Goal: Task Accomplishment & Management: Manage account settings

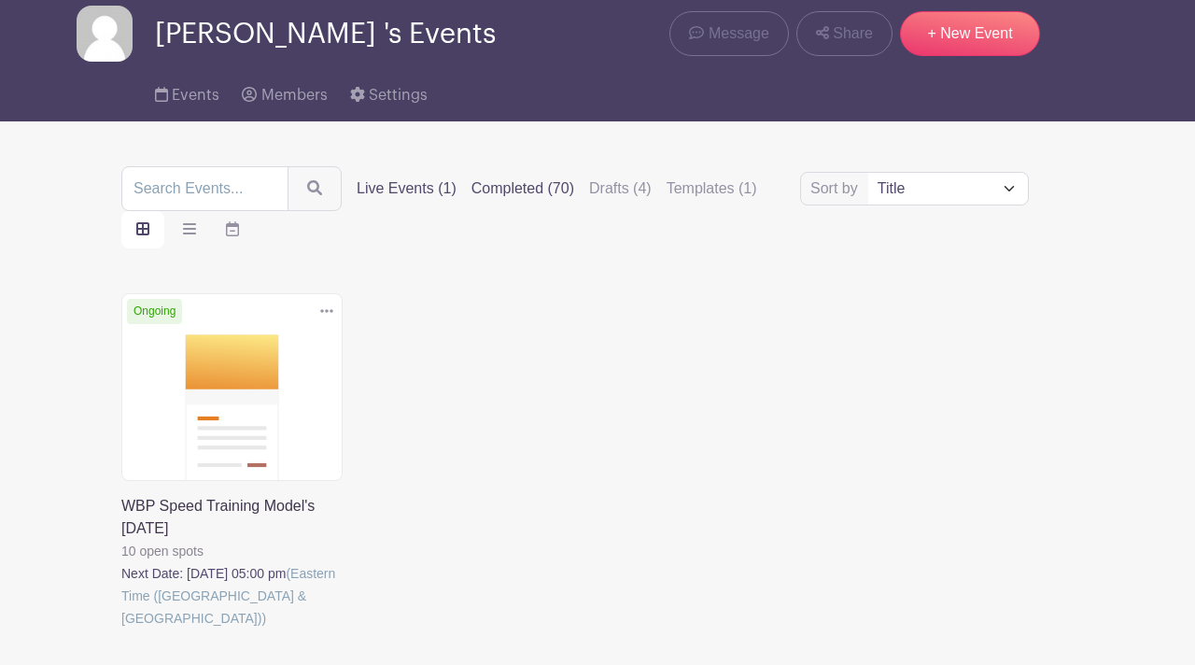
click at [516, 188] on label "Completed (70)" at bounding box center [522, 188] width 103 height 22
click at [0, 0] on input "Completed (70)" at bounding box center [0, 0] width 0 height 0
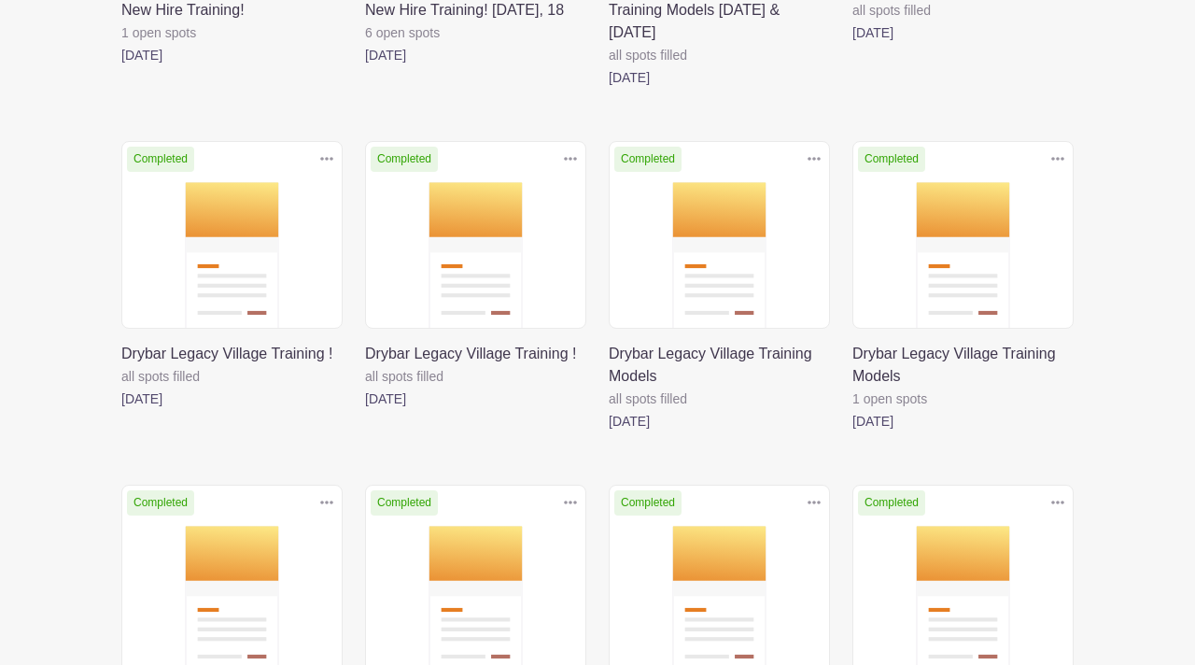
scroll to position [1621, 0]
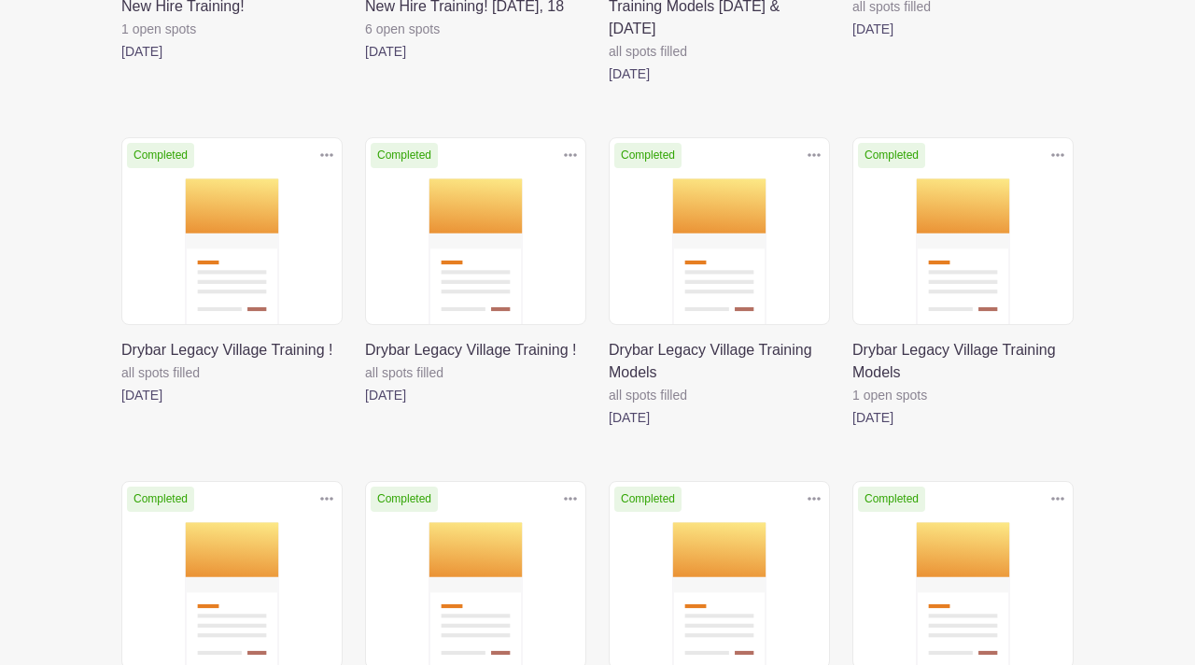
click at [609, 428] on link at bounding box center [609, 428] width 0 height 0
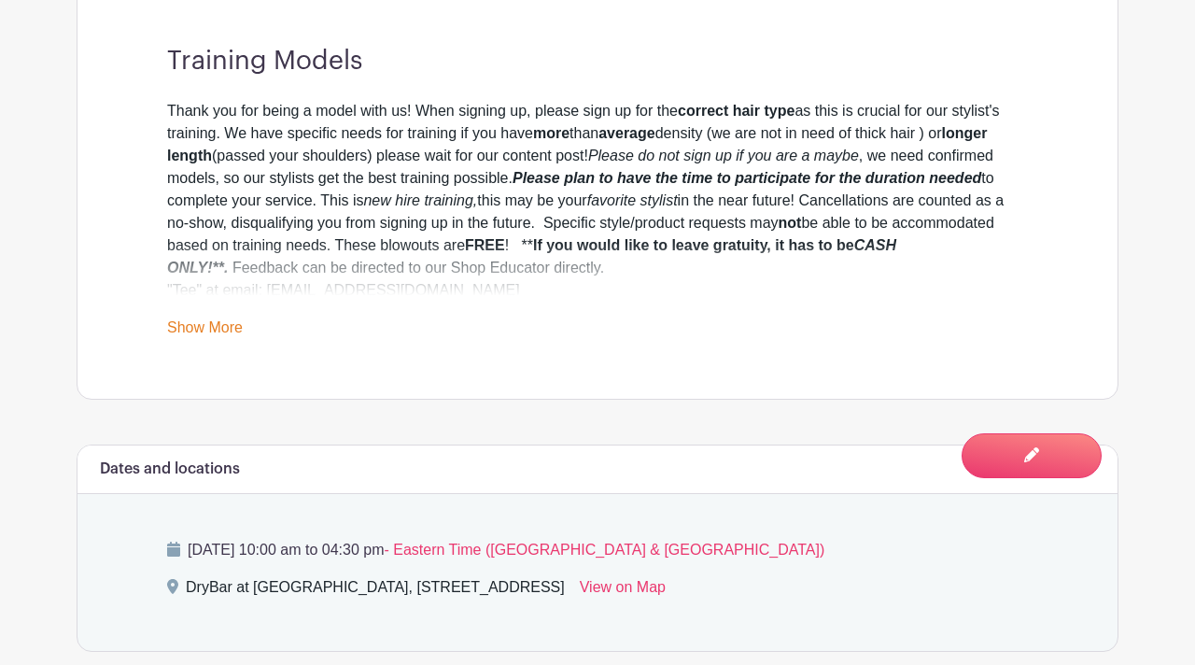
scroll to position [641, 0]
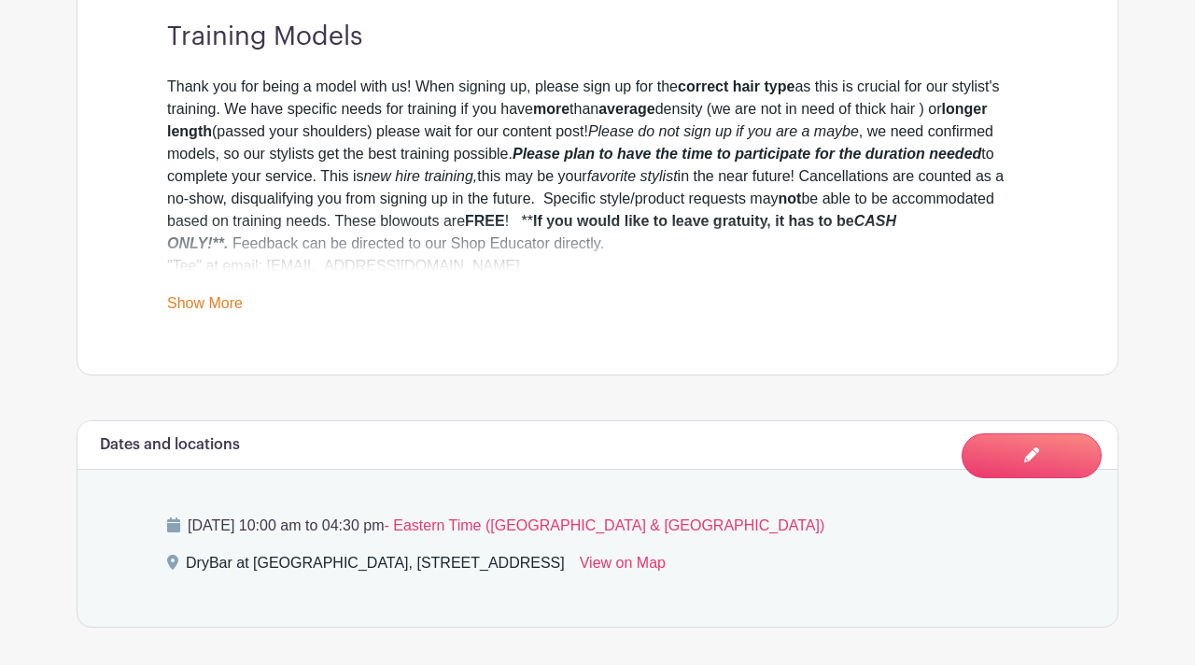
click at [222, 303] on link "Show More" at bounding box center [205, 306] width 76 height 23
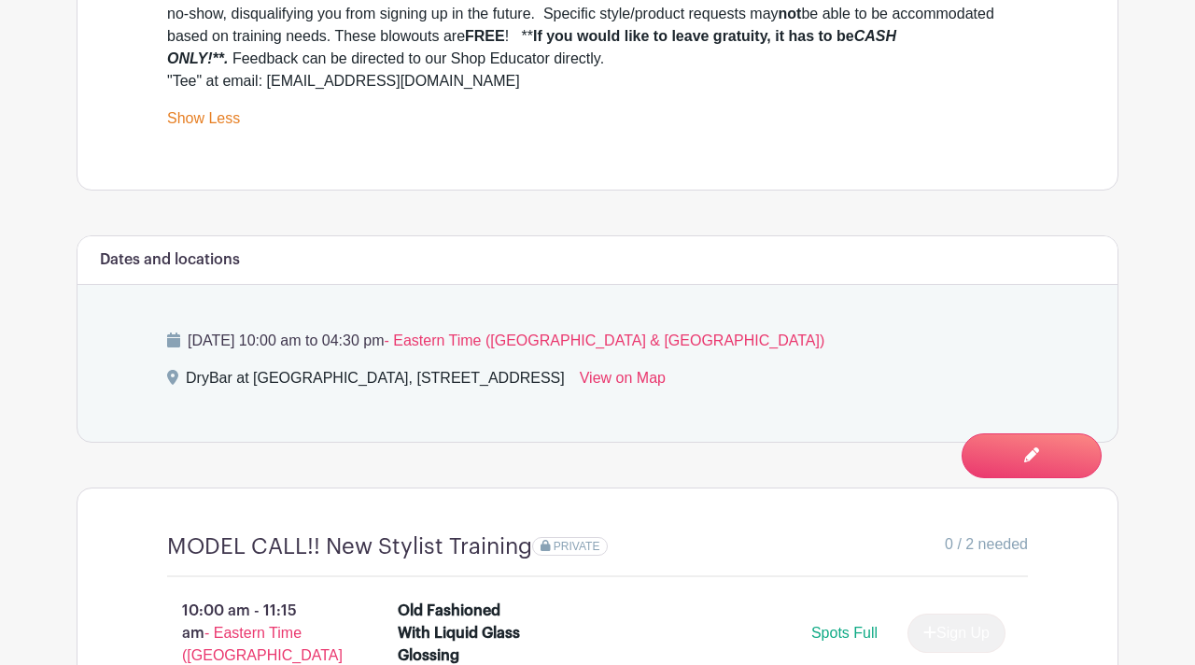
scroll to position [841, 0]
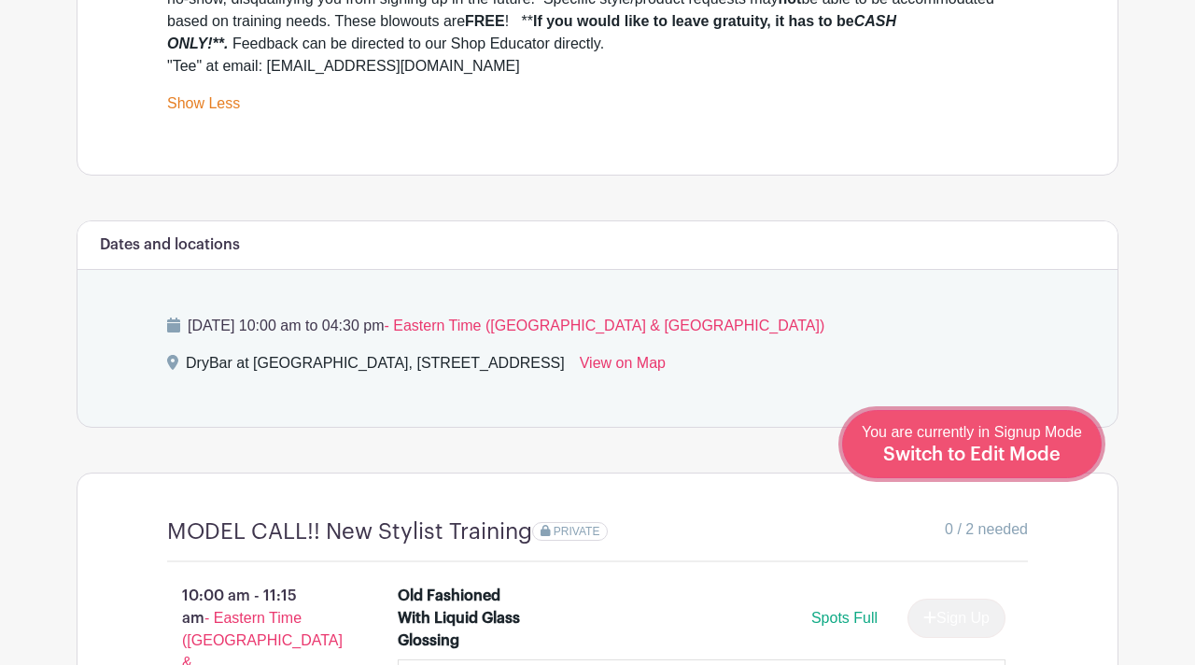
click at [1009, 457] on span "Switch to Edit Mode" at bounding box center [971, 454] width 177 height 19
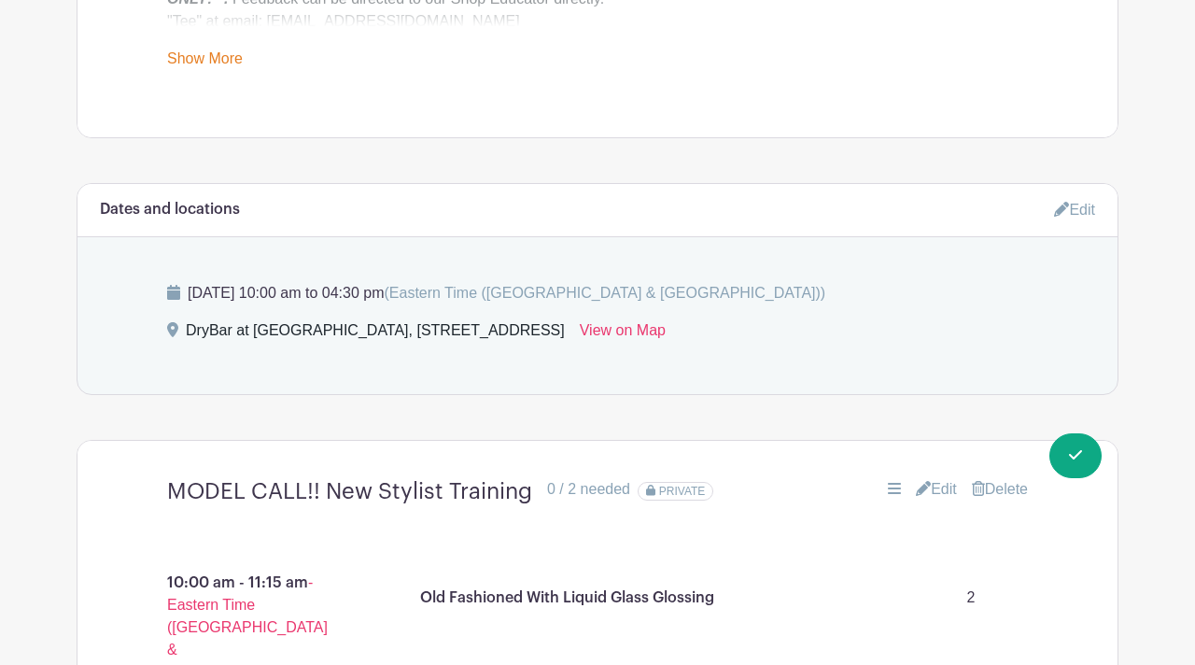
scroll to position [970, 0]
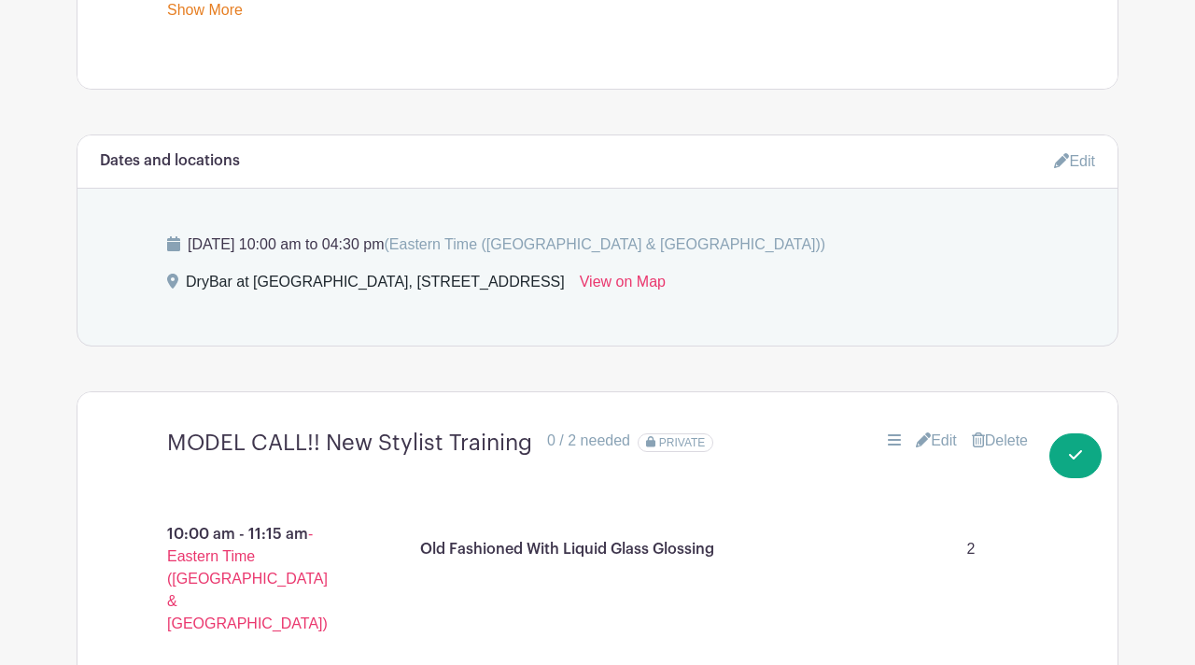
click at [1067, 164] on link "Edit" at bounding box center [1074, 161] width 41 height 31
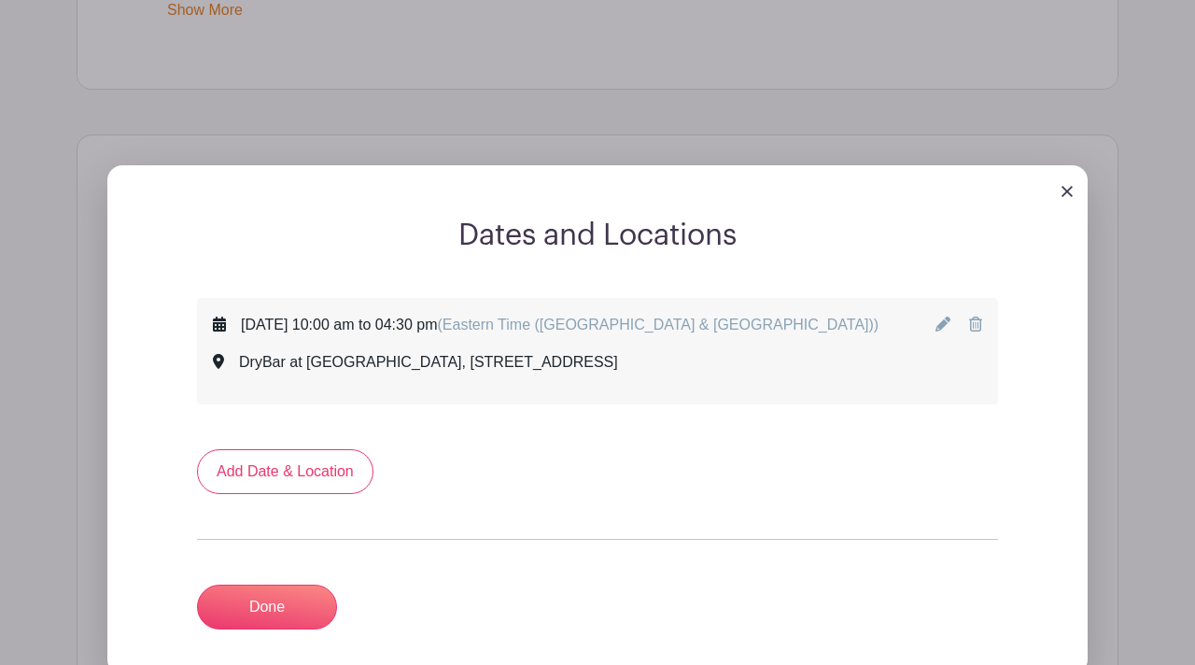
click at [946, 328] on icon at bounding box center [942, 323] width 15 height 15
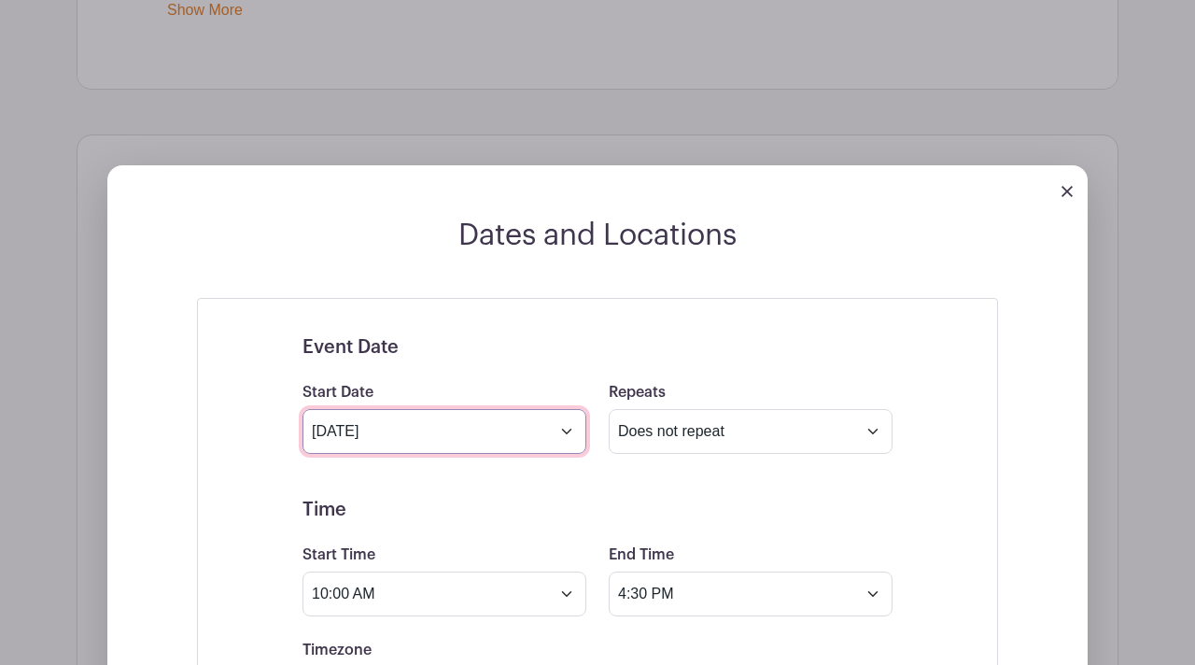
click at [567, 433] on input "[DATE]" at bounding box center [444, 431] width 284 height 45
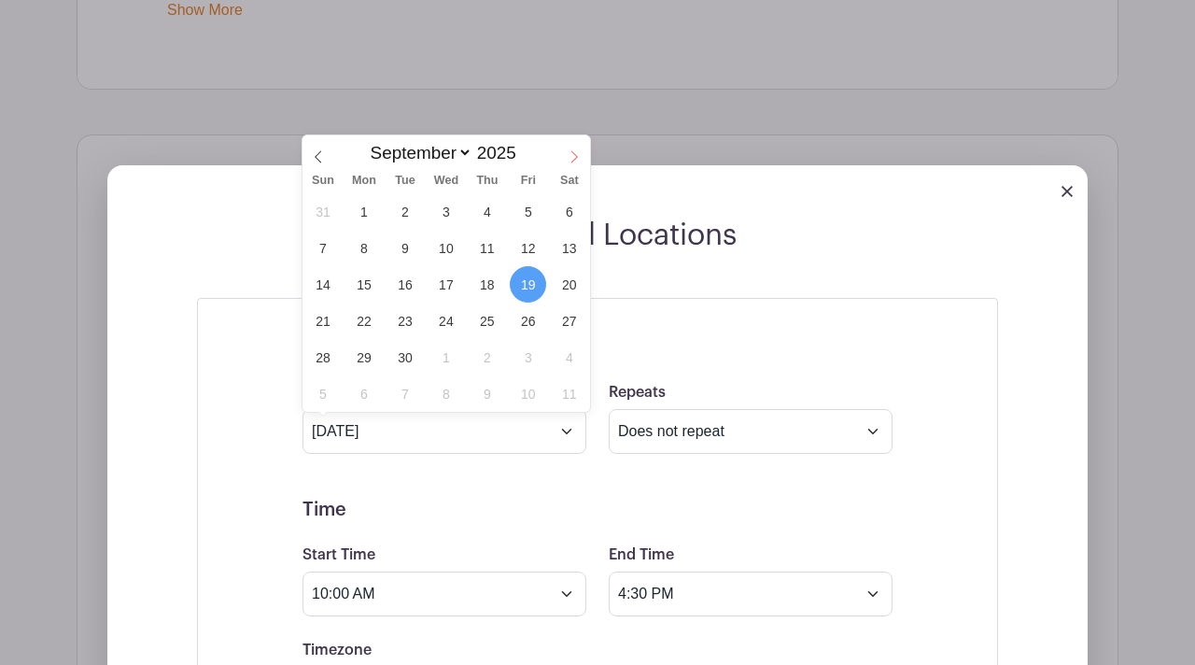
click at [576, 155] on icon at bounding box center [573, 156] width 13 height 13
select select "9"
click at [402, 282] on span "14" at bounding box center [404, 284] width 36 height 36
type input "[DATE]"
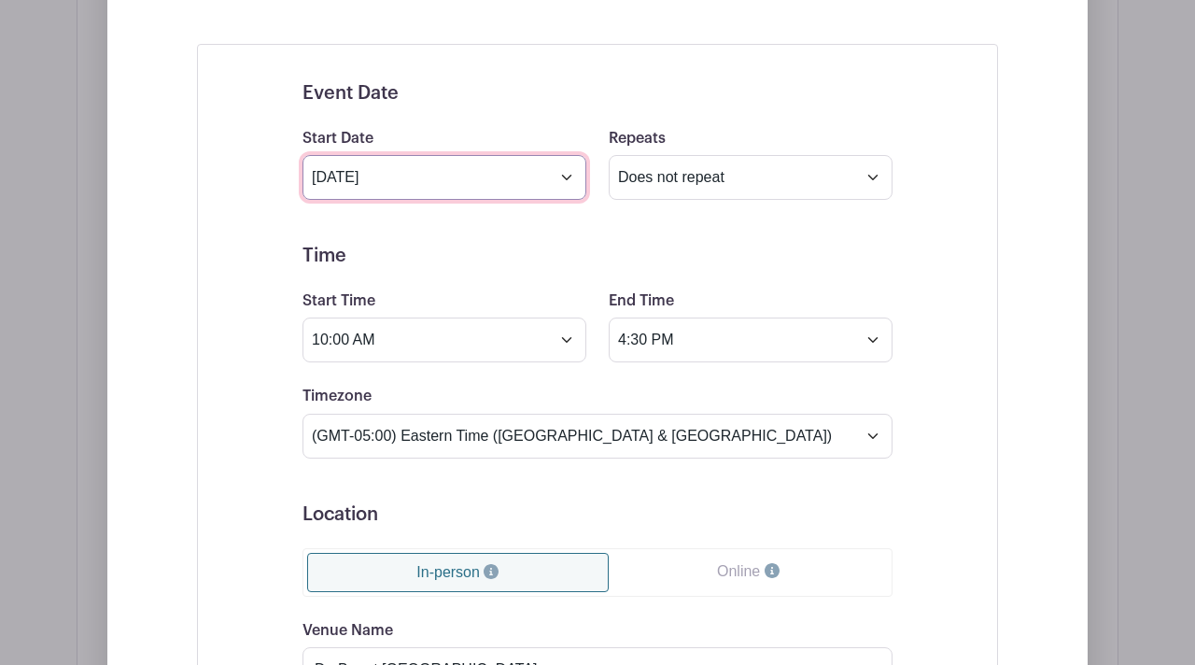
scroll to position [1225, 0]
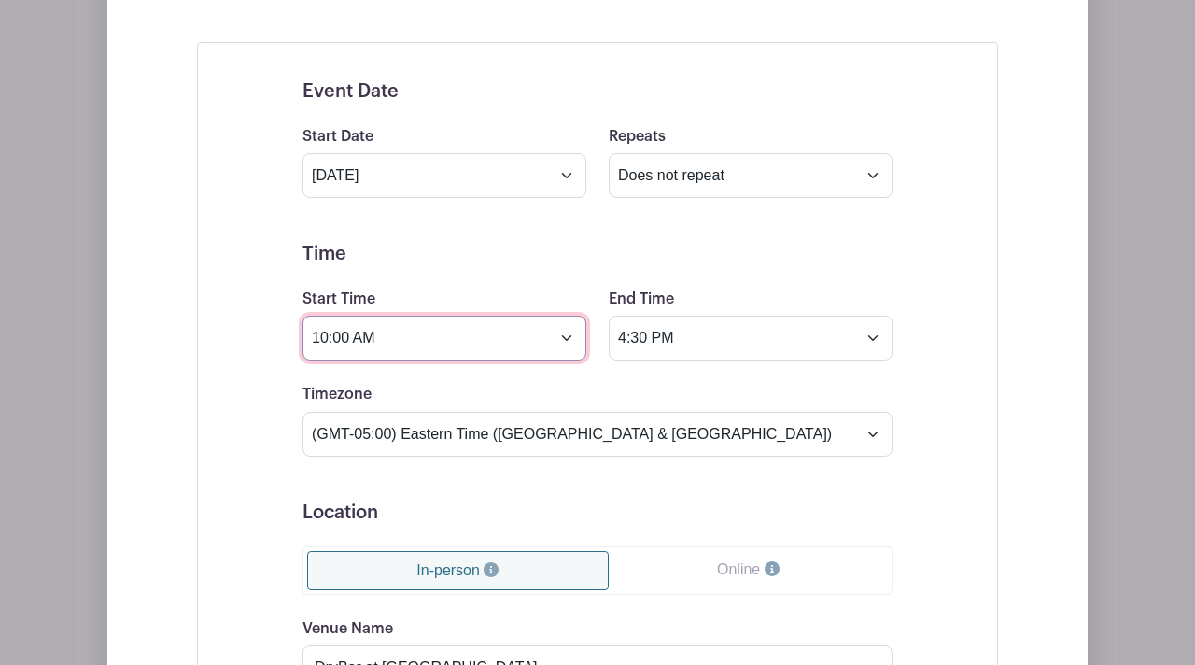
click at [567, 342] on input "10:00 AM" at bounding box center [444, 337] width 284 height 45
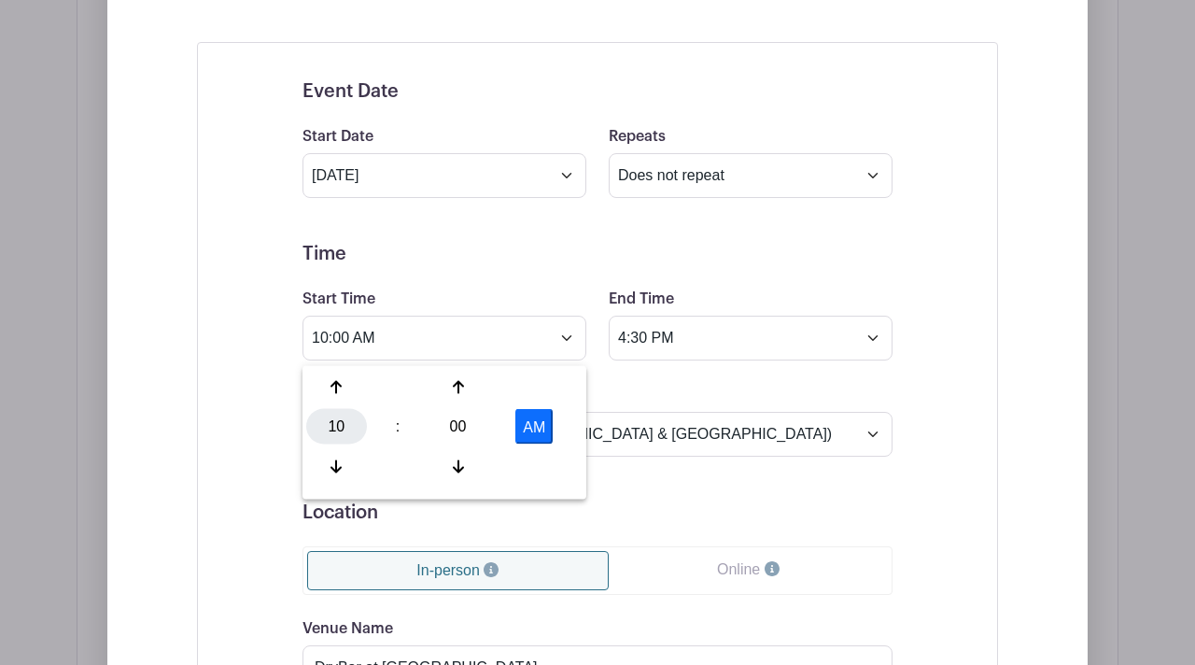
click at [345, 427] on div "10" at bounding box center [336, 426] width 61 height 35
click at [335, 383] on div "12" at bounding box center [337, 387] width 63 height 35
click at [452, 418] on div "00" at bounding box center [457, 426] width 61 height 35
click at [474, 428] on div "30" at bounding box center [475, 426] width 63 height 35
click at [543, 427] on button "AM" at bounding box center [533, 426] width 37 height 35
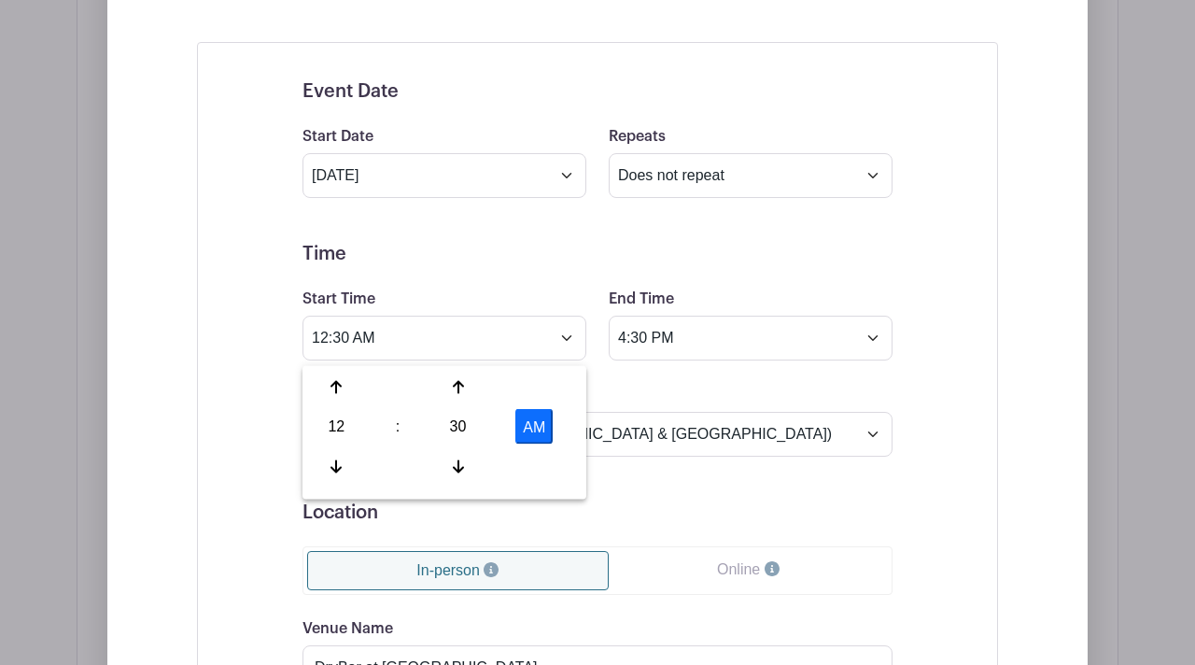
type input "12:30 PM"
click at [610, 396] on div "Timezone (GMT-12:00) International Date Line West (GMT-11:00) [US_STATE] (GMT-1…" at bounding box center [597, 419] width 612 height 73
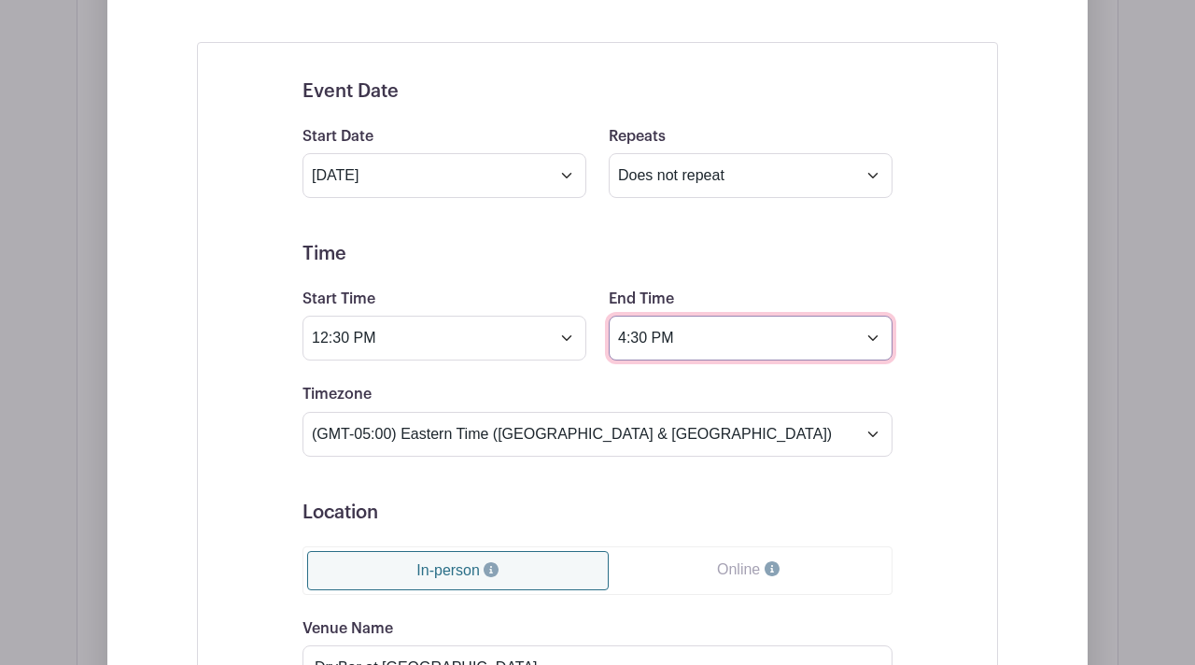
click at [637, 343] on input "4:30 PM" at bounding box center [751, 337] width 284 height 45
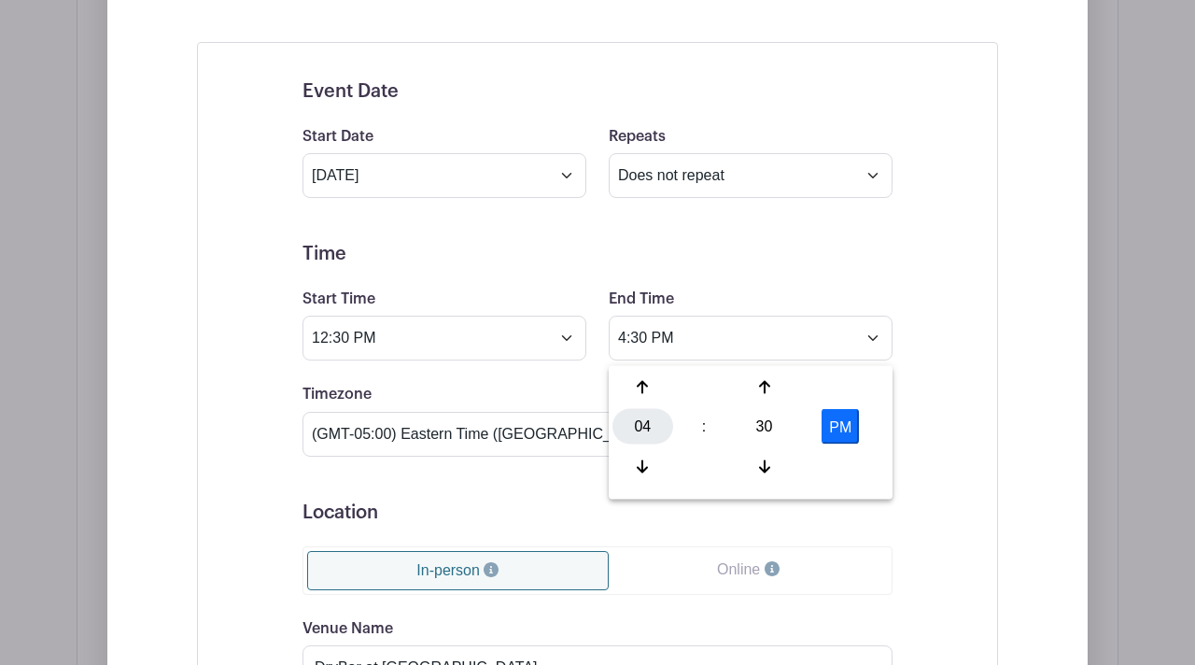
click at [638, 431] on div "04" at bounding box center [642, 426] width 61 height 35
click at [633, 425] on div "04" at bounding box center [643, 426] width 63 height 35
click at [805, 515] on h5 "Location" at bounding box center [597, 512] width 590 height 22
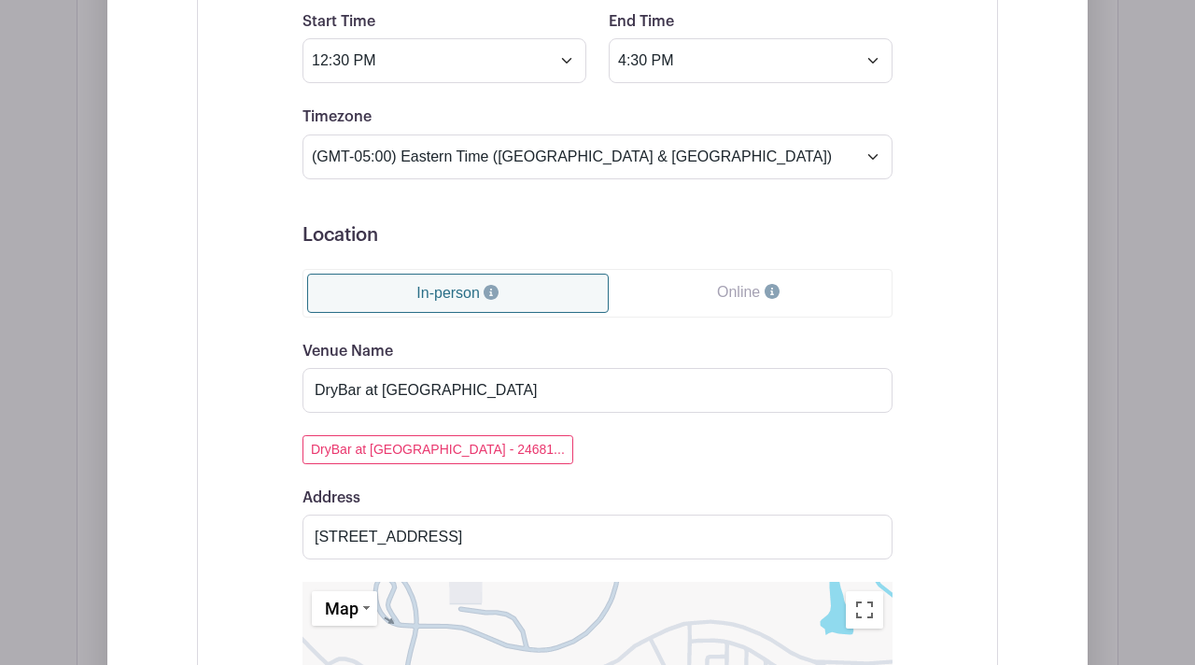
scroll to position [1518, 0]
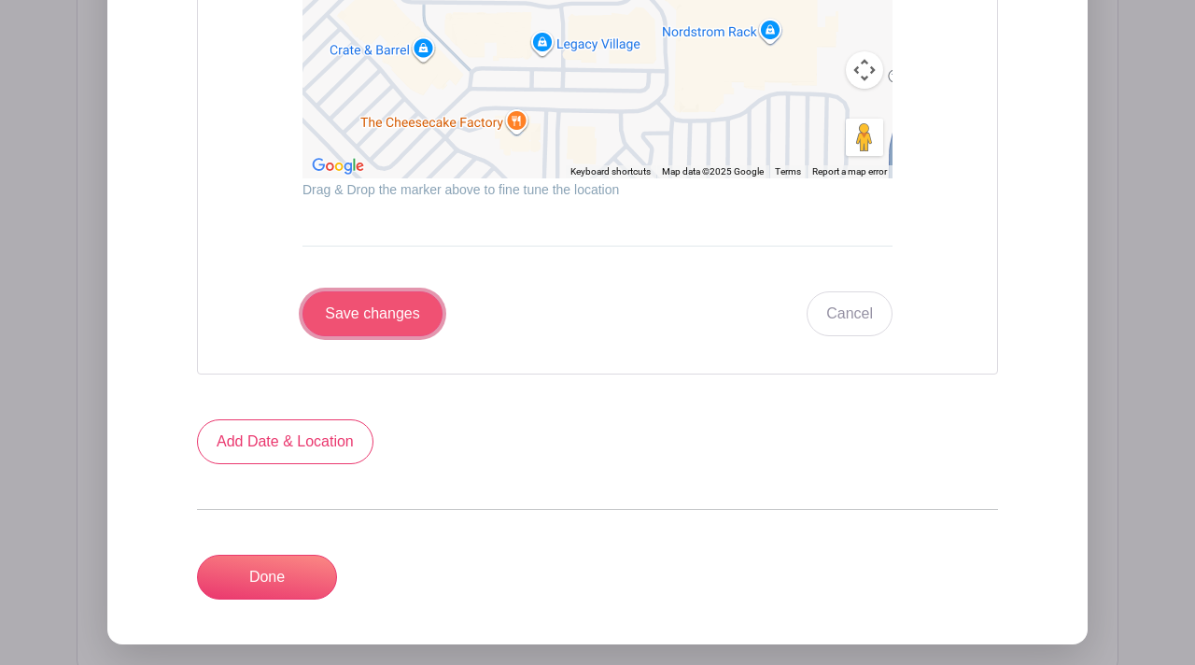
click at [394, 317] on input "Save changes" at bounding box center [372, 313] width 140 height 45
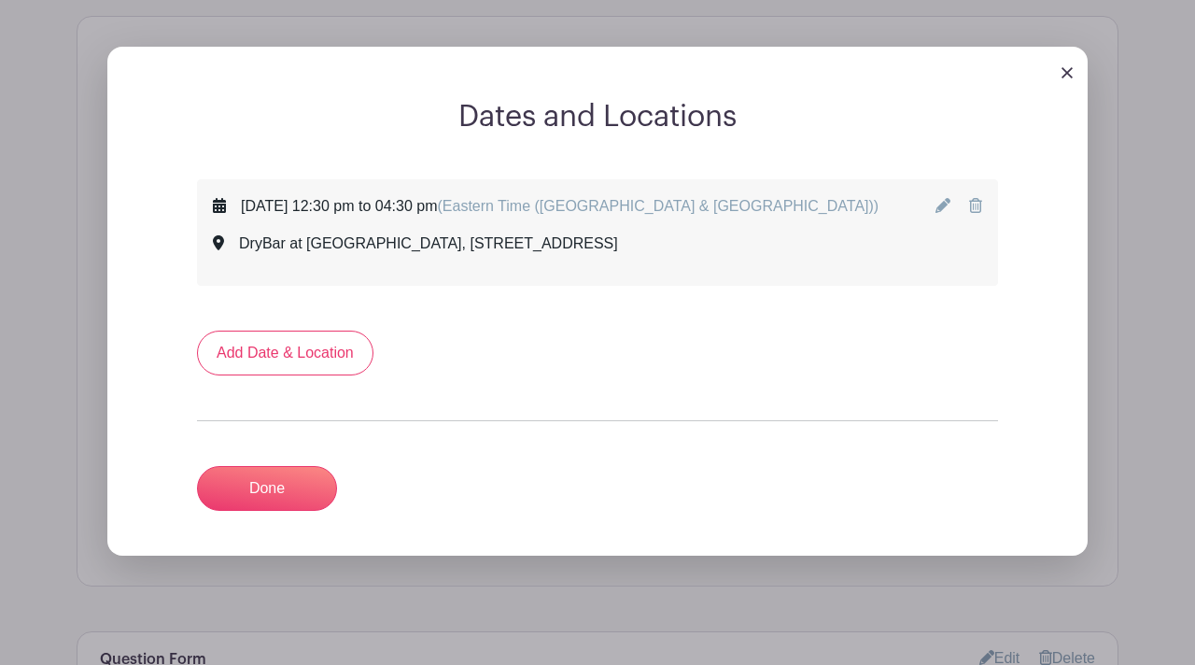
scroll to position [1087, 0]
click at [275, 505] on link "Done" at bounding box center [267, 489] width 140 height 45
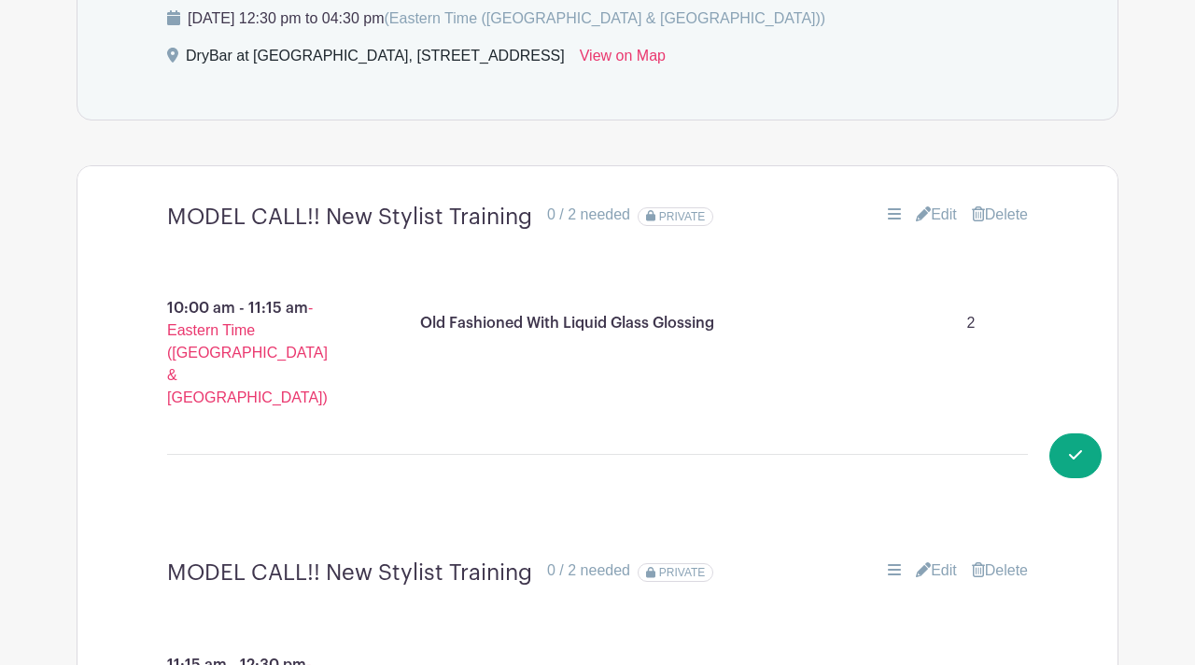
scroll to position [1227, 0]
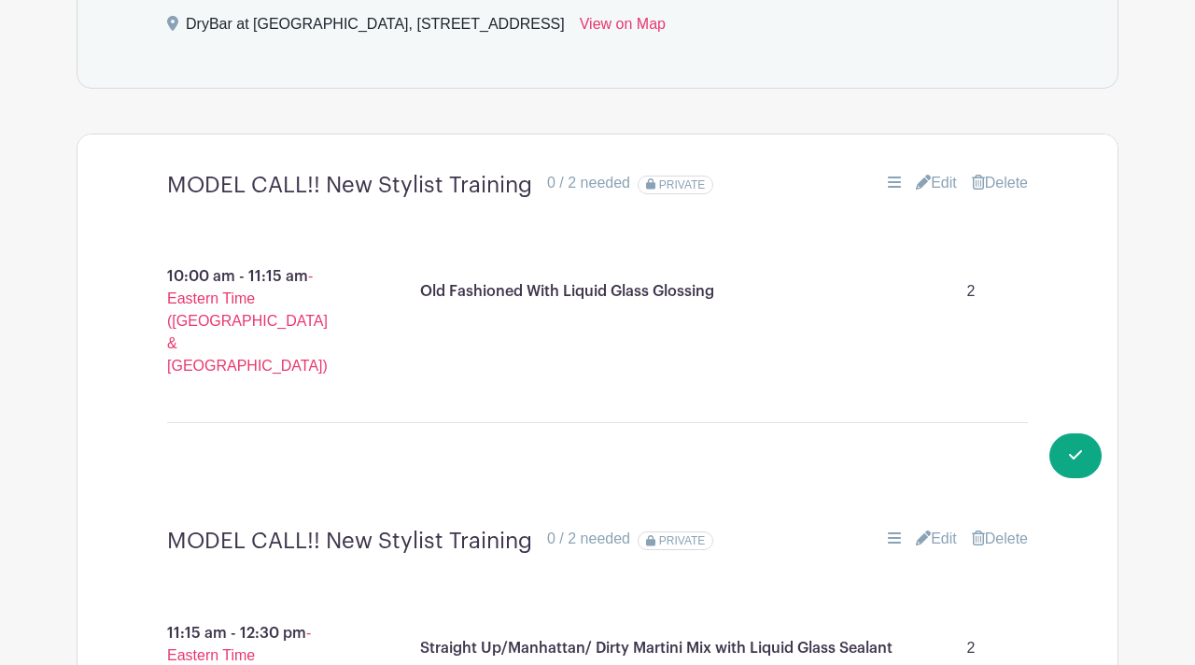
click at [1016, 187] on link "Delete" at bounding box center [1000, 183] width 56 height 22
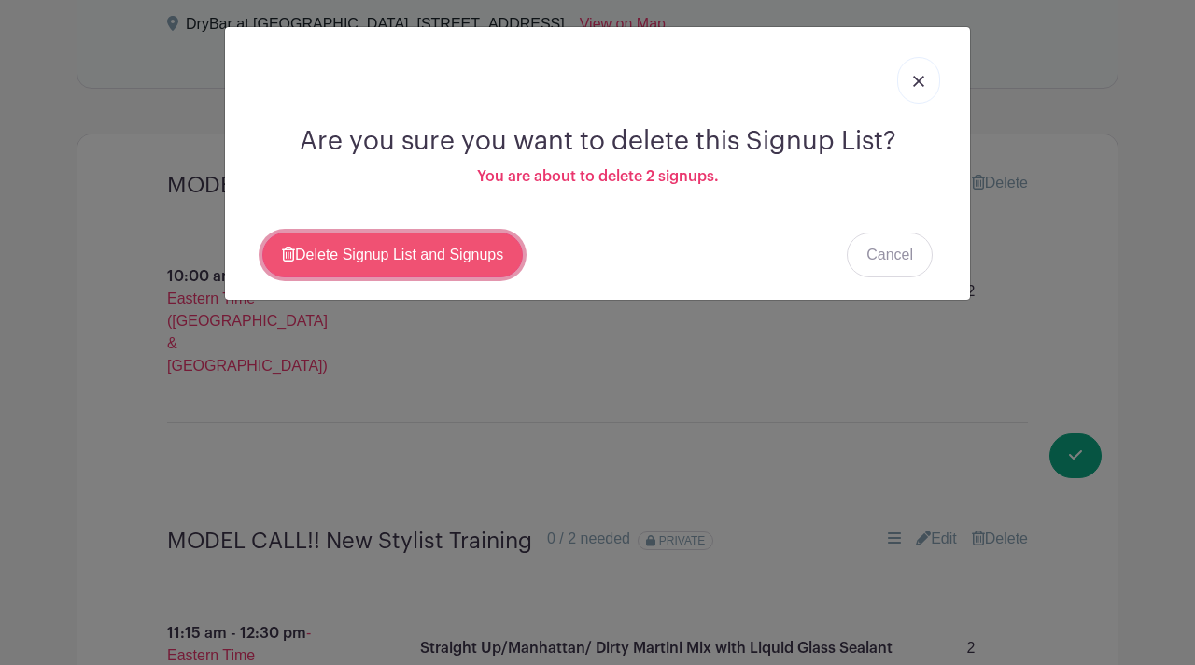
click at [390, 253] on link "Delete Signup List and Signups" at bounding box center [392, 254] width 260 height 45
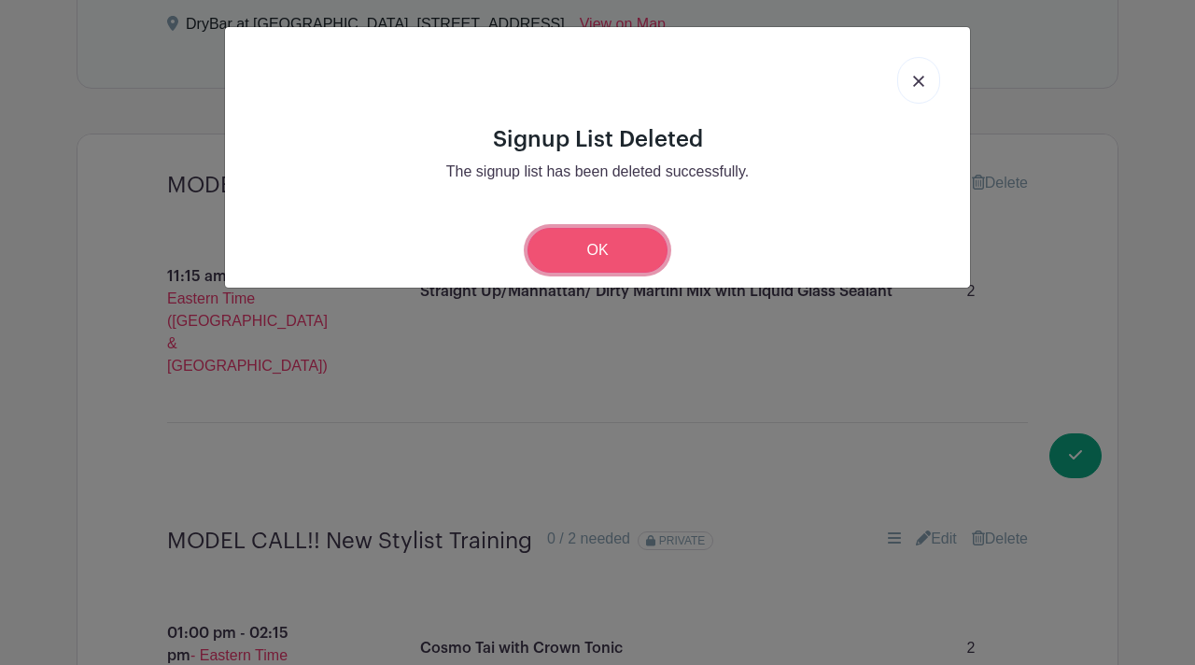
click at [570, 254] on link "OK" at bounding box center [597, 250] width 140 height 45
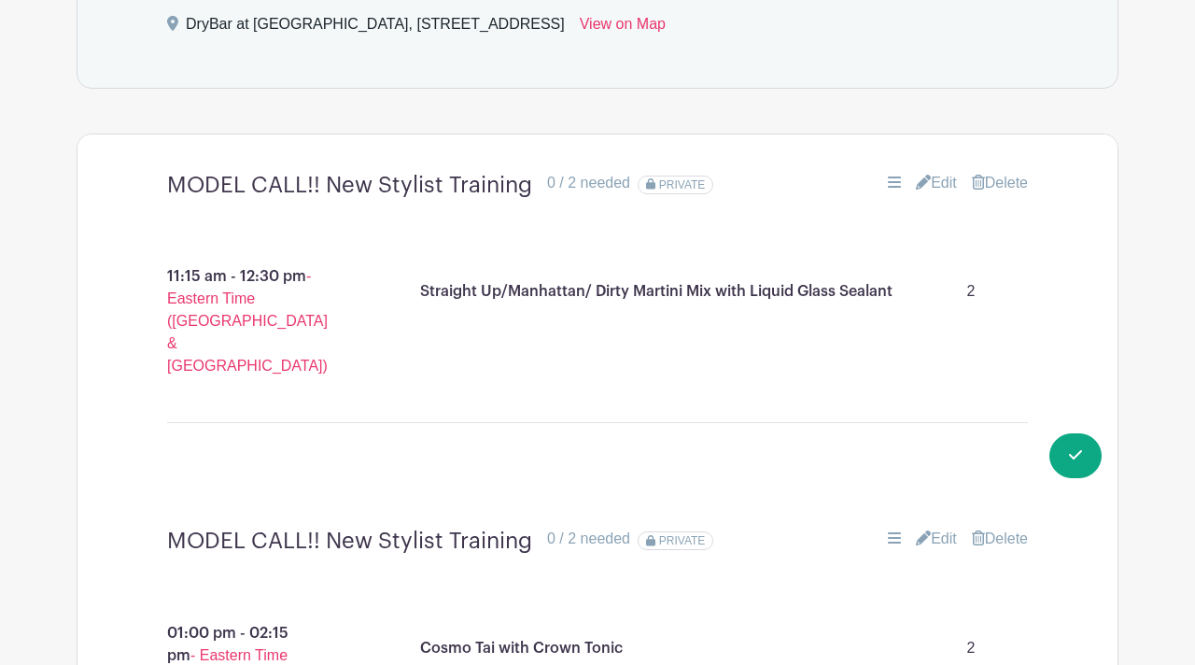
click at [988, 186] on link "Delete" at bounding box center [1000, 183] width 56 height 22
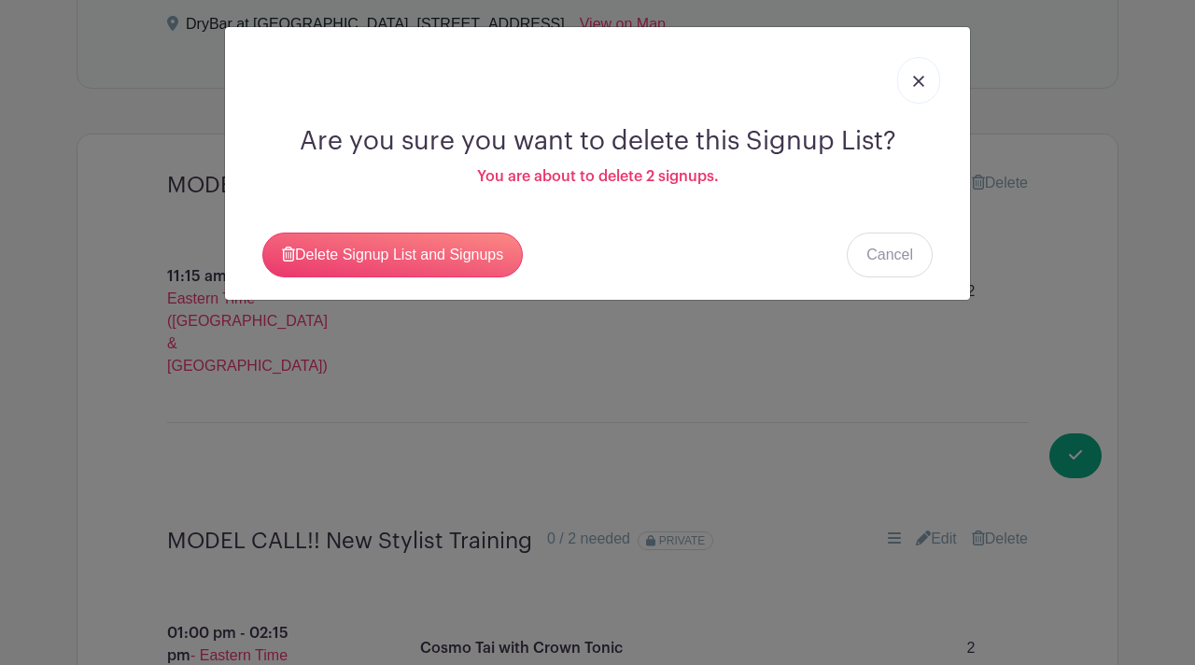
click at [414, 278] on div "Are you sure you want to delete this Signup List? You are about to delete 2 sig…" at bounding box center [597, 163] width 745 height 273
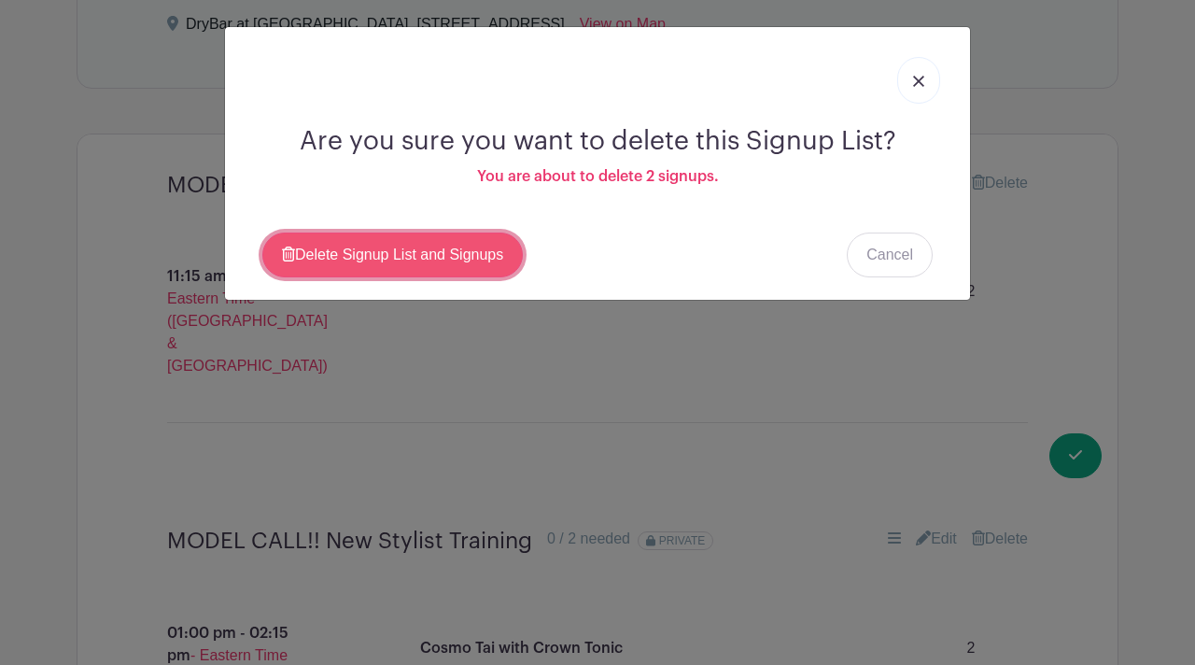
click at [419, 259] on link "Delete Signup List and Signups" at bounding box center [392, 254] width 260 height 45
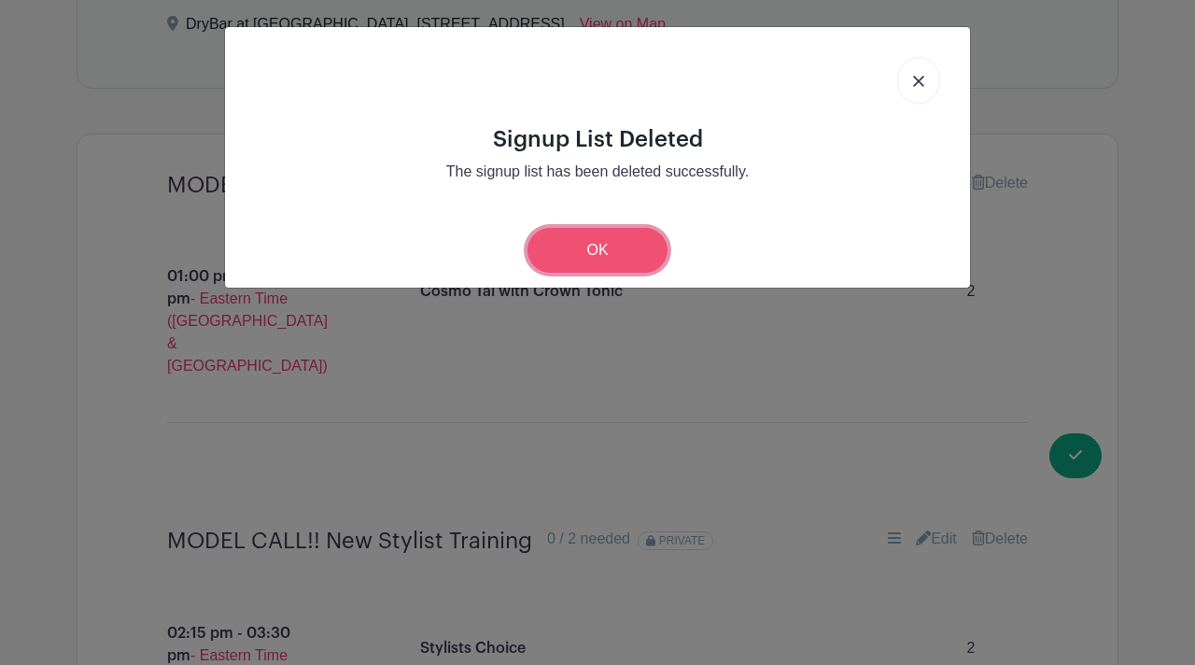
click at [576, 264] on link "OK" at bounding box center [597, 250] width 140 height 45
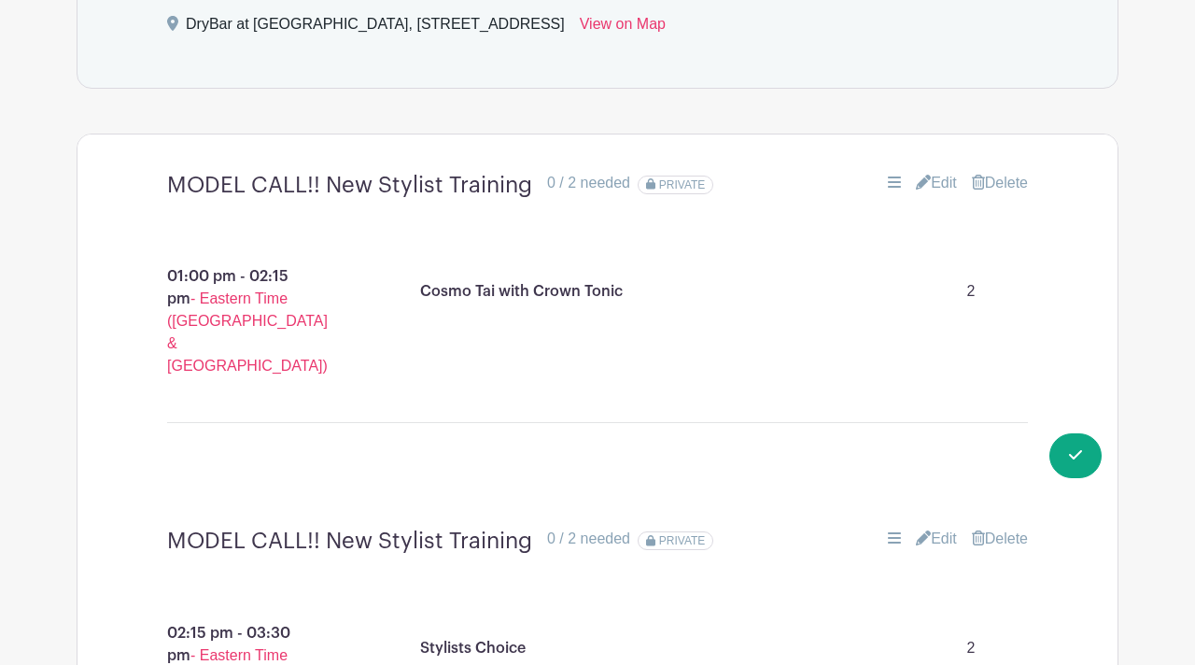
click at [998, 188] on link "Delete" at bounding box center [1000, 183] width 56 height 22
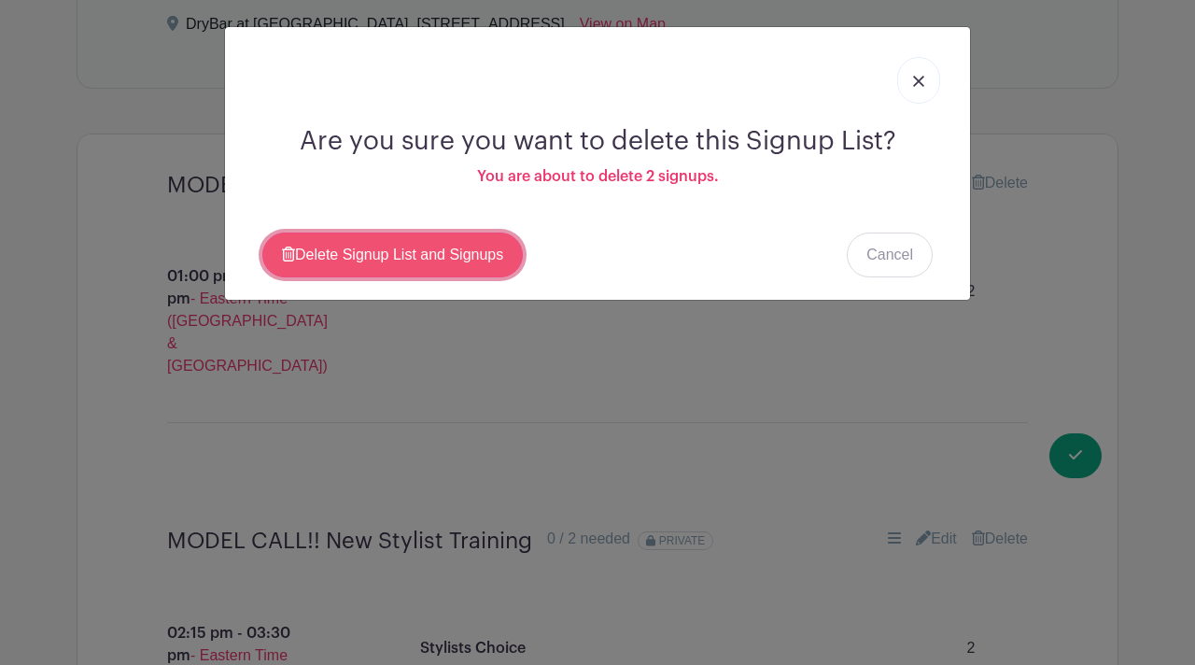
click at [392, 256] on link "Delete Signup List and Signups" at bounding box center [392, 254] width 260 height 45
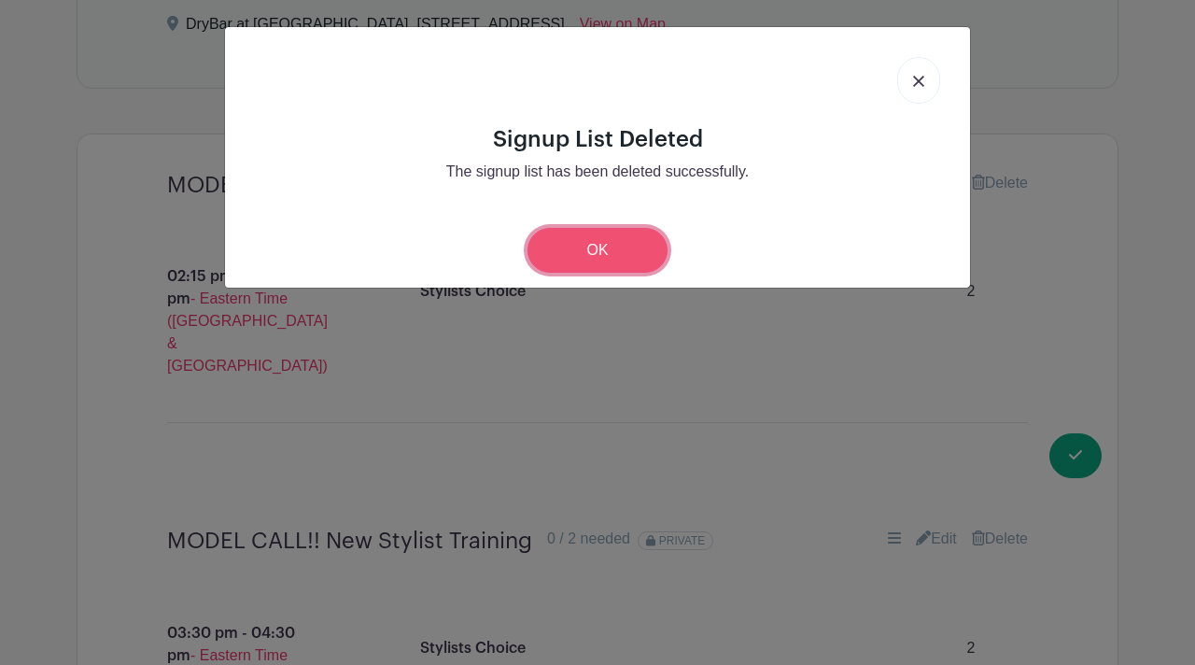
click at [571, 259] on link "OK" at bounding box center [597, 250] width 140 height 45
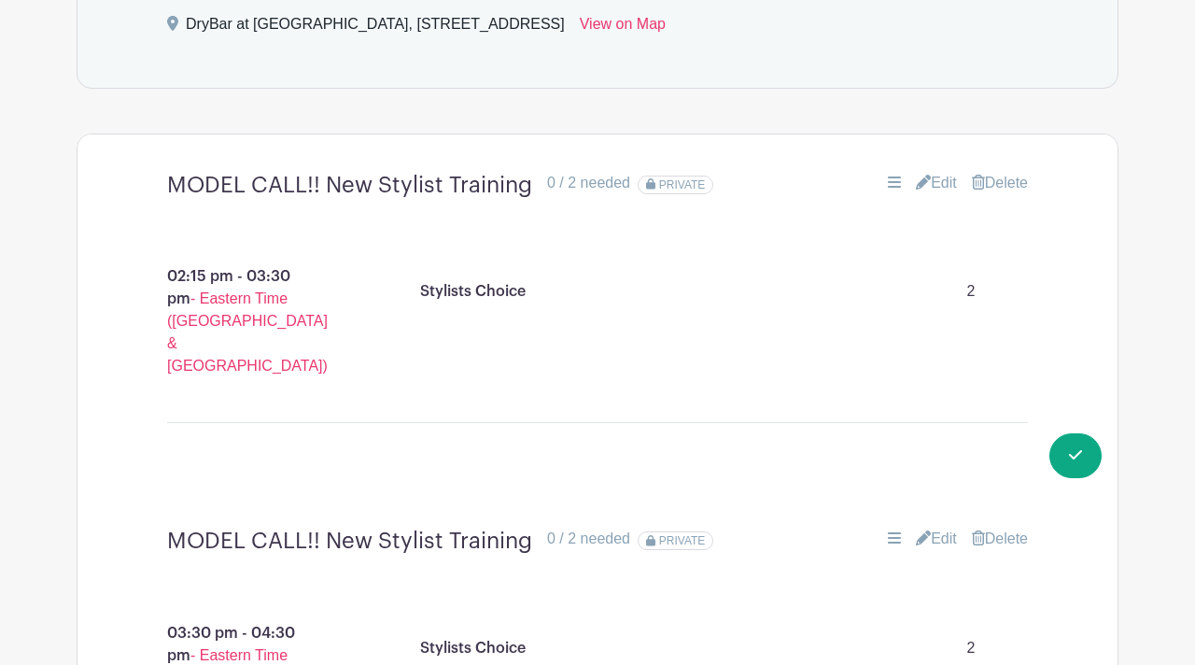
click at [1004, 184] on link "Delete" at bounding box center [1000, 183] width 56 height 22
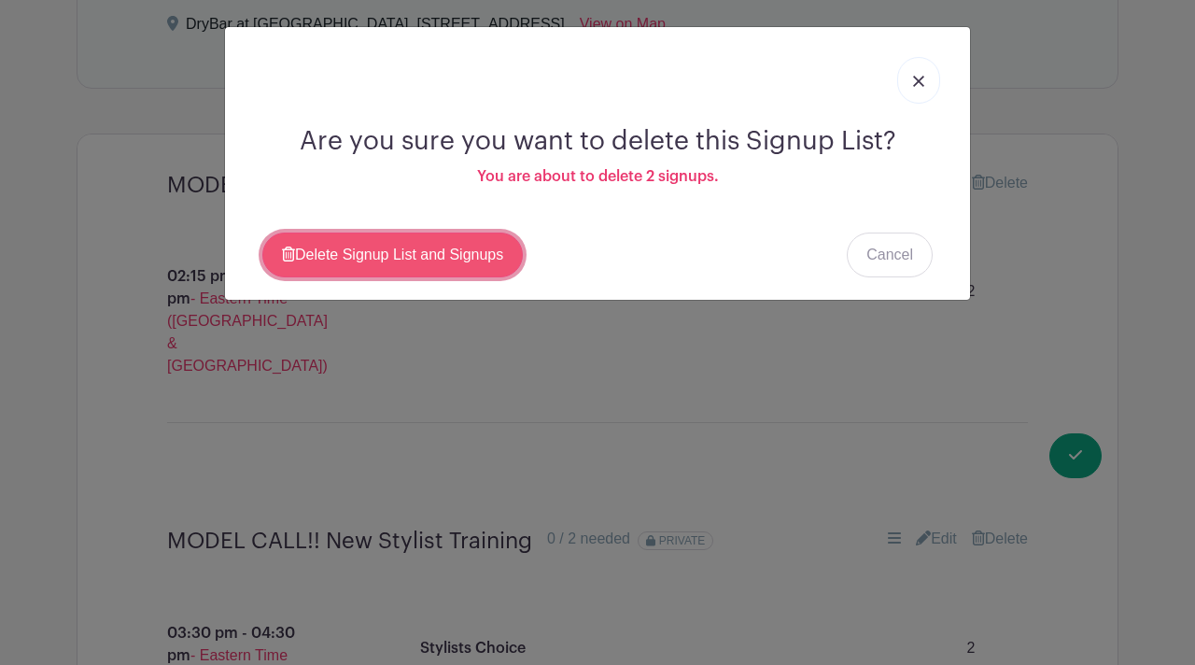
click at [437, 259] on link "Delete Signup List and Signups" at bounding box center [392, 254] width 260 height 45
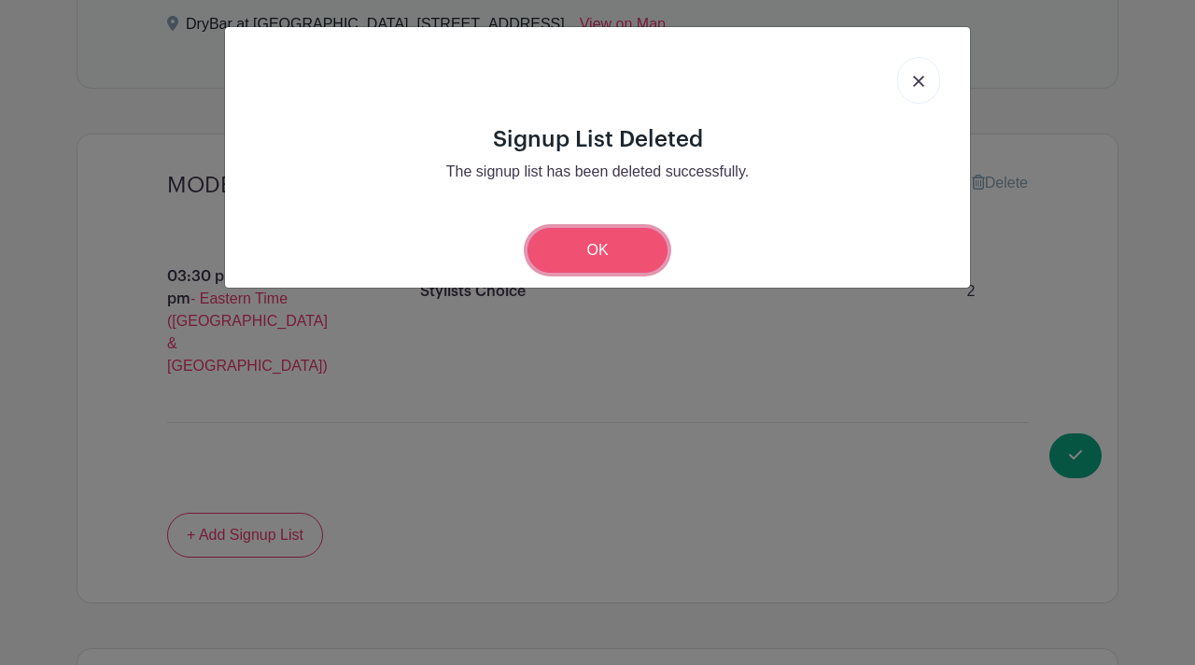
click at [603, 248] on link "OK" at bounding box center [597, 250] width 140 height 45
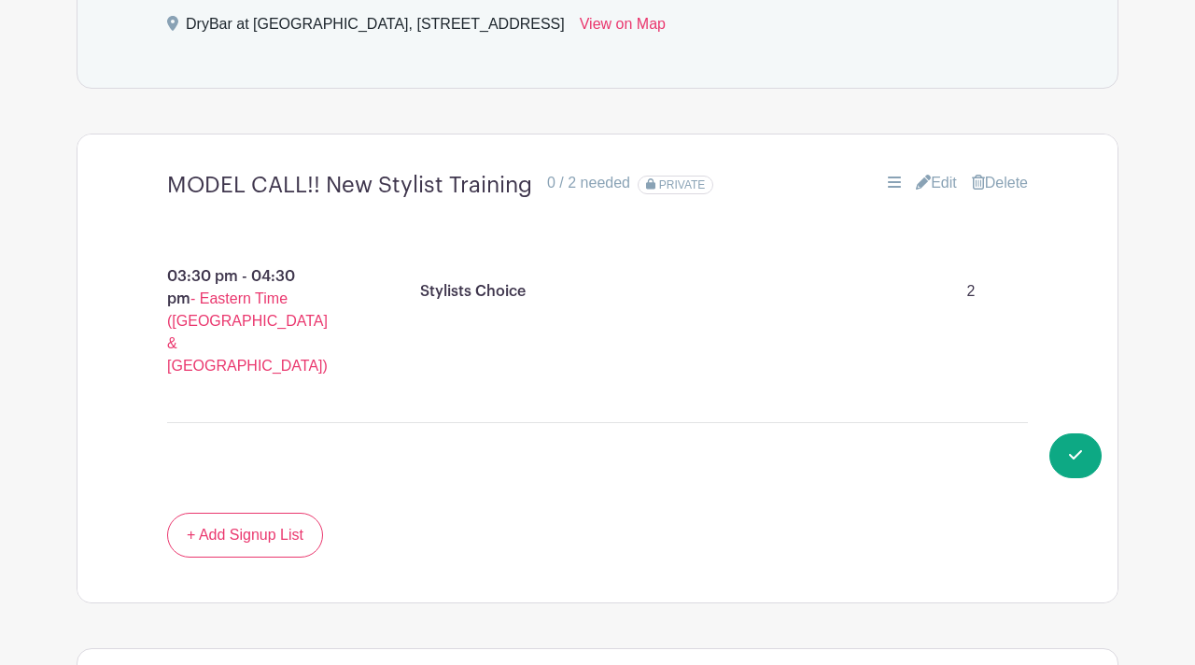
click at [1002, 182] on link "Delete" at bounding box center [1000, 183] width 56 height 22
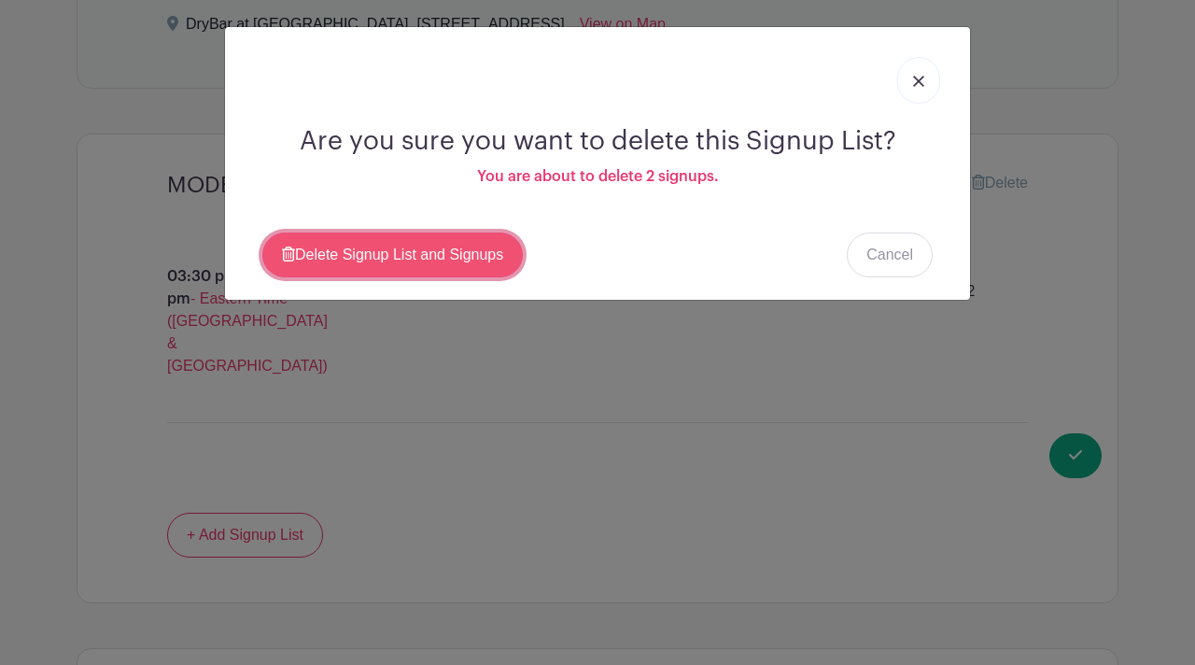
click at [416, 245] on link "Delete Signup List and Signups" at bounding box center [392, 254] width 260 height 45
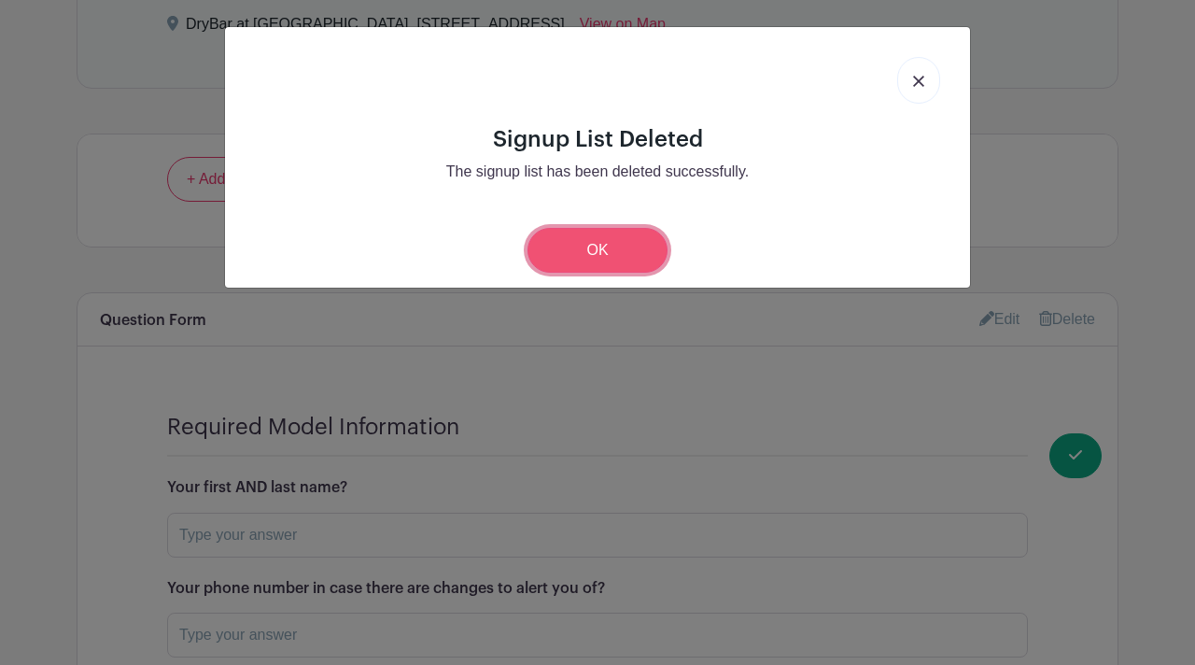
click at [529, 252] on link "OK" at bounding box center [597, 250] width 140 height 45
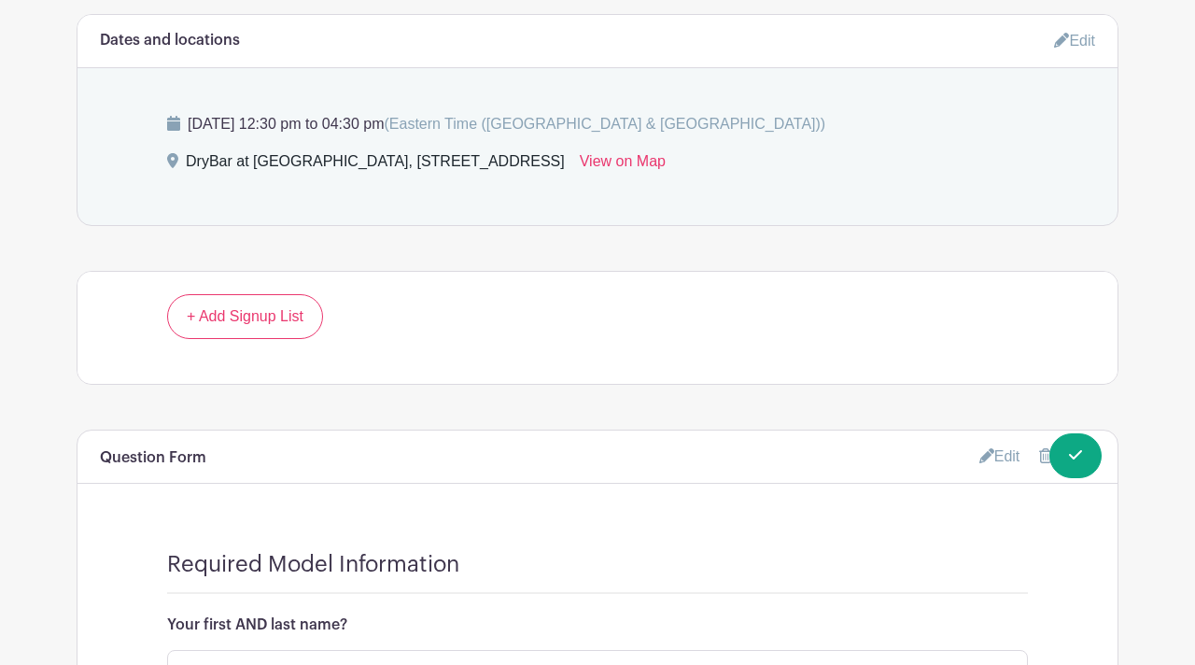
scroll to position [1047, 0]
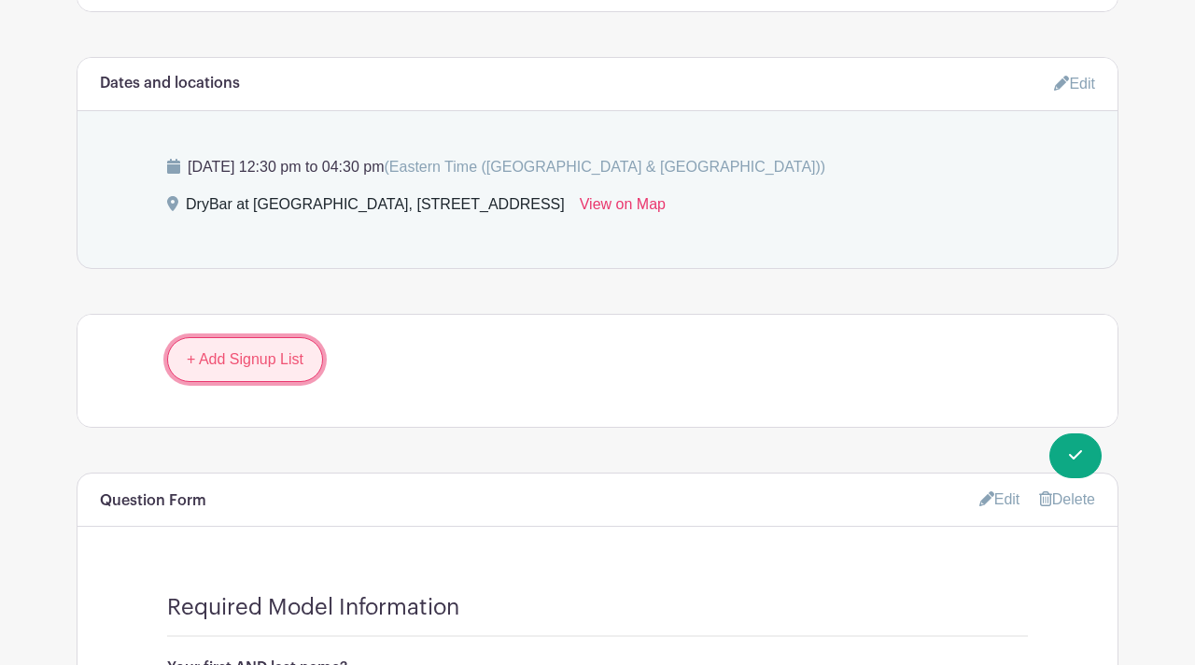
click at [219, 371] on link "+ Add Signup List" at bounding box center [245, 359] width 156 height 45
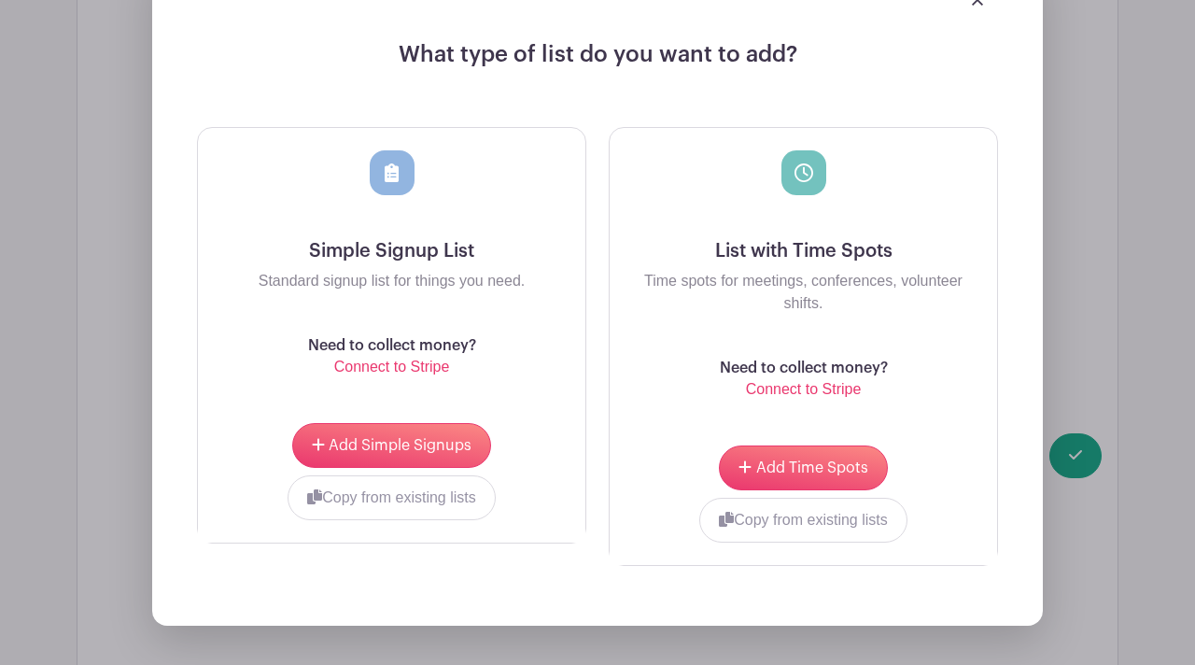
scroll to position [1503, 0]
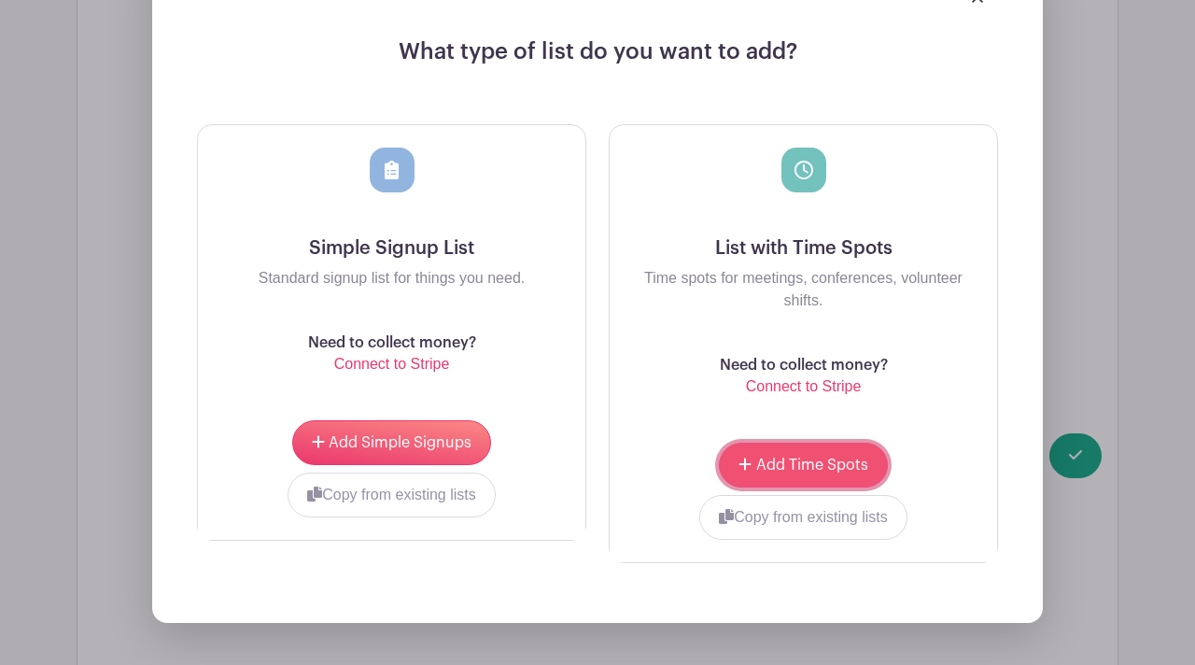
click at [801, 464] on span "Add Time Spots" at bounding box center [812, 464] width 112 height 15
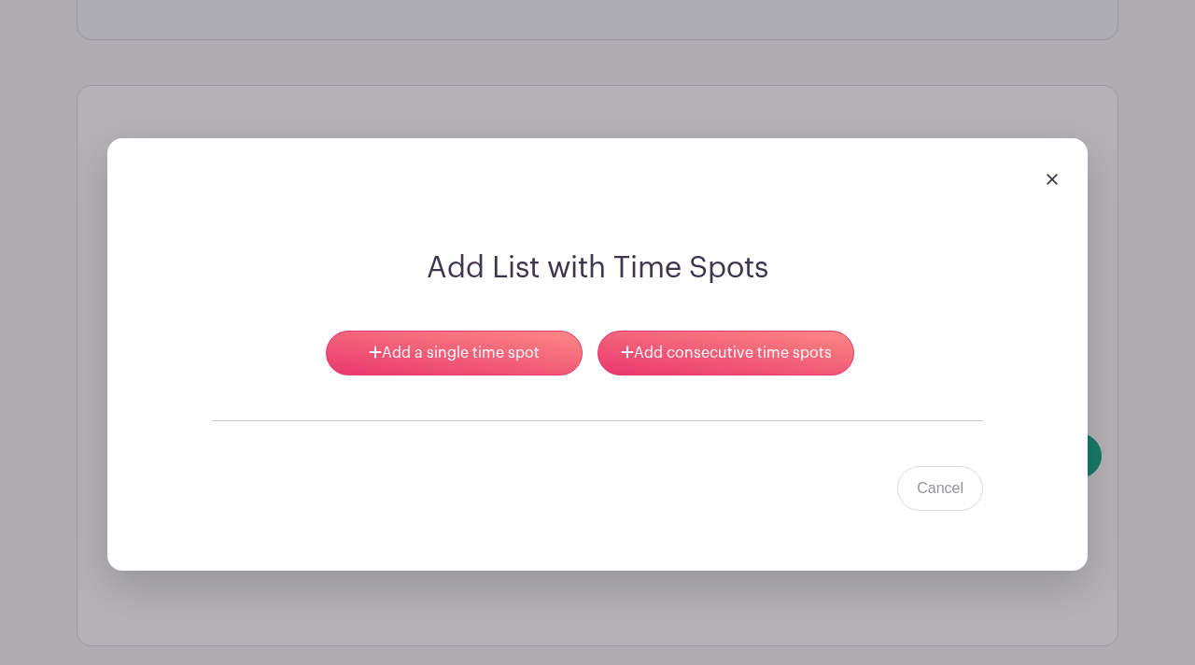
scroll to position [1407, 0]
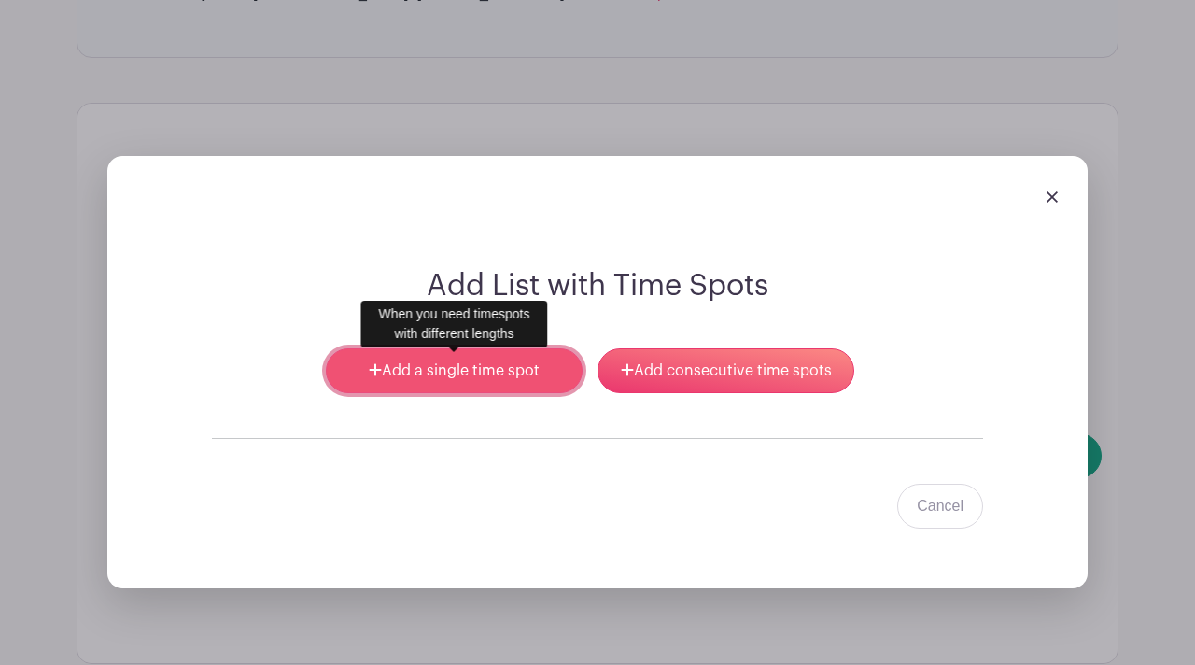
click at [470, 377] on link "Add a single time spot" at bounding box center [454, 370] width 257 height 45
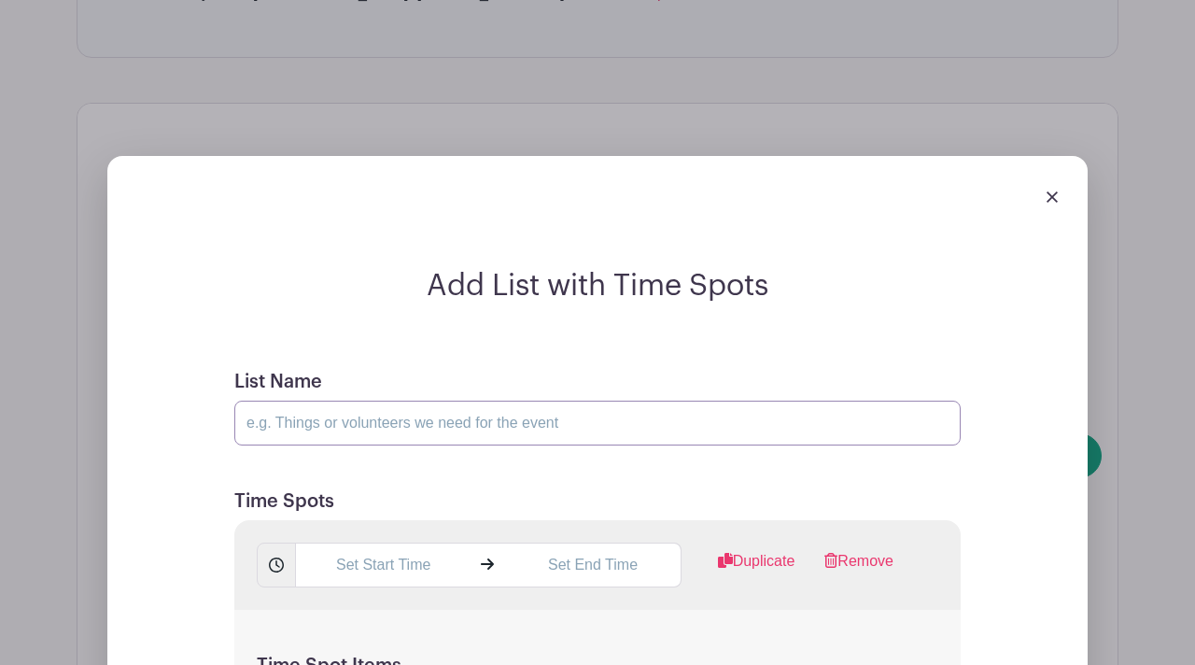
click at [371, 417] on input "List Name" at bounding box center [597, 422] width 726 height 45
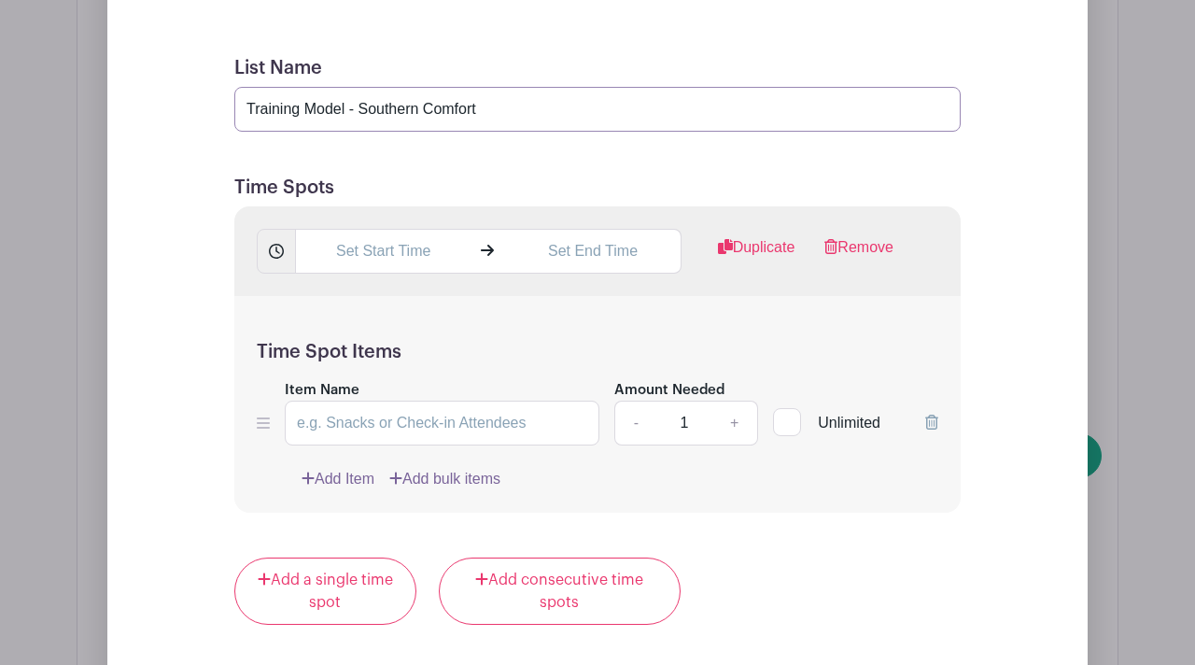
scroll to position [1799, 0]
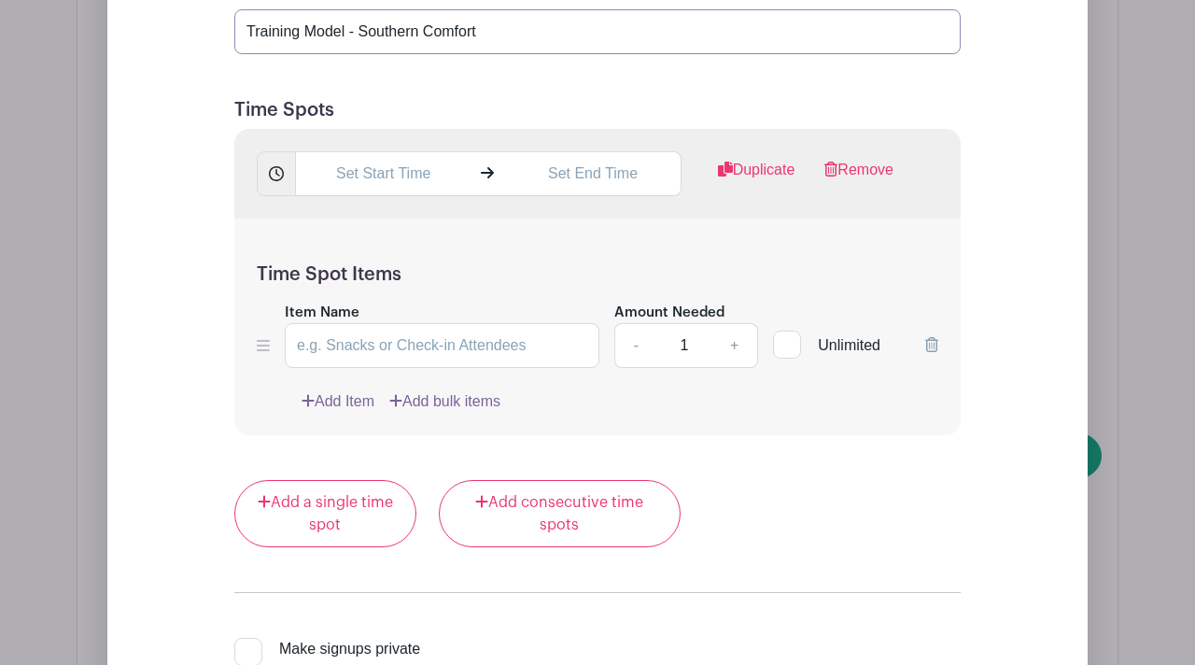
type input "Training Model - Southern Comfort"
click at [348, 173] on input "text" at bounding box center [382, 173] width 175 height 45
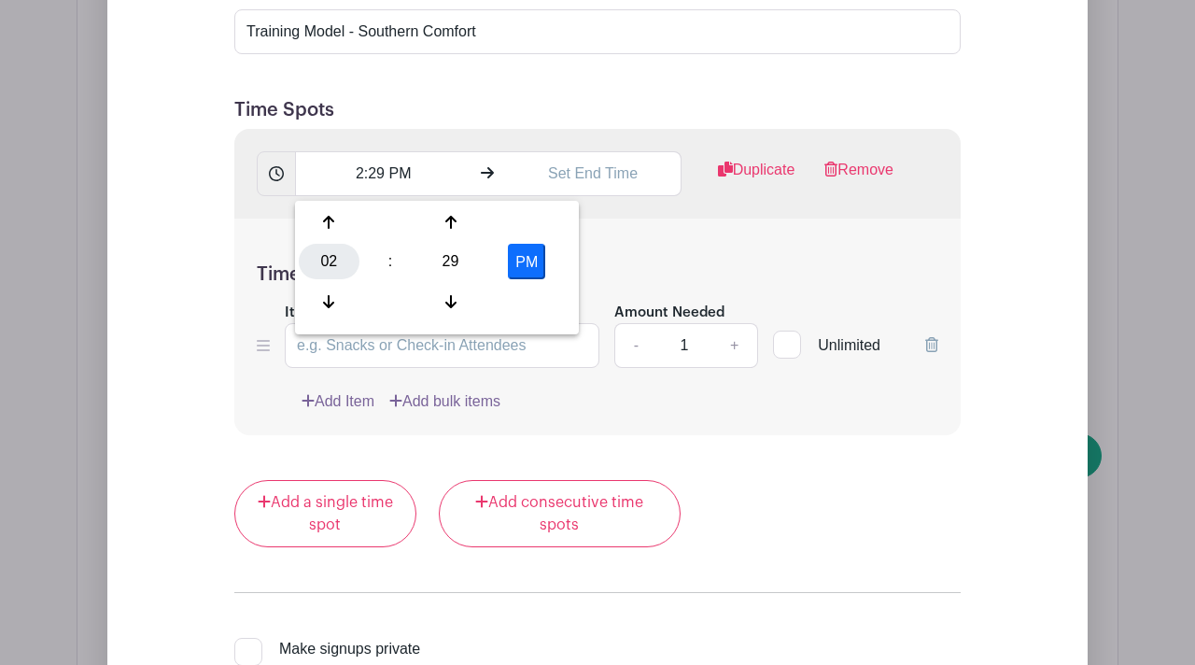
click at [328, 262] on div "02" at bounding box center [329, 261] width 61 height 35
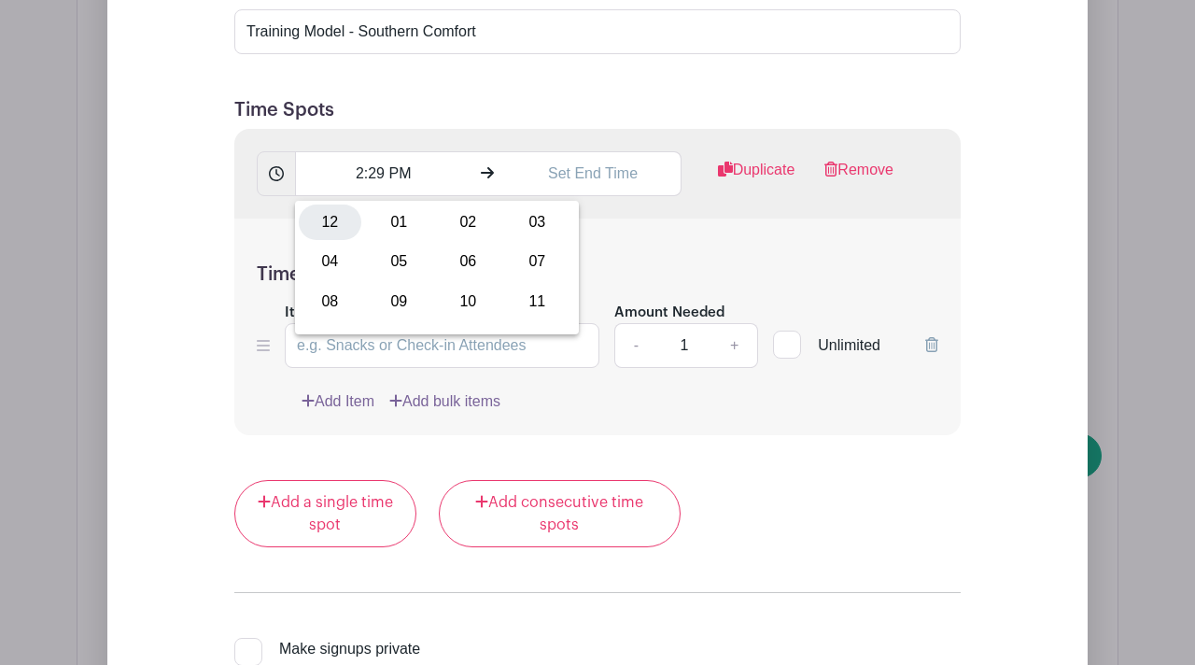
click at [328, 226] on div "12" at bounding box center [330, 221] width 63 height 35
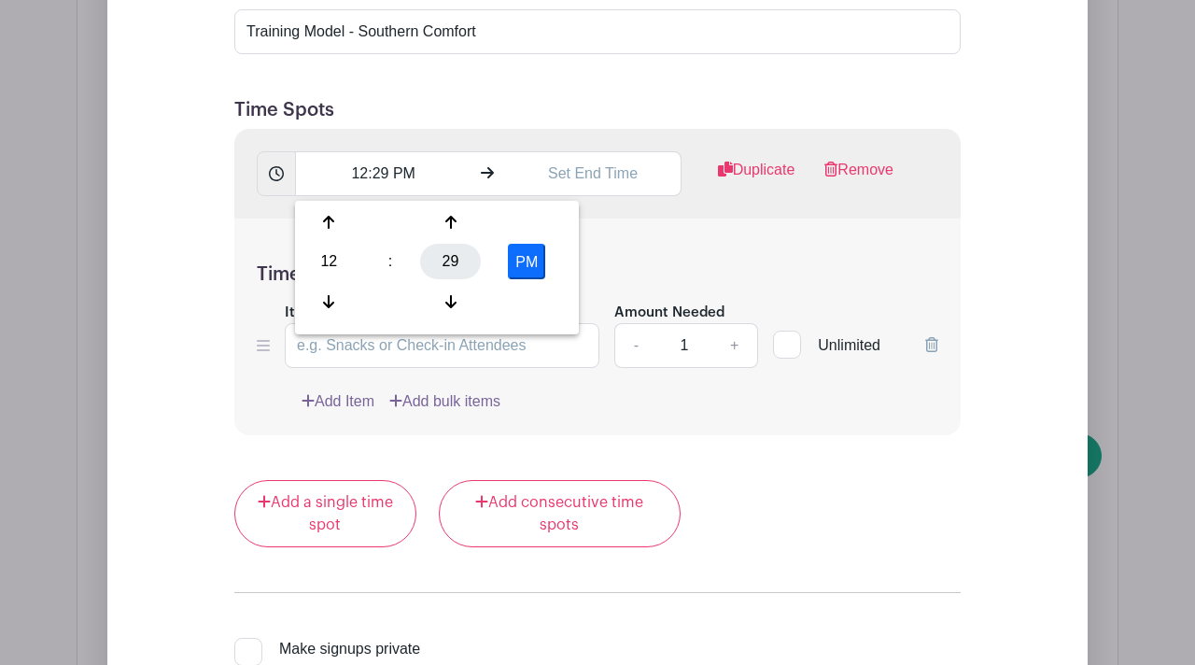
click at [447, 262] on div "29" at bounding box center [450, 261] width 61 height 35
click at [467, 264] on div "30" at bounding box center [468, 261] width 63 height 35
type input "12:30 PM"
click at [638, 255] on div "Time Spot Items Item Name Amount Needed - 1 + Unlimited Add Item Add bulk items" at bounding box center [597, 326] width 726 height 217
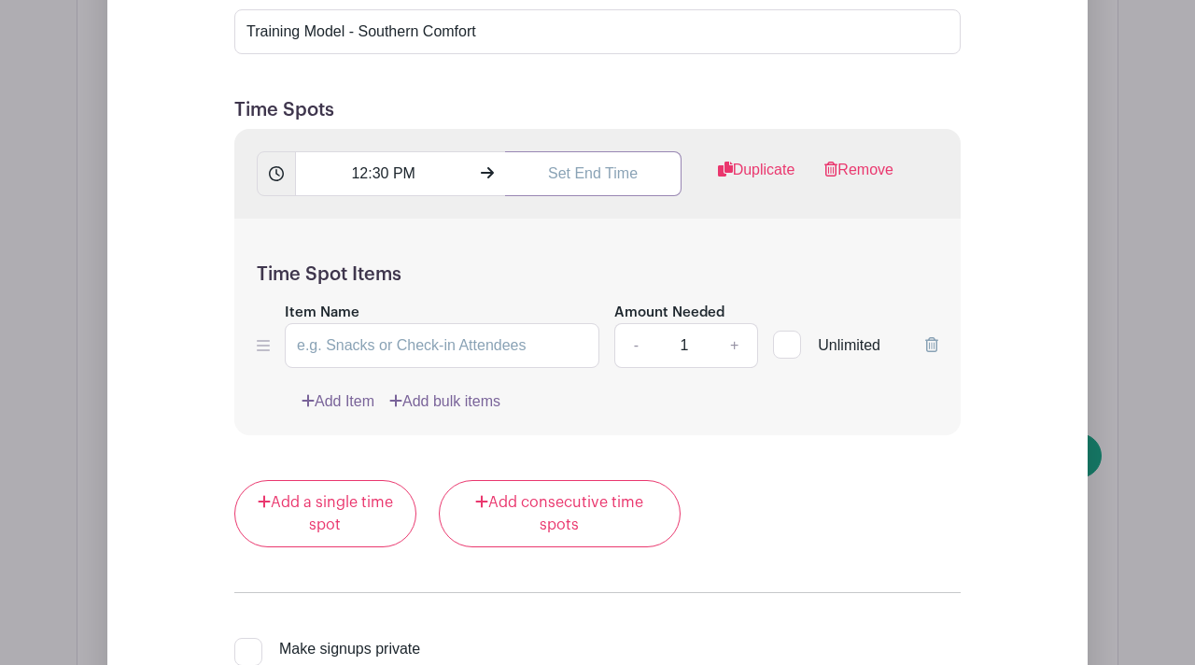
click at [569, 183] on input "text" at bounding box center [592, 173] width 175 height 45
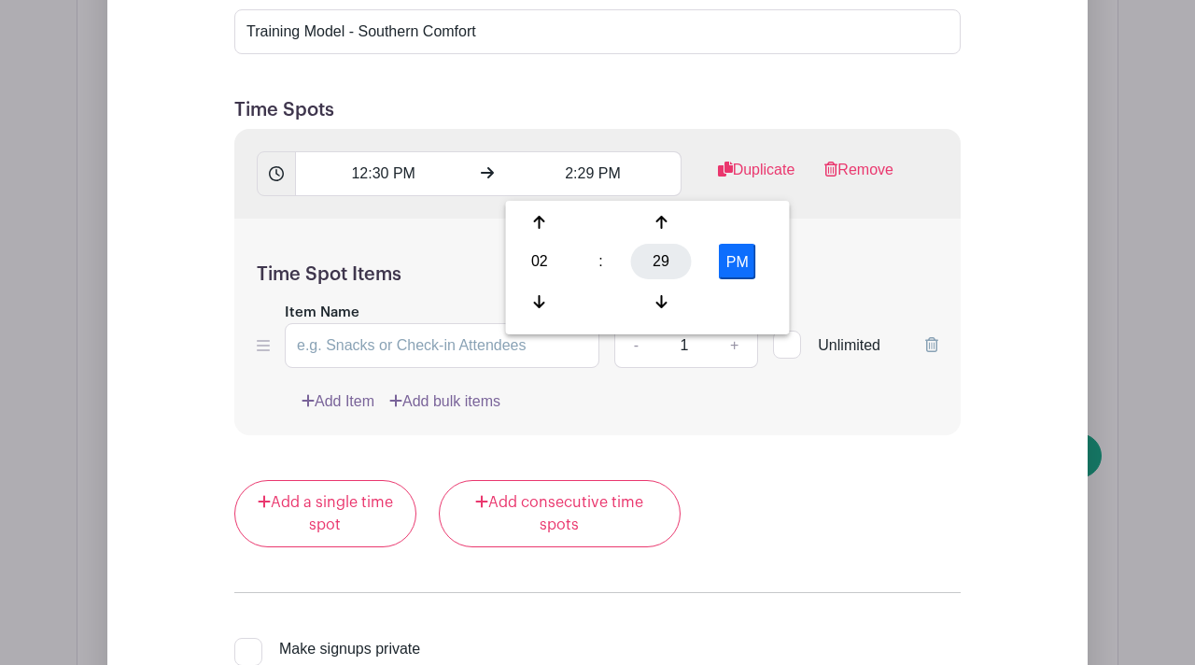
click at [659, 255] on div "29" at bounding box center [661, 261] width 61 height 35
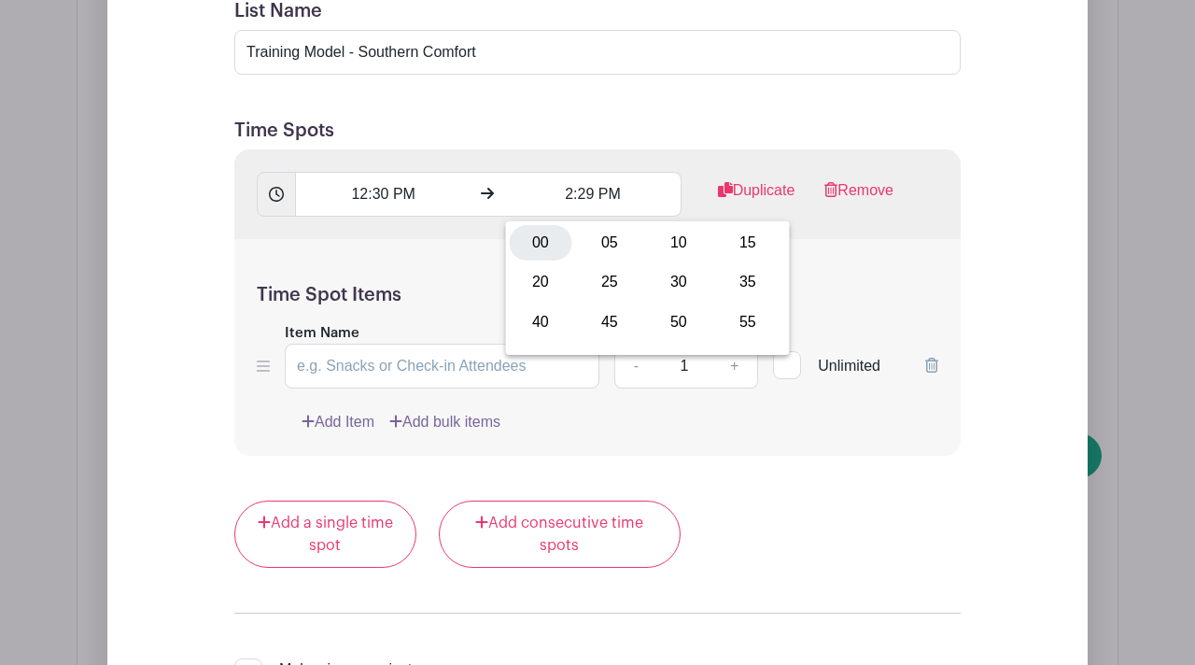
scroll to position [1786, 0]
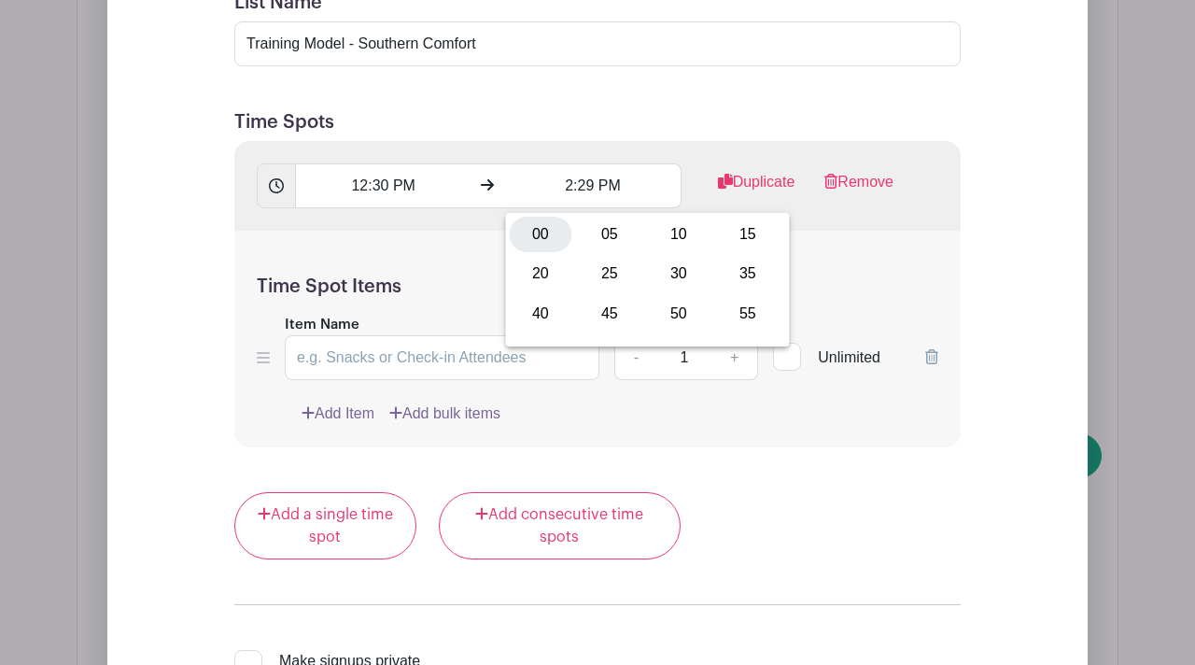
click at [530, 231] on div "00" at bounding box center [541, 234] width 63 height 35
type input "2:00 PM"
click at [847, 247] on div "Time Spot Items Item Name Amount Needed - 1 + Unlimited Add Item Add bulk items" at bounding box center [597, 339] width 726 height 217
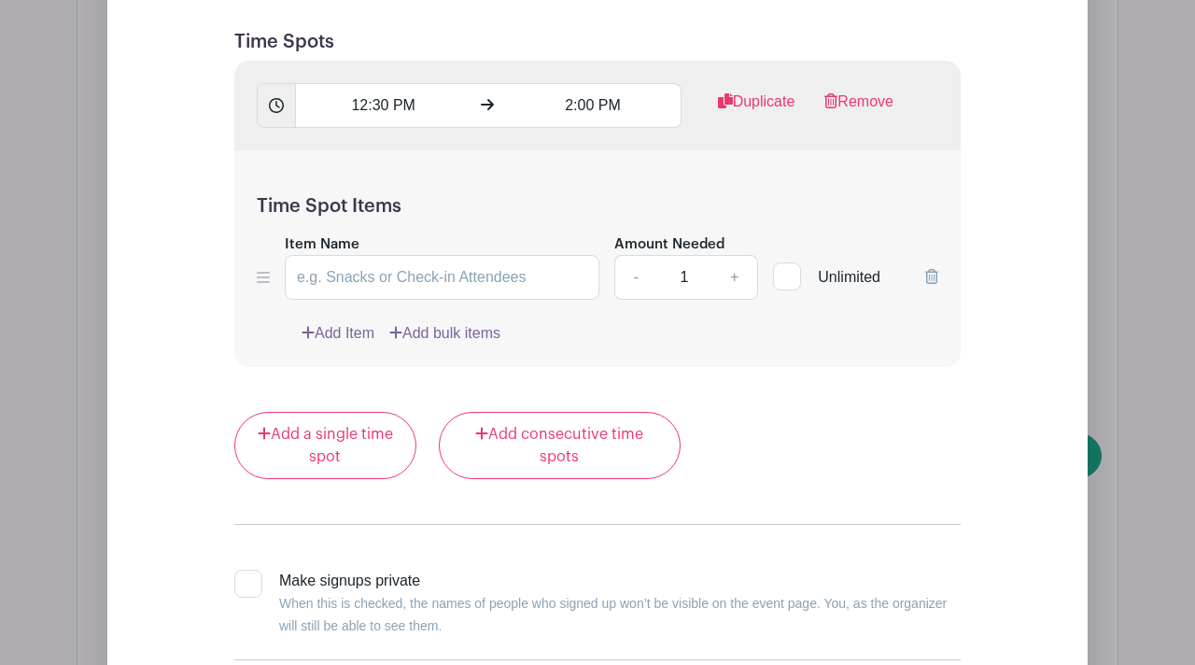
scroll to position [1876, 0]
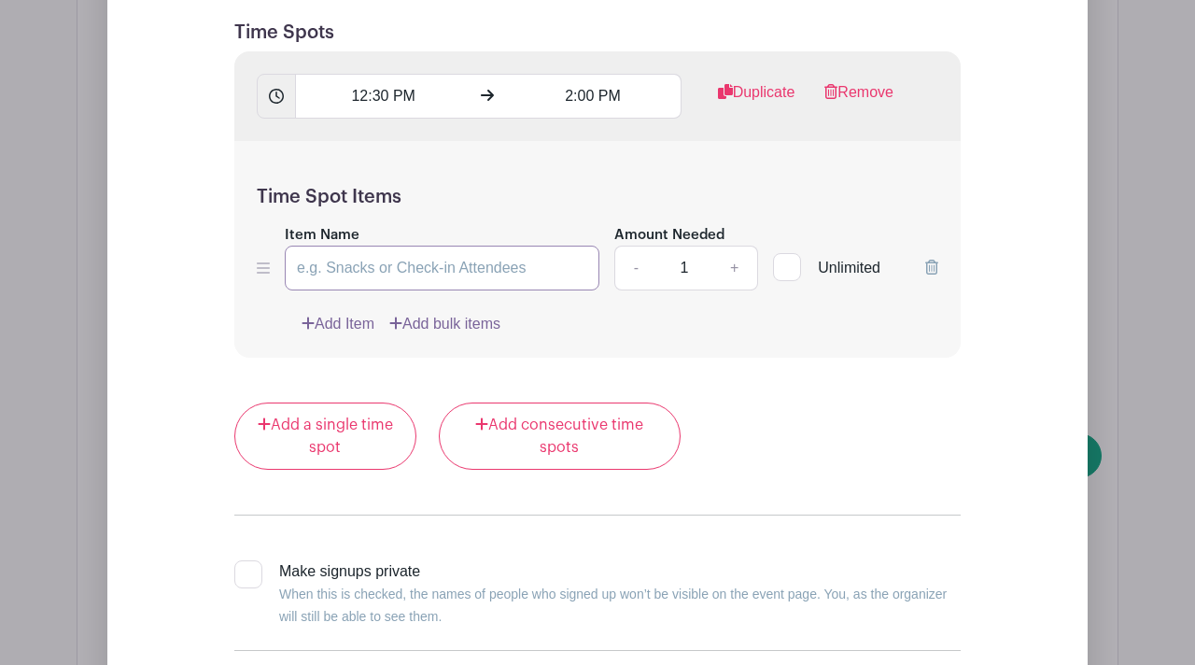
click at [476, 264] on input "Item Name" at bounding box center [442, 267] width 315 height 45
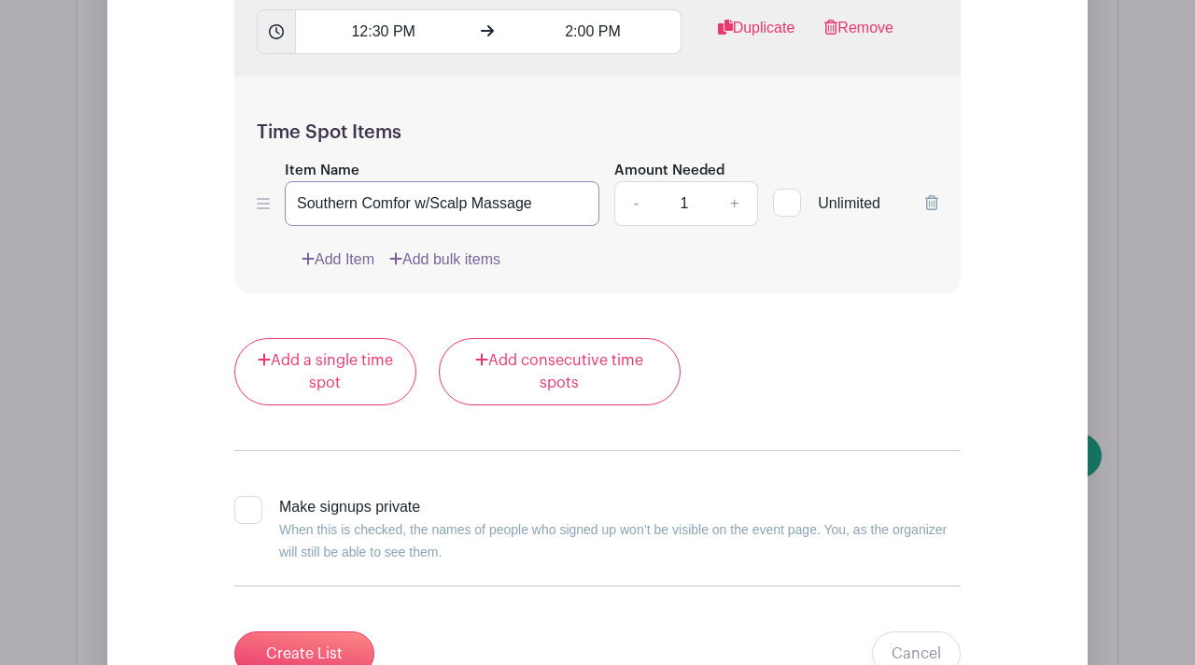
scroll to position [1958, 0]
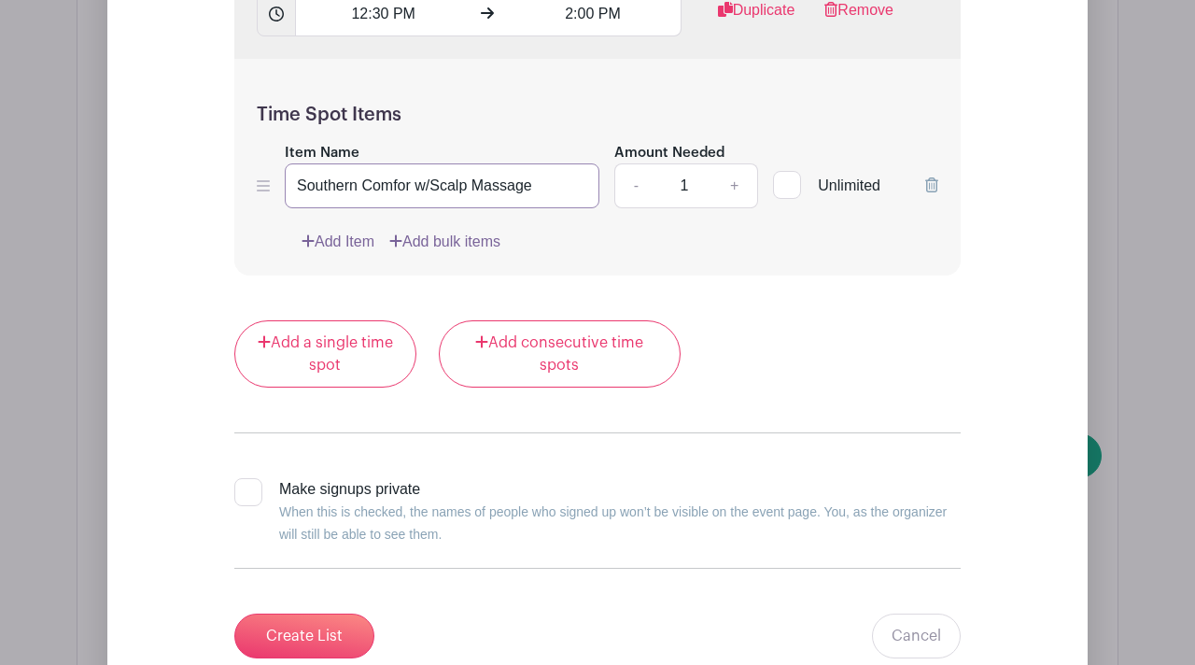
type input "Southern Comfor w/Scalp Massage"
click at [252, 498] on div at bounding box center [248, 492] width 28 height 28
click at [246, 490] on input "Make signups private When this is checked, the names of people who signed up wo…" at bounding box center [240, 484] width 12 height 12
checkbox input "true"
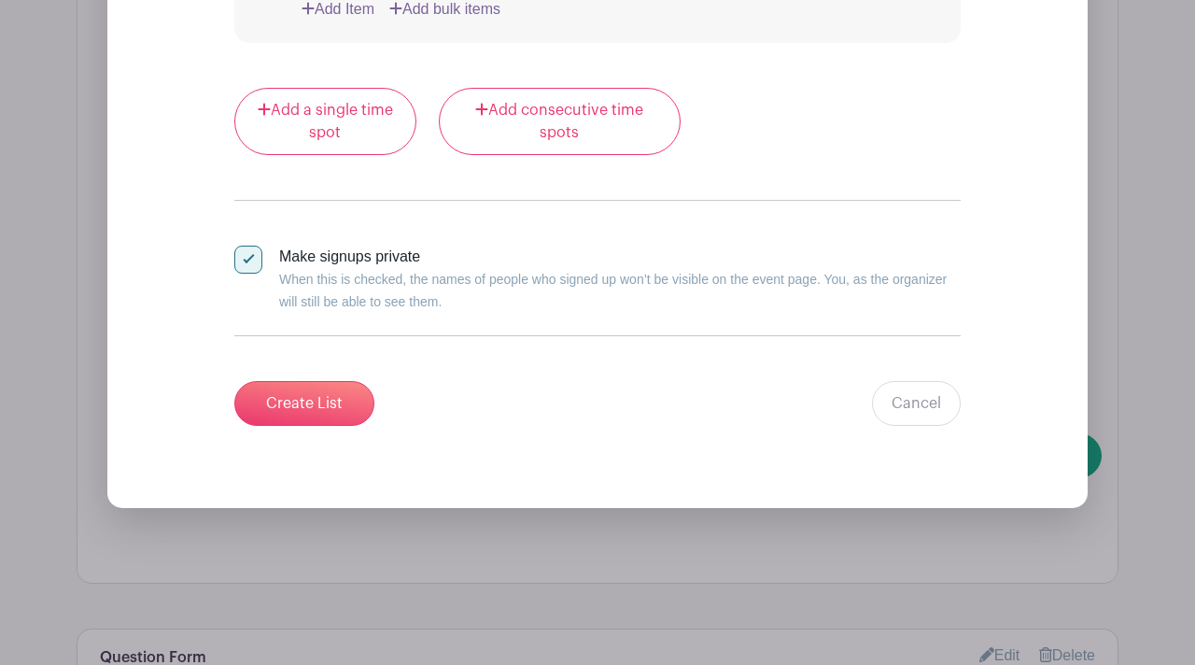
scroll to position [2311, 0]
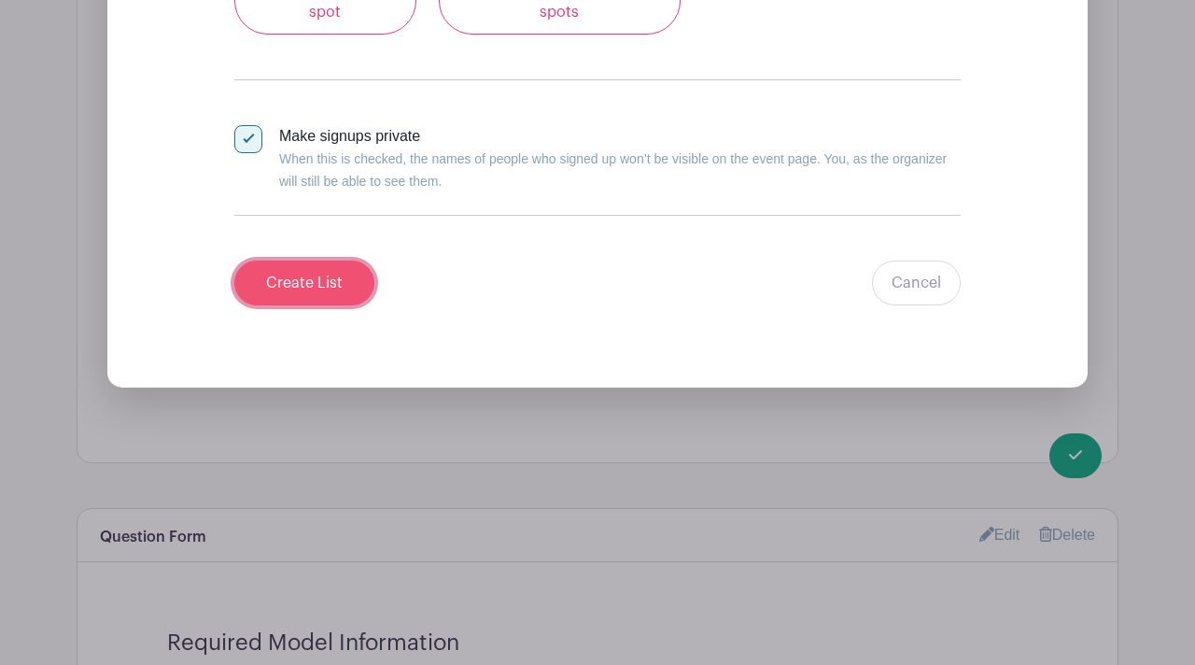
click at [317, 293] on input "Create List" at bounding box center [304, 282] width 140 height 45
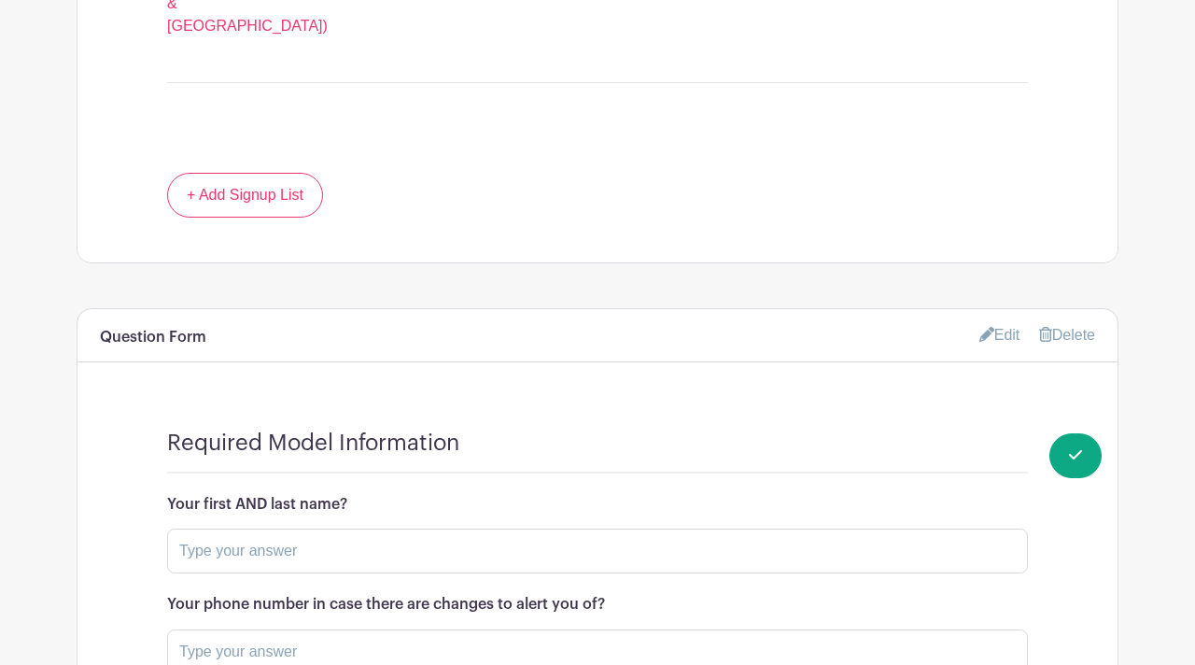
scroll to position [1822, 0]
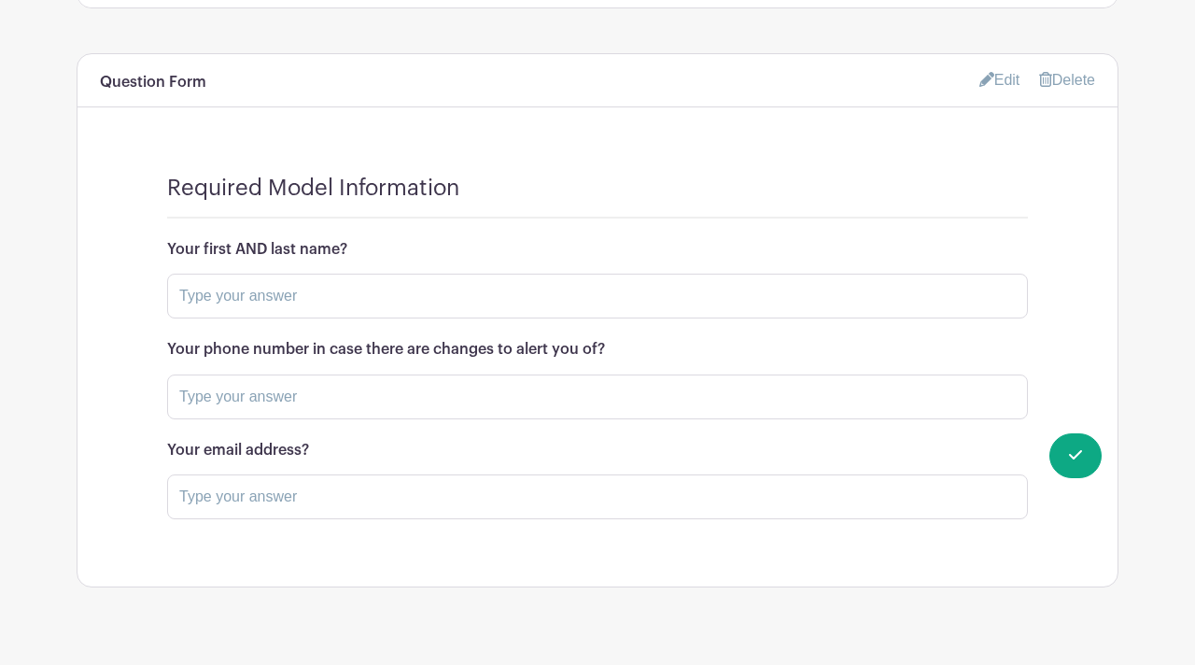
click at [1005, 64] on link "Edit" at bounding box center [999, 79] width 41 height 31
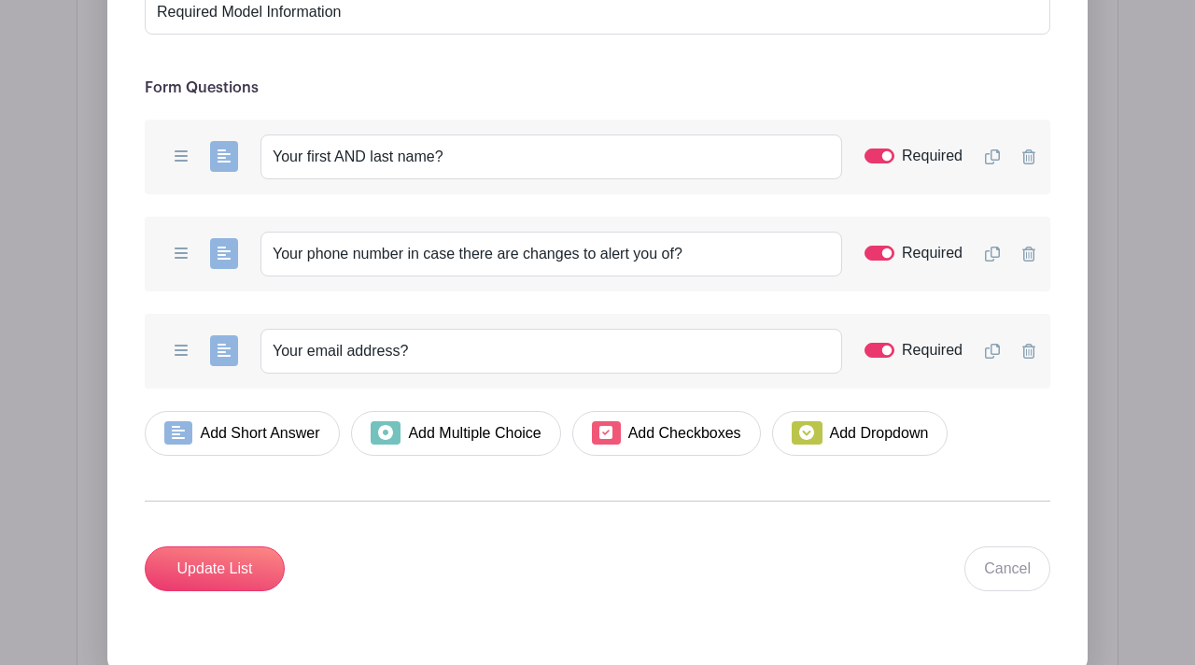
scroll to position [2178, 0]
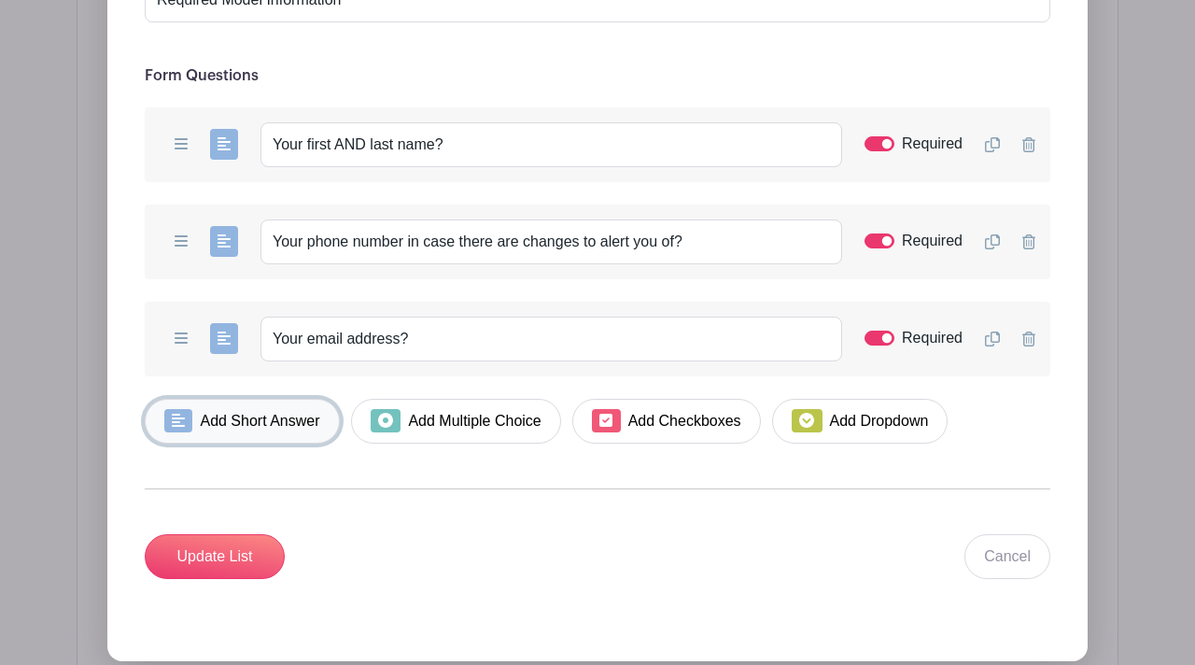
click at [254, 399] on link "Add Short Answer" at bounding box center [242, 421] width 195 height 45
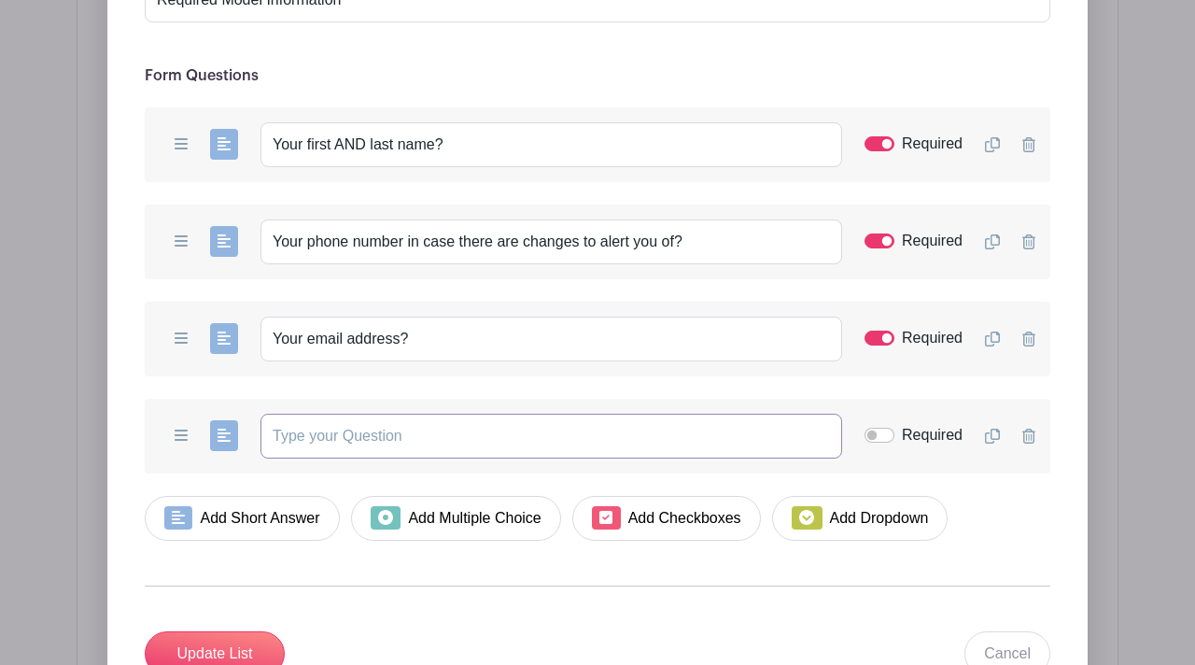
click at [294, 413] on input "text" at bounding box center [550, 435] width 581 height 45
type input "H"
click at [1026, 428] on icon at bounding box center [1028, 435] width 13 height 15
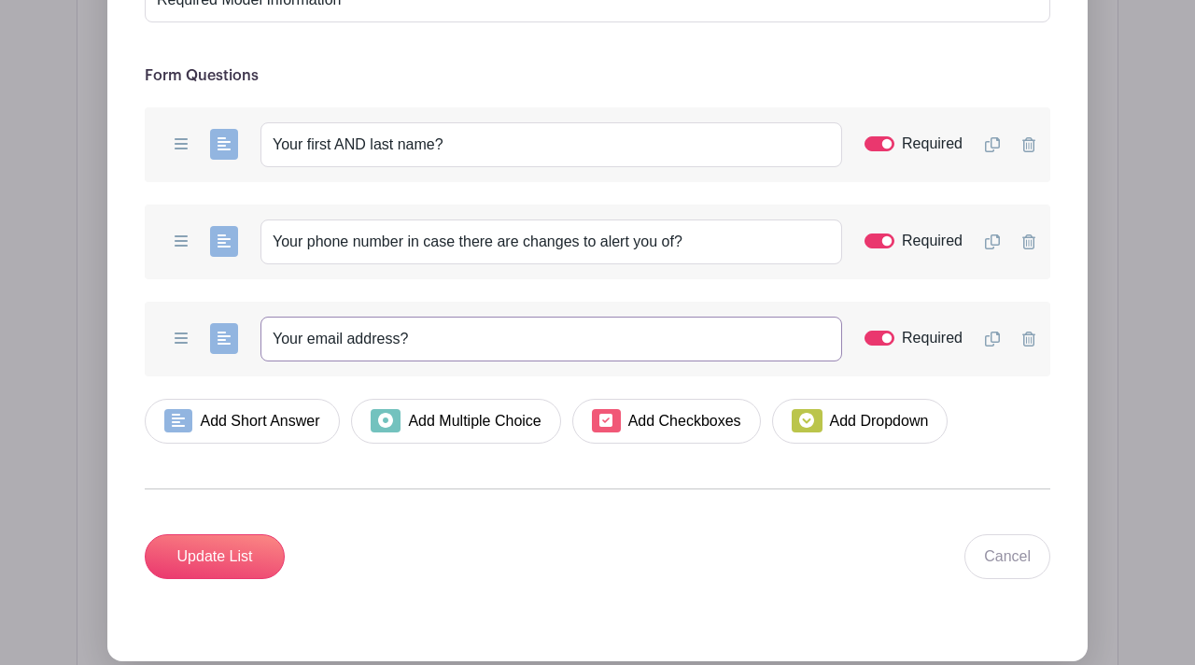
click at [400, 316] on input "Your email address?" at bounding box center [550, 338] width 581 height 45
click at [262, 534] on input "Update List" at bounding box center [215, 556] width 140 height 45
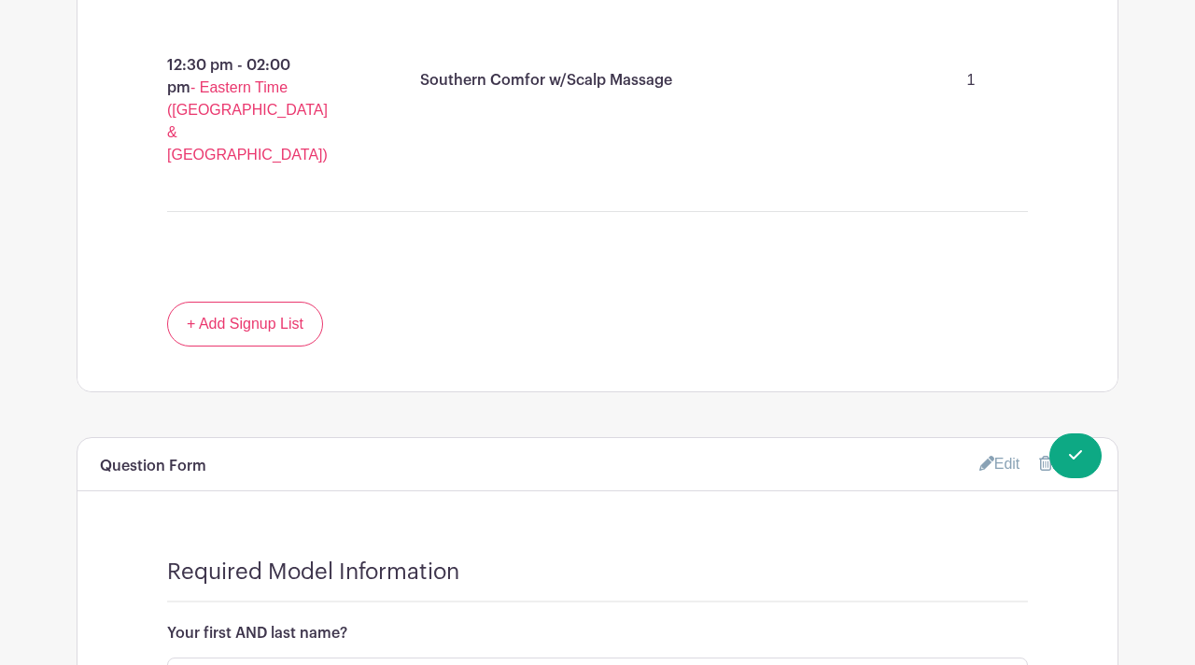
scroll to position [1434, 0]
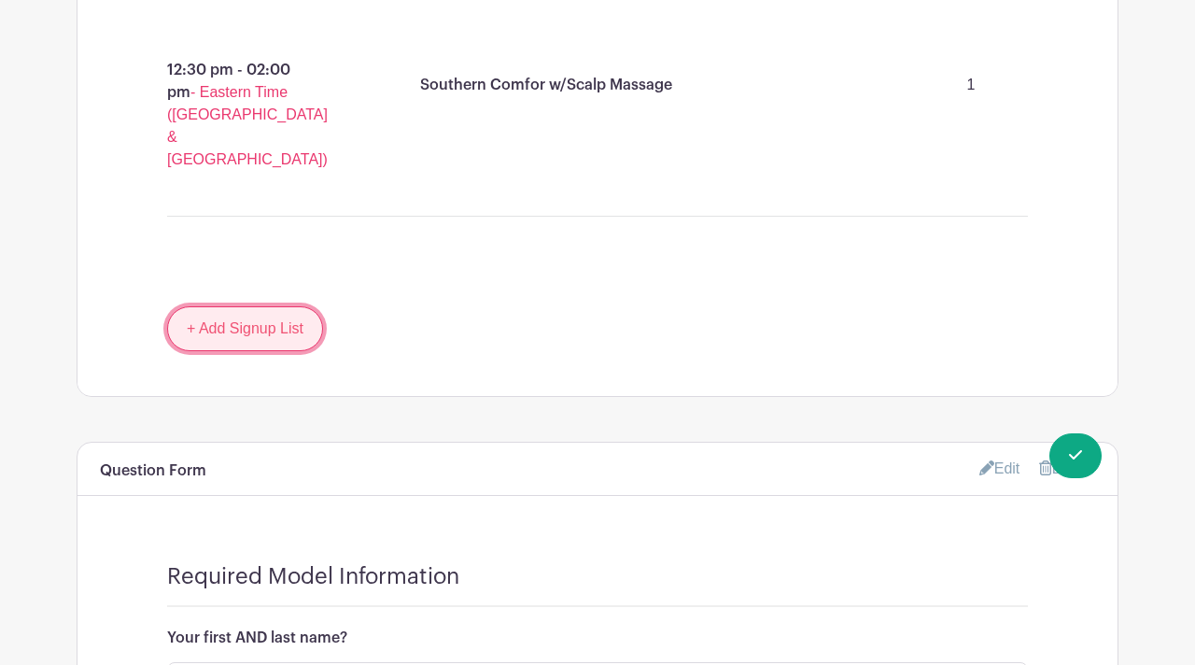
click at [301, 306] on link "+ Add Signup List" at bounding box center [245, 328] width 156 height 45
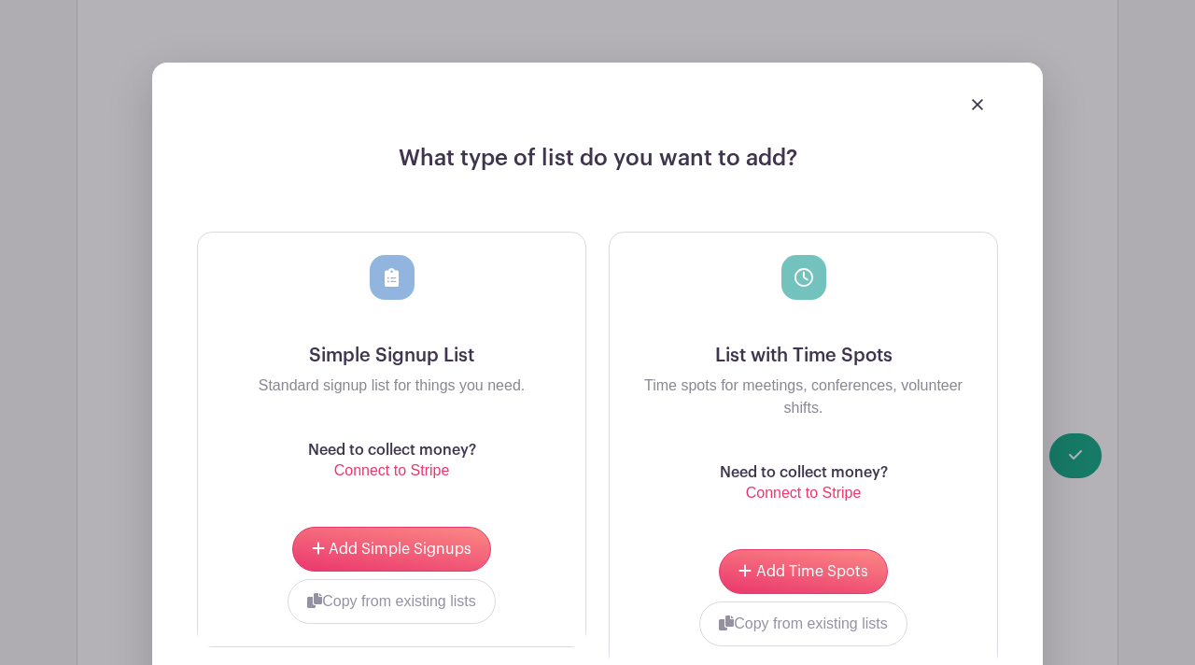
scroll to position [1923, 0]
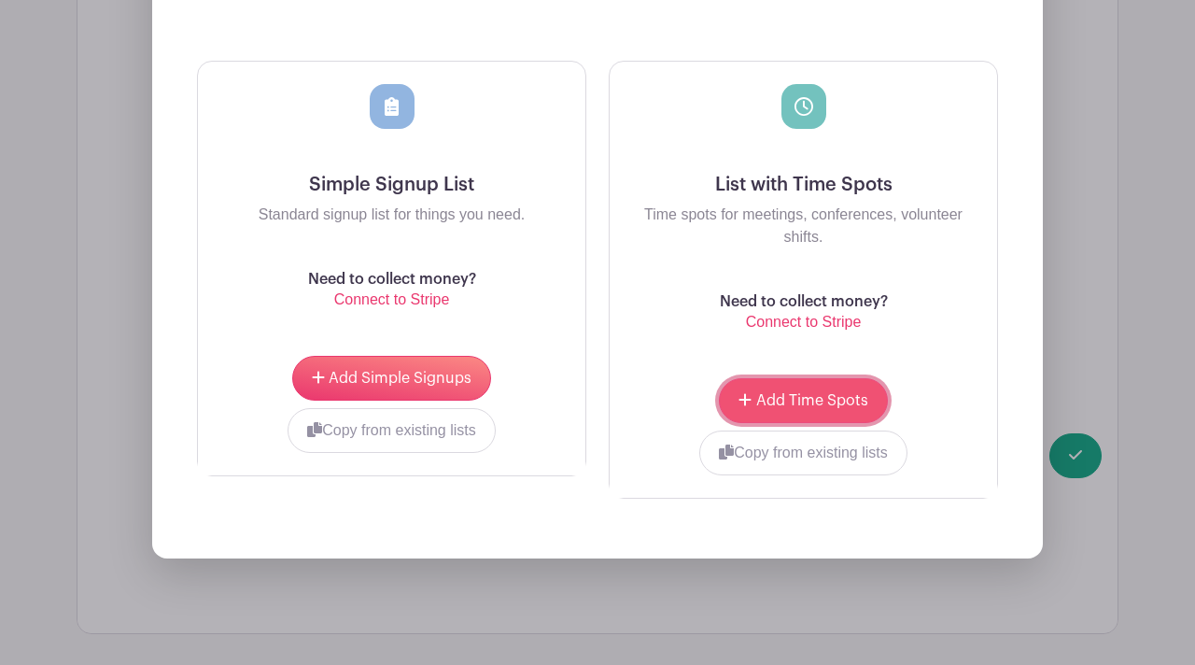
click at [777, 393] on span "Add Time Spots" at bounding box center [812, 400] width 112 height 15
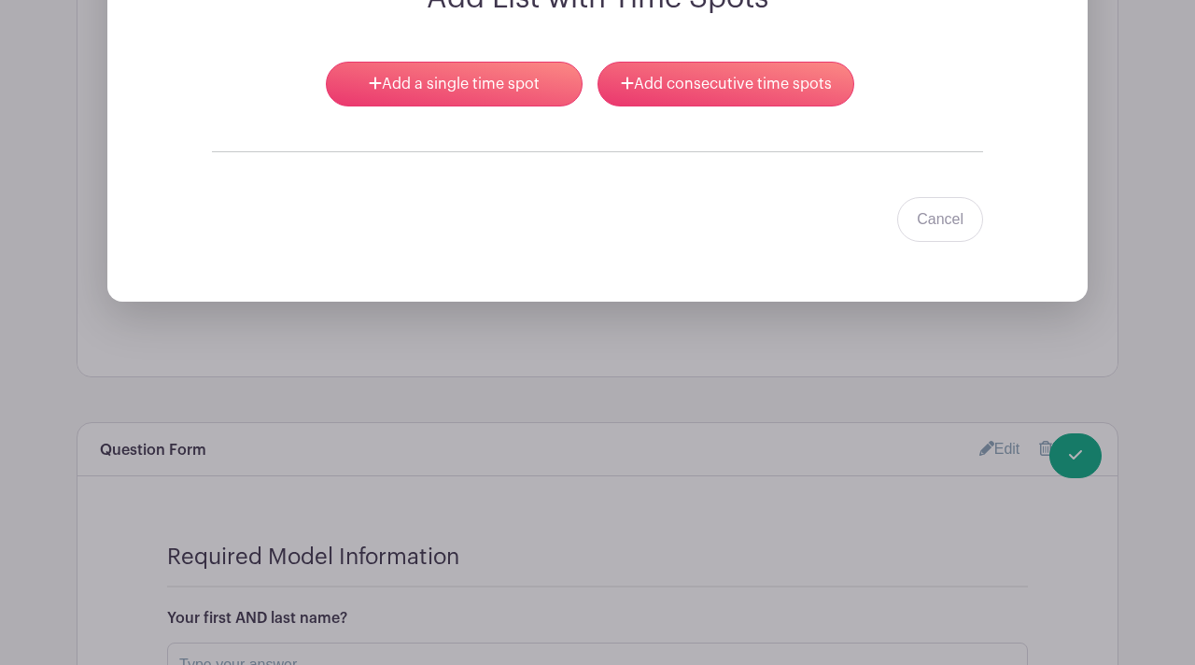
scroll to position [2018, 0]
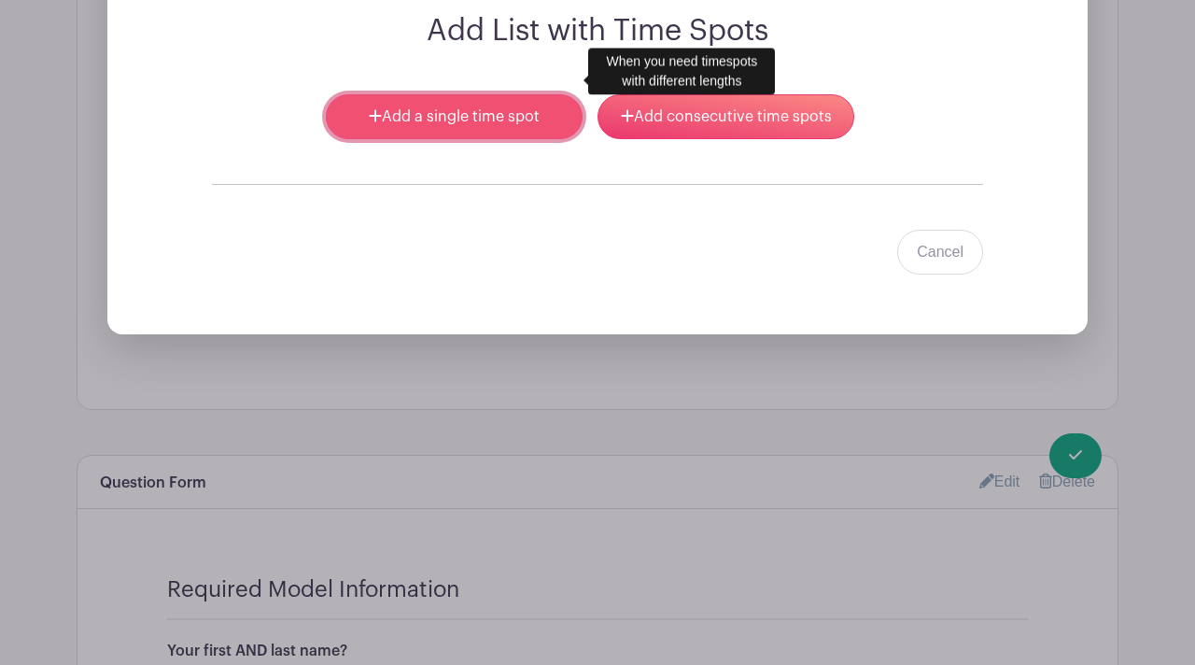
click at [489, 94] on link "Add a single time spot" at bounding box center [454, 116] width 257 height 45
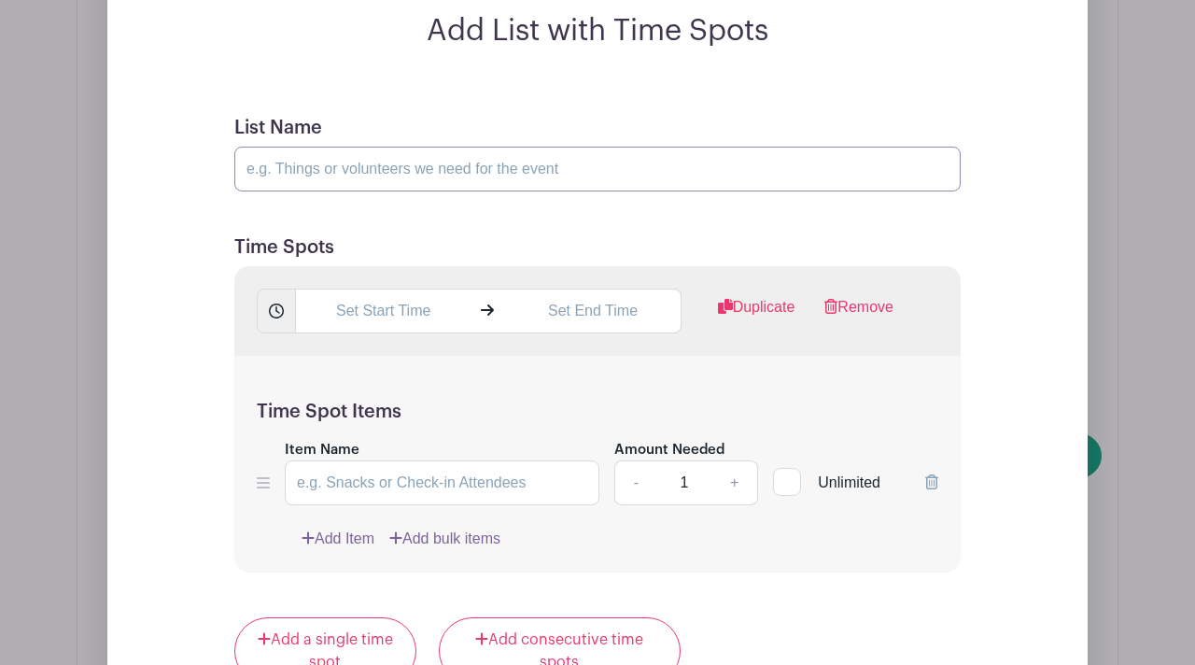
click at [458, 147] on input "List Name" at bounding box center [597, 169] width 726 height 45
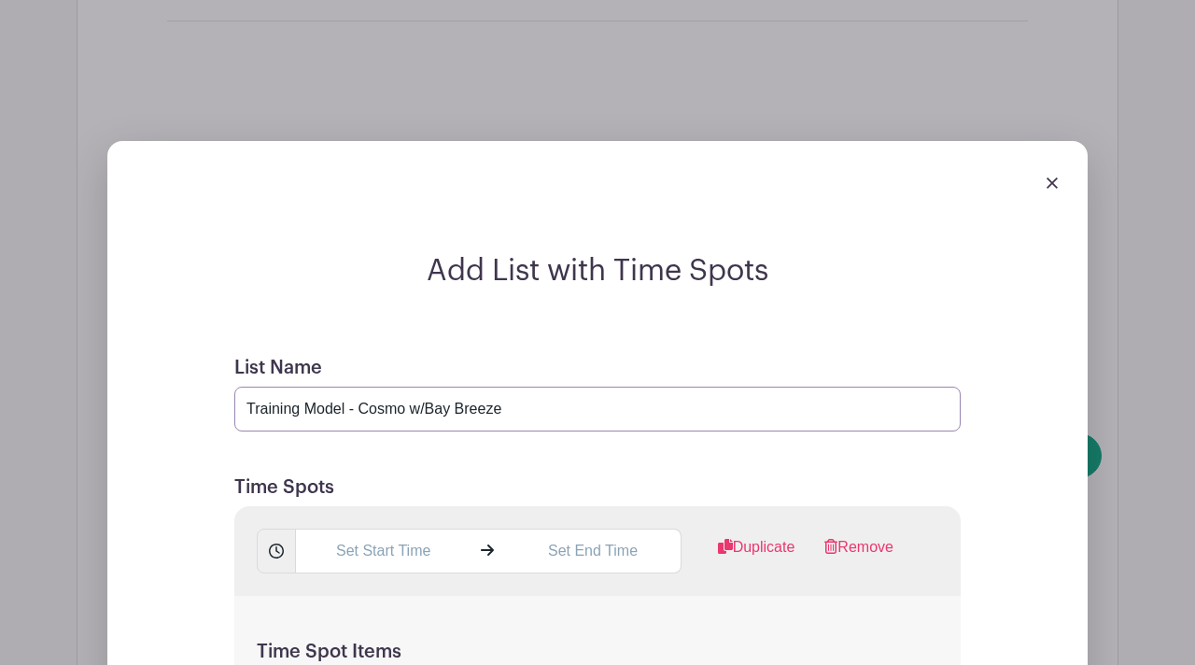
scroll to position [1801, 0]
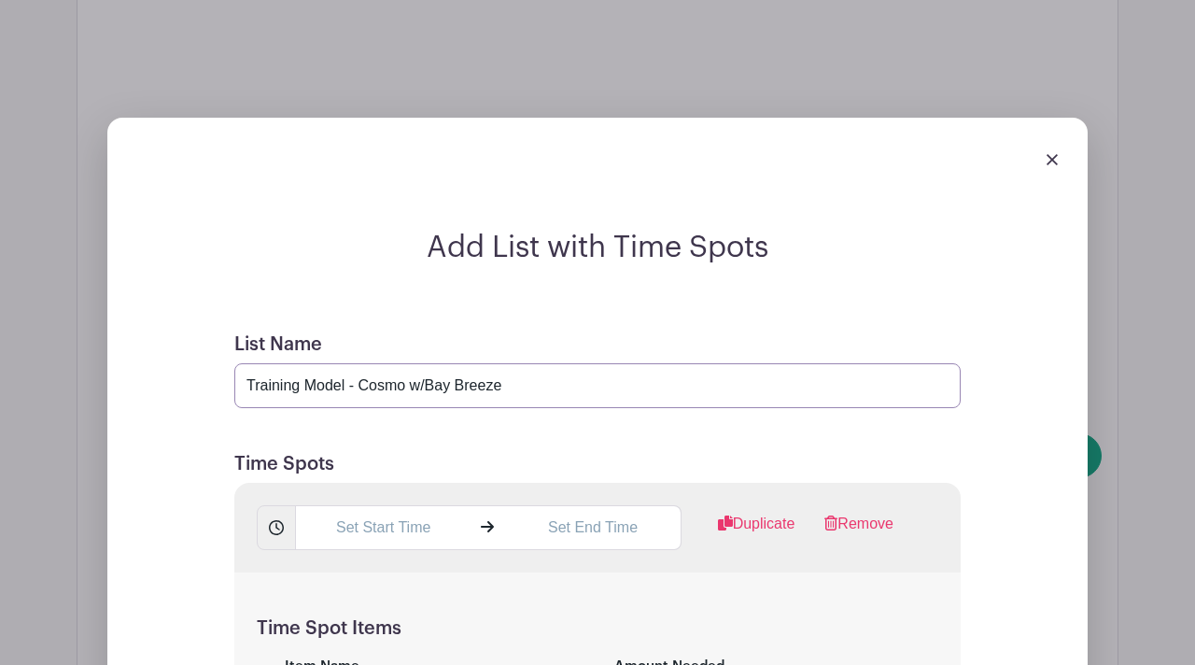
drag, startPoint x: 409, startPoint y: 346, endPoint x: 502, endPoint y: 339, distance: 93.6
click at [502, 363] on input "Training Model - Cosmo w/Bay Breeze" at bounding box center [597, 385] width 726 height 45
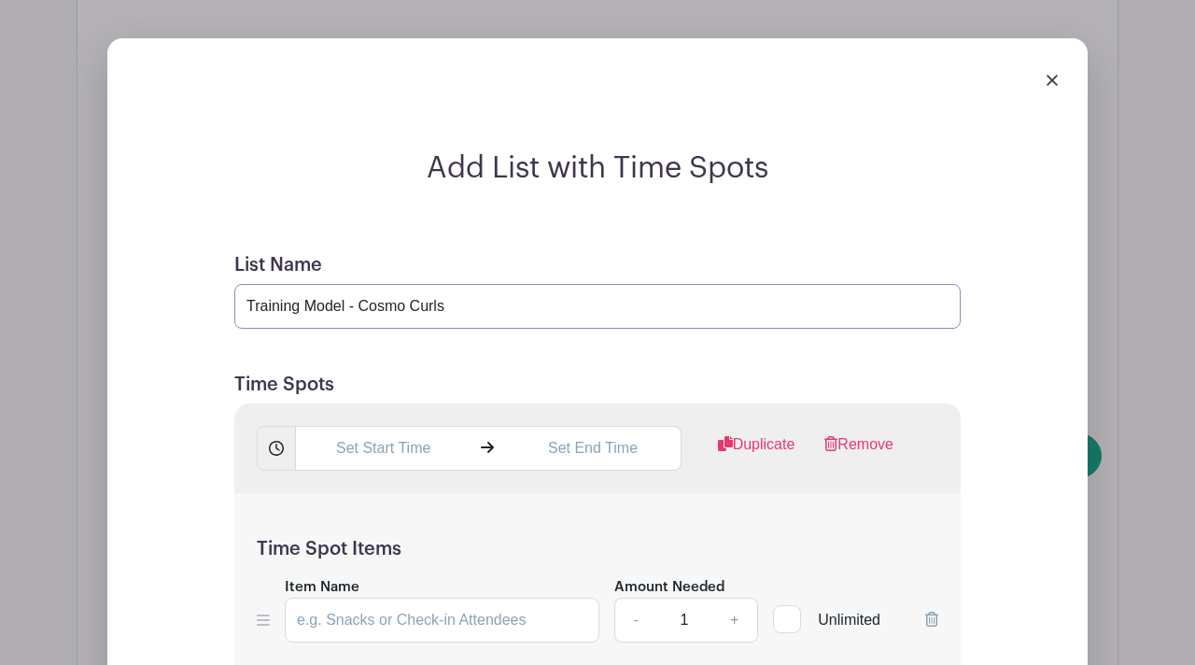
scroll to position [1885, 0]
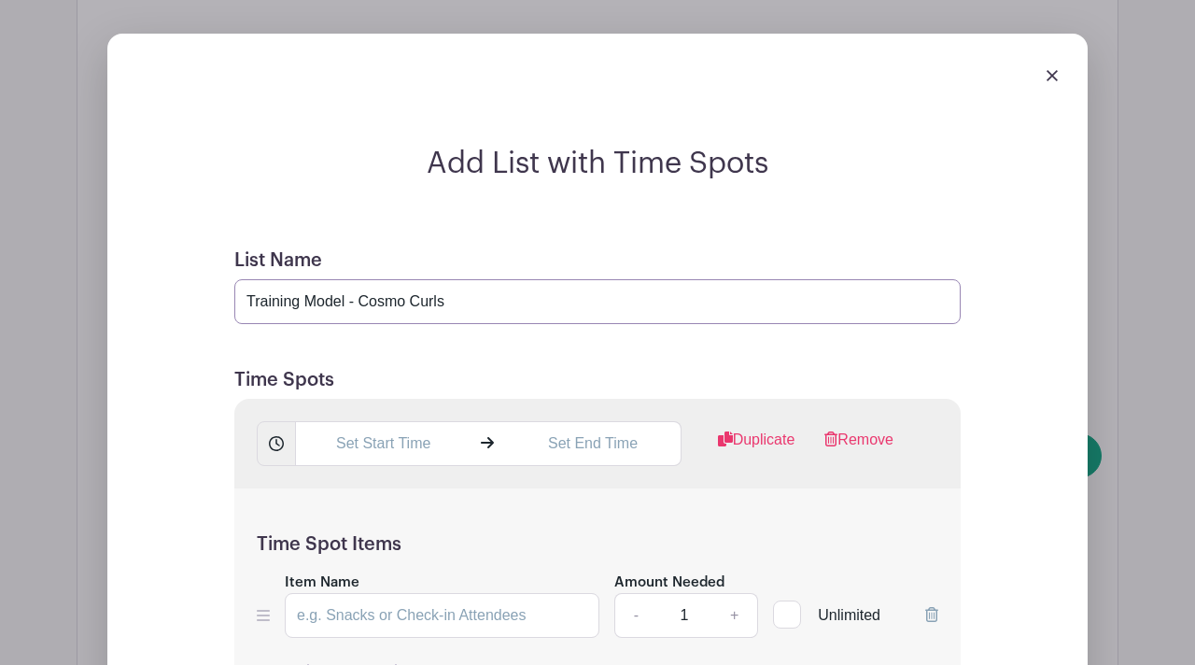
type input "Training Model - Cosmo Curls"
click at [387, 421] on input "text" at bounding box center [382, 443] width 175 height 45
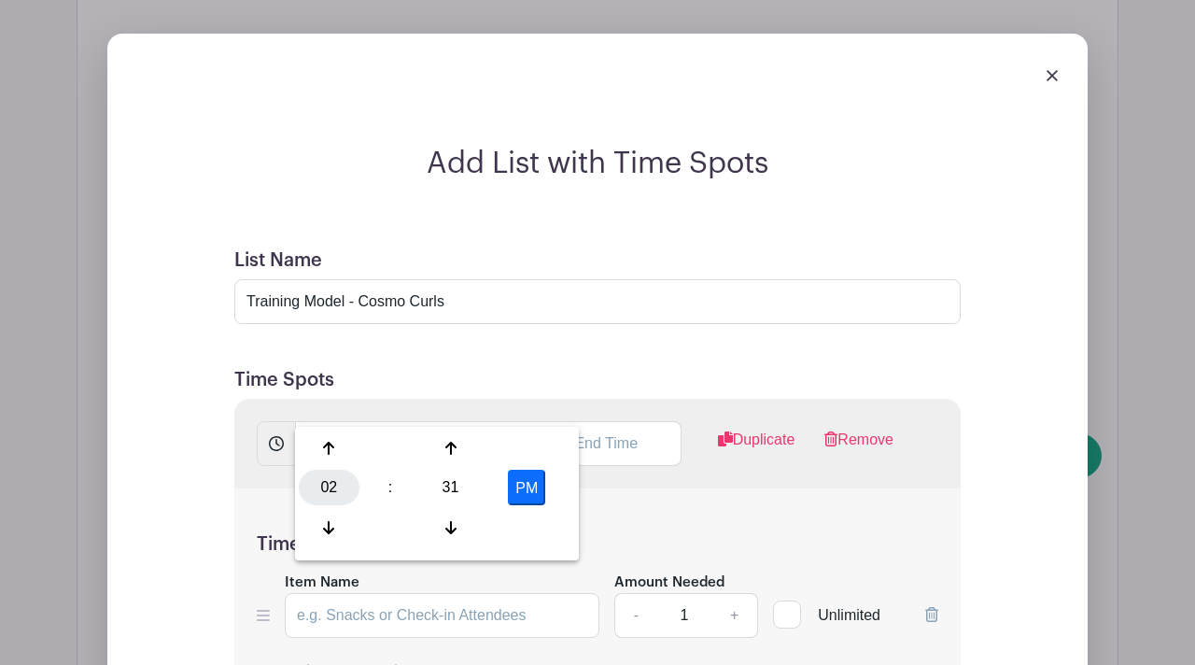
click at [331, 487] on div "02" at bounding box center [329, 486] width 61 height 35
click at [373, 421] on input "2:31 PM" at bounding box center [382, 443] width 175 height 45
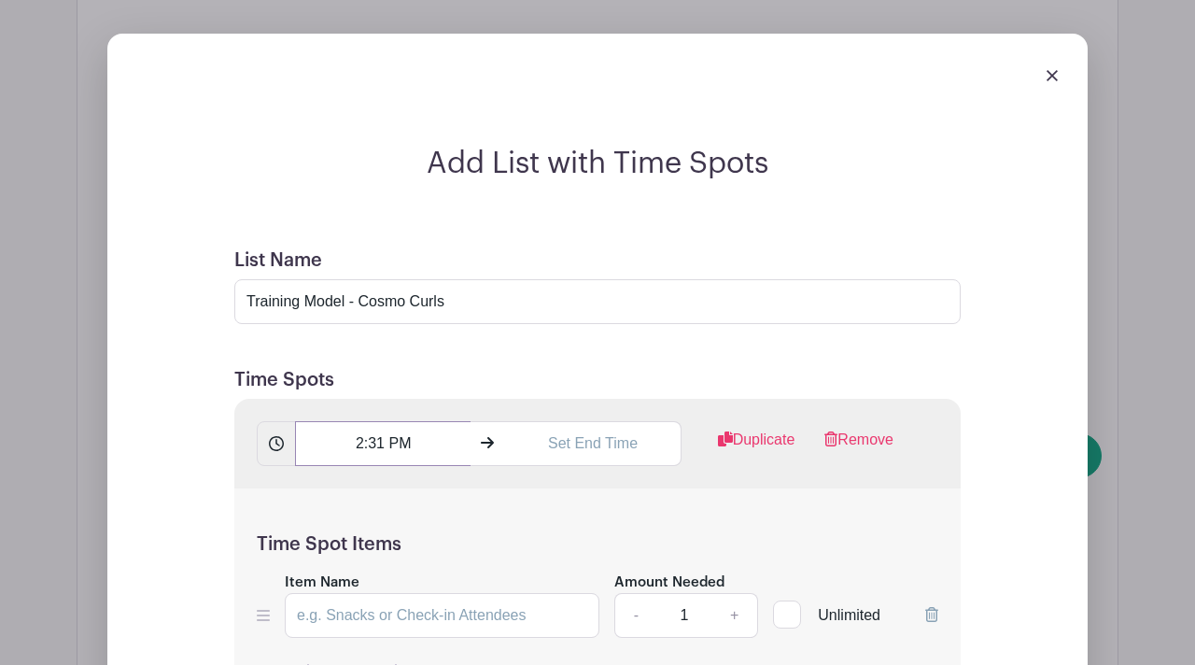
click at [377, 421] on input "2:31 PM" at bounding box center [382, 443] width 175 height 45
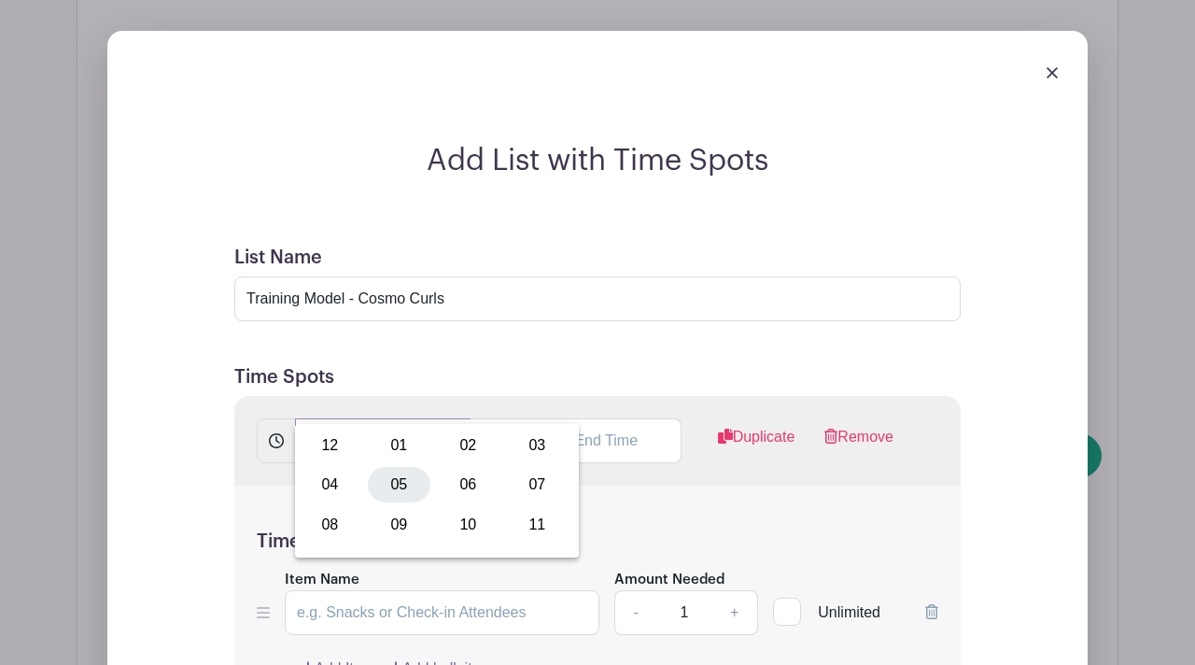
scroll to position [1890, 0]
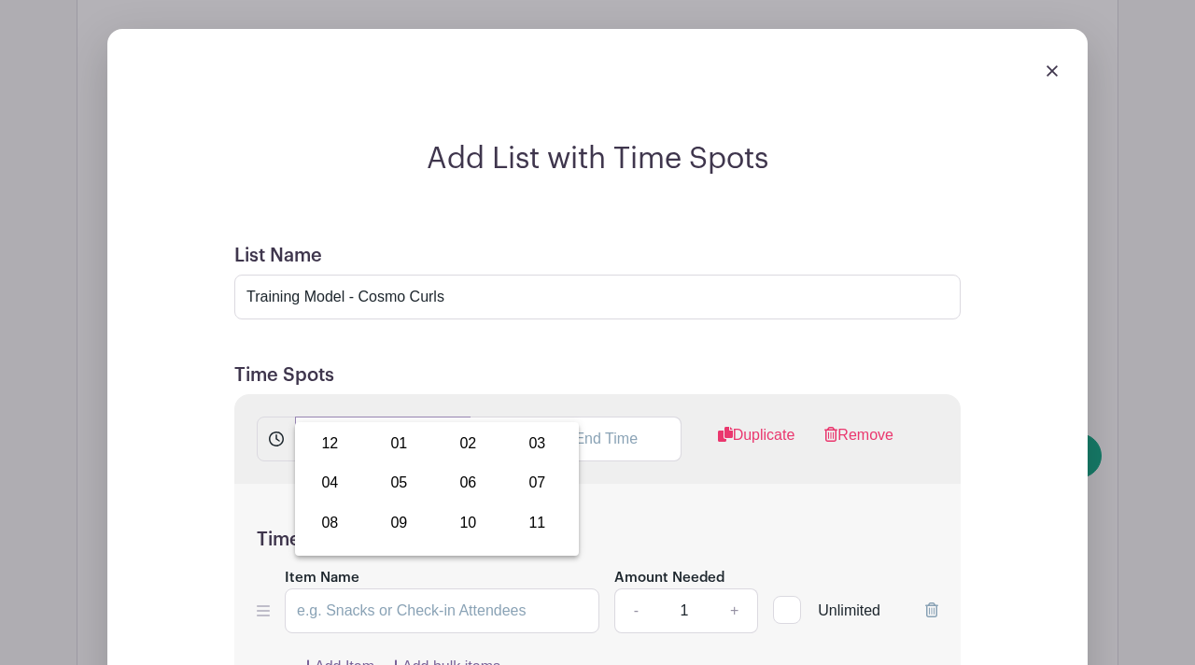
click at [381, 416] on input "2:31 PM" at bounding box center [382, 438] width 175 height 45
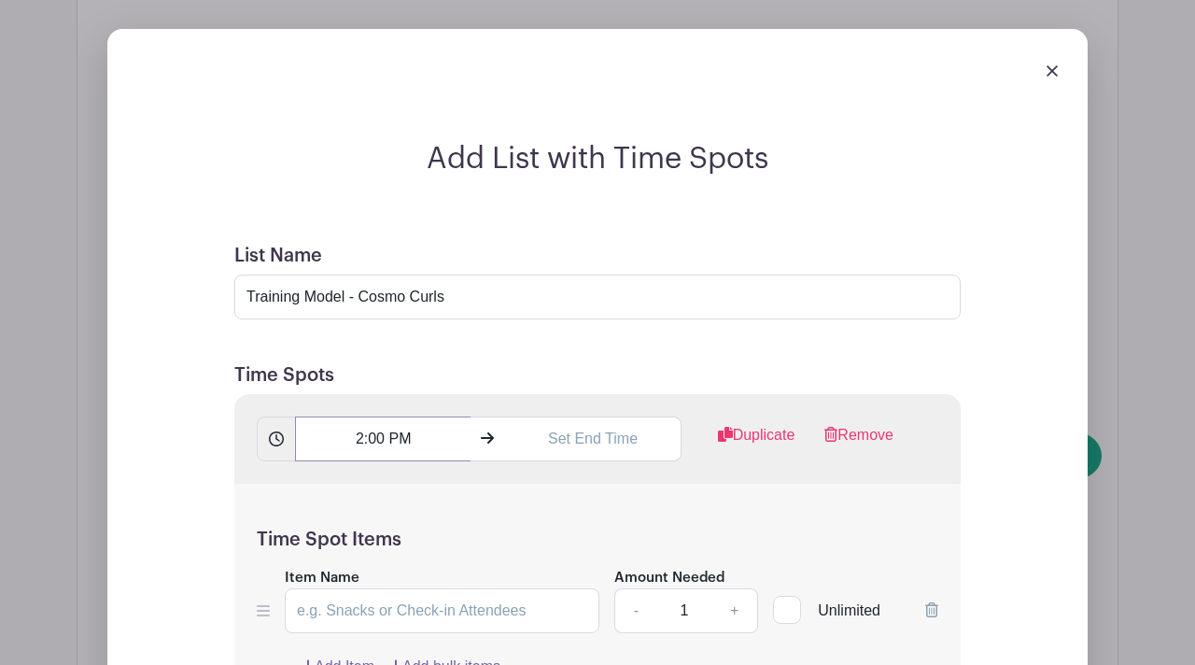
type input "2:00 PM"
click at [568, 416] on input "text" at bounding box center [592, 438] width 175 height 45
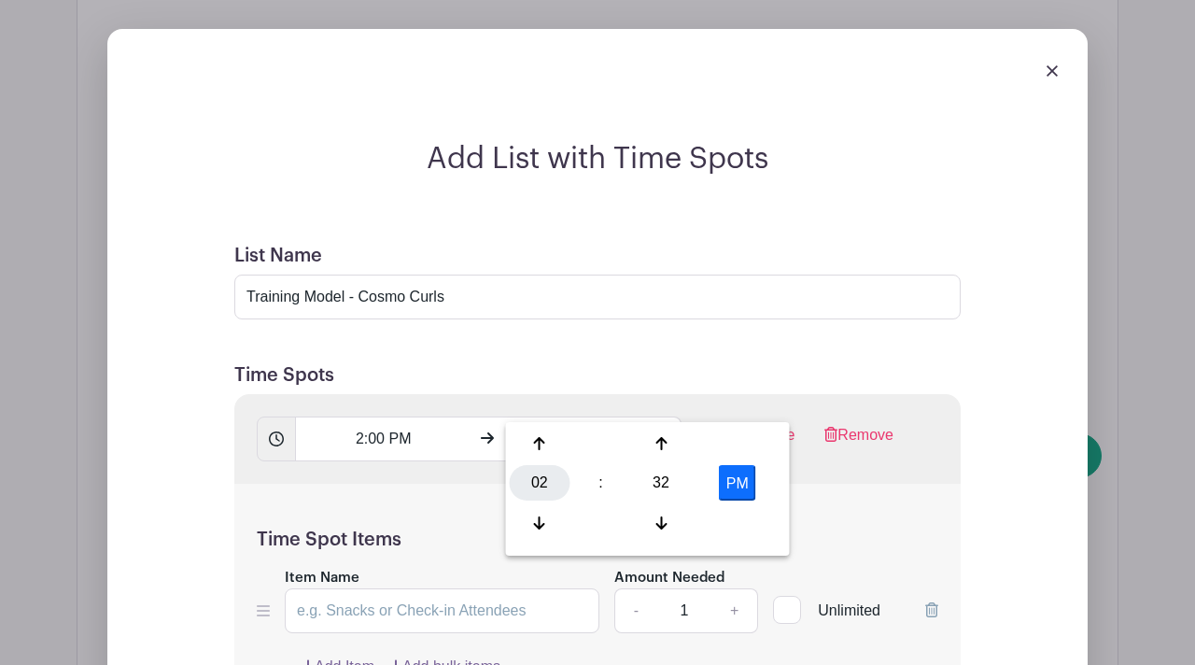
click at [528, 488] on div "02" at bounding box center [540, 482] width 61 height 35
click at [749, 448] on div "03" at bounding box center [748, 443] width 63 height 35
click at [657, 483] on div "32" at bounding box center [661, 482] width 61 height 35
click at [678, 484] on div "30" at bounding box center [679, 482] width 63 height 35
type input "3:30 PM"
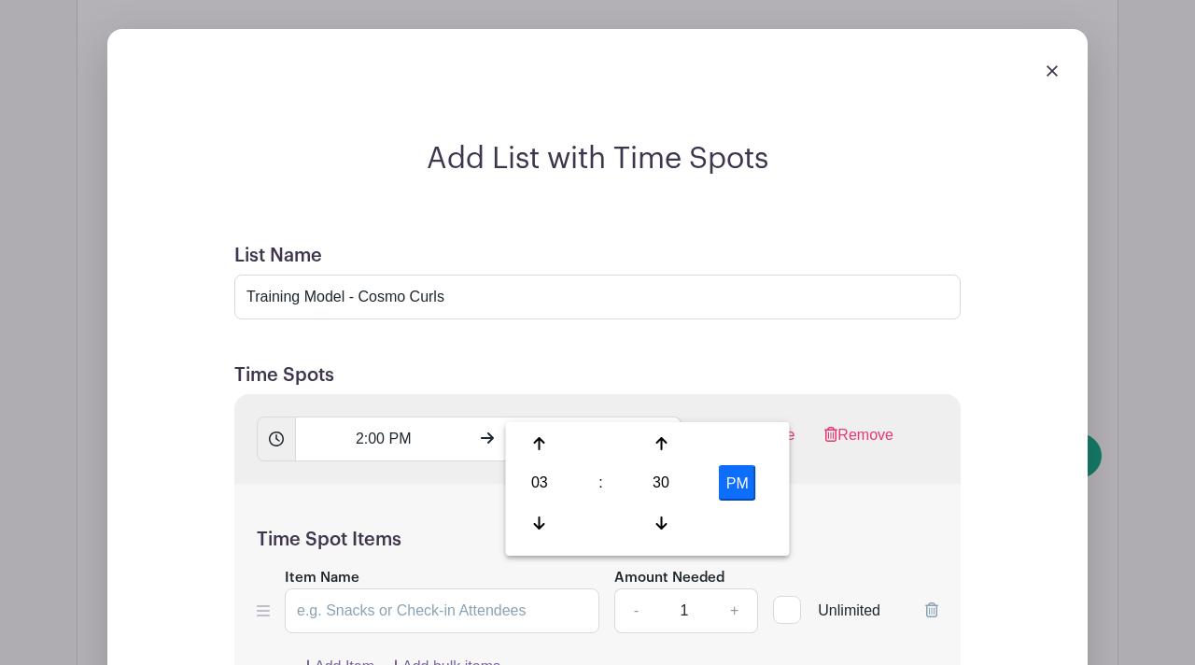
click at [814, 483] on div "Time Spot Items Item Name Amount Needed - 1 + Unlimited Add Item Add bulk items" at bounding box center [597, 591] width 726 height 217
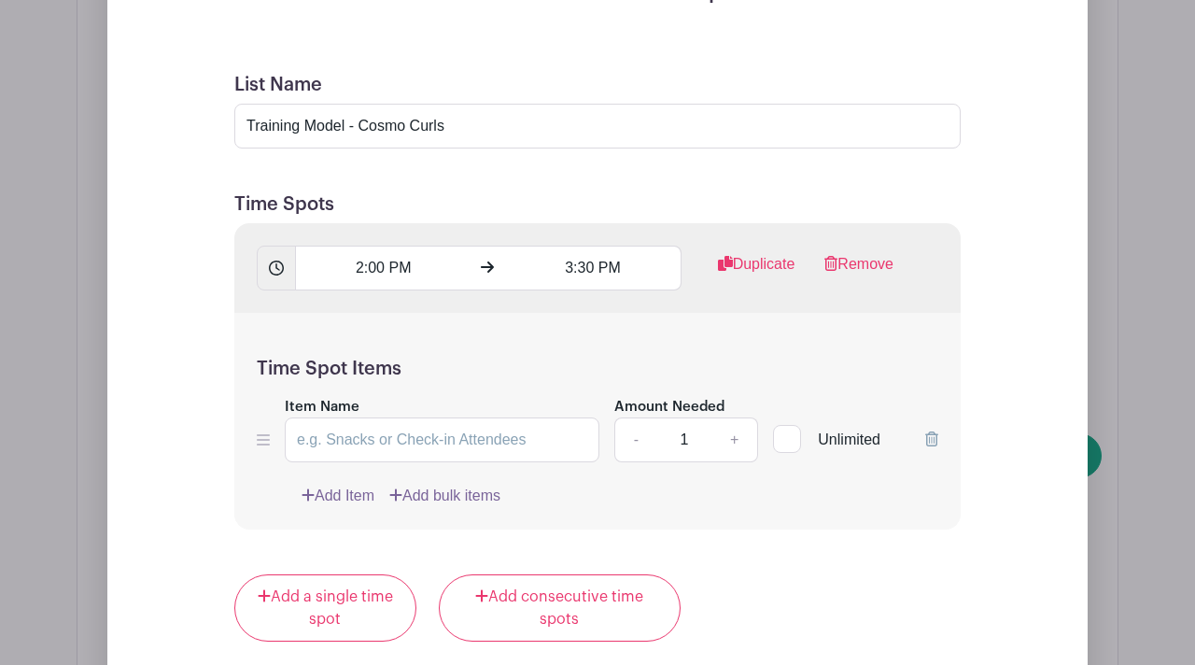
scroll to position [2066, 0]
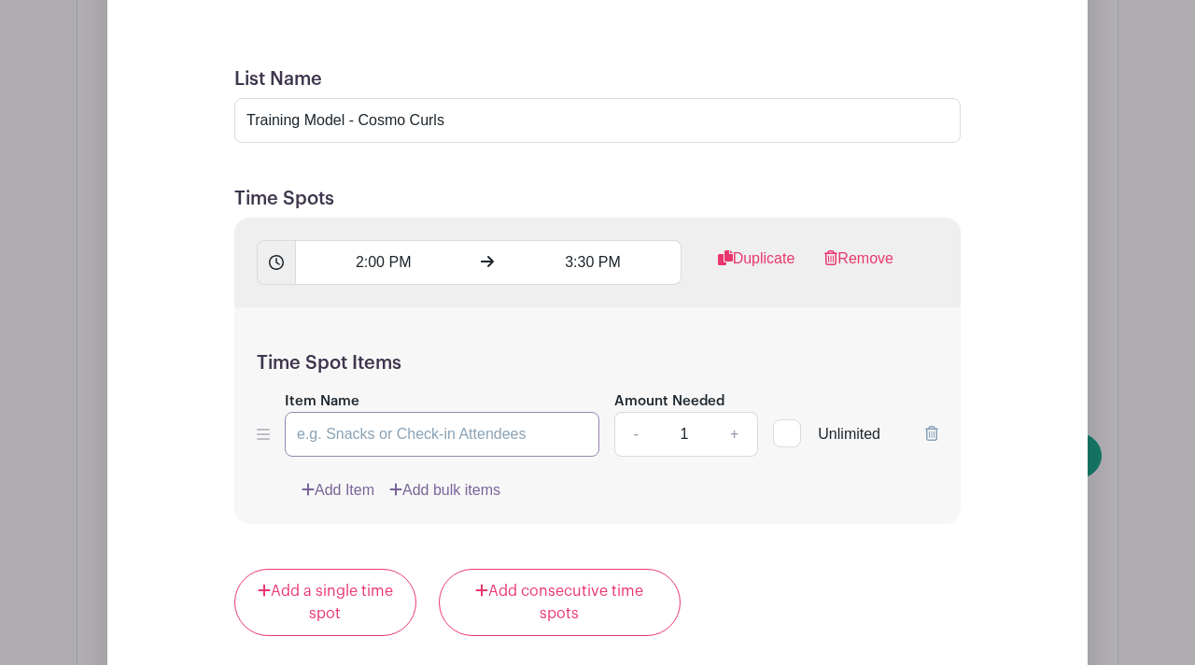
click at [416, 412] on input "Item Name" at bounding box center [442, 434] width 315 height 45
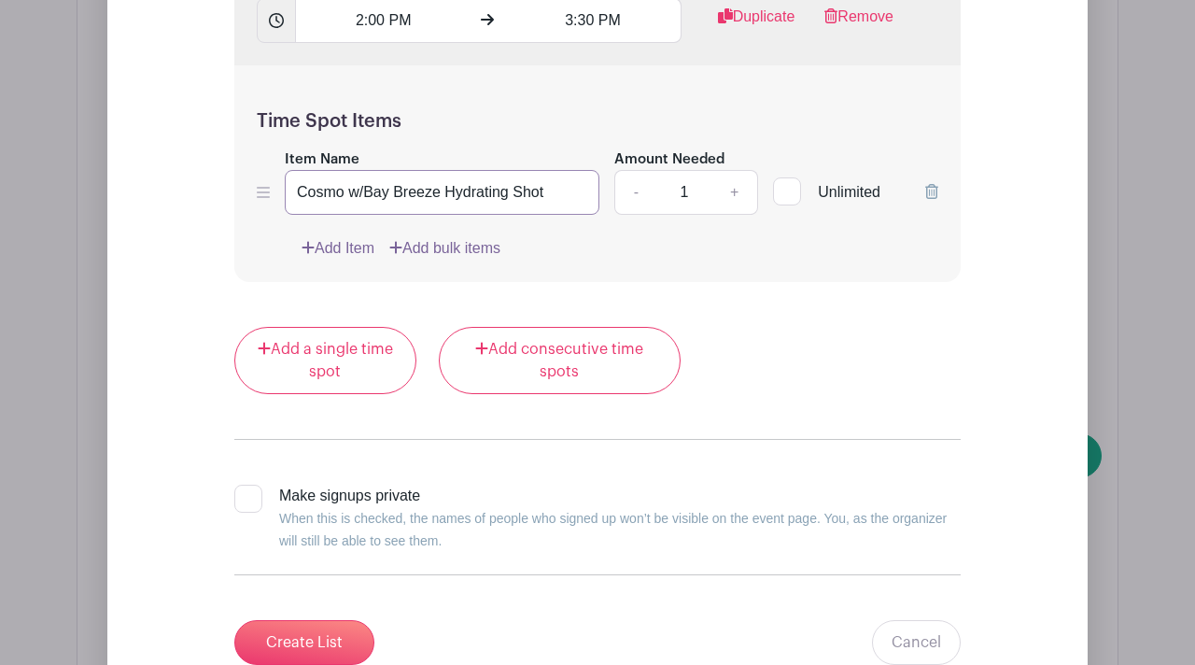
scroll to position [2436, 0]
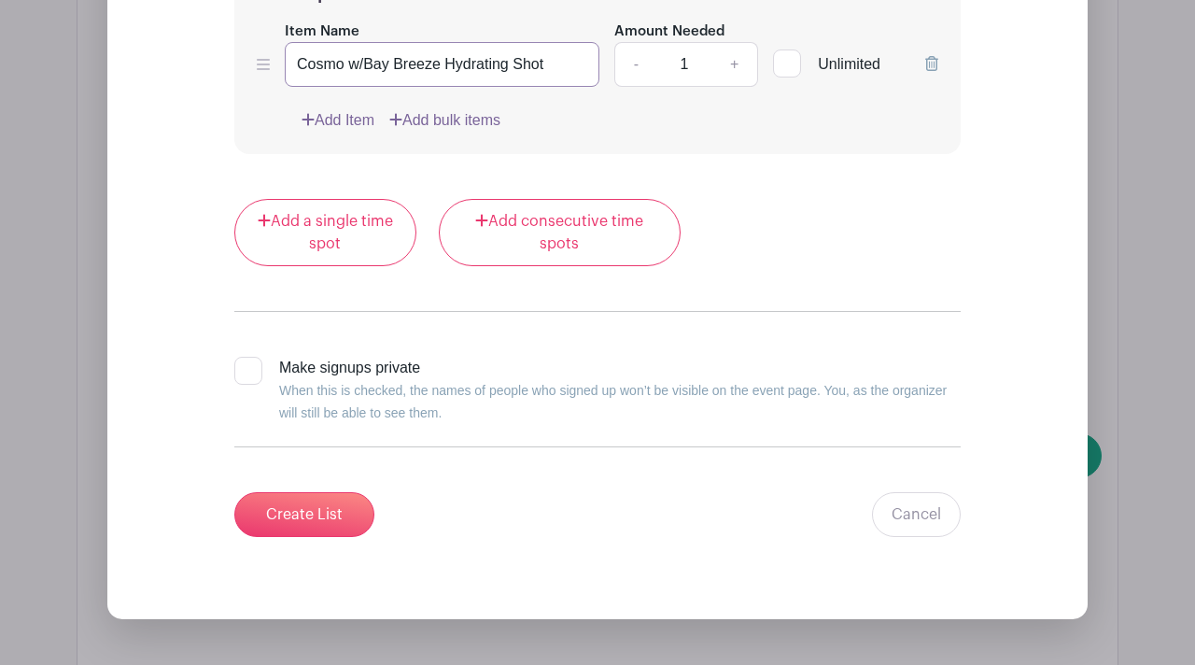
type input "Cosmo w/Bay Breeze Hydrating Shot"
click at [249, 357] on div at bounding box center [248, 371] width 28 height 28
click at [246, 357] on input "Make signups private When this is checked, the names of people who signed up wo…" at bounding box center [240, 363] width 12 height 12
checkbox input "true"
click at [312, 492] on input "Create List" at bounding box center [304, 514] width 140 height 45
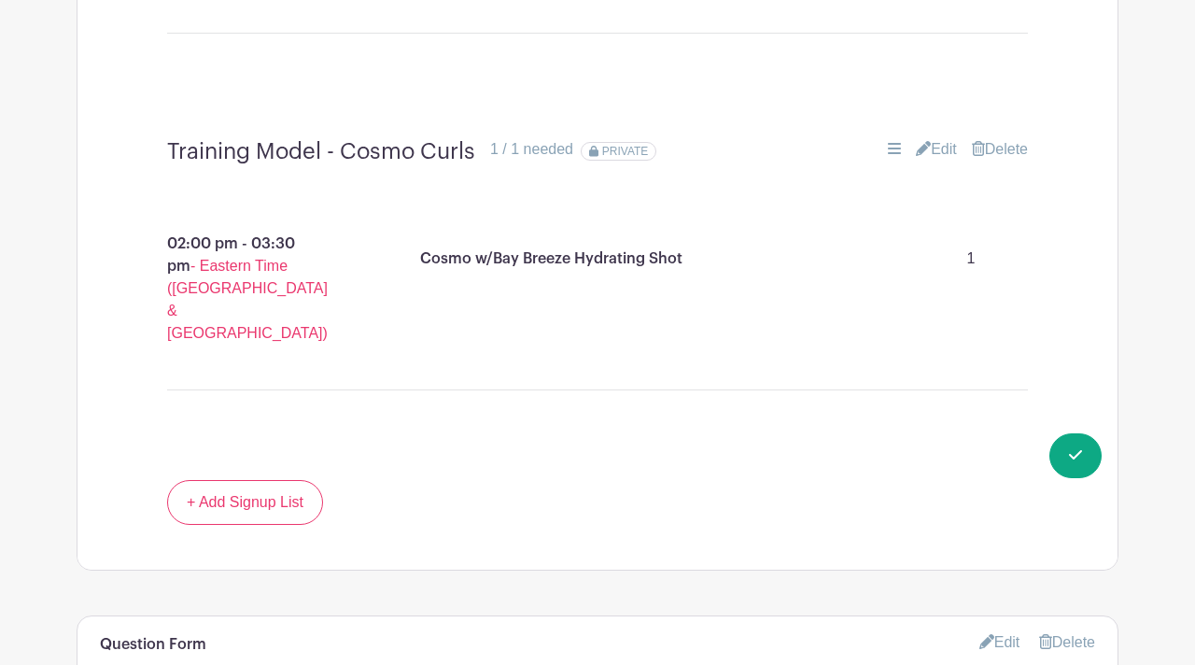
scroll to position [1587, 0]
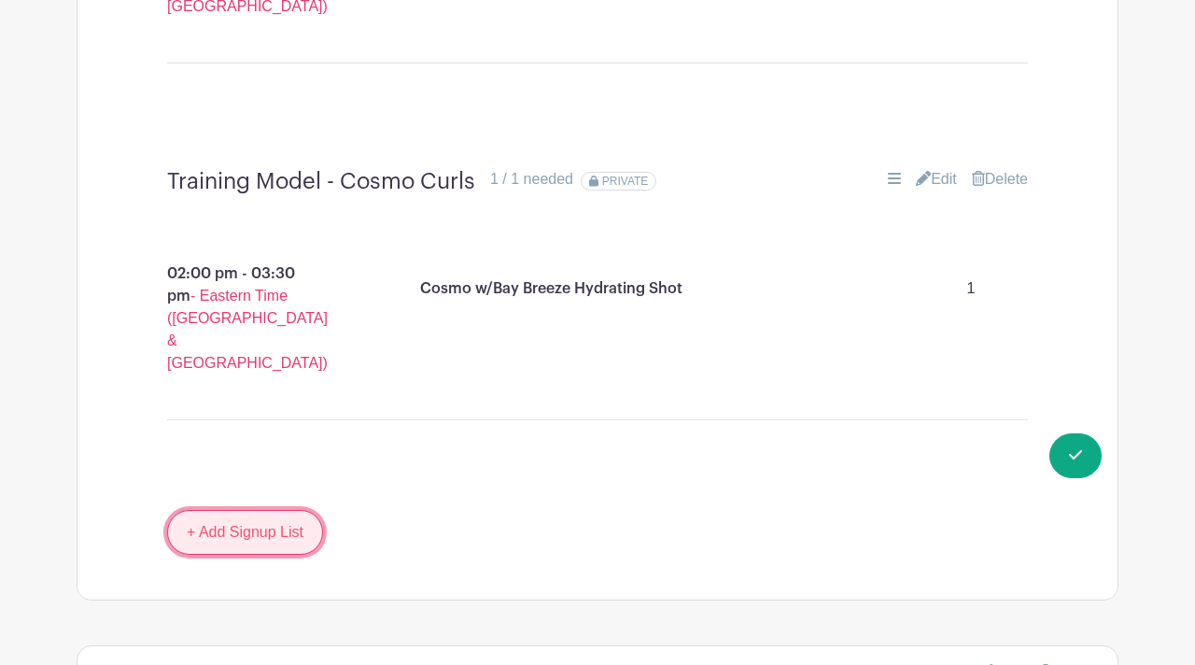
click at [288, 510] on link "+ Add Signup List" at bounding box center [245, 532] width 156 height 45
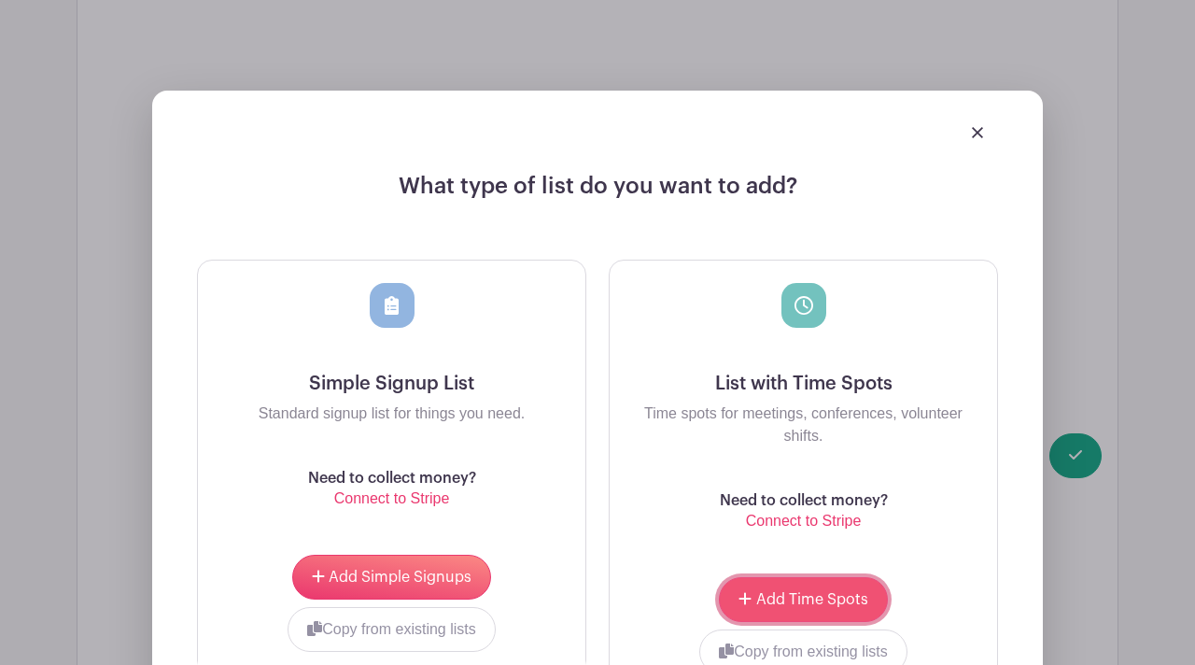
click at [784, 592] on span "Add Time Spots" at bounding box center [812, 599] width 112 height 15
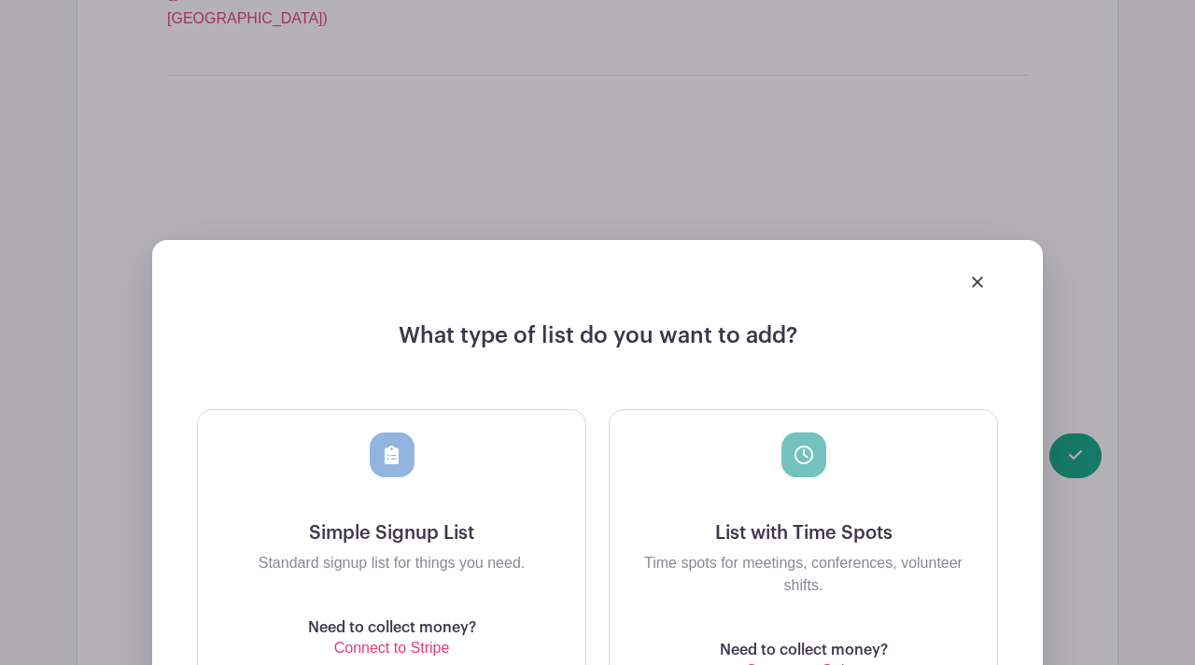
scroll to position [2230, 0]
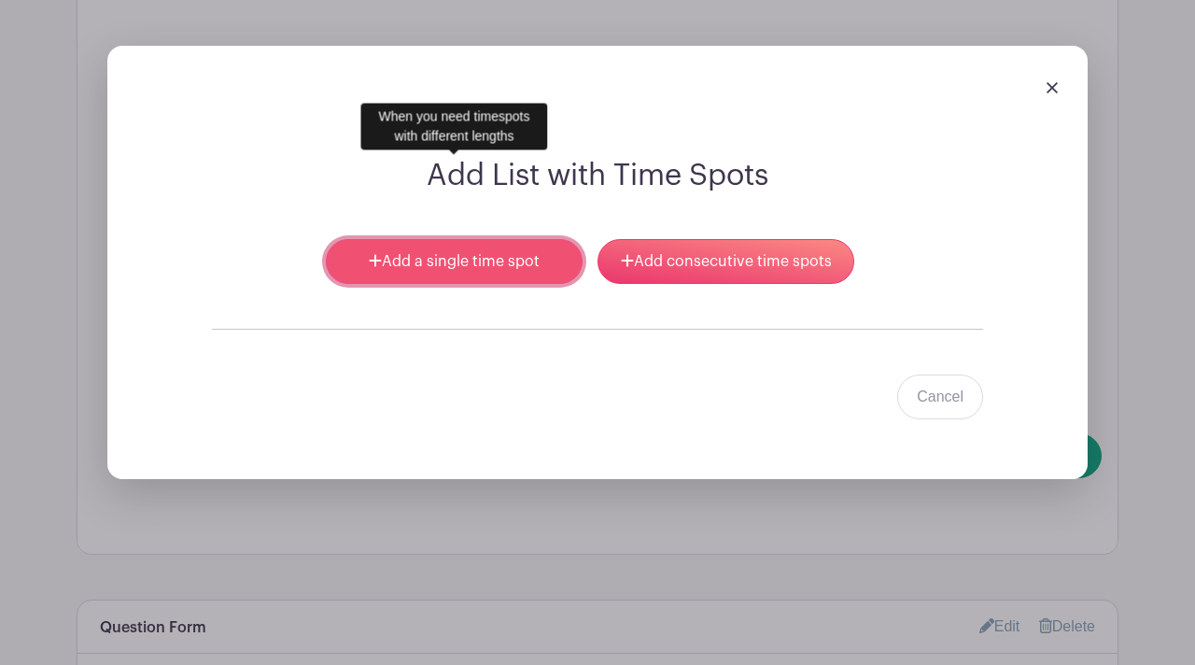
click at [503, 239] on link "Add a single time spot" at bounding box center [454, 261] width 257 height 45
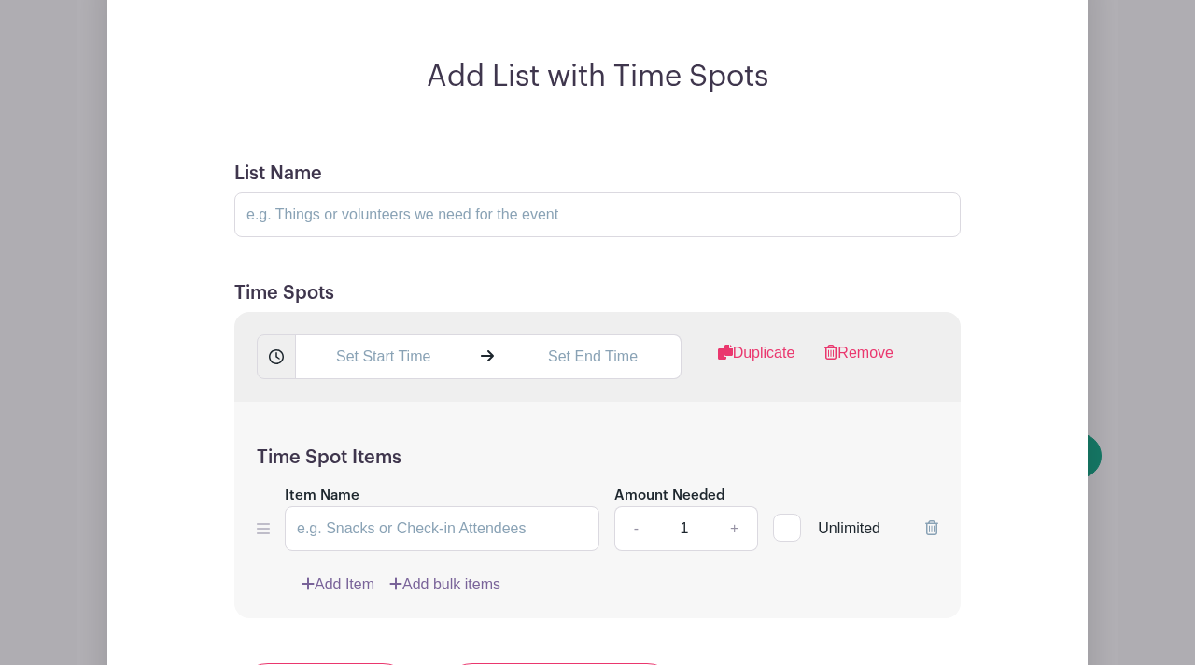
scroll to position [2333, 0]
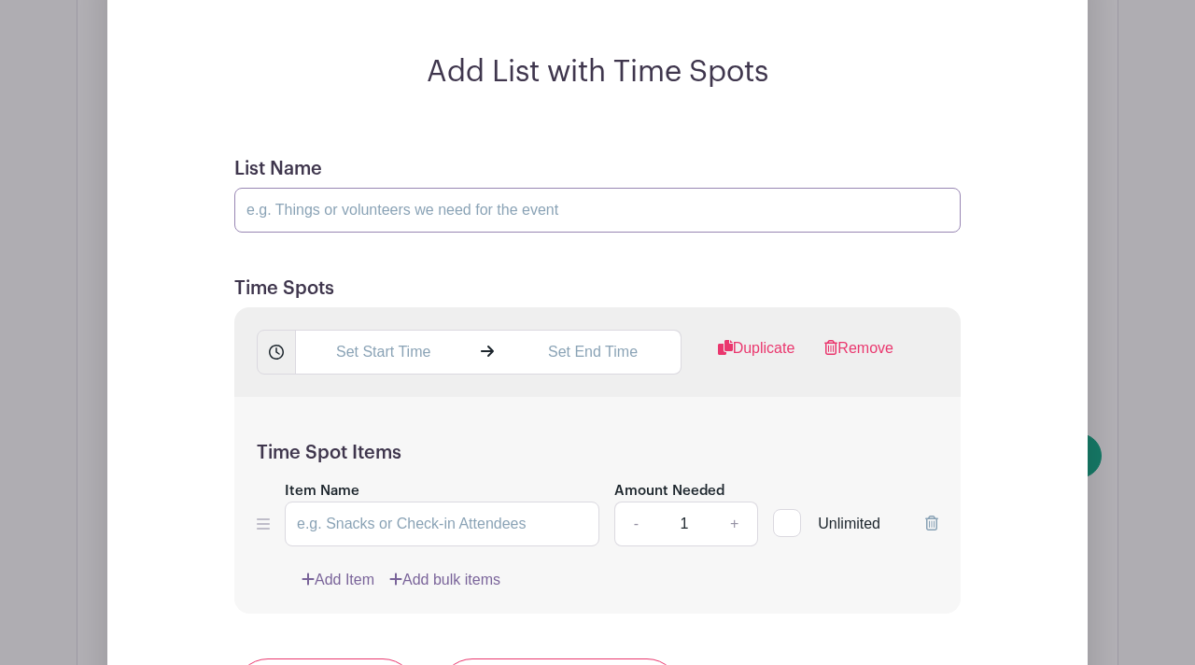
click at [325, 188] on input "List Name" at bounding box center [597, 210] width 726 height 45
type input "Training Model - [PERSON_NAME]"
click at [398, 329] on input "text" at bounding box center [382, 351] width 175 height 45
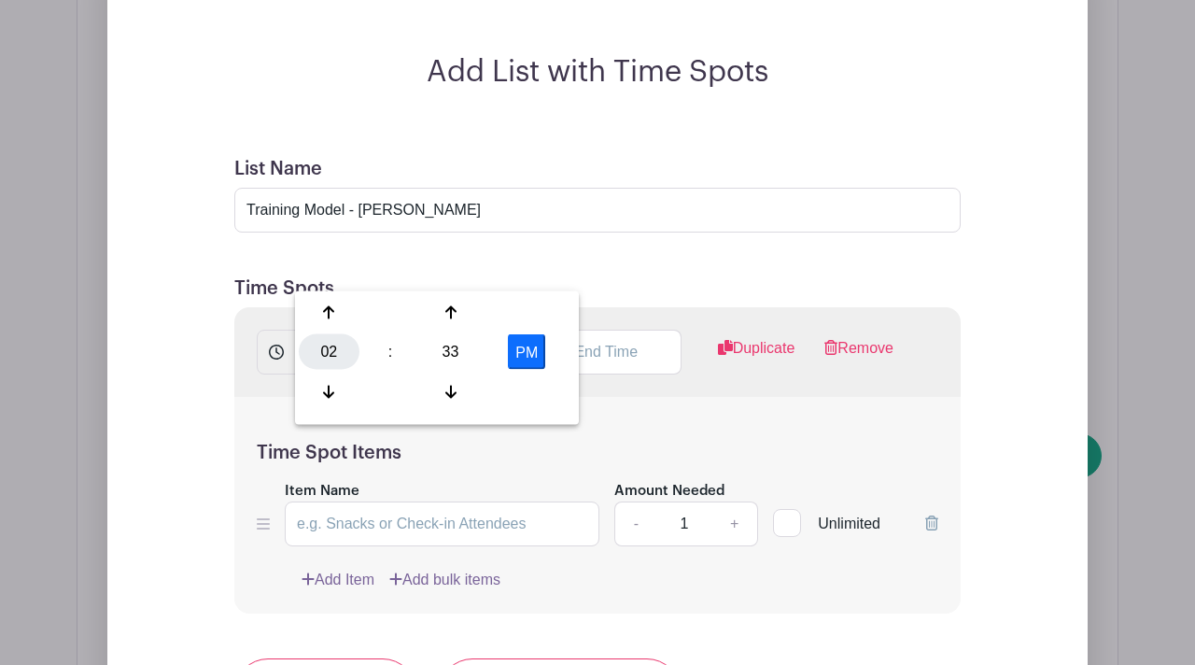
click at [328, 342] on div "02" at bounding box center [329, 351] width 61 height 35
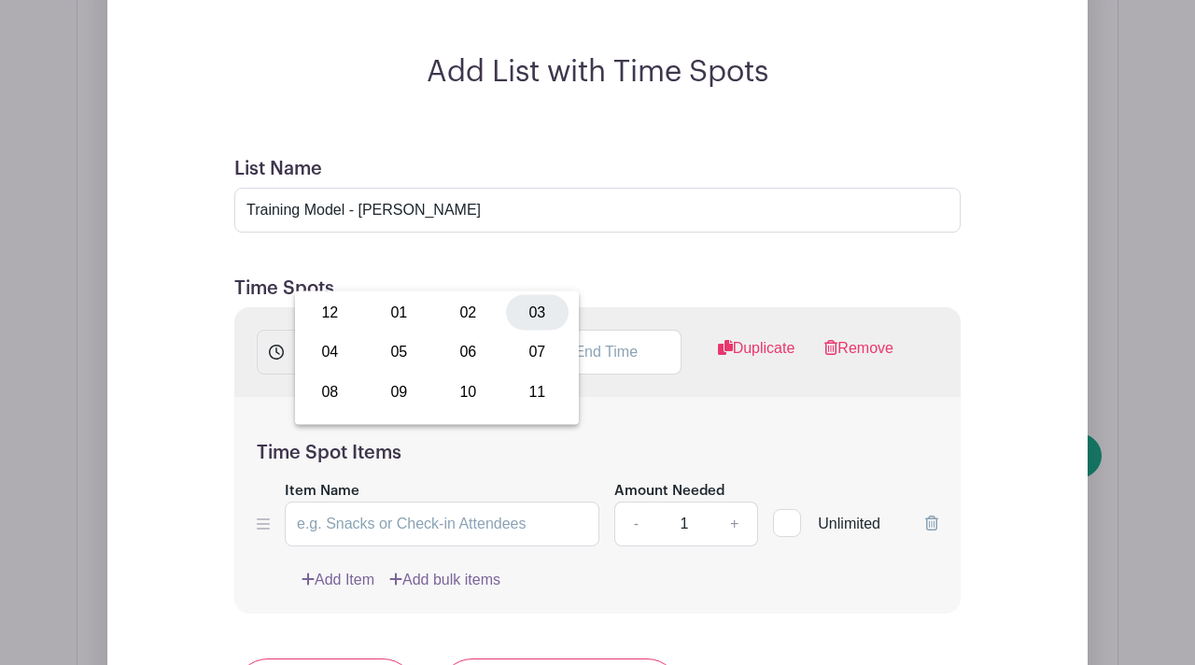
click at [538, 315] on div "03" at bounding box center [537, 312] width 63 height 35
click at [453, 354] on div "33" at bounding box center [450, 351] width 61 height 35
click at [466, 351] on div "30" at bounding box center [468, 351] width 63 height 35
type input "3:30 PM"
click at [601, 329] on input "text" at bounding box center [592, 351] width 175 height 45
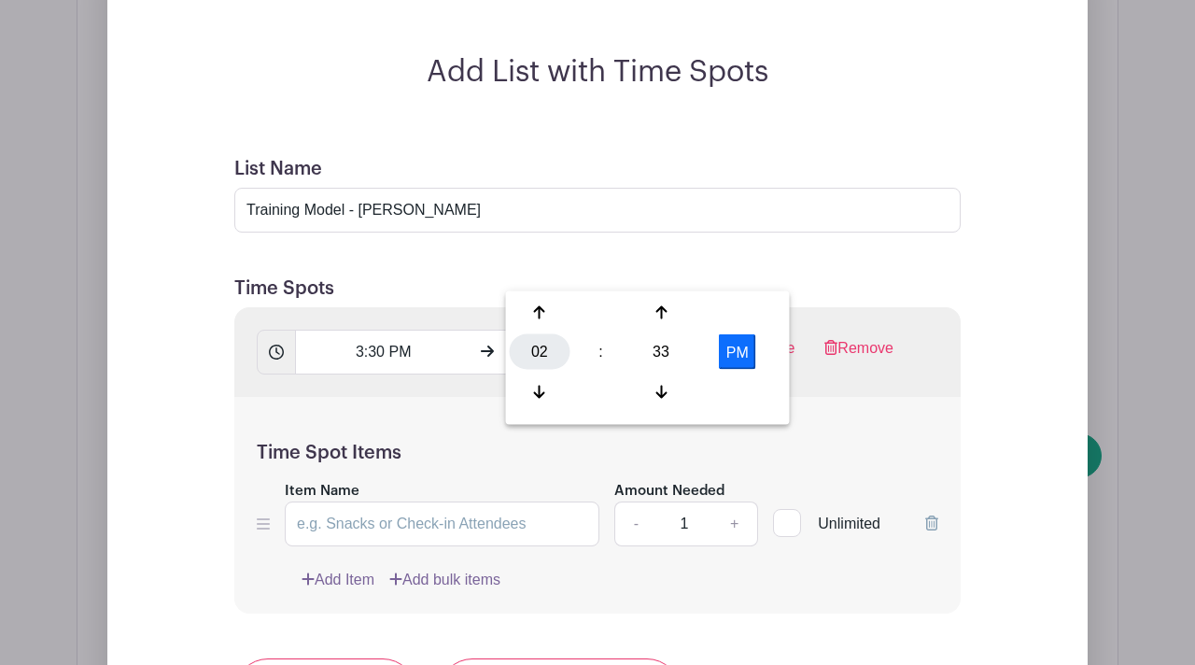
click at [539, 354] on div "02" at bounding box center [540, 351] width 61 height 35
click at [543, 349] on div "04" at bounding box center [541, 351] width 63 height 35
click at [657, 349] on div "33" at bounding box center [661, 351] width 61 height 35
click at [677, 352] on div "30" at bounding box center [679, 351] width 63 height 35
type input "4:30 PM"
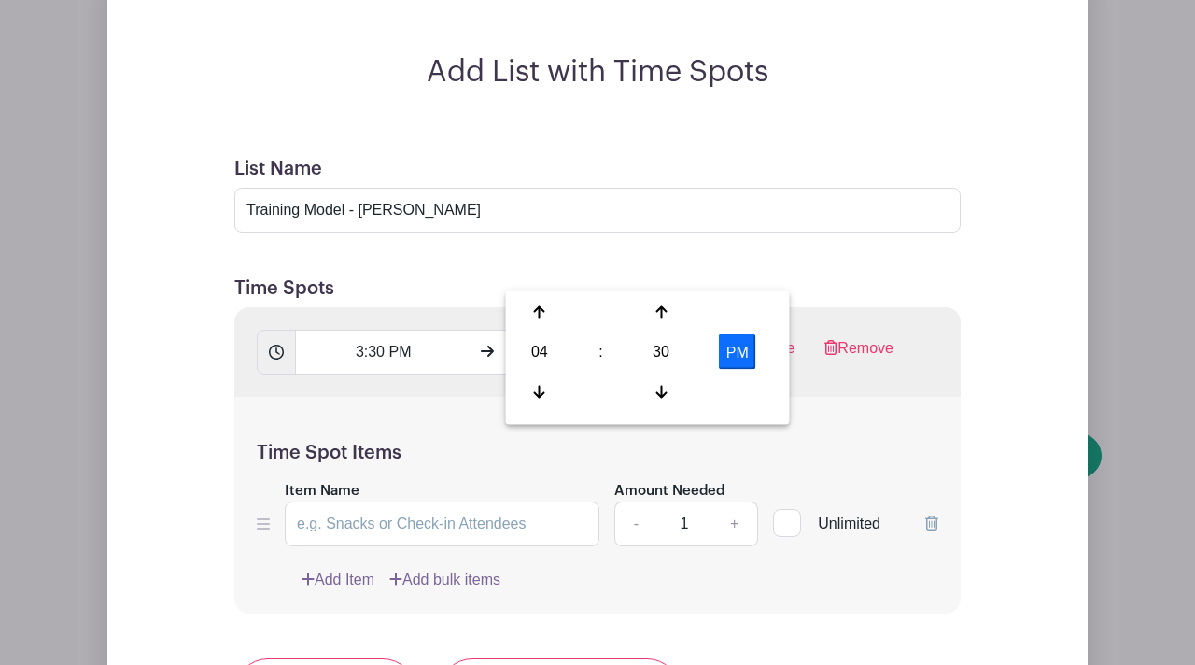
click at [842, 397] on div "Time Spot Items Item Name Amount Needed - 1 + Unlimited Add Item Add bulk items" at bounding box center [597, 505] width 726 height 217
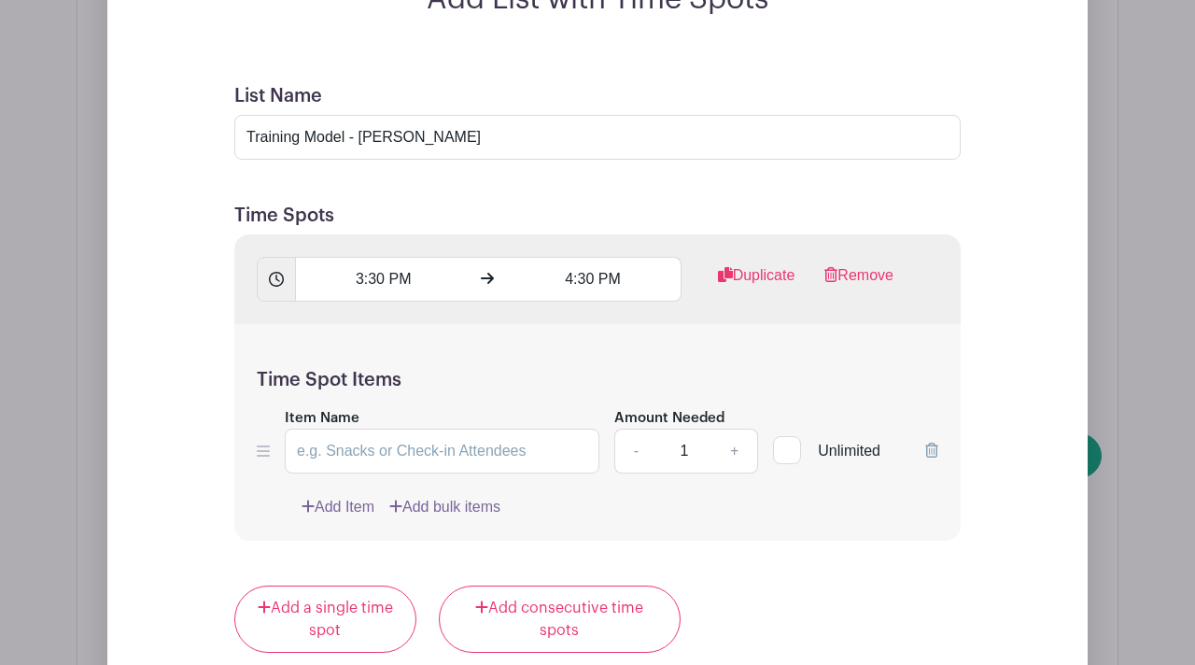
scroll to position [2426, 0]
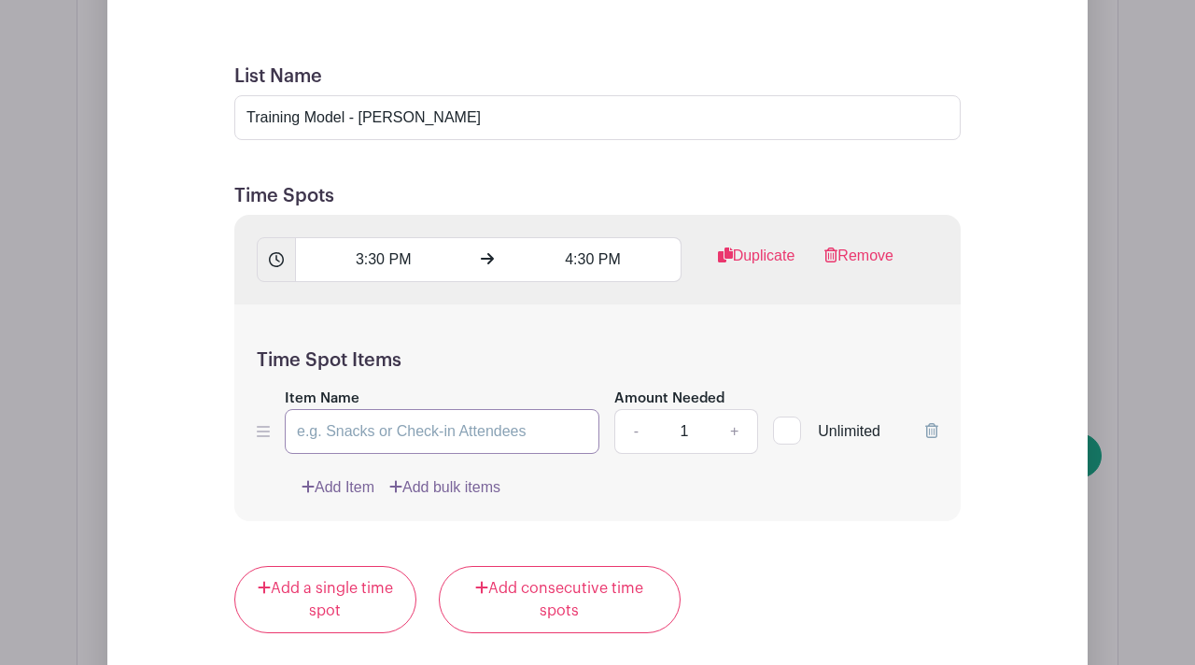
click at [334, 409] on input "Item Name" at bounding box center [442, 431] width 315 height 45
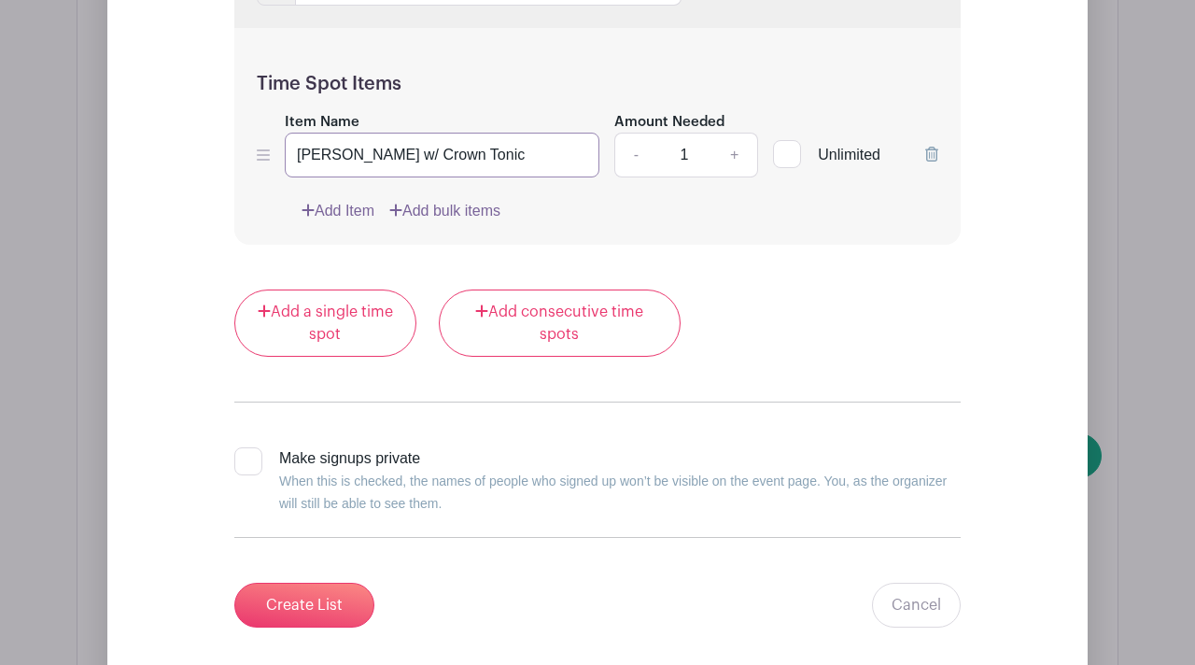
scroll to position [2728, 0]
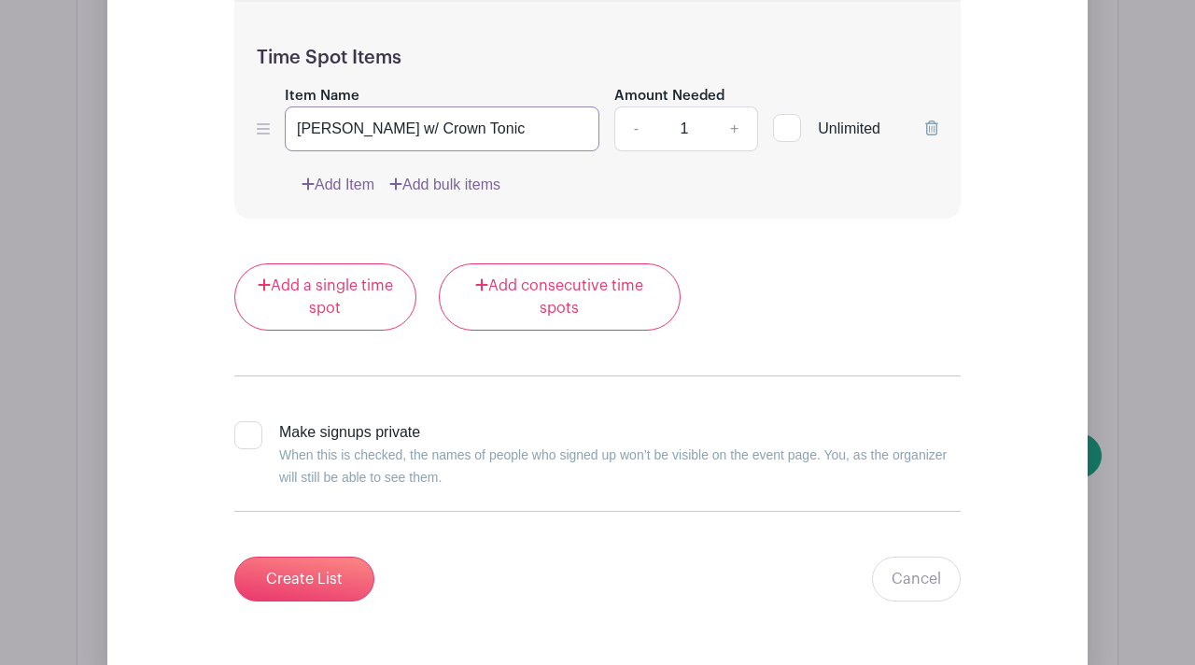
type input "[PERSON_NAME] w/ Crown Tonic"
click at [252, 421] on div at bounding box center [248, 435] width 28 height 28
click at [246, 421] on input "Make signups private When this is checked, the names of people who signed up wo…" at bounding box center [240, 427] width 12 height 12
checkbox input "true"
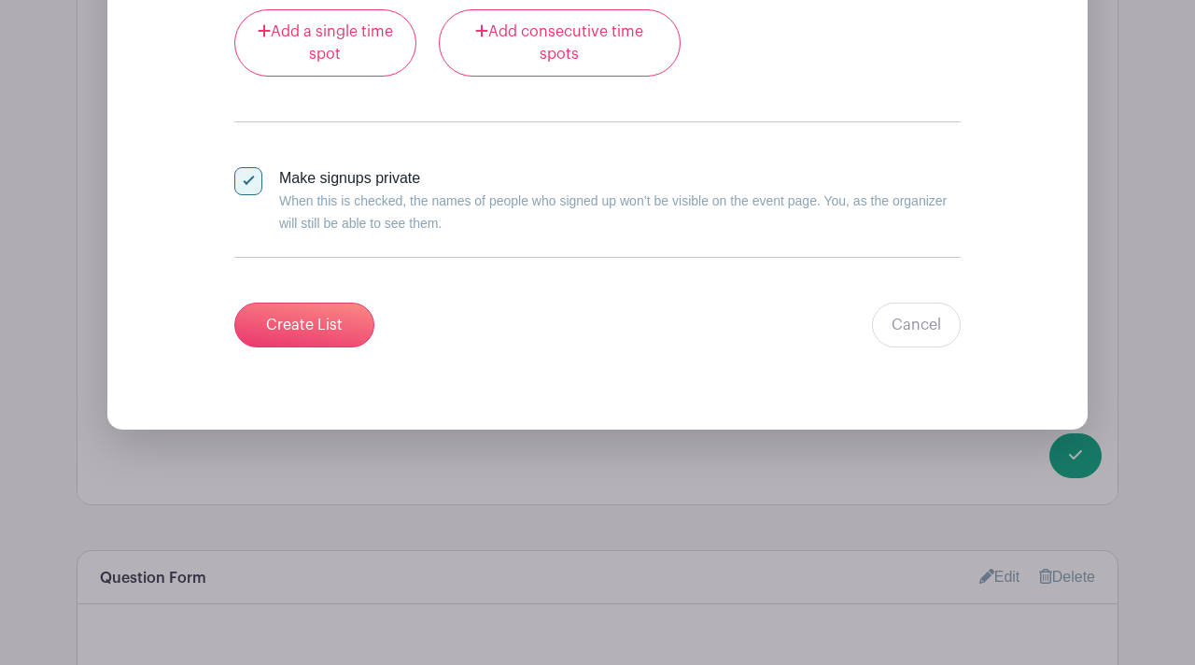
scroll to position [2989, 0]
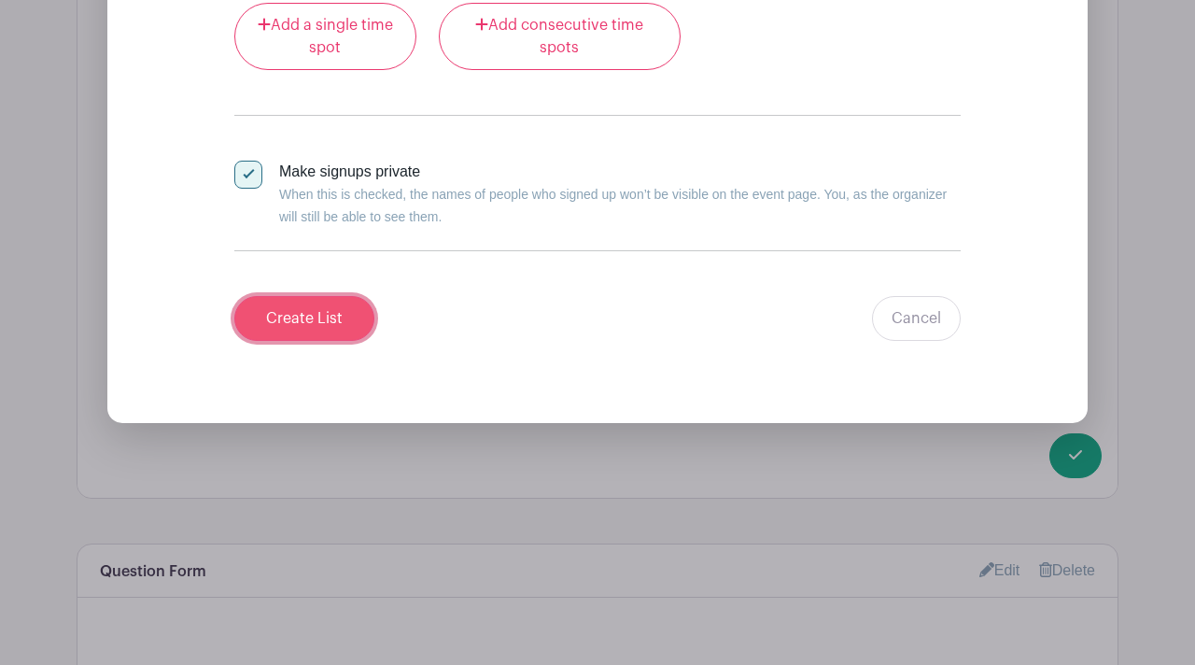
click at [302, 296] on input "Create List" at bounding box center [304, 318] width 140 height 45
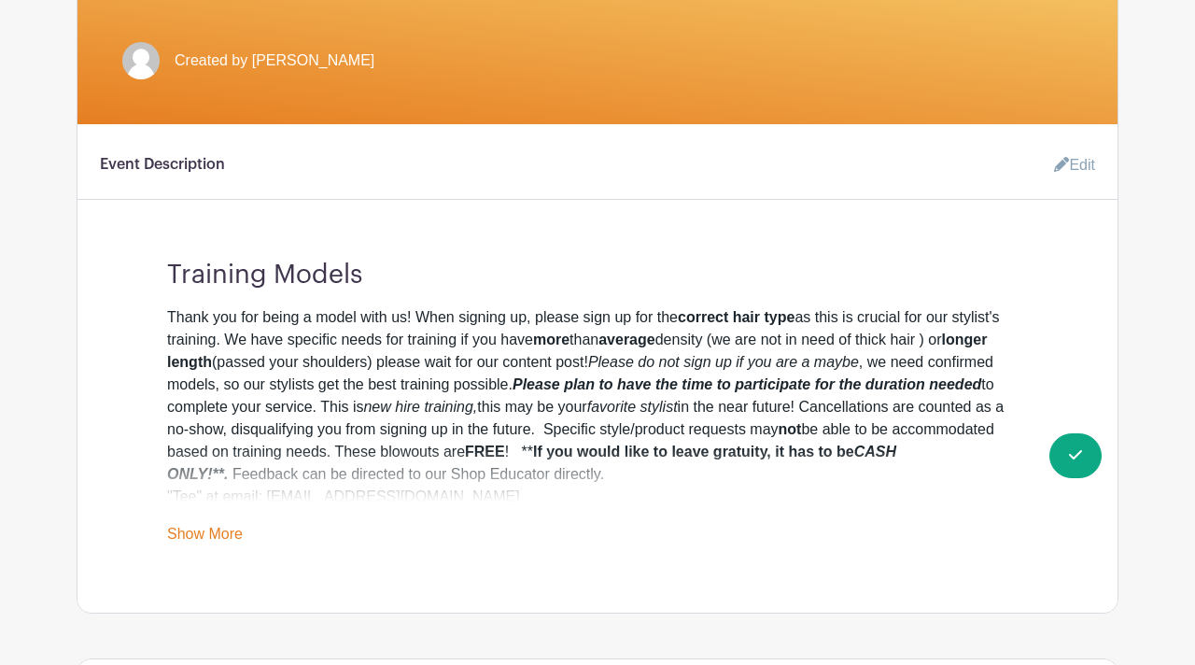
scroll to position [0, 0]
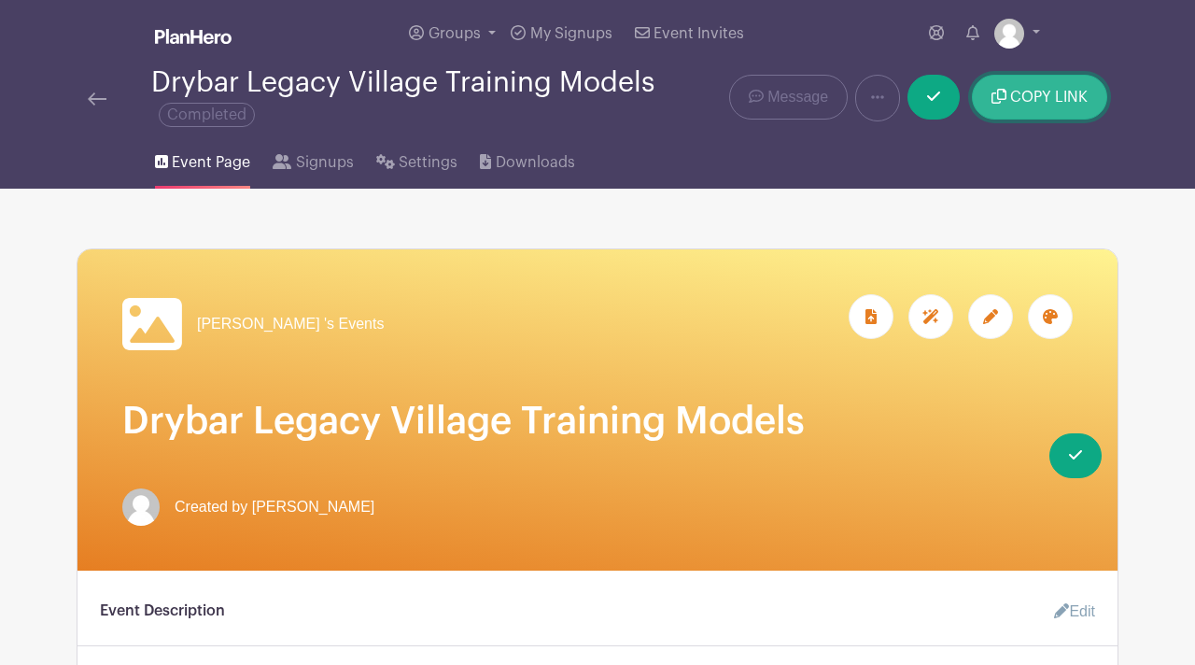
click at [1001, 105] on button "COPY LINK" at bounding box center [1039, 97] width 135 height 45
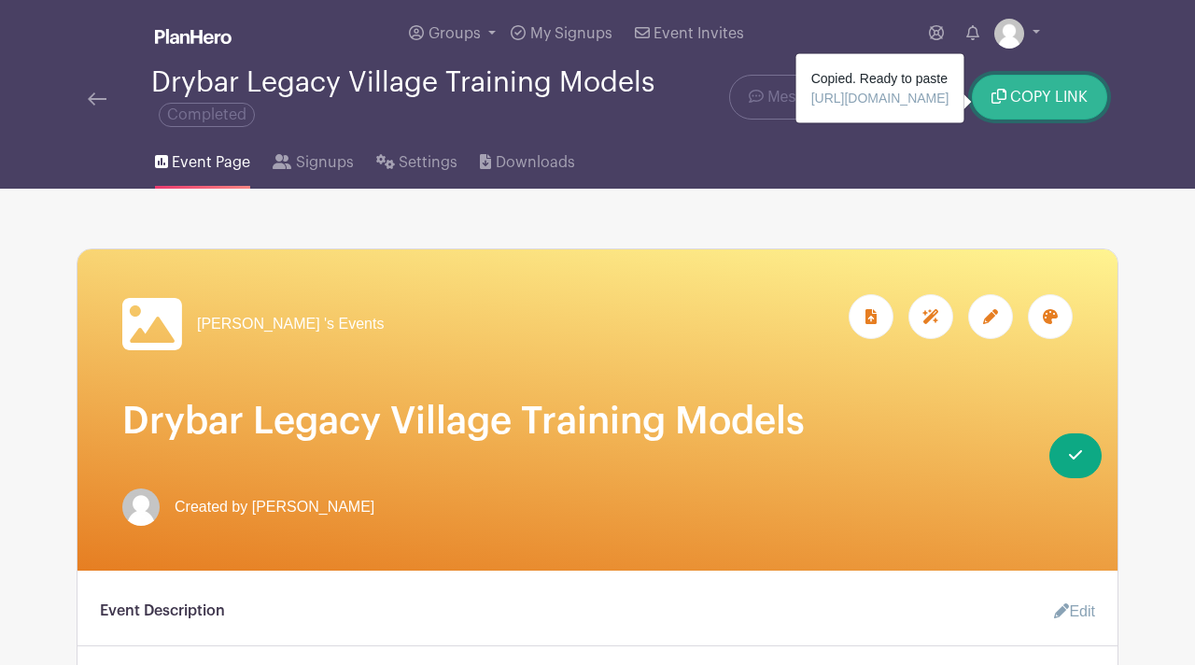
click at [1057, 102] on span "COPY LINK" at bounding box center [1048, 97] width 77 height 15
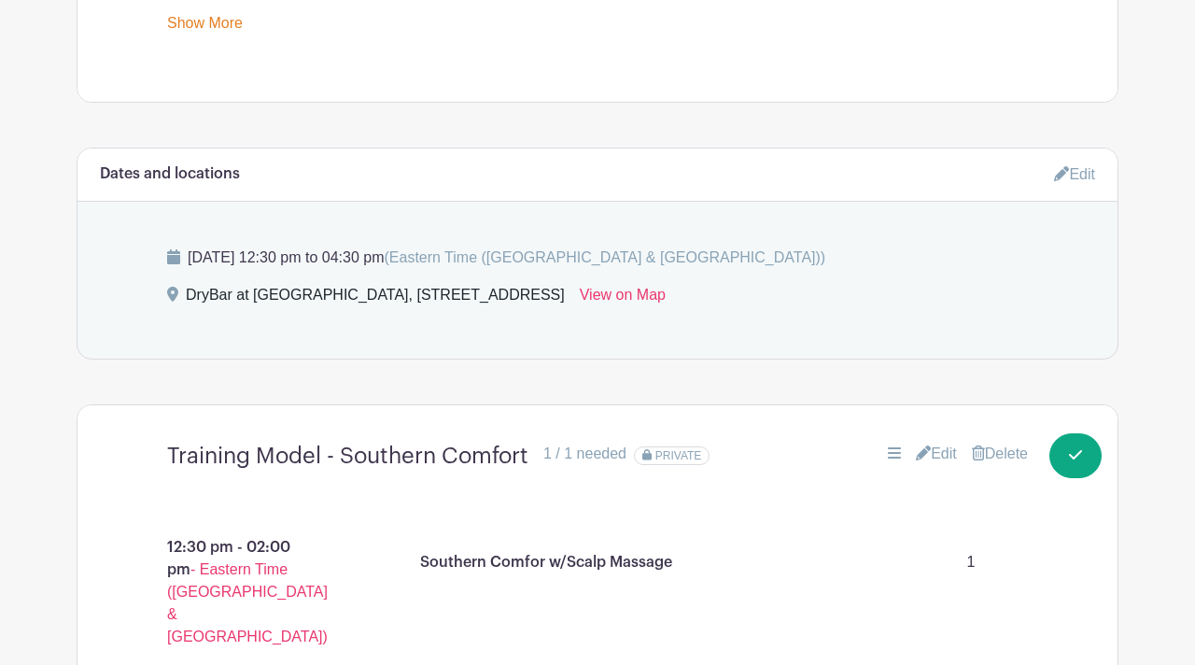
scroll to position [967, 0]
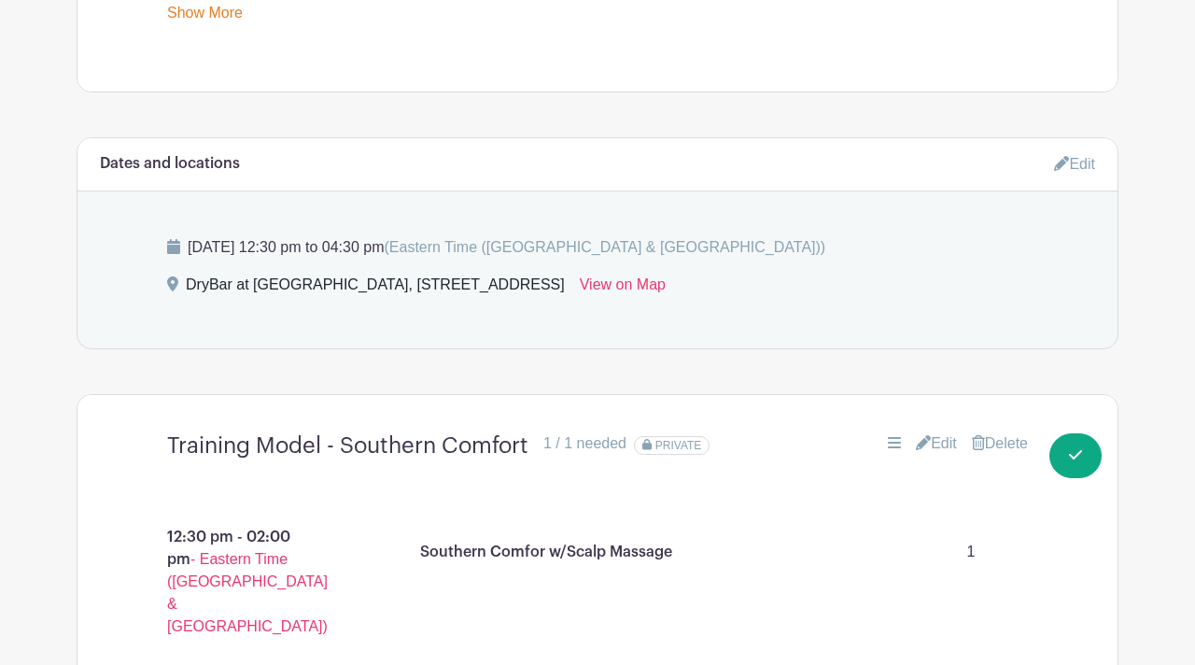
click at [1080, 173] on link "Edit" at bounding box center [1074, 163] width 41 height 31
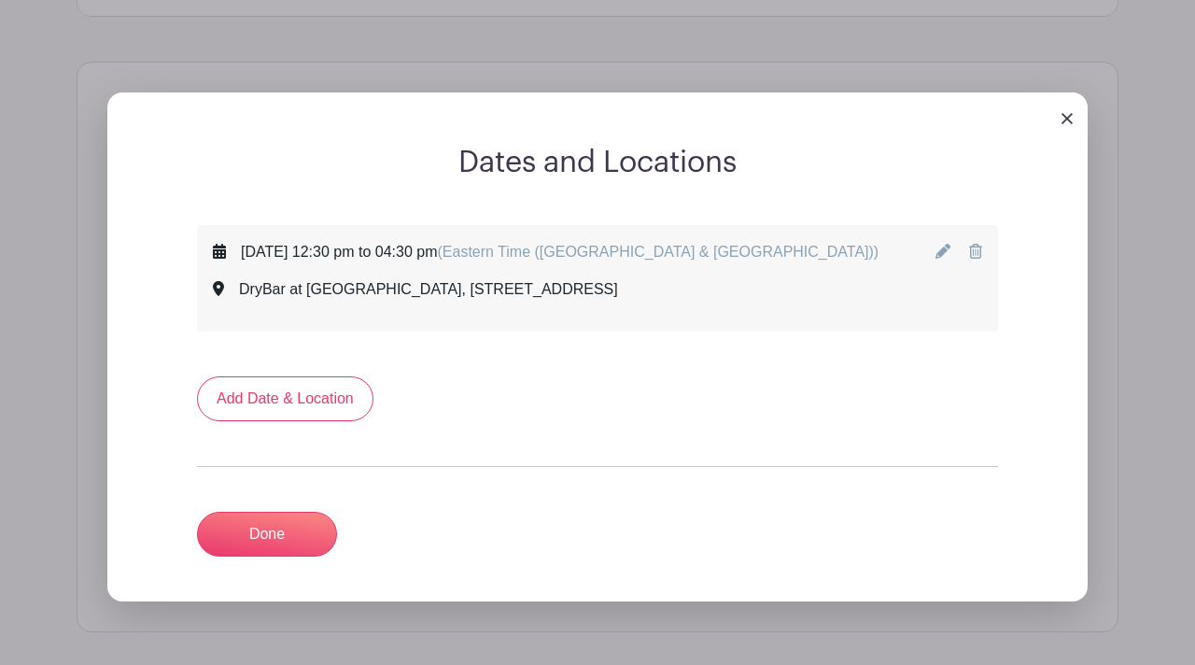
scroll to position [1049, 0]
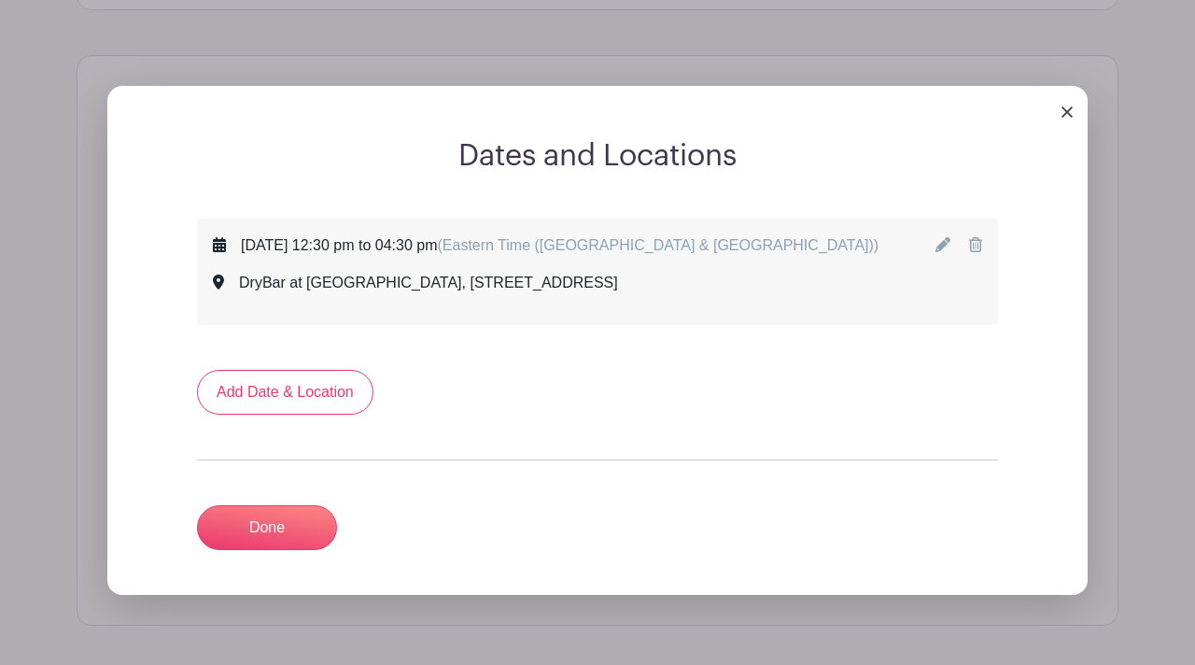
click at [940, 252] on icon at bounding box center [942, 244] width 15 height 15
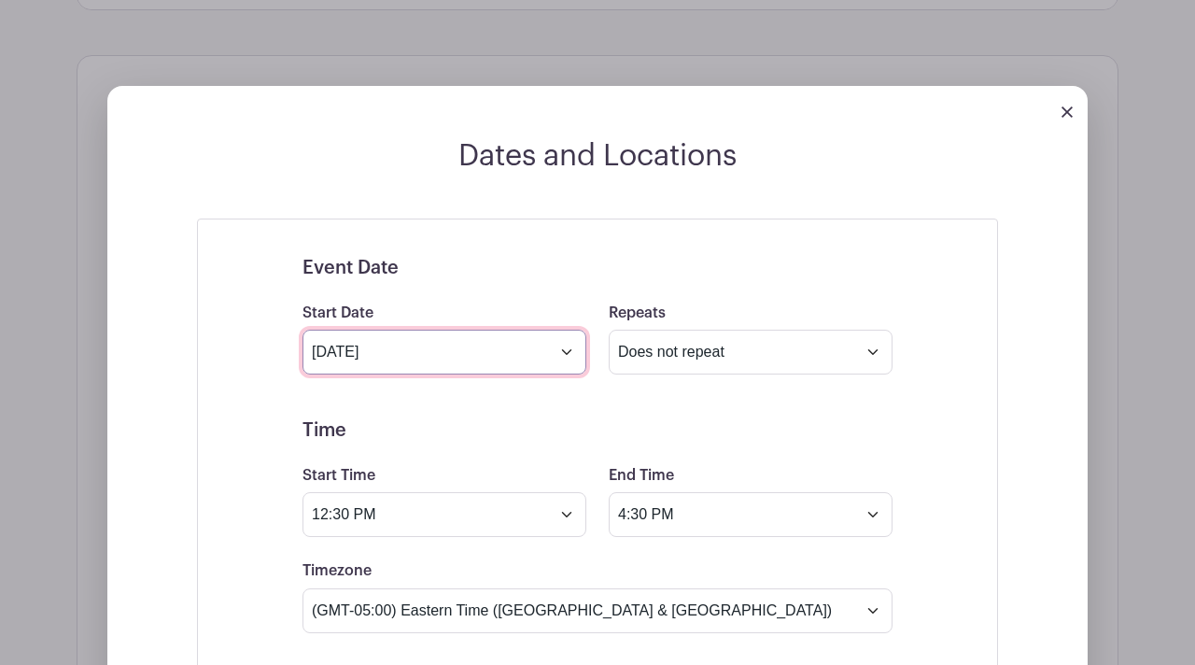
click at [568, 362] on input "[DATE]" at bounding box center [444, 351] width 284 height 45
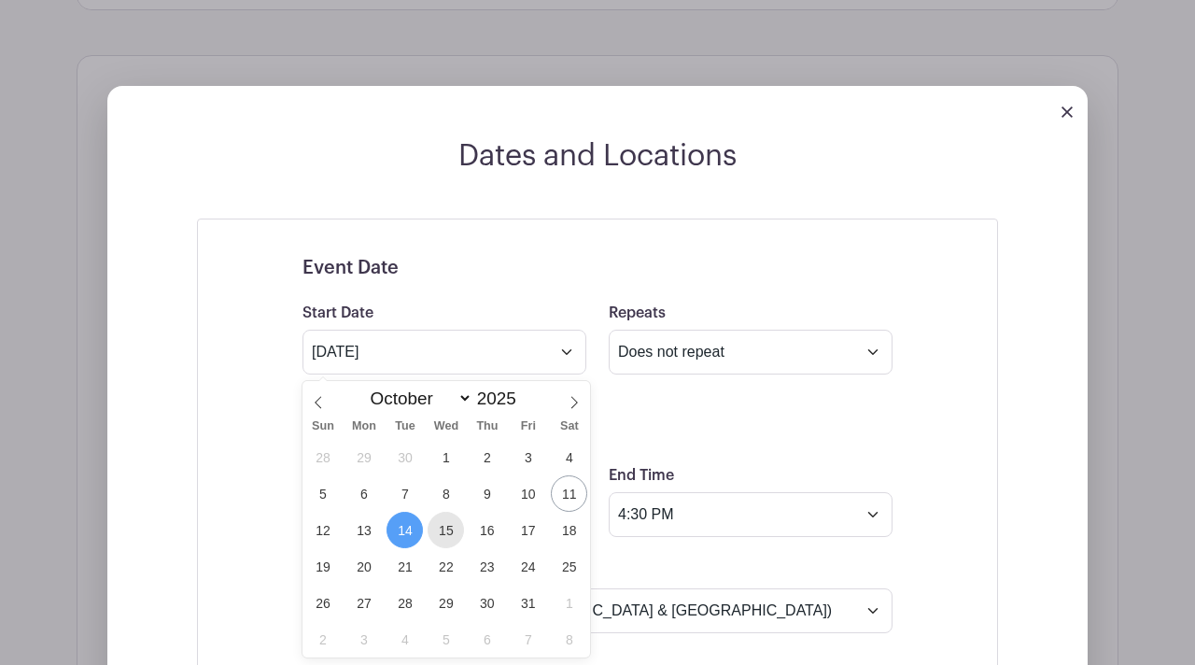
click at [438, 535] on span "15" at bounding box center [445, 529] width 36 height 36
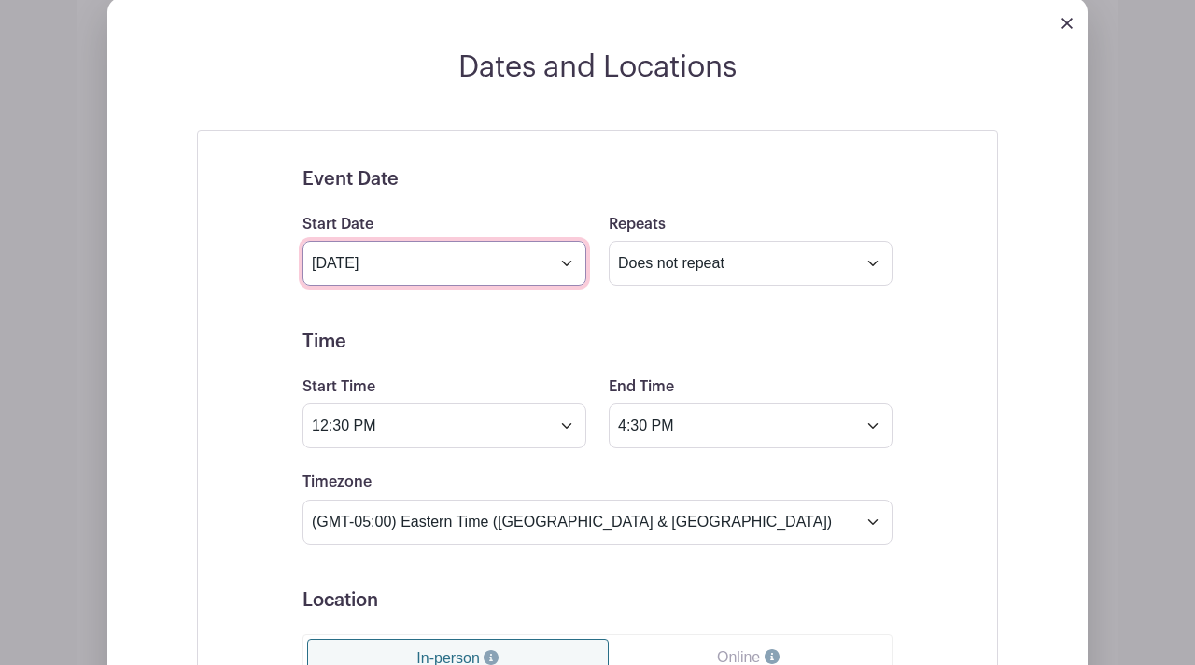
scroll to position [1142, 0]
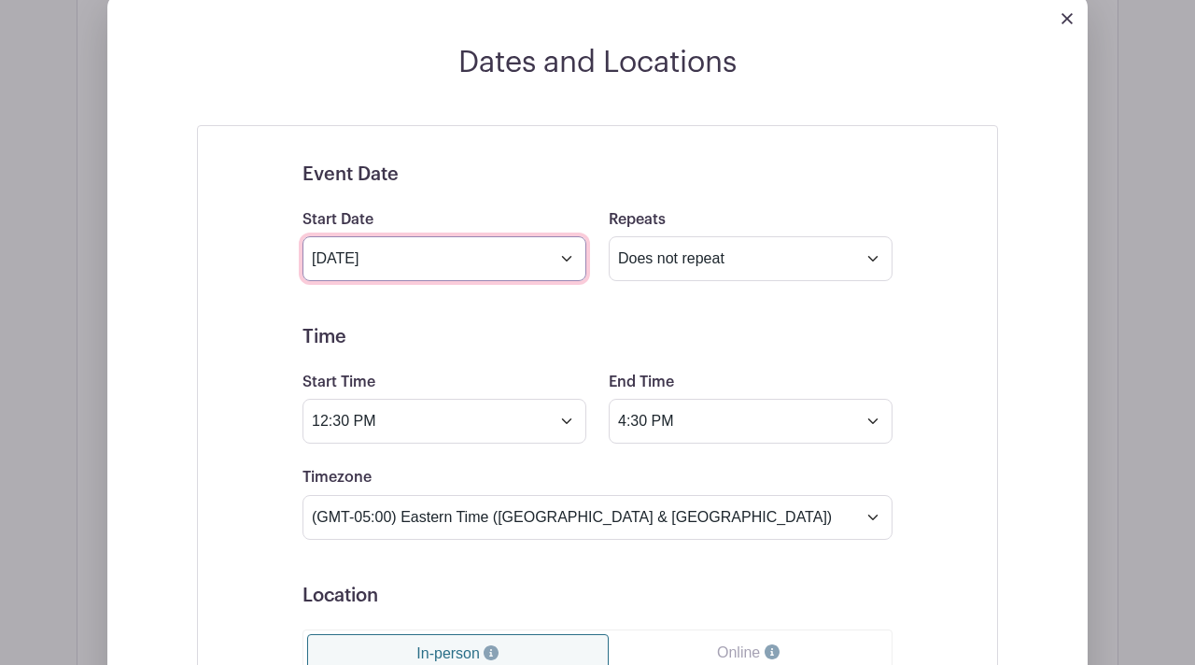
click at [568, 266] on input "[DATE]" at bounding box center [444, 258] width 284 height 45
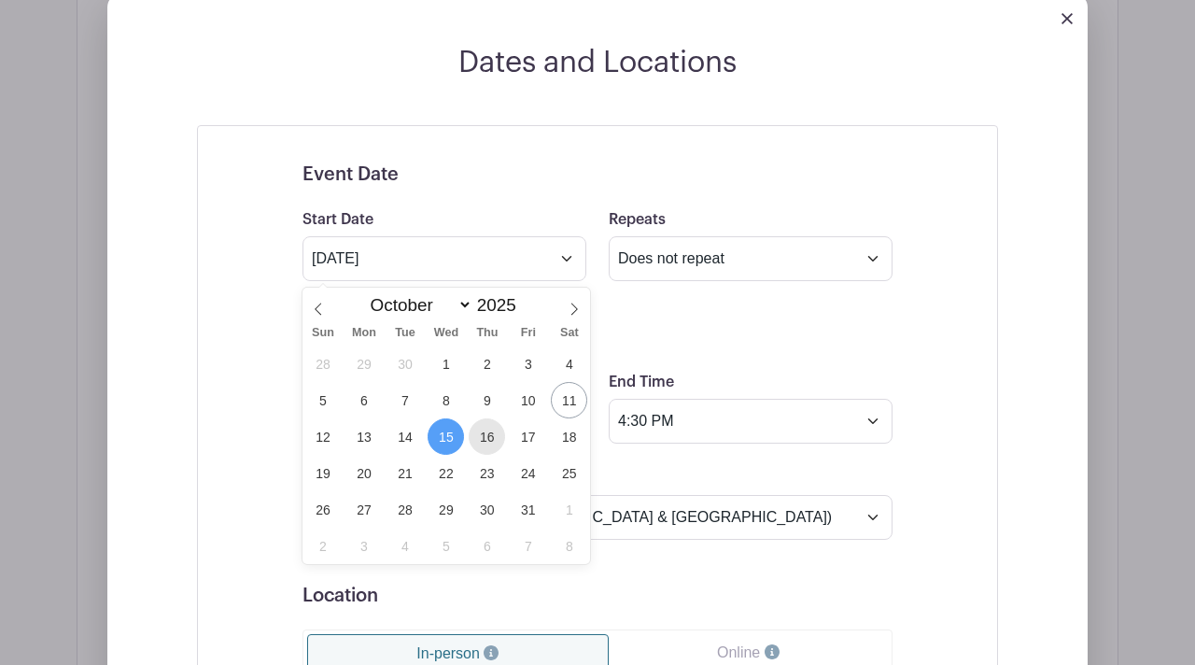
click at [490, 440] on span "16" at bounding box center [487, 436] width 36 height 36
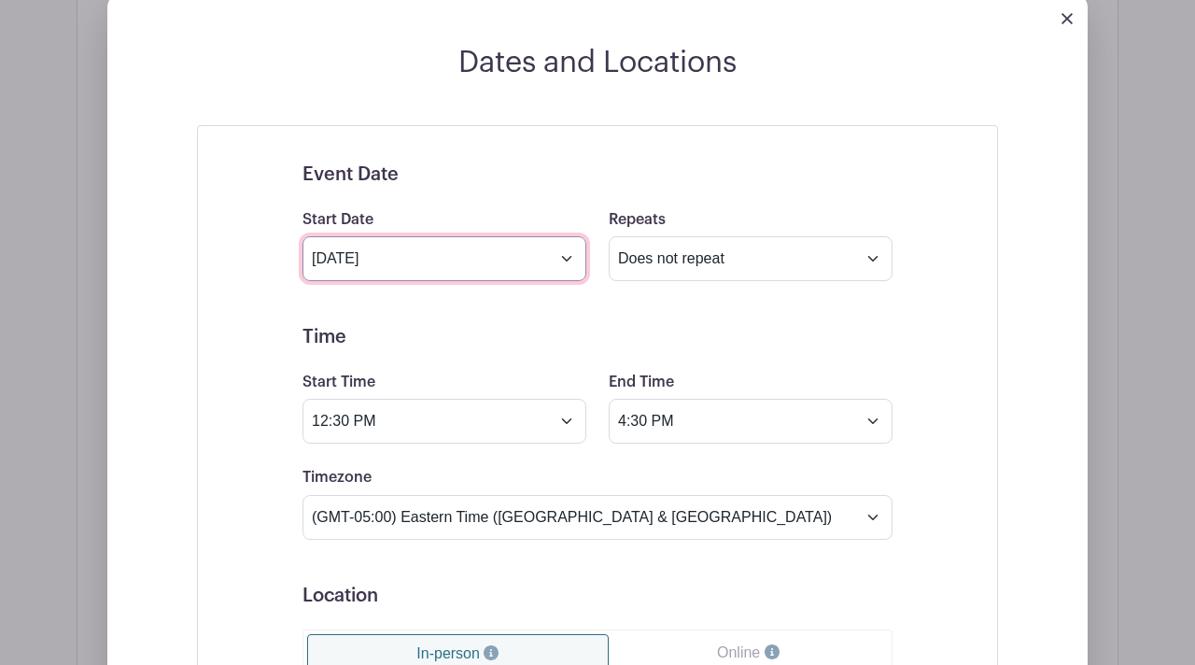
click at [568, 266] on input "[DATE]" at bounding box center [444, 258] width 284 height 45
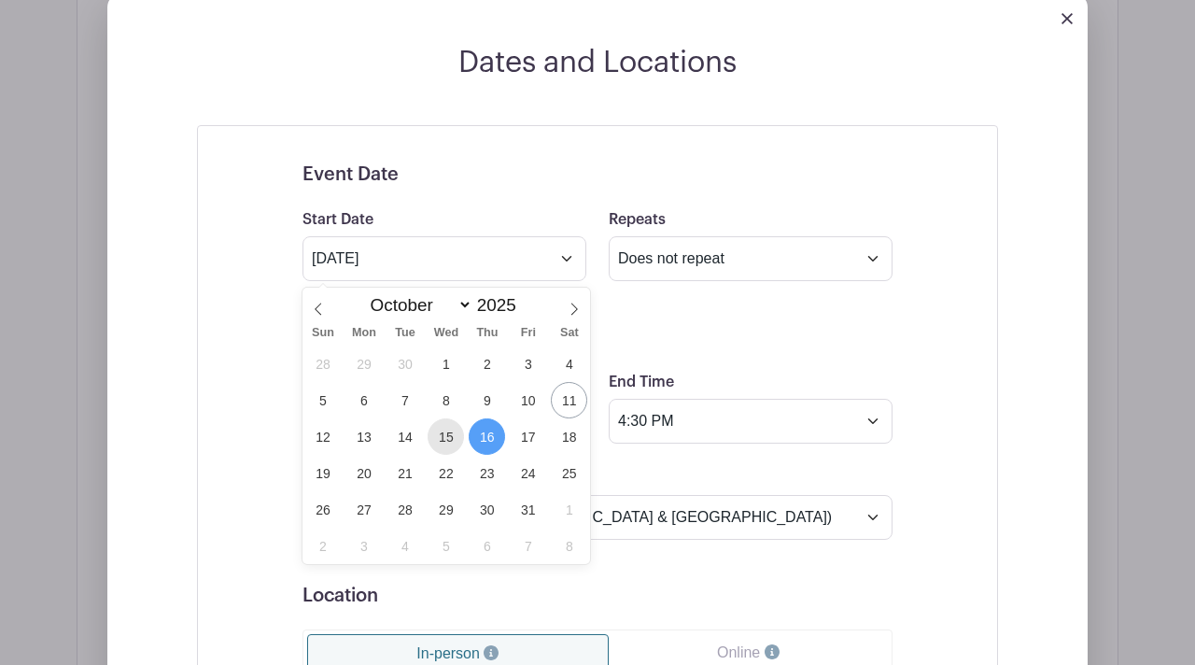
click at [452, 425] on span "15" at bounding box center [445, 436] width 36 height 36
type input "[DATE]"
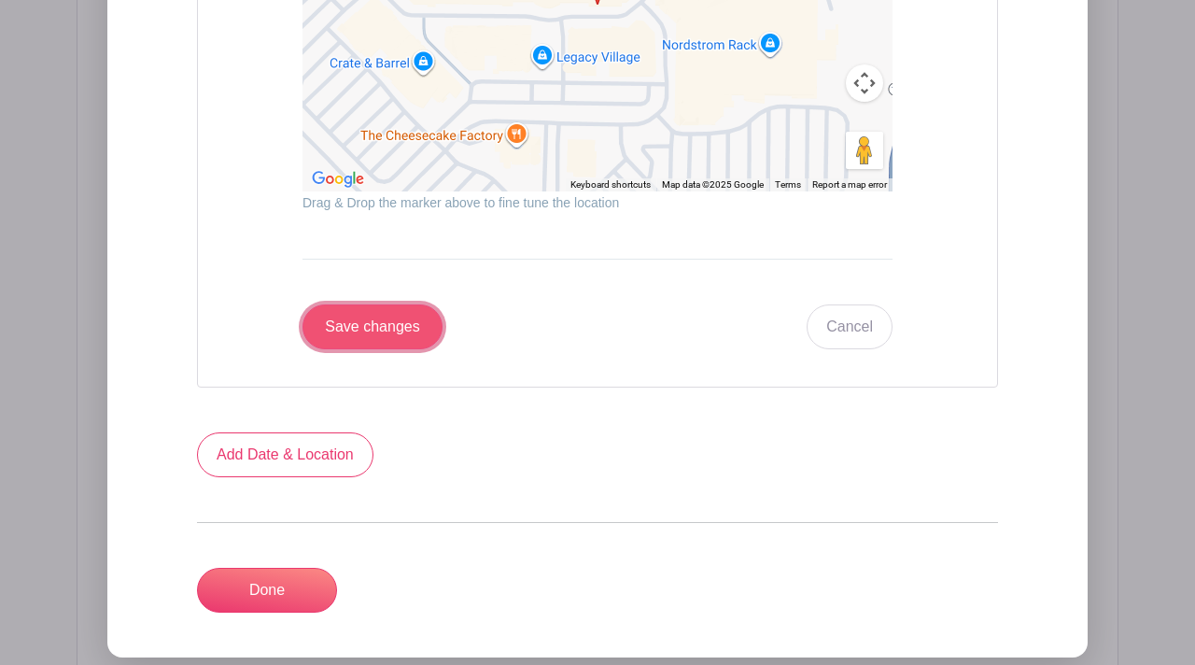
click at [417, 345] on input "Save changes" at bounding box center [372, 326] width 140 height 45
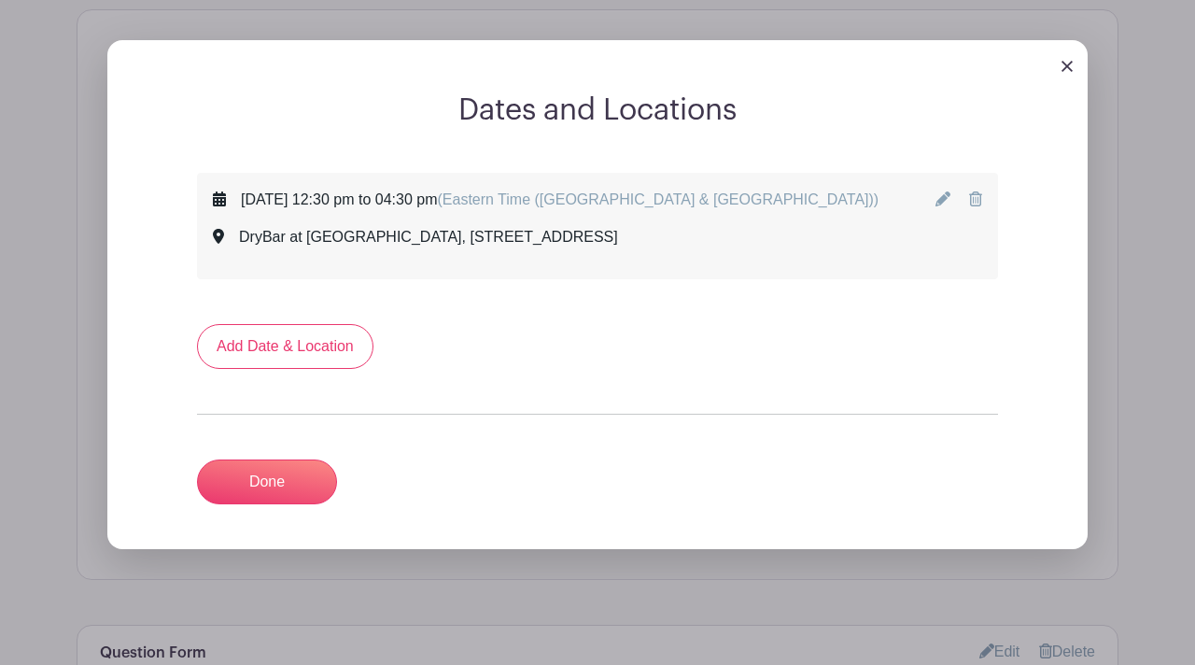
scroll to position [1100, 0]
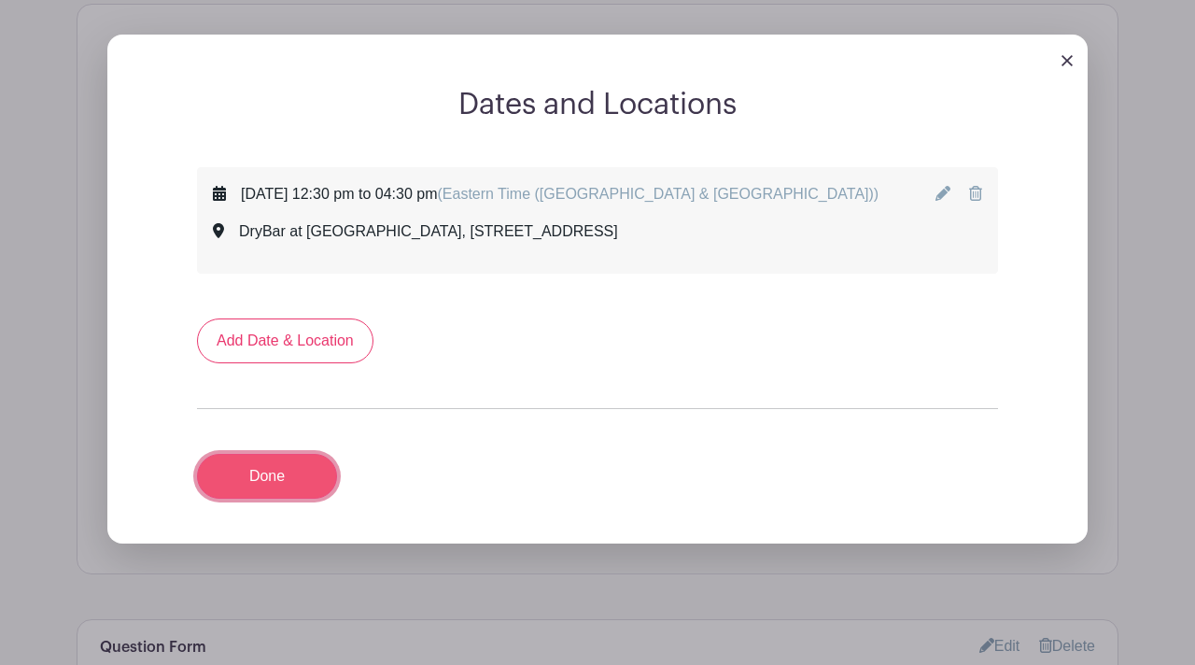
click at [263, 489] on link "Done" at bounding box center [267, 476] width 140 height 45
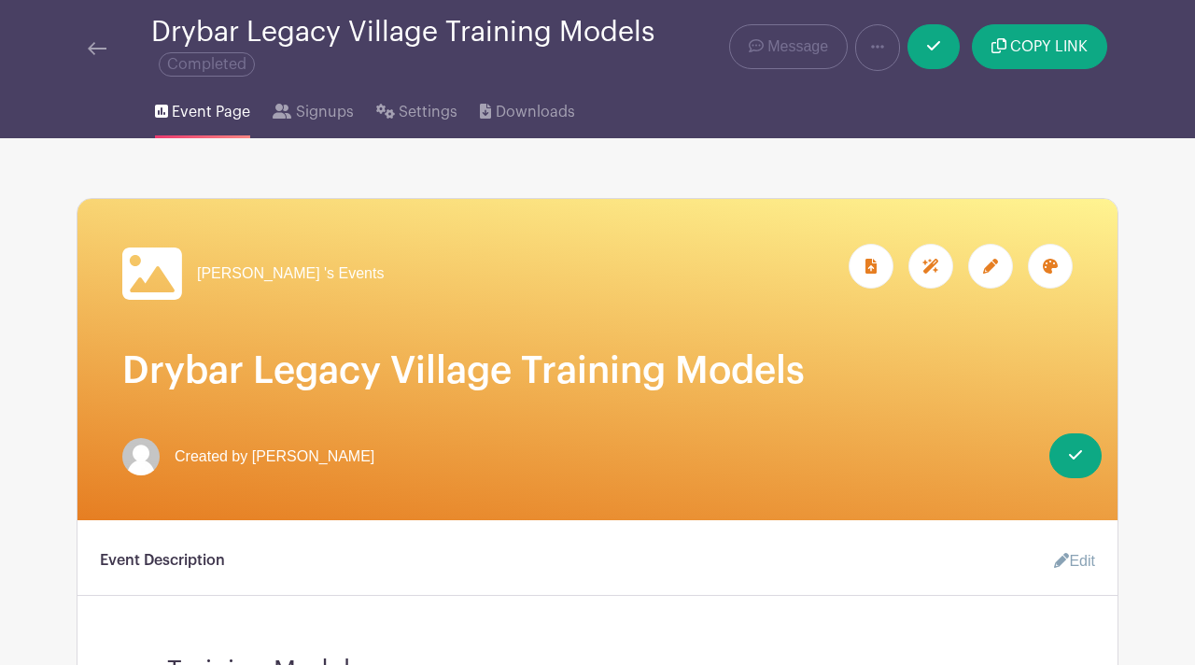
scroll to position [49, 0]
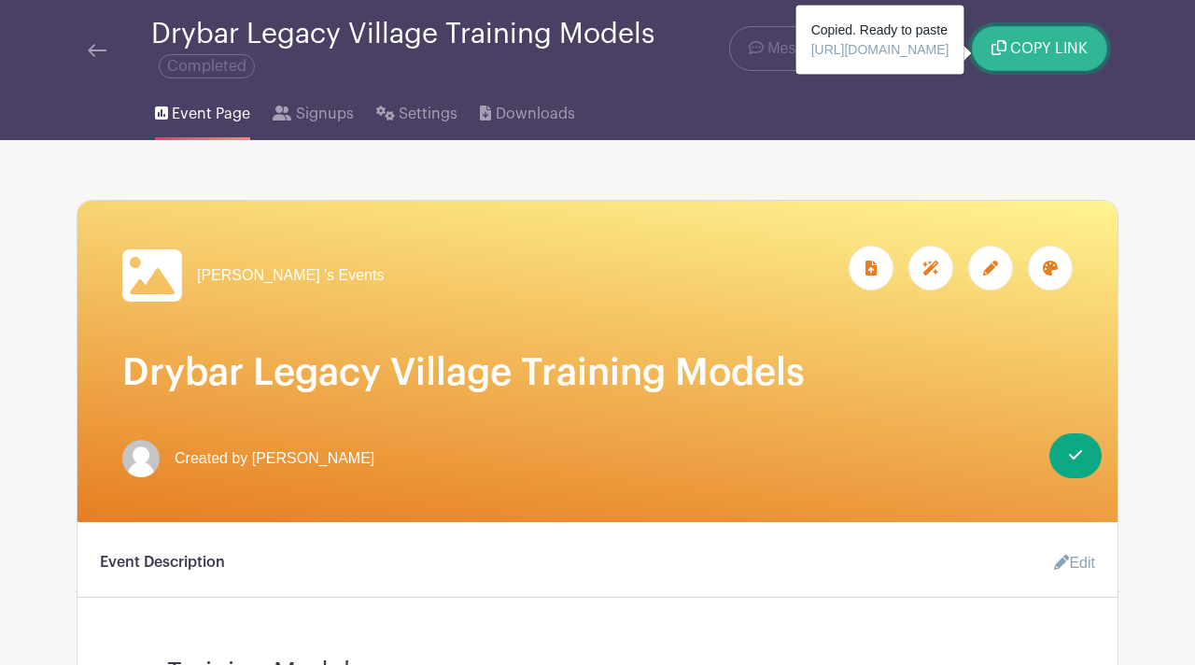
click at [1034, 47] on span "COPY LINK" at bounding box center [1048, 48] width 77 height 15
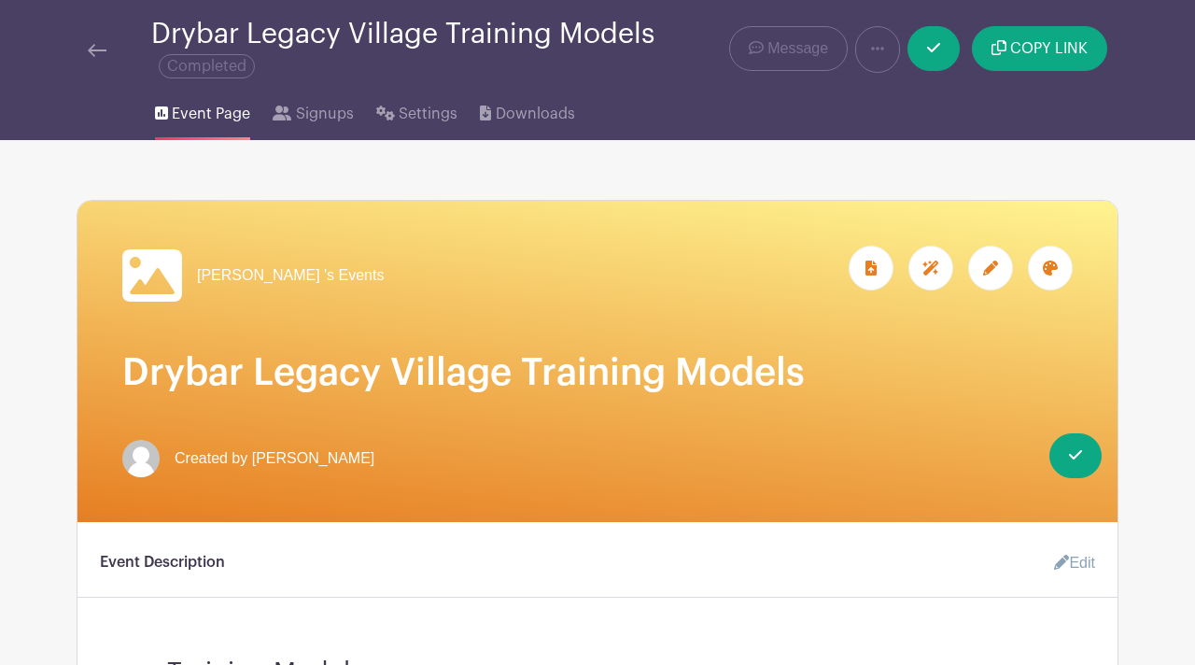
click at [819, 36] on div "Copied. Ready to paste [URL][DOMAIN_NAME]" at bounding box center [880, 40] width 168 height 69
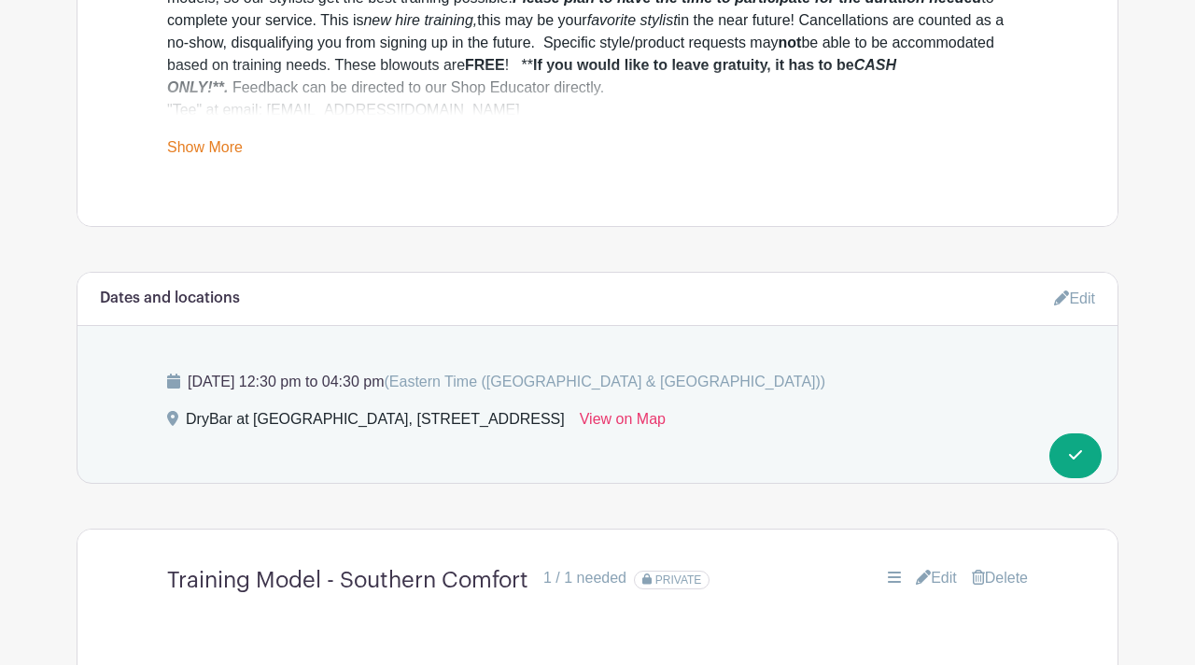
scroll to position [844, 0]
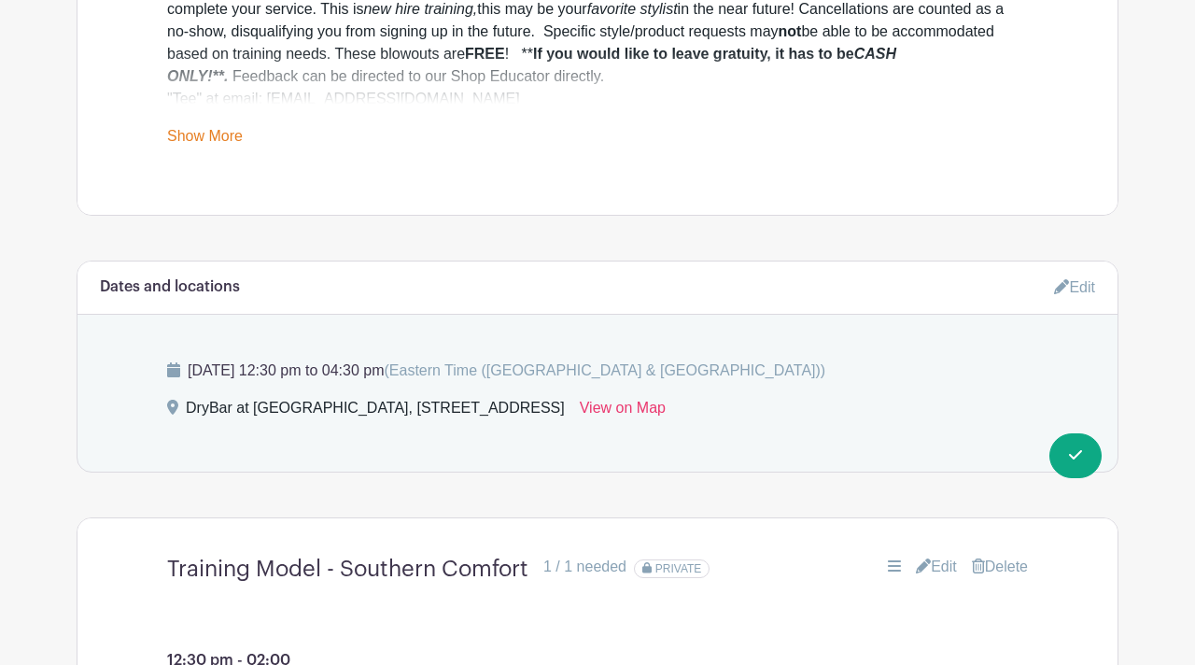
click at [1062, 285] on icon at bounding box center [1061, 286] width 15 height 15
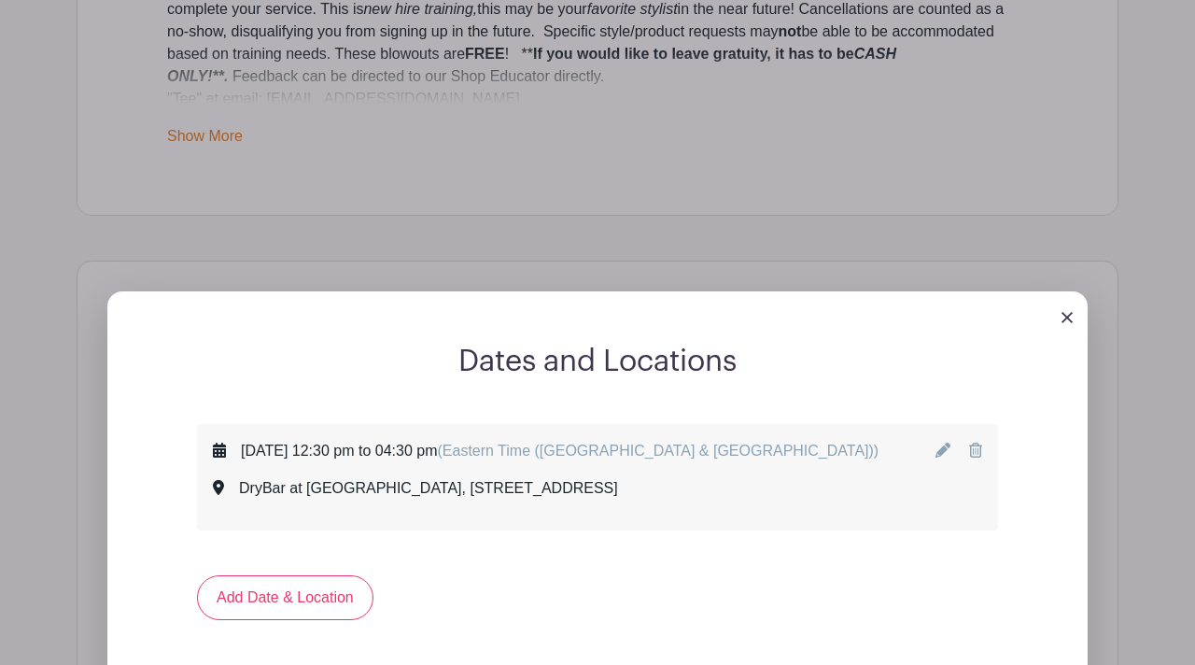
click at [941, 456] on icon at bounding box center [942, 449] width 15 height 15
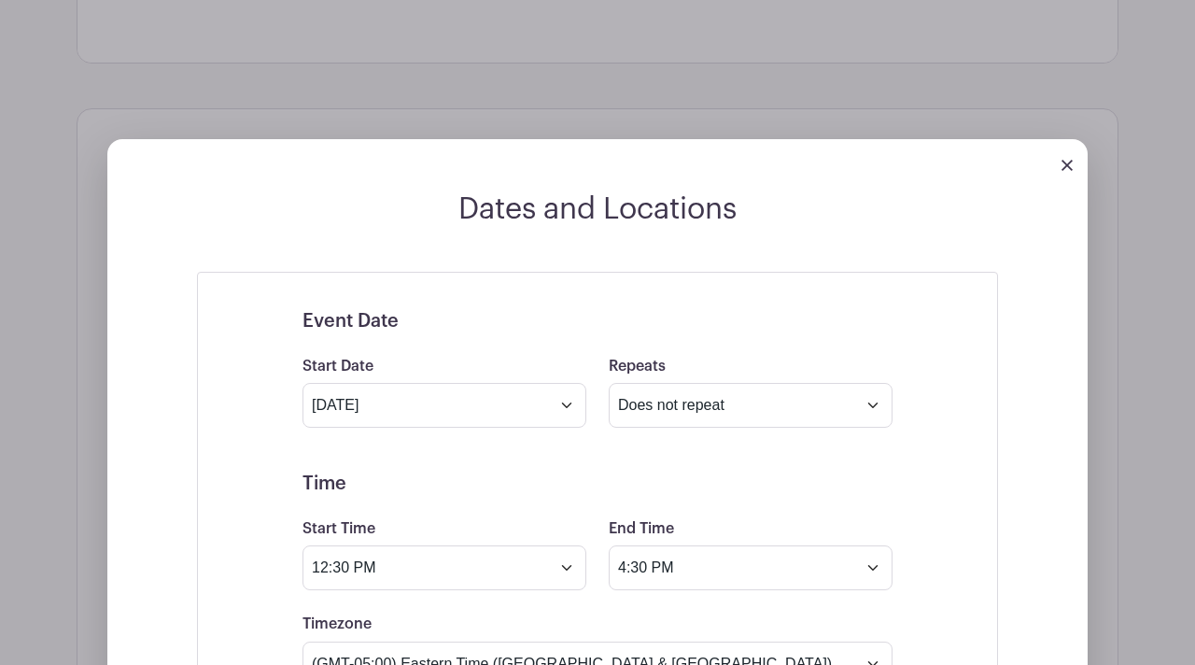
scroll to position [1069, 0]
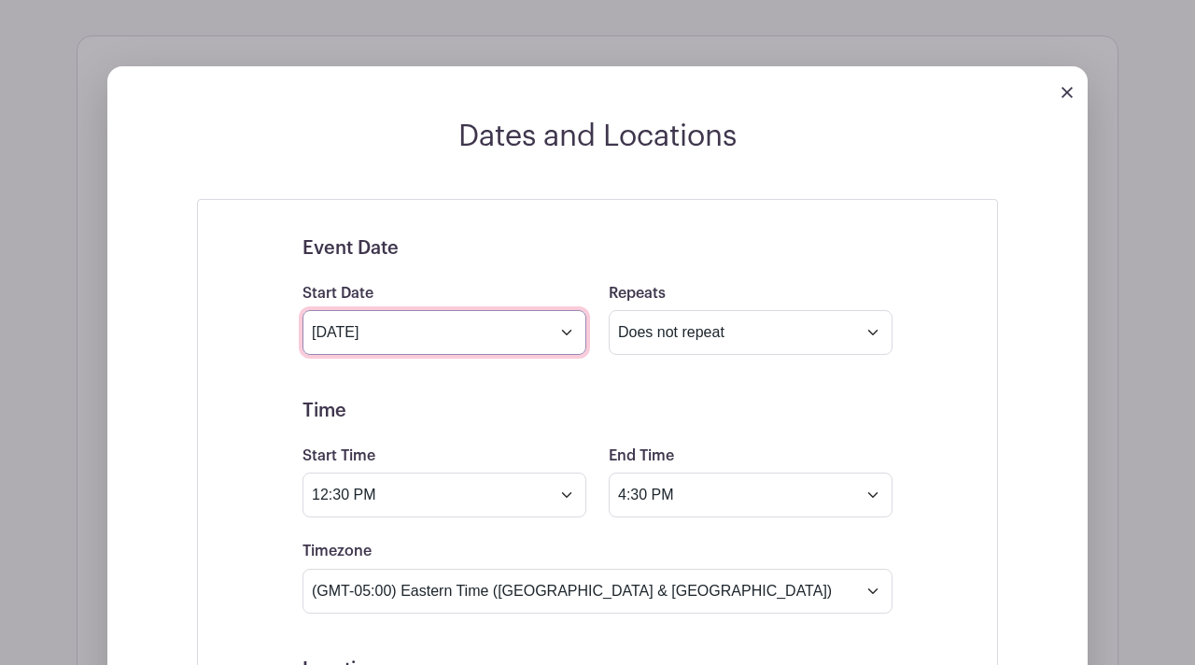
click at [565, 341] on input "[DATE]" at bounding box center [444, 332] width 284 height 45
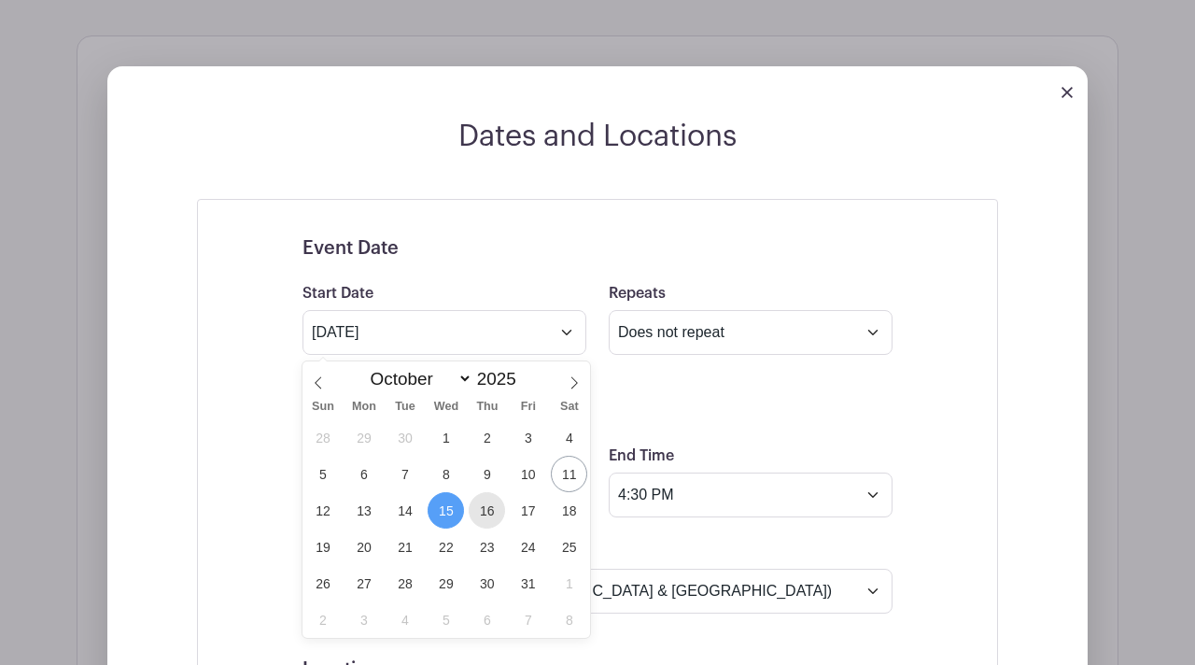
click at [482, 510] on span "16" at bounding box center [487, 510] width 36 height 36
type input "[DATE]"
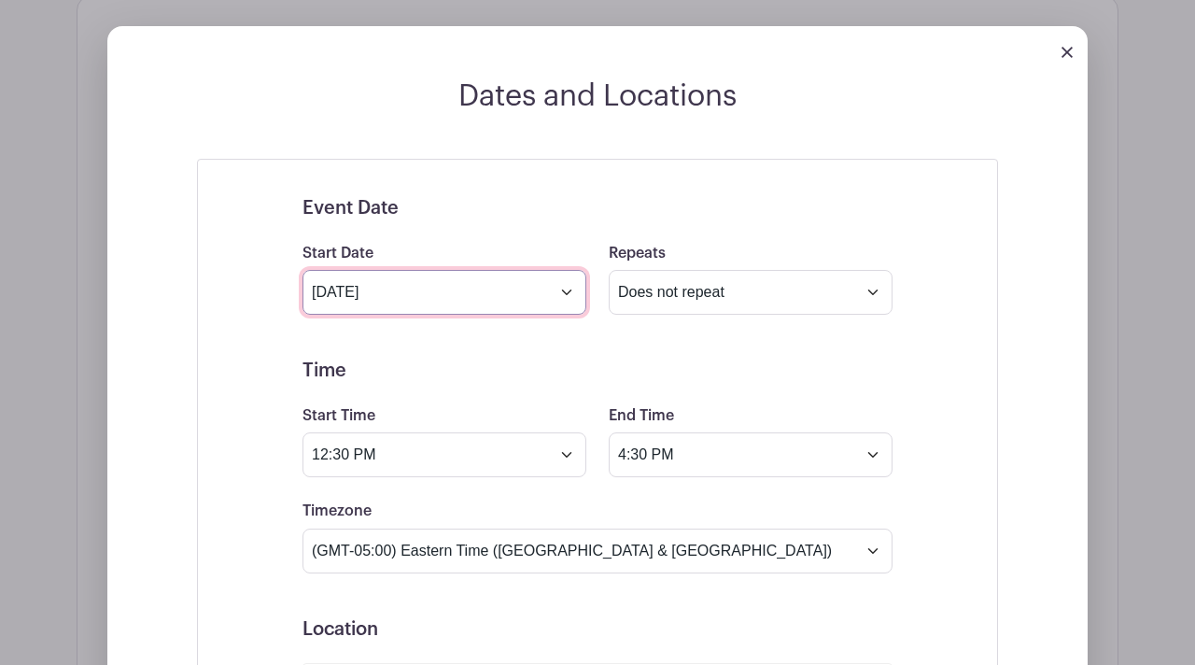
scroll to position [1111, 0]
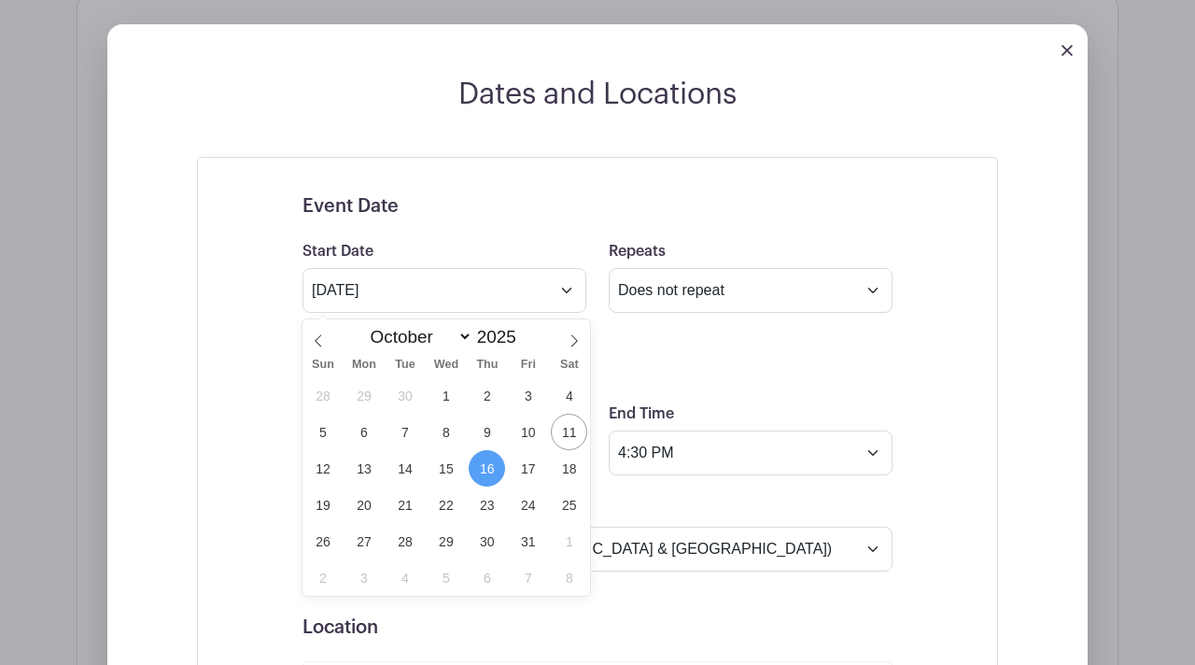
click at [491, 468] on span "16" at bounding box center [487, 468] width 36 height 36
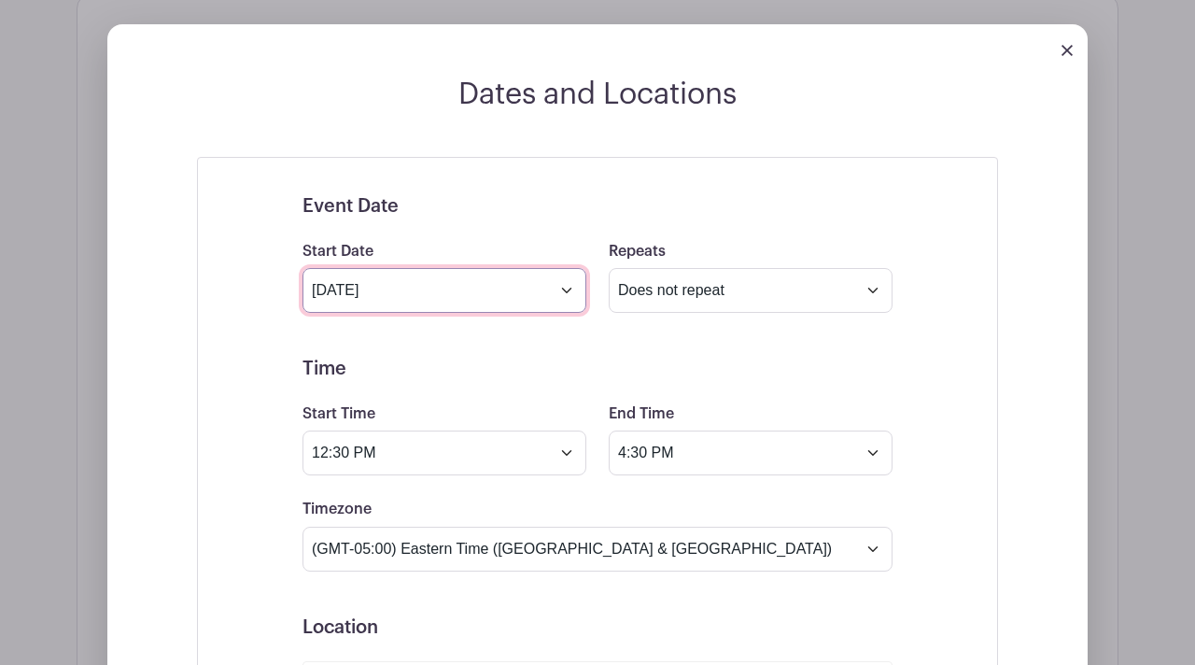
scroll to position [1118, 0]
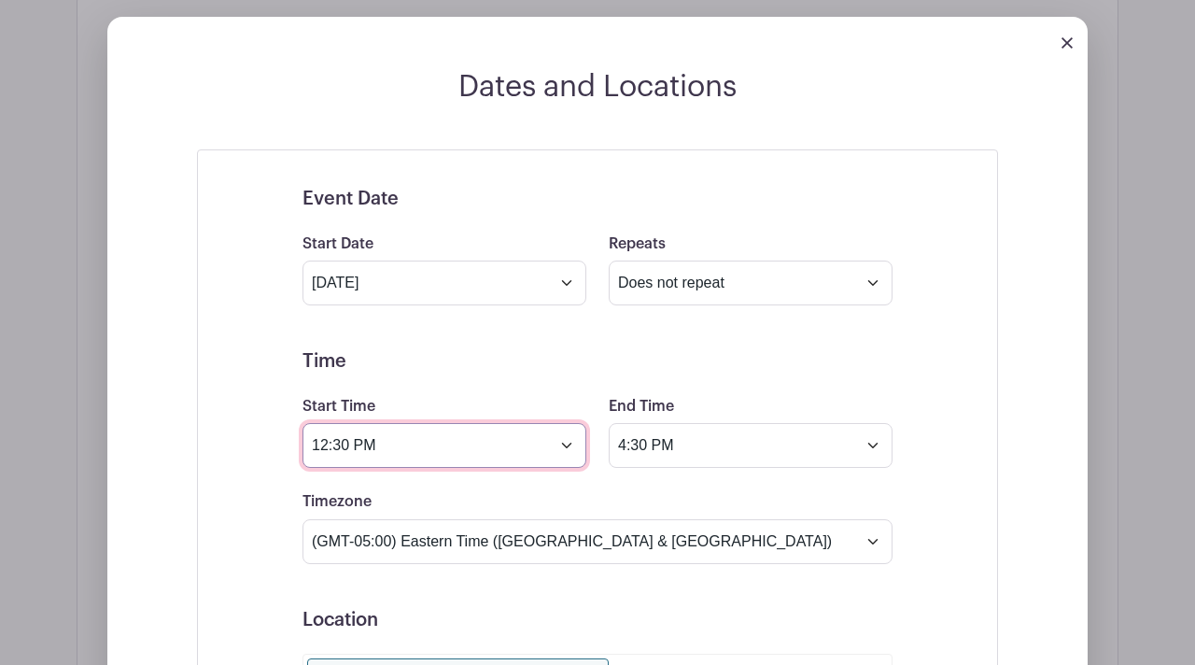
click at [336, 447] on input "12:30 PM" at bounding box center [444, 445] width 284 height 45
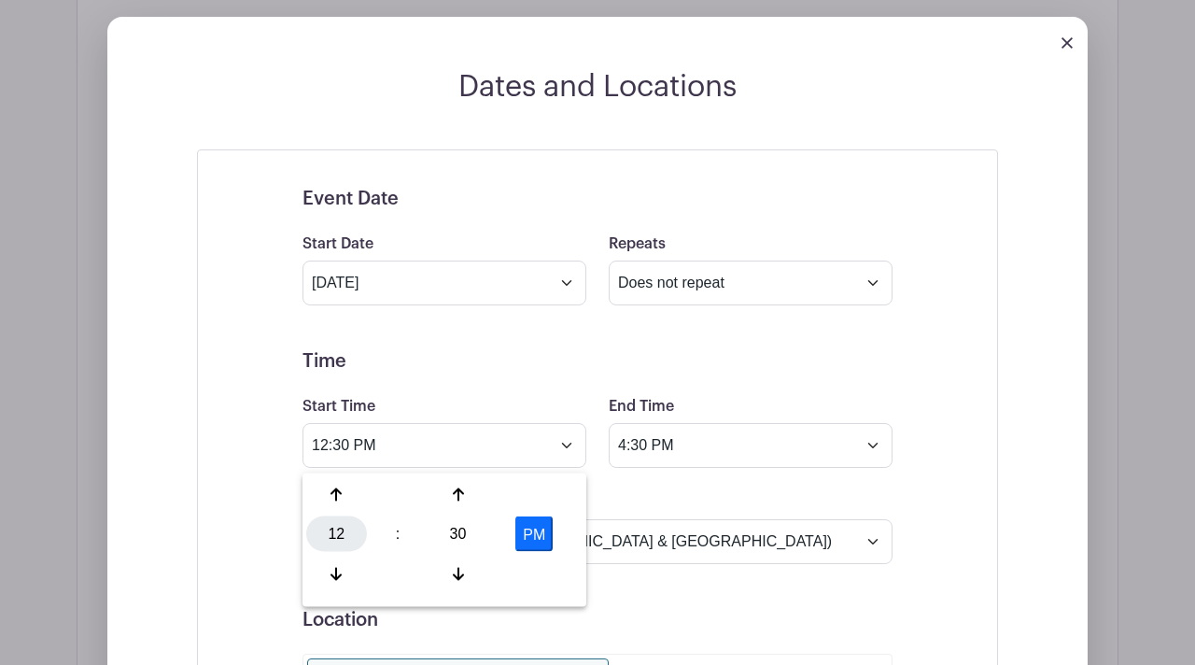
click at [331, 526] on div "12" at bounding box center [336, 533] width 61 height 35
click at [542, 576] on div "11" at bounding box center [544, 572] width 63 height 35
click at [468, 530] on div "30" at bounding box center [457, 533] width 61 height 35
click at [339, 488] on div "00" at bounding box center [337, 494] width 63 height 35
click at [534, 531] on button "PM" at bounding box center [533, 533] width 37 height 35
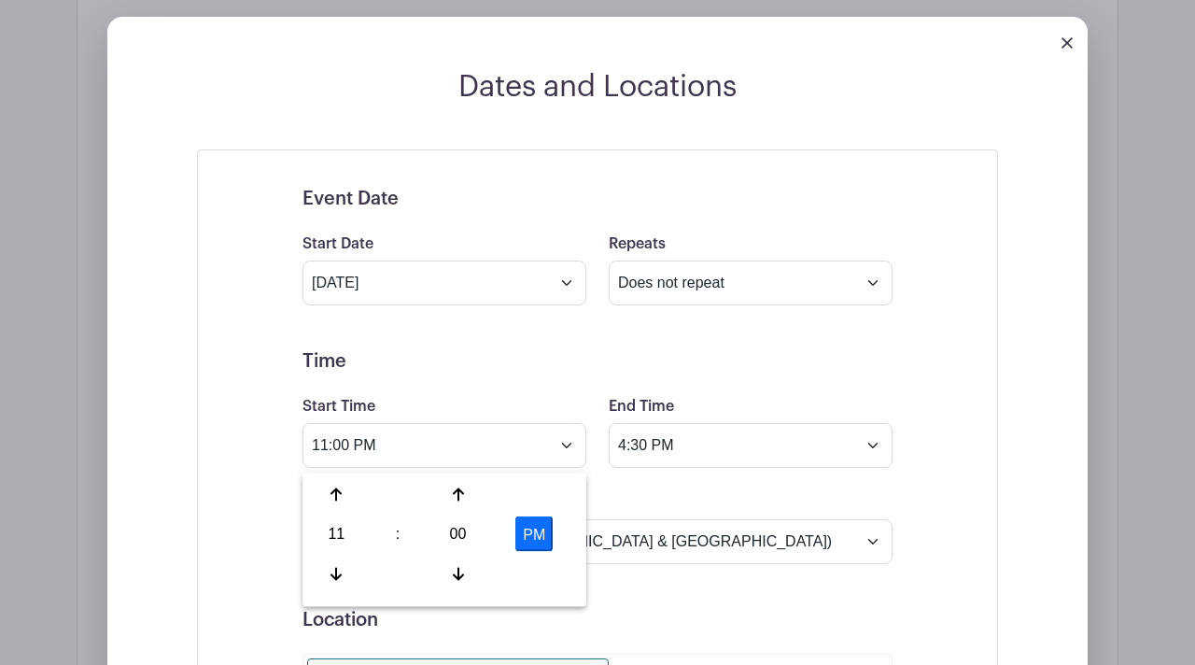
type input "11:00 AM"
click at [669, 502] on div "Timezone (GMT-12:00) International Date Line West (GMT-11:00) [US_STATE] (GMT-1…" at bounding box center [597, 526] width 612 height 73
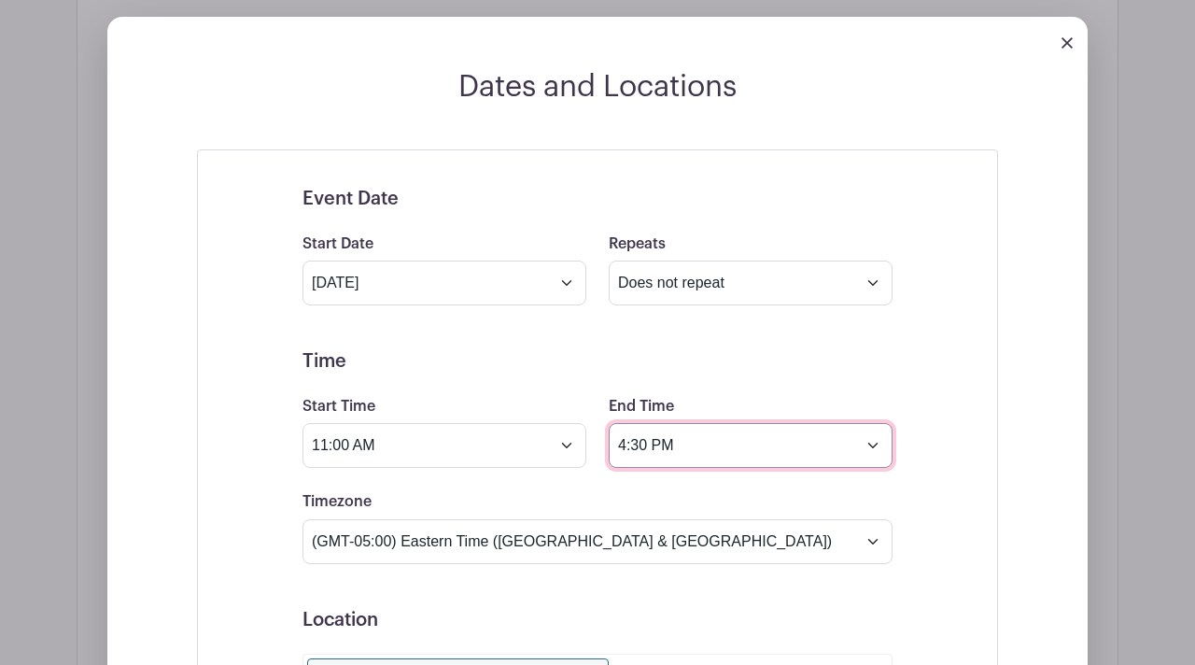
click at [630, 454] on input "4:30 PM" at bounding box center [751, 445] width 284 height 45
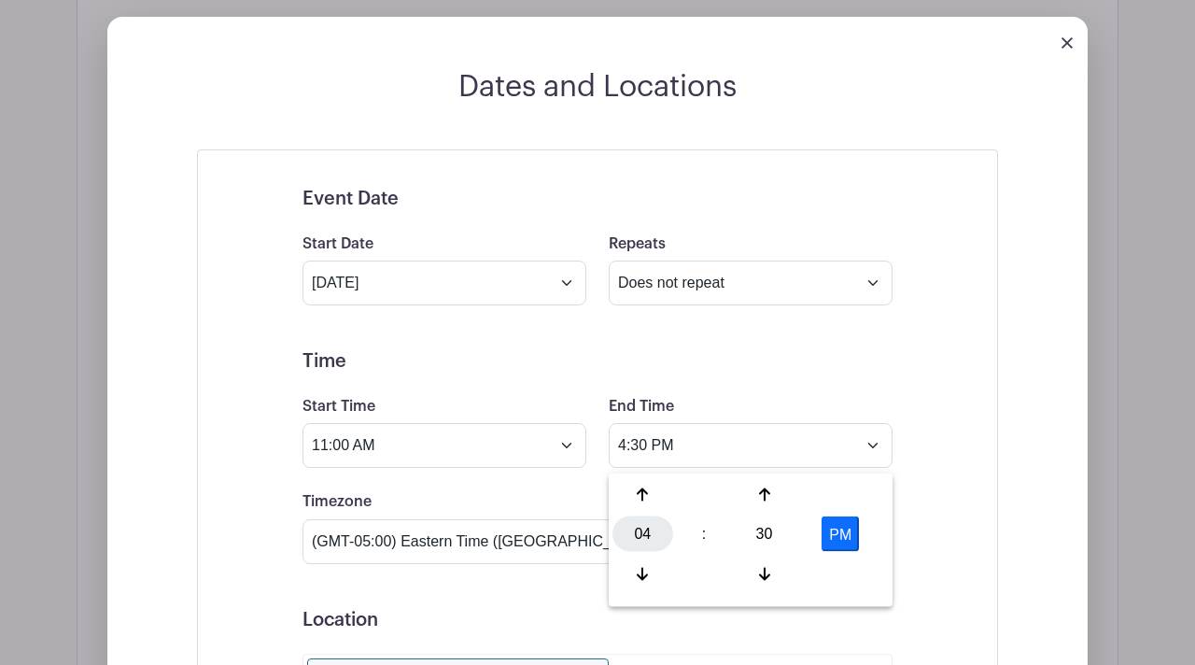
click at [643, 544] on div "04" at bounding box center [642, 533] width 61 height 35
click at [847, 496] on div "03" at bounding box center [850, 494] width 63 height 35
type input "3:30 PM"
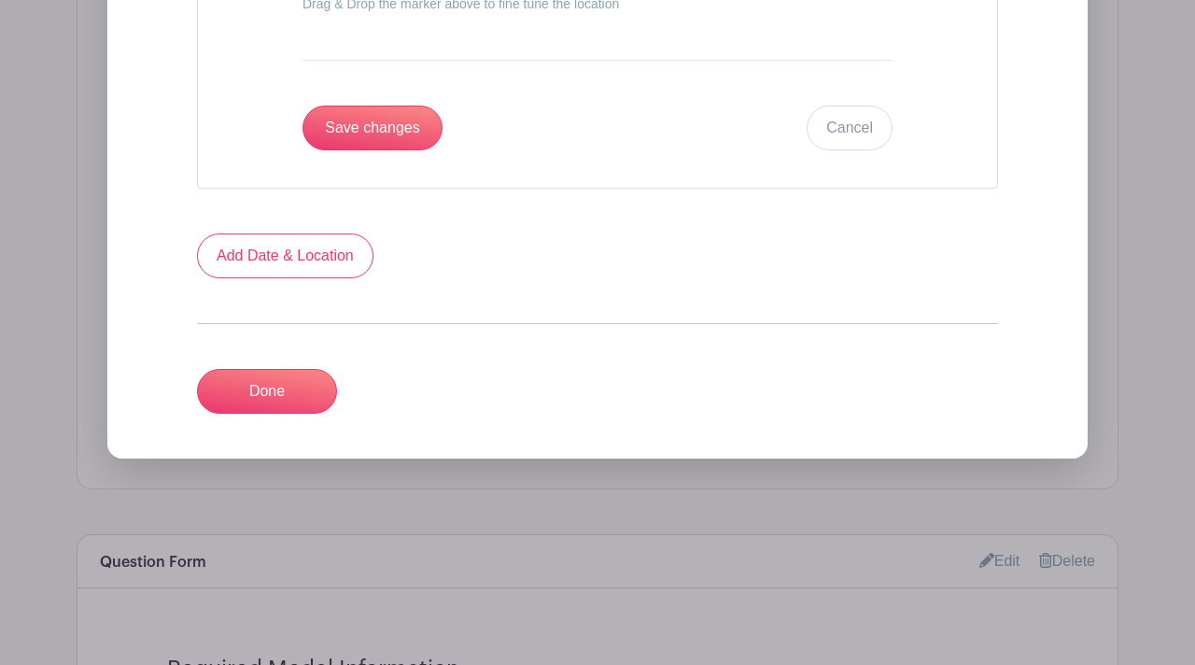
scroll to position [2453, 0]
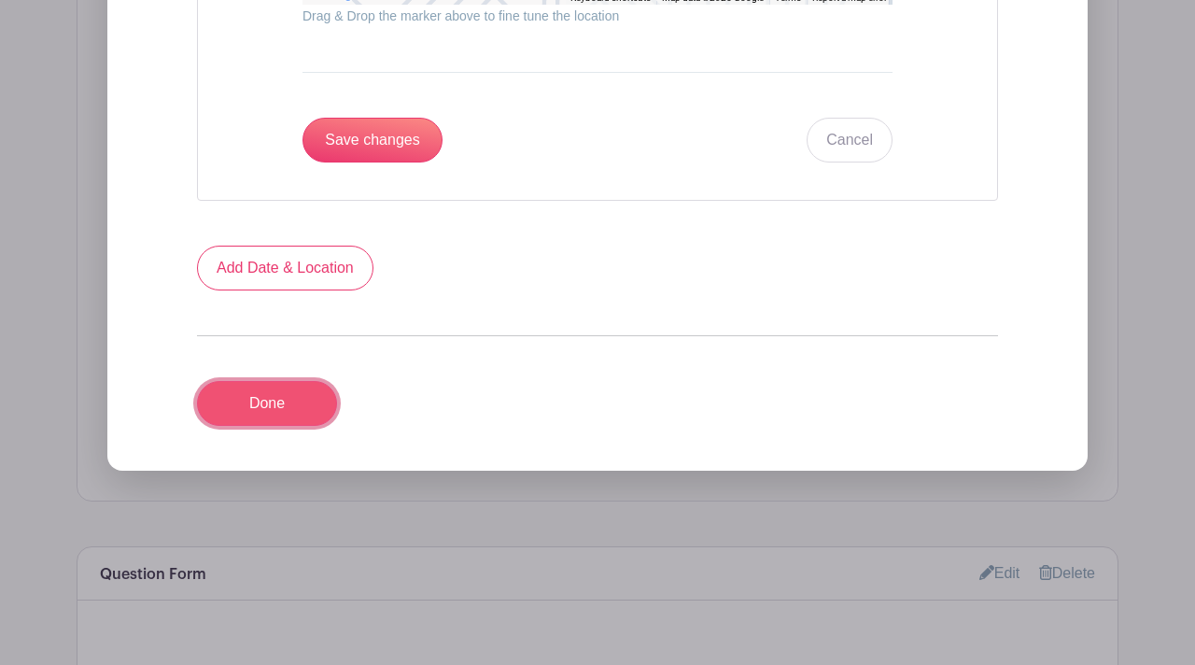
click at [279, 403] on link "Done" at bounding box center [267, 403] width 140 height 45
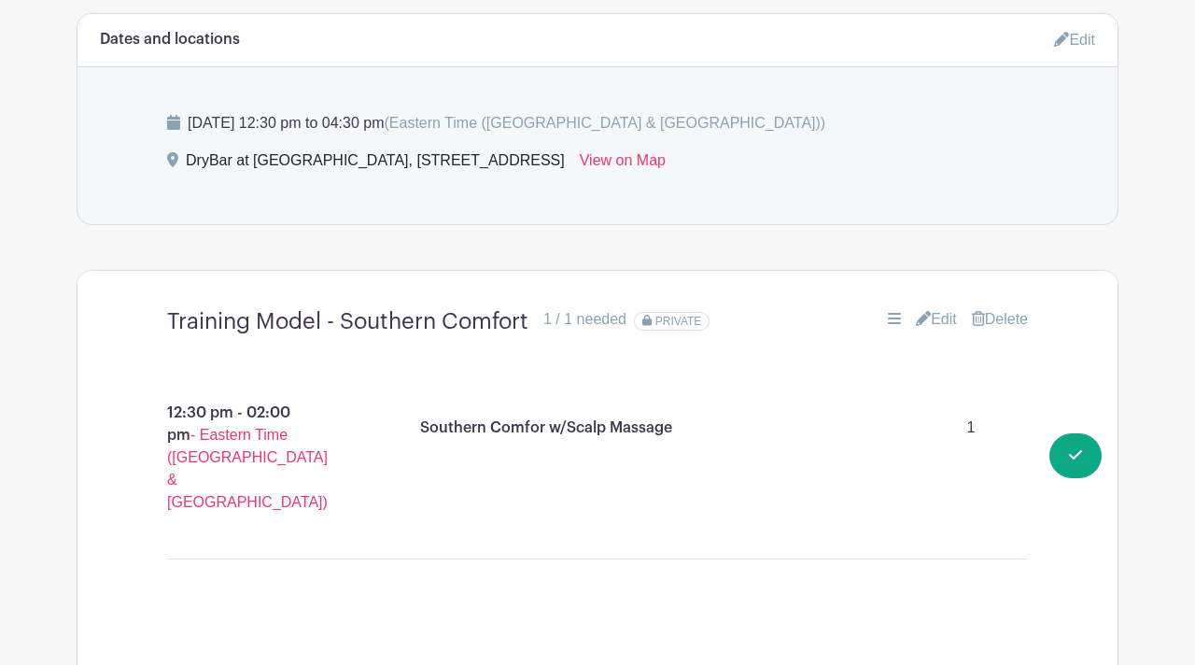
scroll to position [1080, 0]
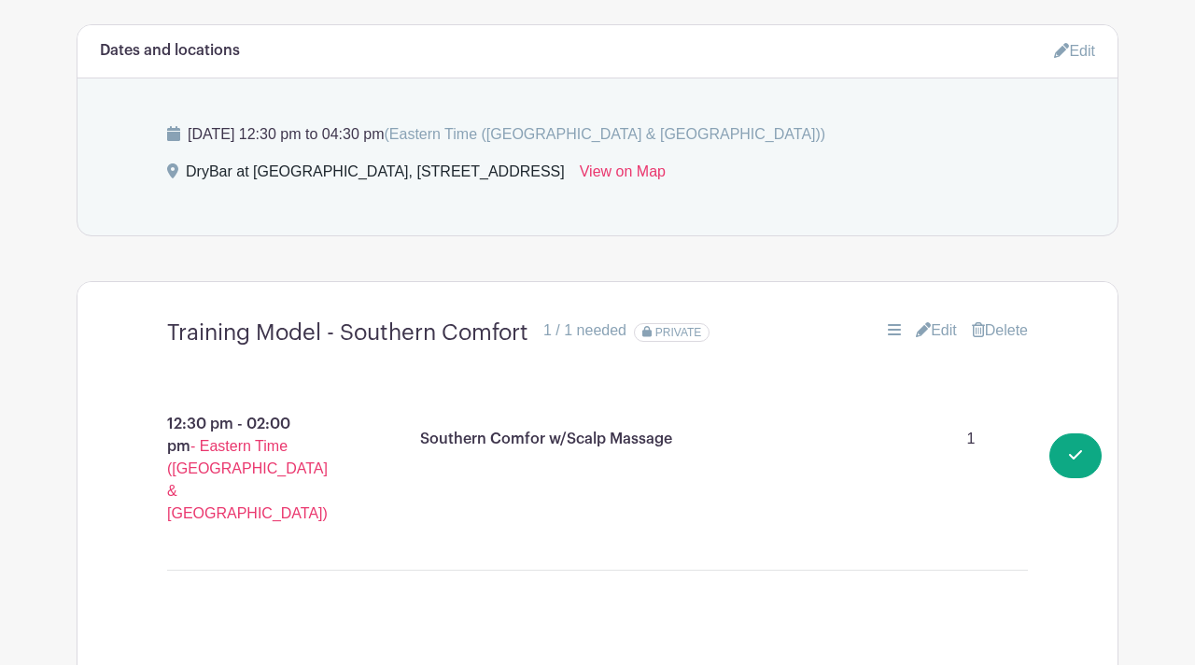
click at [1056, 55] on icon at bounding box center [1061, 50] width 15 height 15
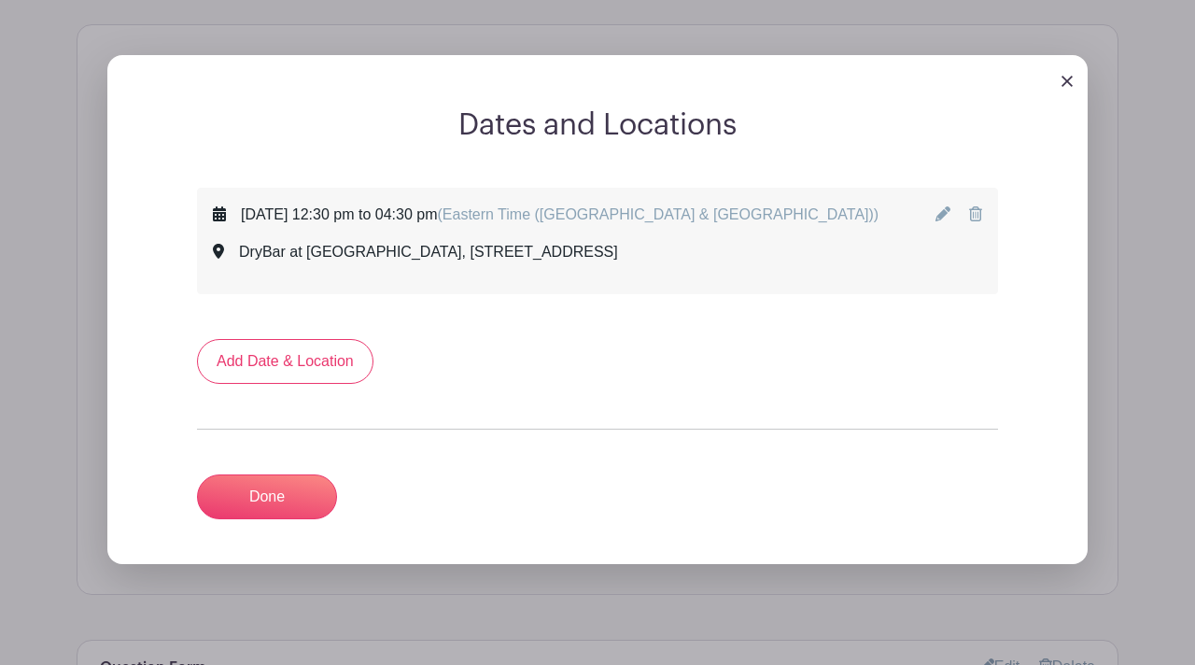
click at [940, 218] on icon at bounding box center [942, 213] width 15 height 15
select select "9"
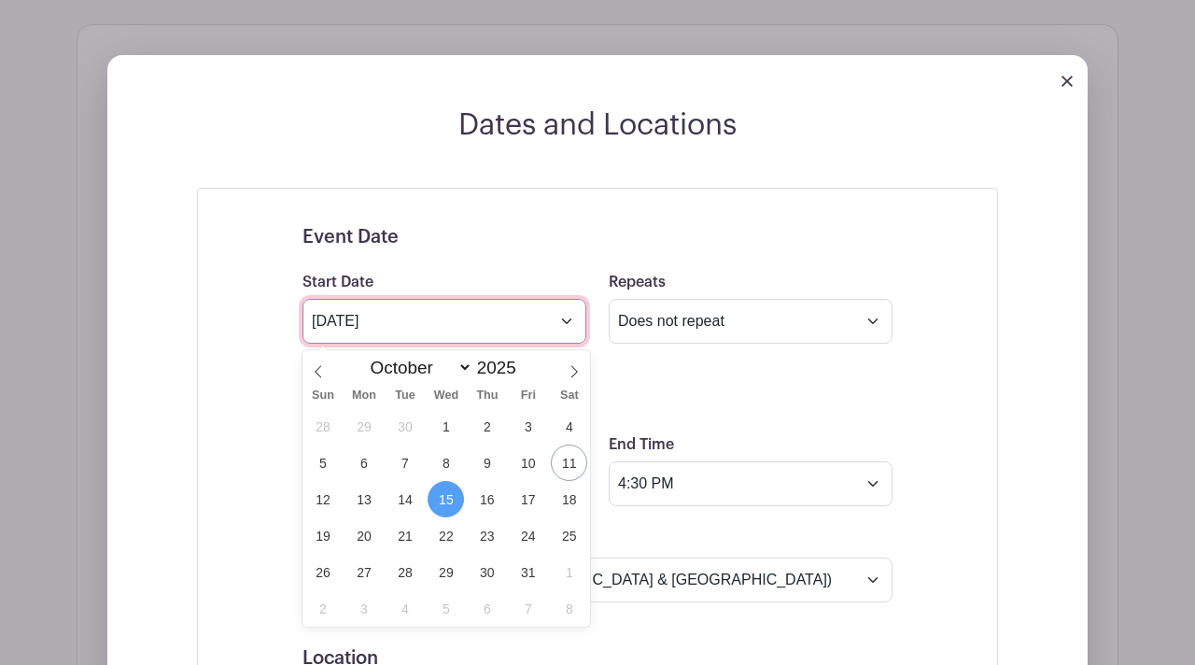
click at [331, 325] on input "[DATE]" at bounding box center [444, 321] width 284 height 45
click at [491, 503] on span "16" at bounding box center [487, 499] width 36 height 36
type input "[DATE]"
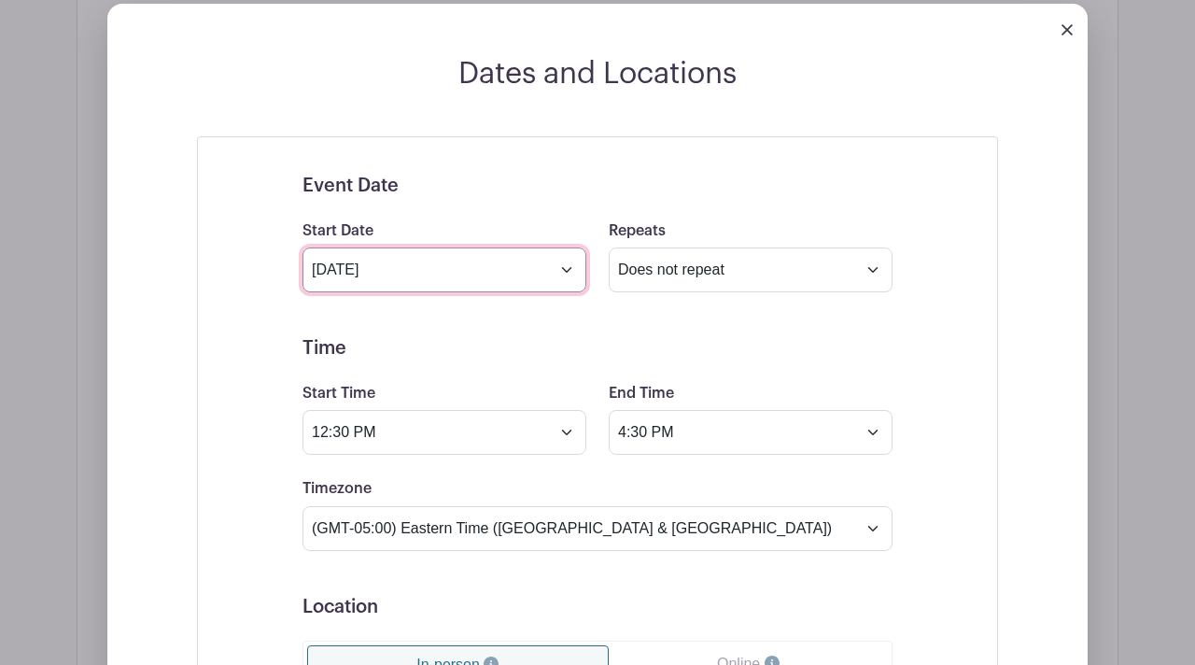
scroll to position [1142, 0]
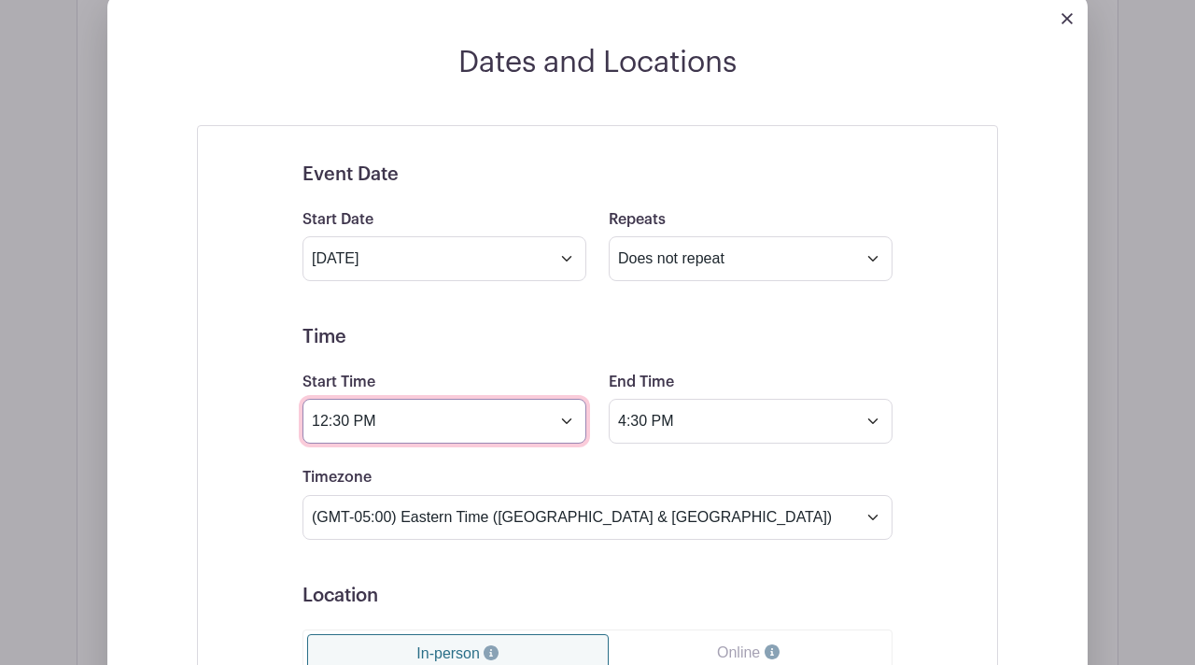
click at [325, 427] on input "12:30 PM" at bounding box center [444, 421] width 284 height 45
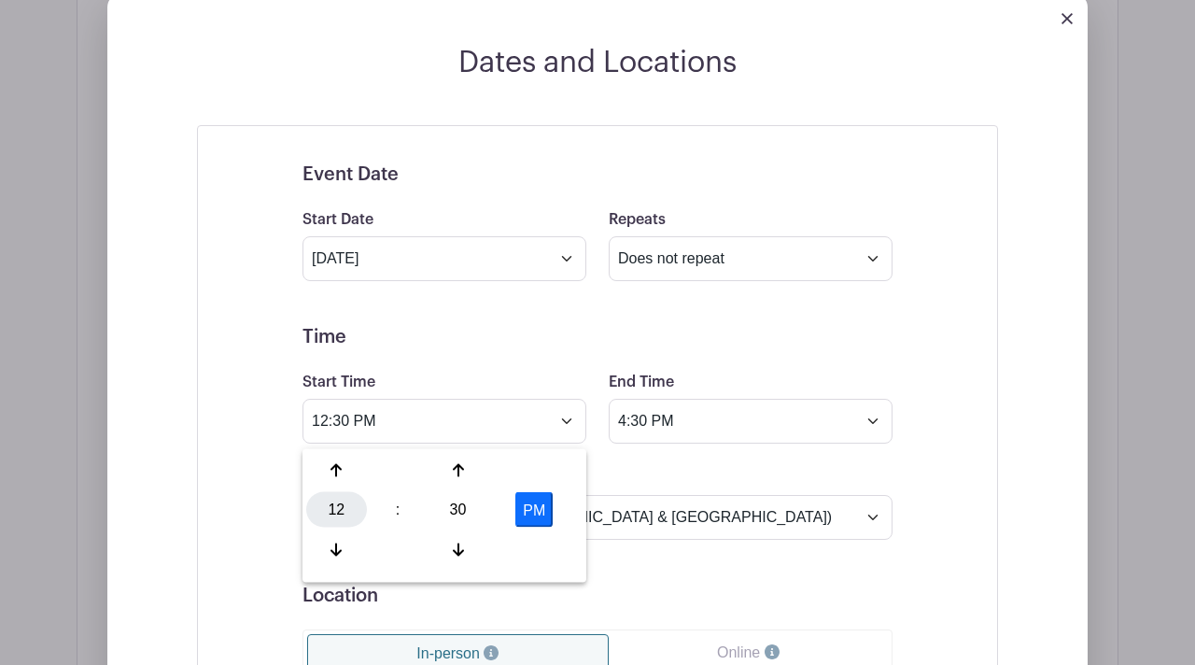
click at [337, 506] on div "12" at bounding box center [336, 509] width 61 height 35
click at [555, 543] on div "11" at bounding box center [544, 548] width 63 height 35
click at [453, 511] on div "30" at bounding box center [457, 509] width 61 height 35
click at [329, 466] on div "00" at bounding box center [337, 470] width 63 height 35
click at [539, 514] on button "PM" at bounding box center [533, 509] width 37 height 35
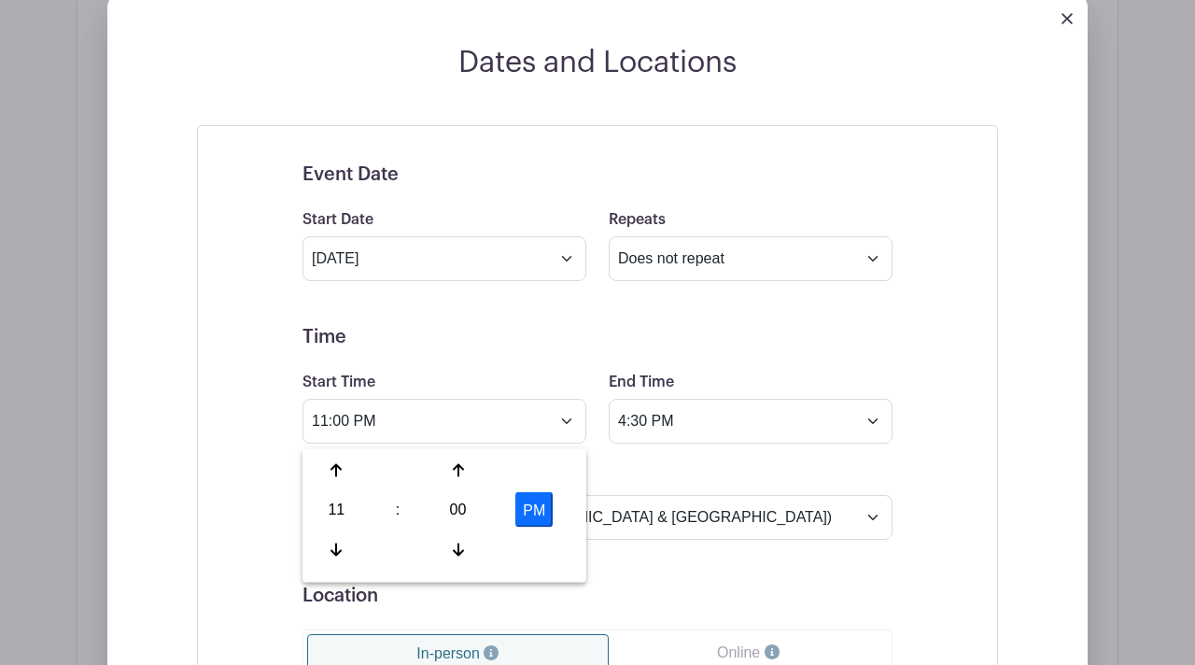
type input "11:00 AM"
click at [637, 495] on div "Timezone (GMT-12:00) International Date Line West (GMT-11:00) [US_STATE] (GMT-1…" at bounding box center [597, 502] width 612 height 73
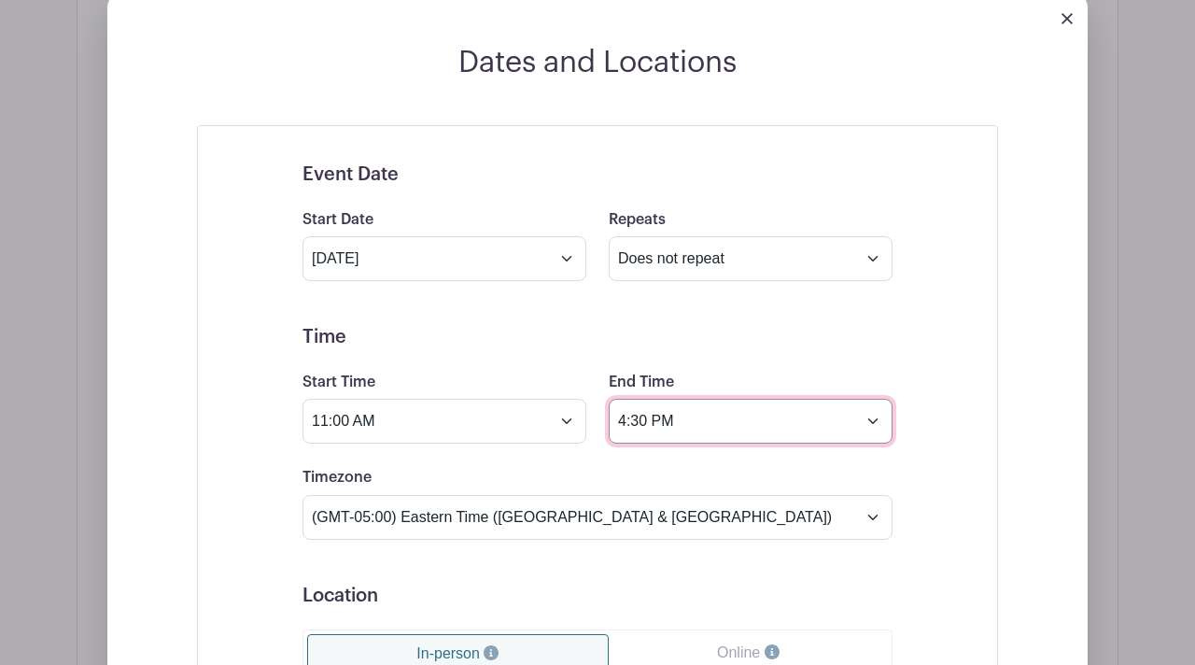
click at [627, 430] on input "4:30 PM" at bounding box center [751, 421] width 284 height 45
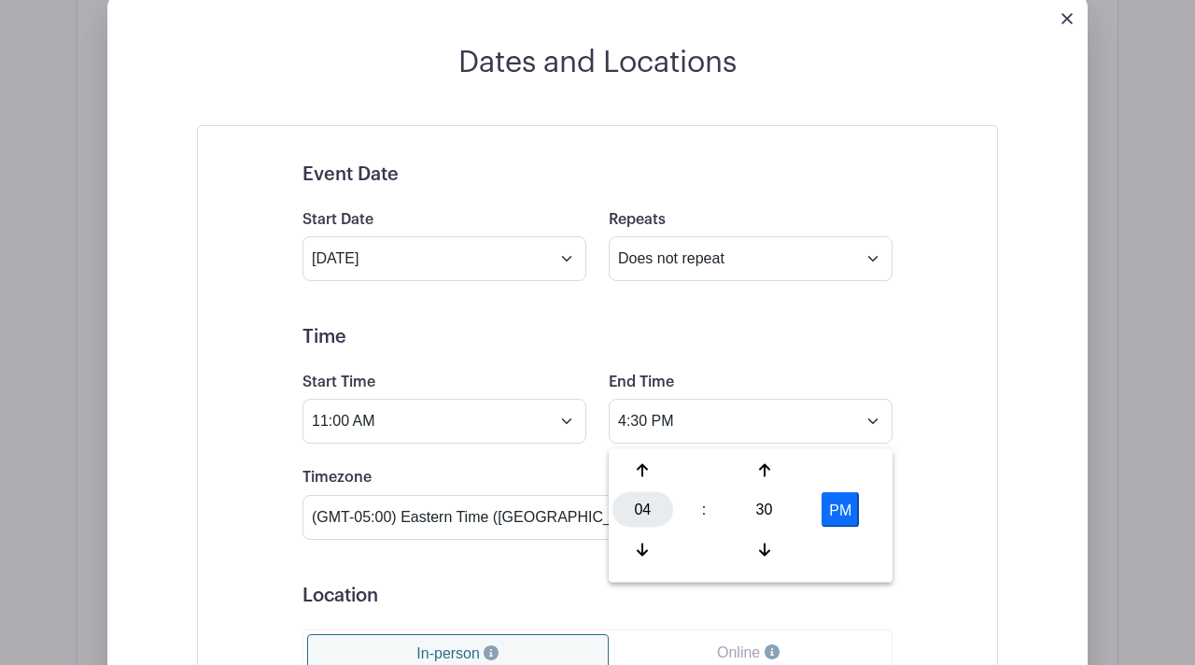
click at [647, 515] on div "04" at bounding box center [642, 509] width 61 height 35
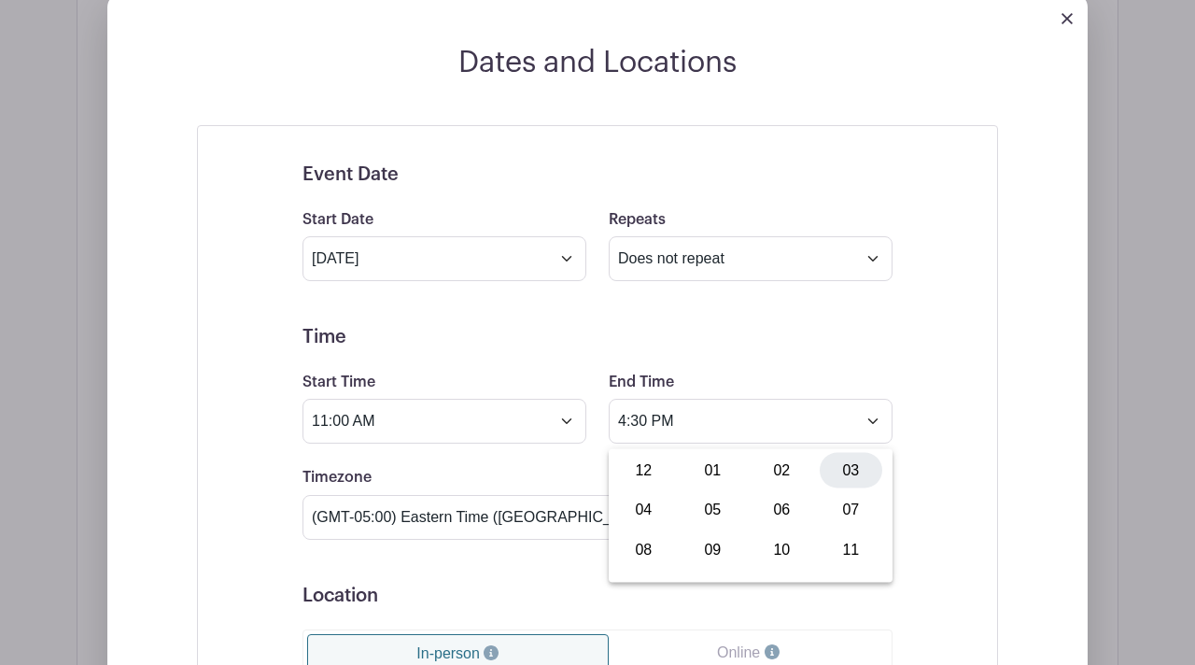
click at [862, 463] on div "03" at bounding box center [850, 470] width 63 height 35
type input "3:30 PM"
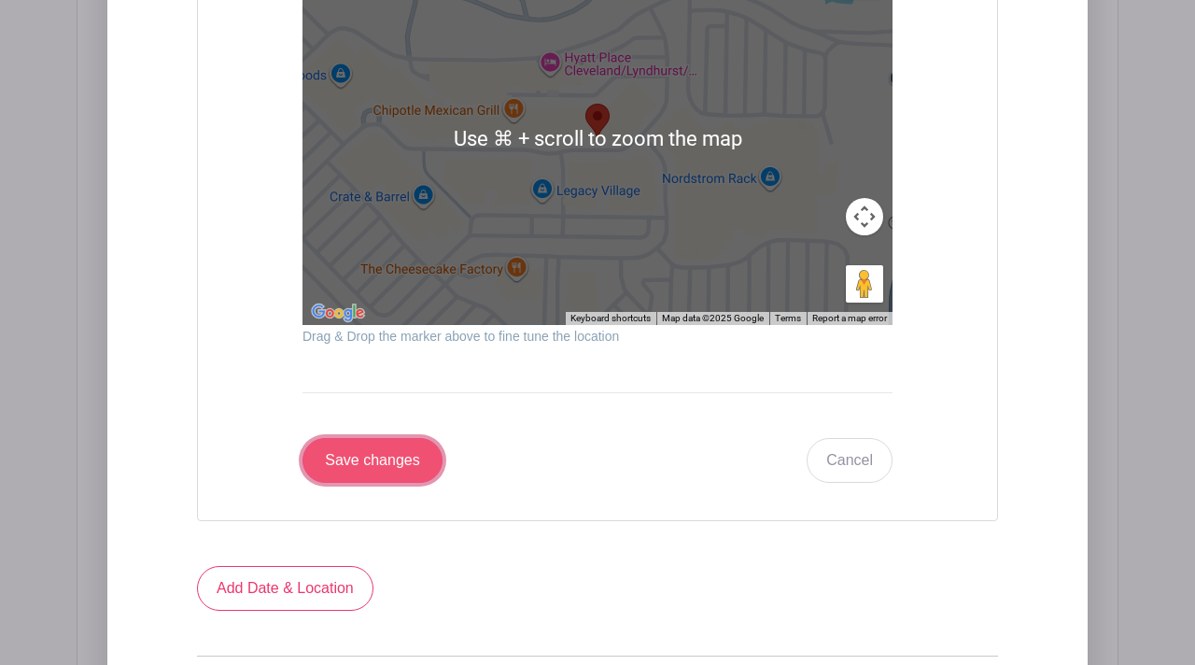
click at [360, 467] on input "Save changes" at bounding box center [372, 460] width 140 height 45
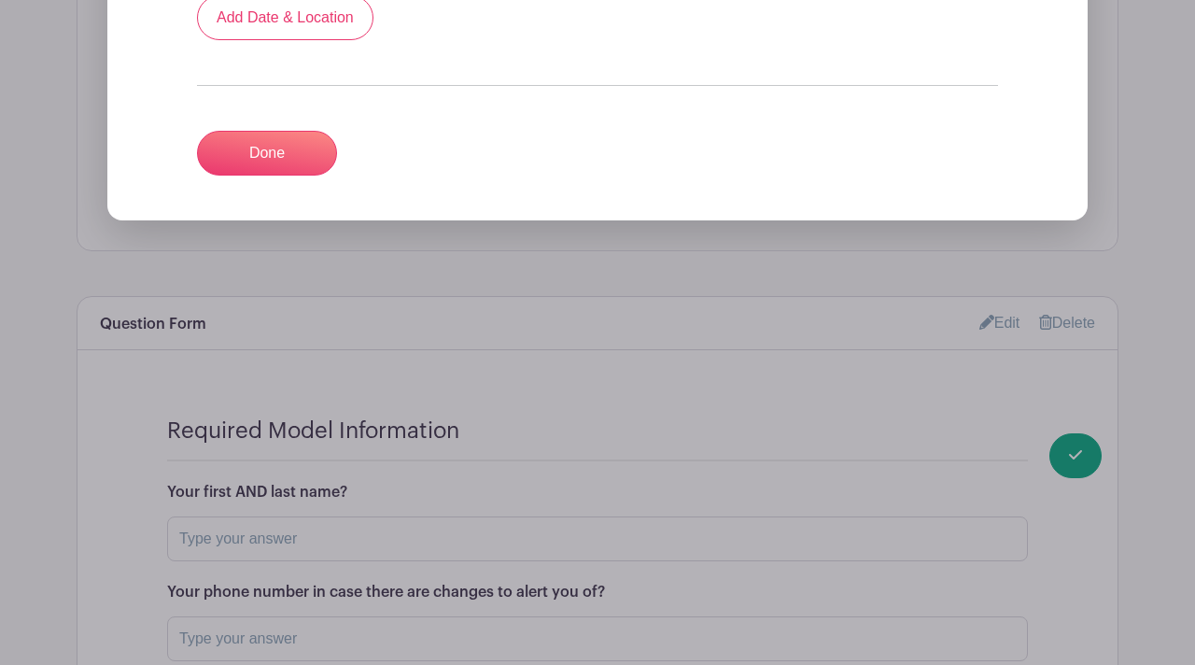
scroll to position [1204, 0]
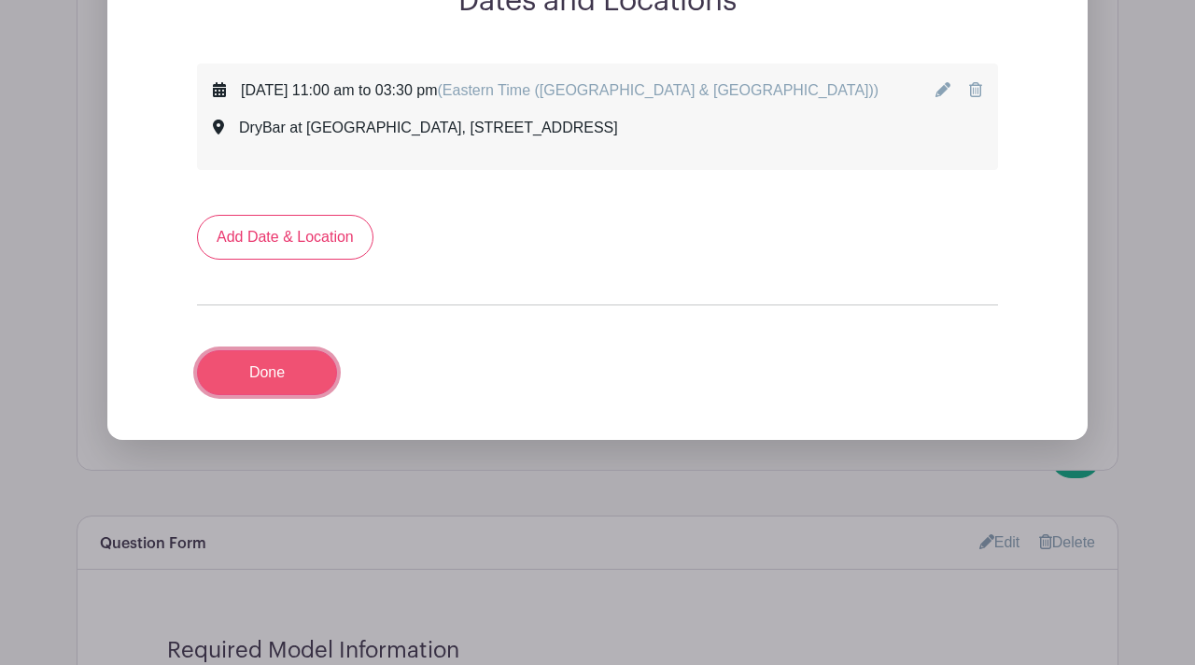
click at [262, 385] on link "Done" at bounding box center [267, 372] width 140 height 45
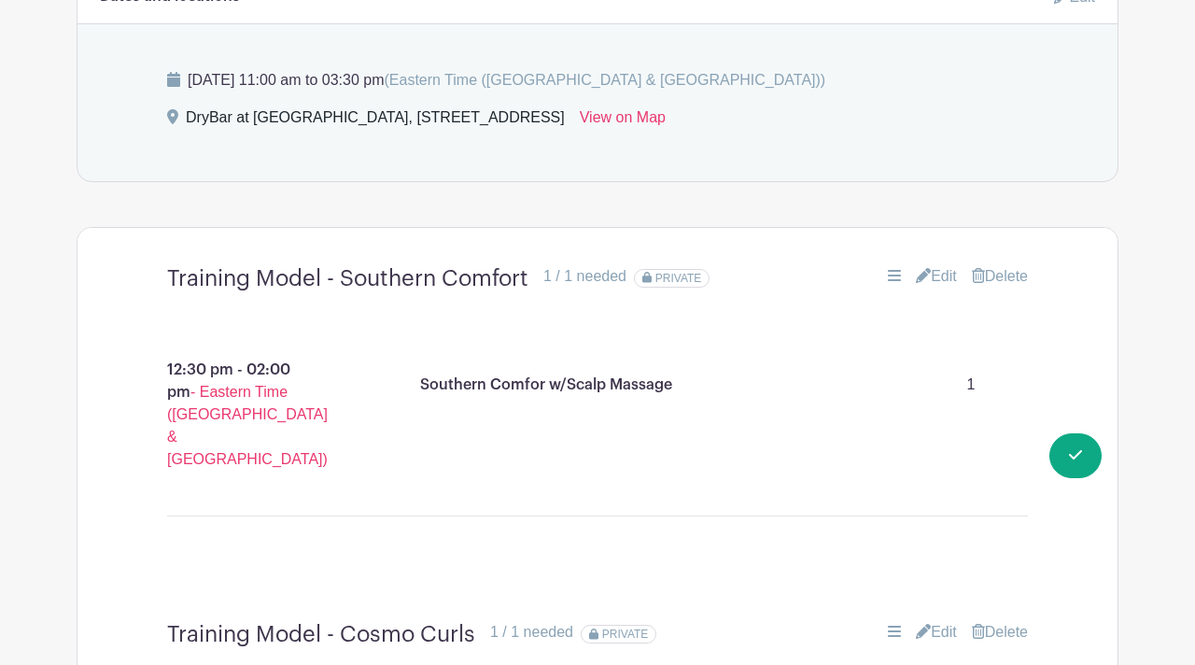
scroll to position [1142, 0]
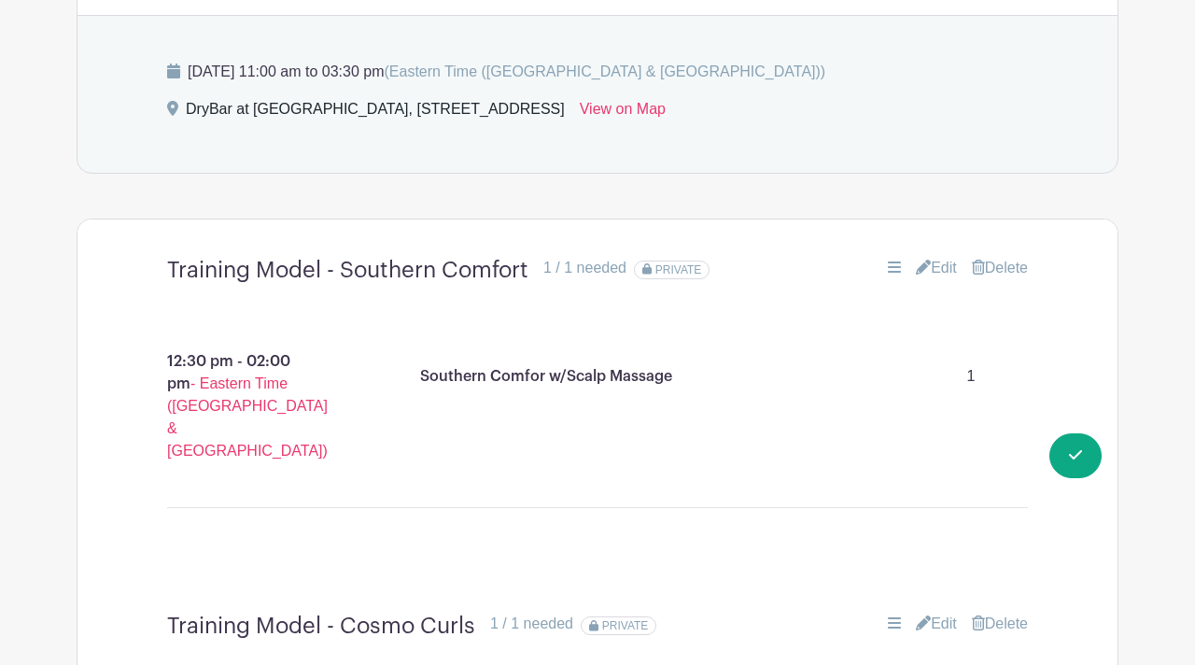
click at [1000, 272] on link "Delete" at bounding box center [1000, 268] width 56 height 22
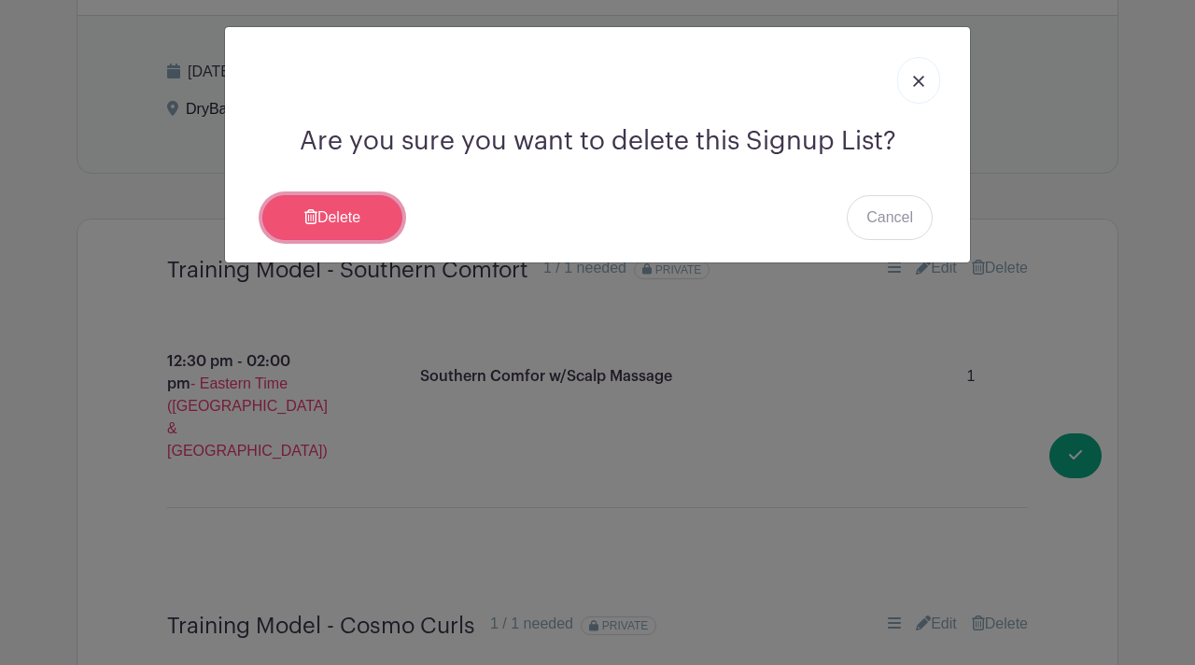
click at [331, 205] on link "Delete" at bounding box center [332, 217] width 140 height 45
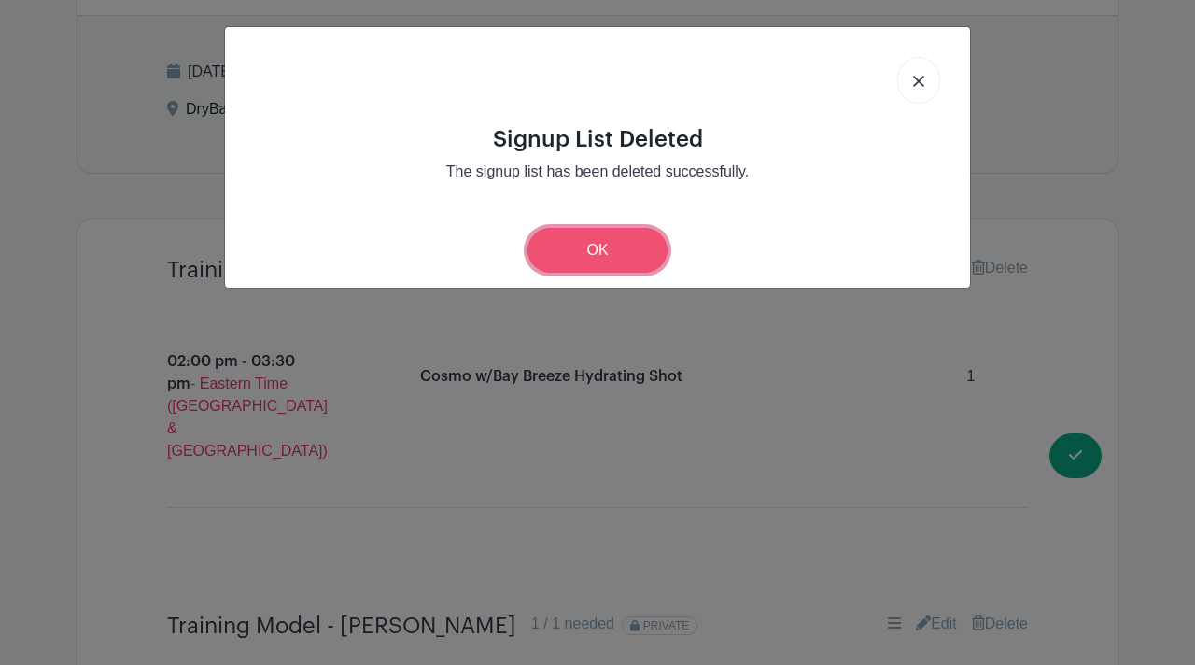
click at [621, 254] on link "OK" at bounding box center [597, 250] width 140 height 45
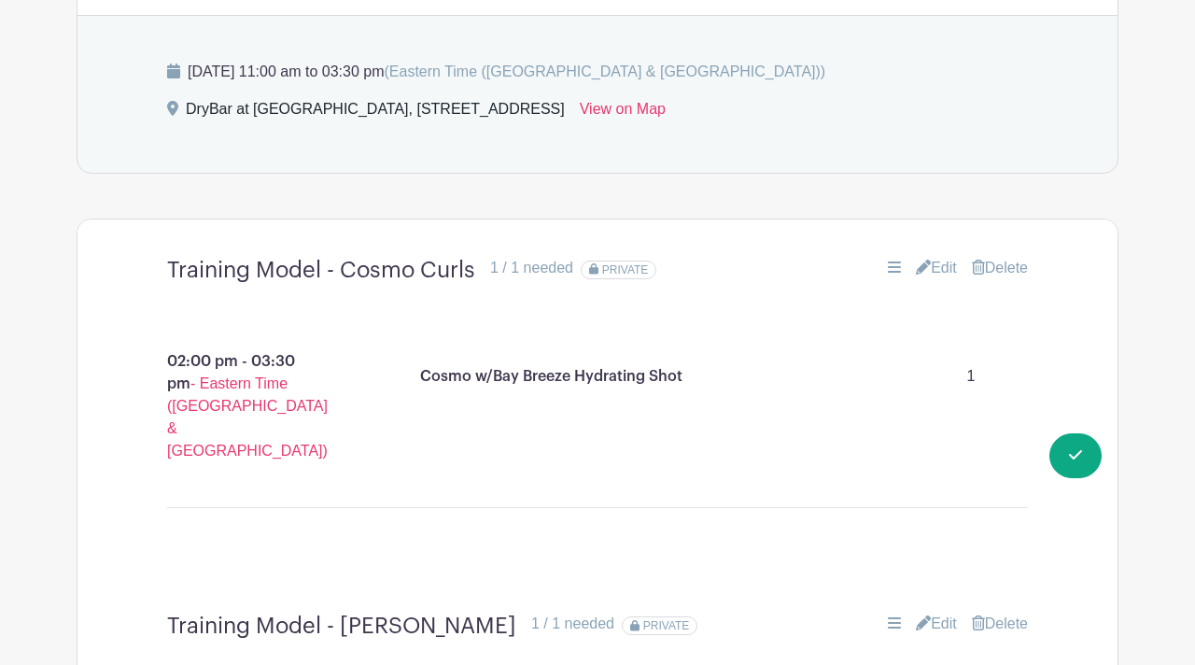
click at [1015, 267] on link "Delete" at bounding box center [1000, 268] width 56 height 22
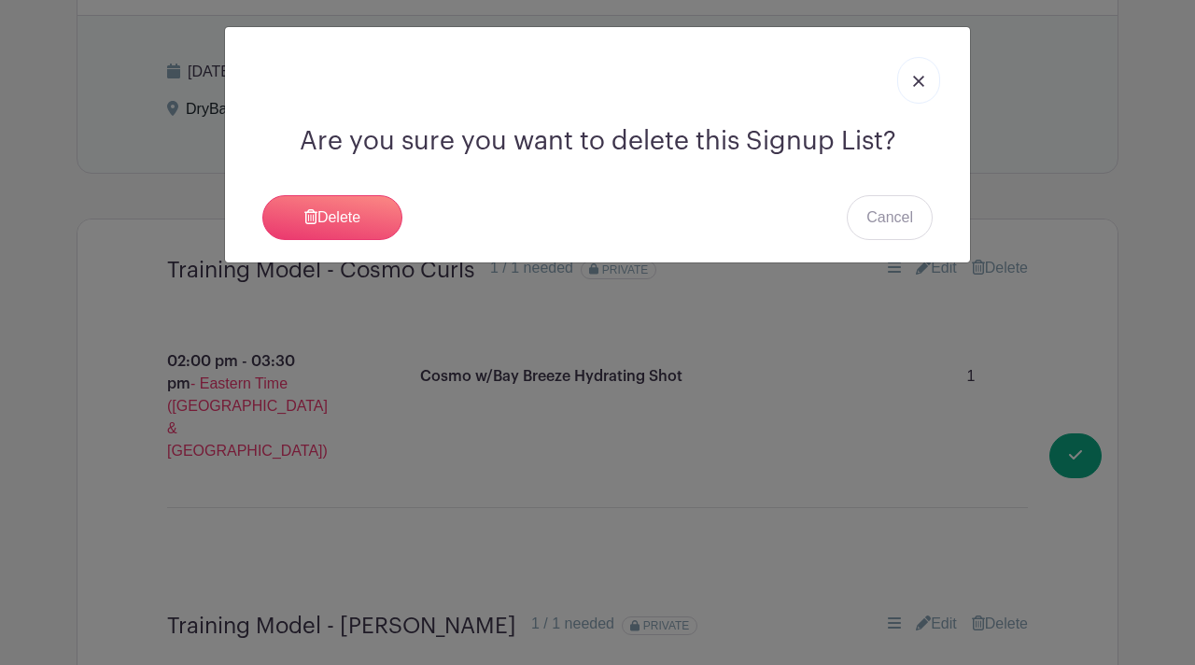
click at [305, 239] on div "Are you sure you want to delete this Signup List? [GEOGRAPHIC_DATA] Cancel" at bounding box center [597, 144] width 745 height 235
click at [316, 223] on link "Delete" at bounding box center [332, 217] width 140 height 45
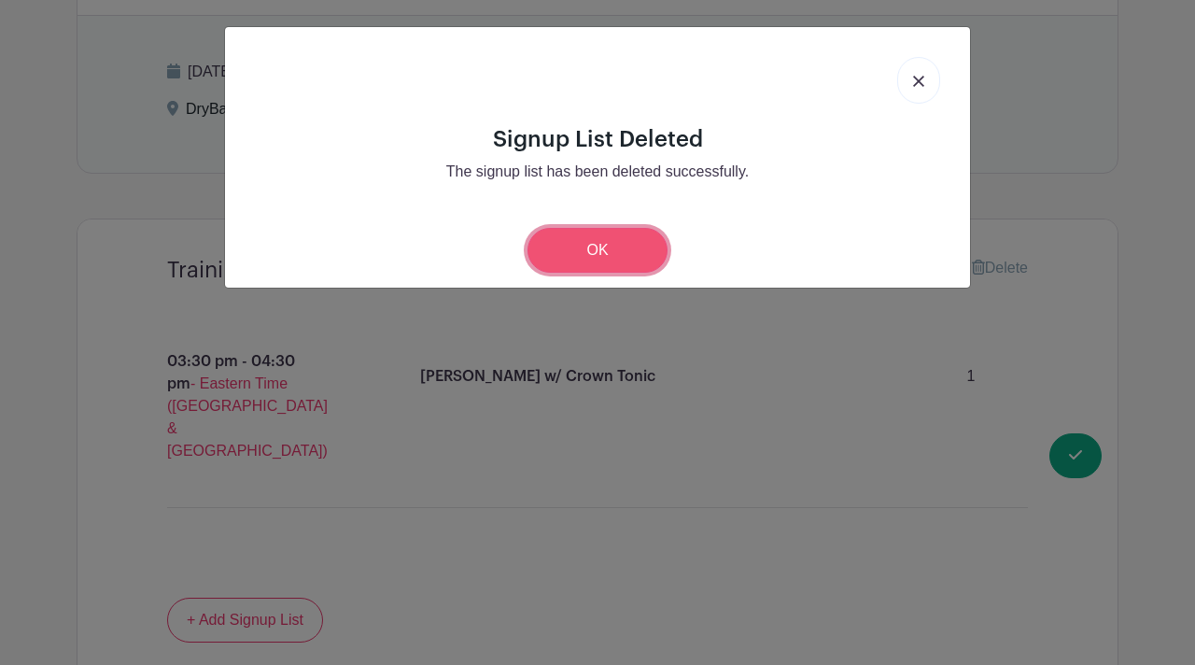
click at [589, 247] on link "OK" at bounding box center [597, 250] width 140 height 45
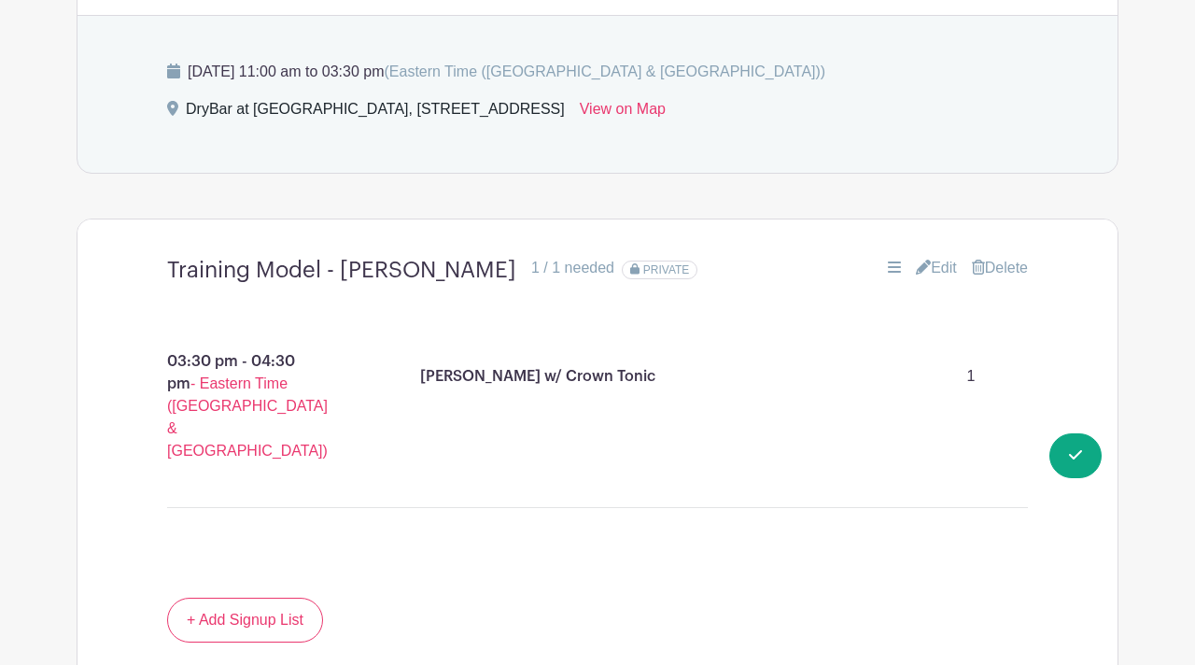
click at [1002, 277] on link "Delete" at bounding box center [1000, 268] width 56 height 22
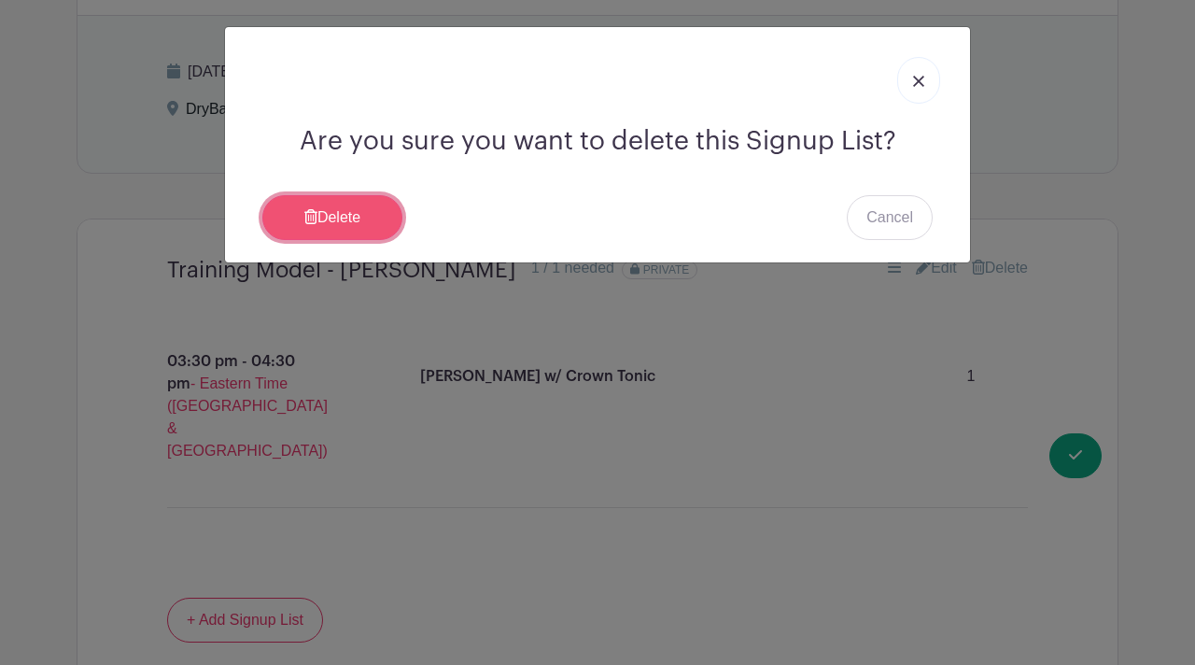
click at [340, 229] on link "Delete" at bounding box center [332, 217] width 140 height 45
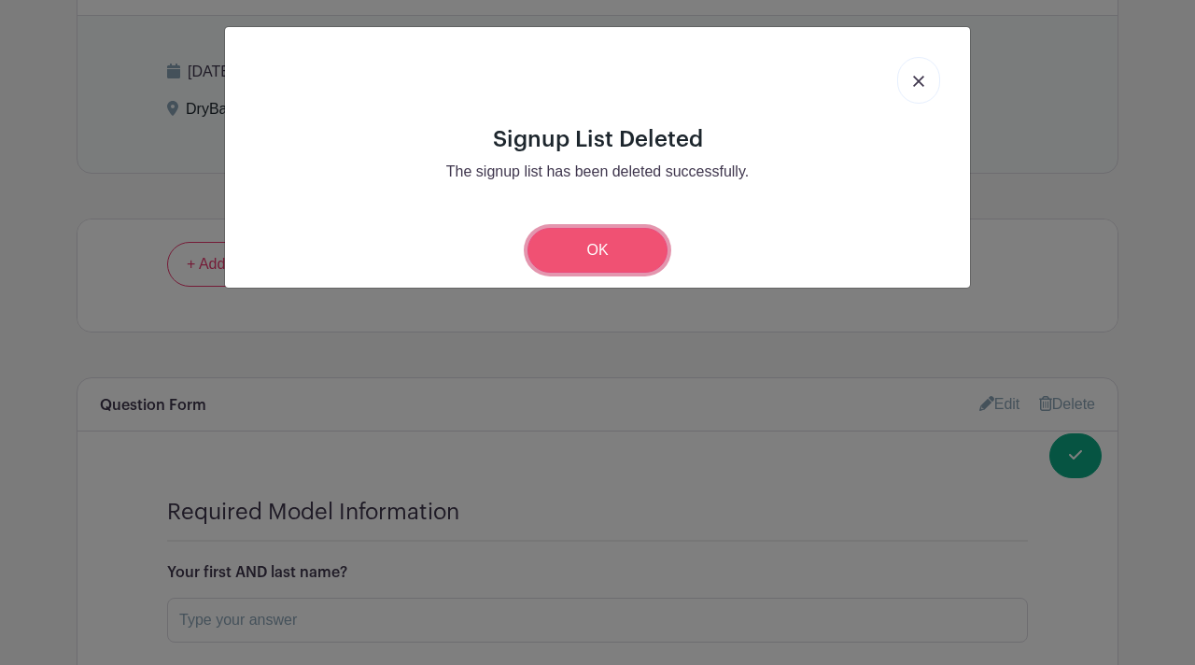
click at [599, 257] on link "OK" at bounding box center [597, 250] width 140 height 45
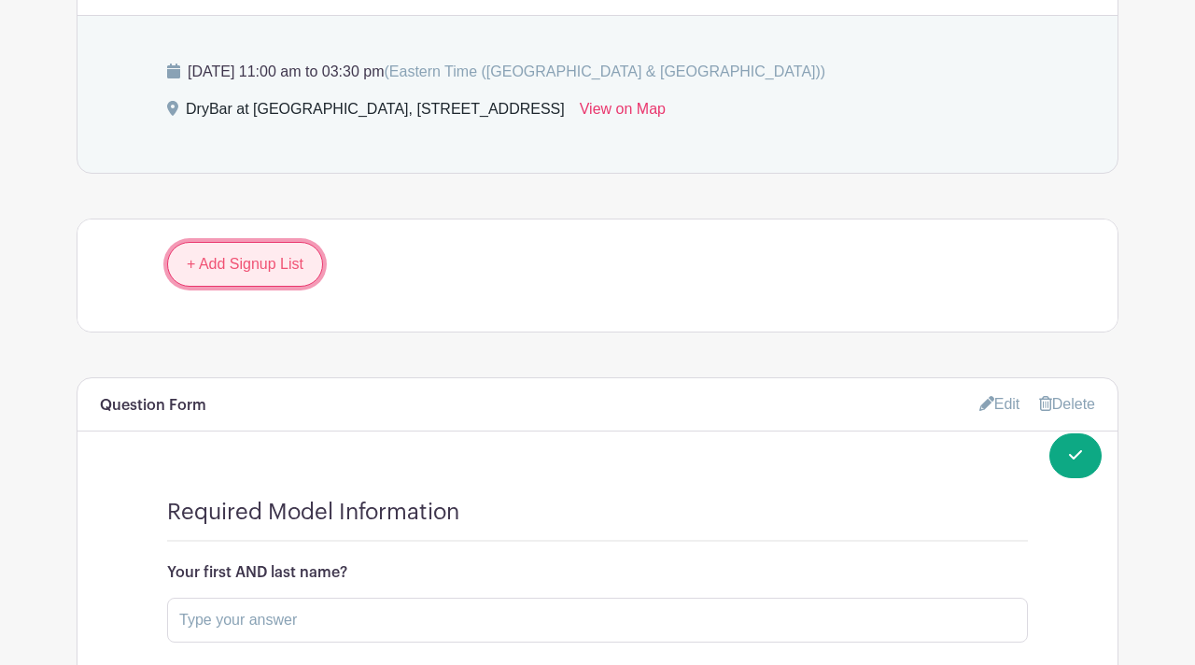
click at [288, 265] on link "+ Add Signup List" at bounding box center [245, 264] width 156 height 45
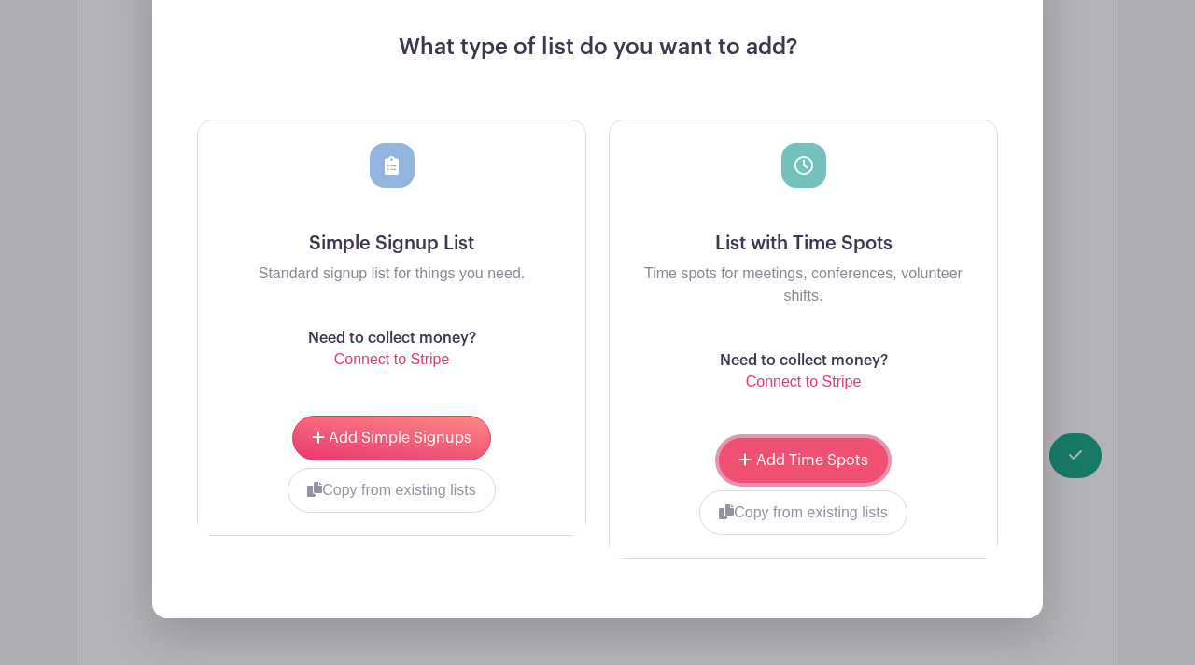
click at [811, 460] on span "Add Time Spots" at bounding box center [812, 460] width 112 height 15
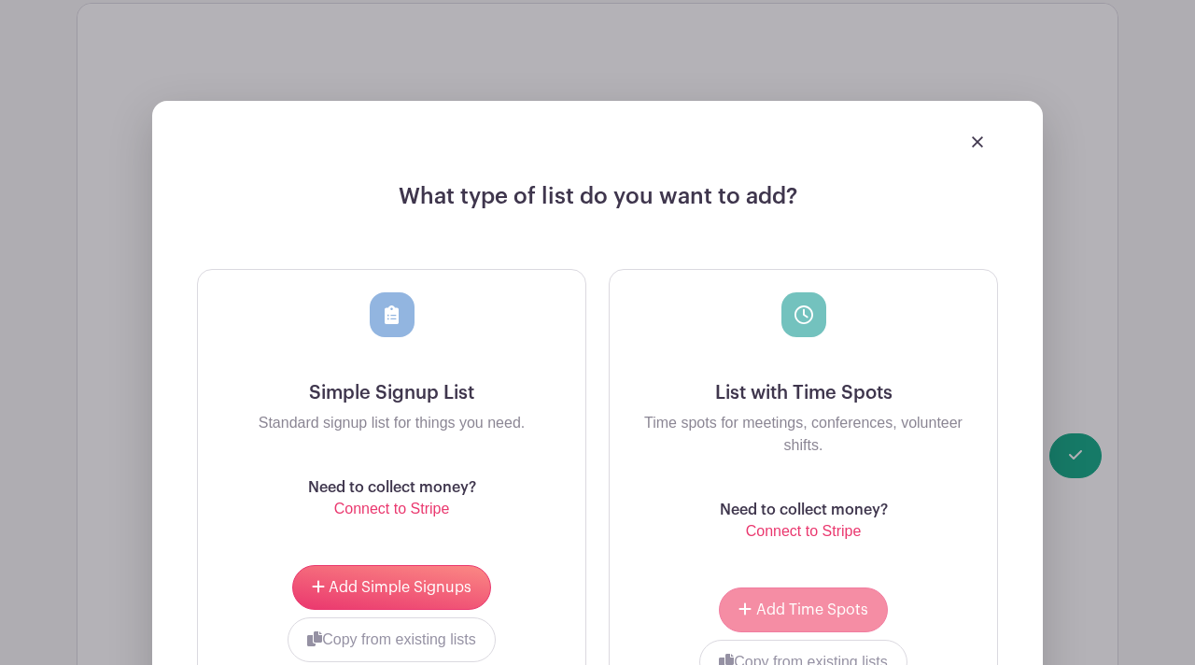
scroll to position [1657, 0]
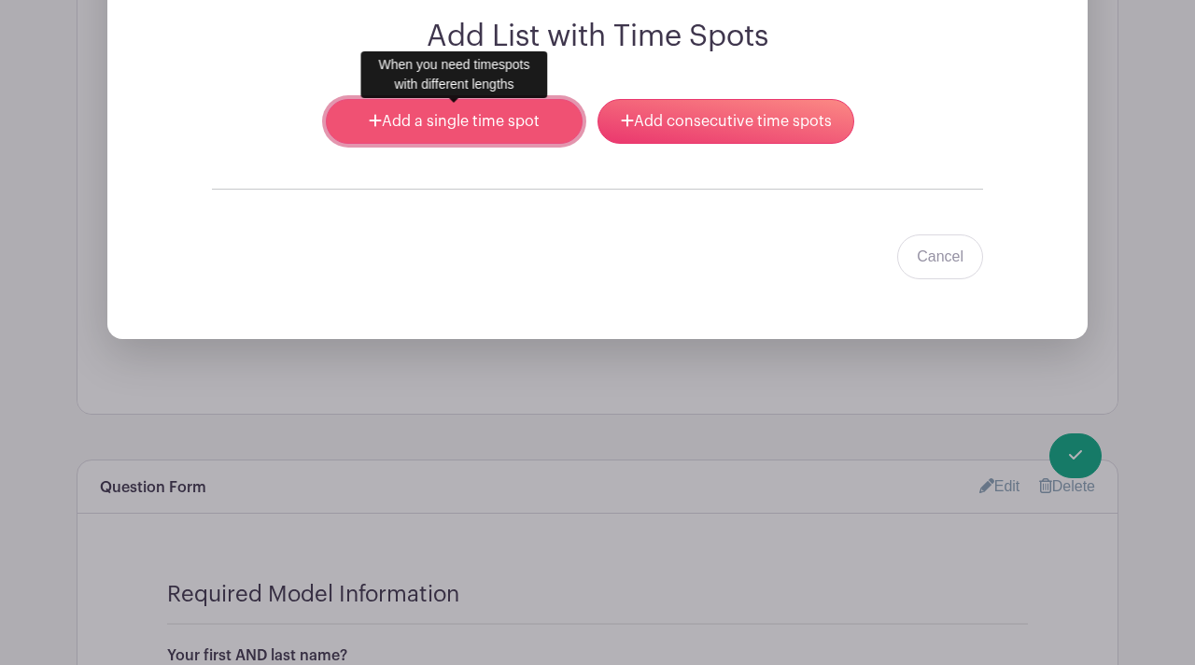
click at [476, 133] on link "Add a single time spot" at bounding box center [454, 121] width 257 height 45
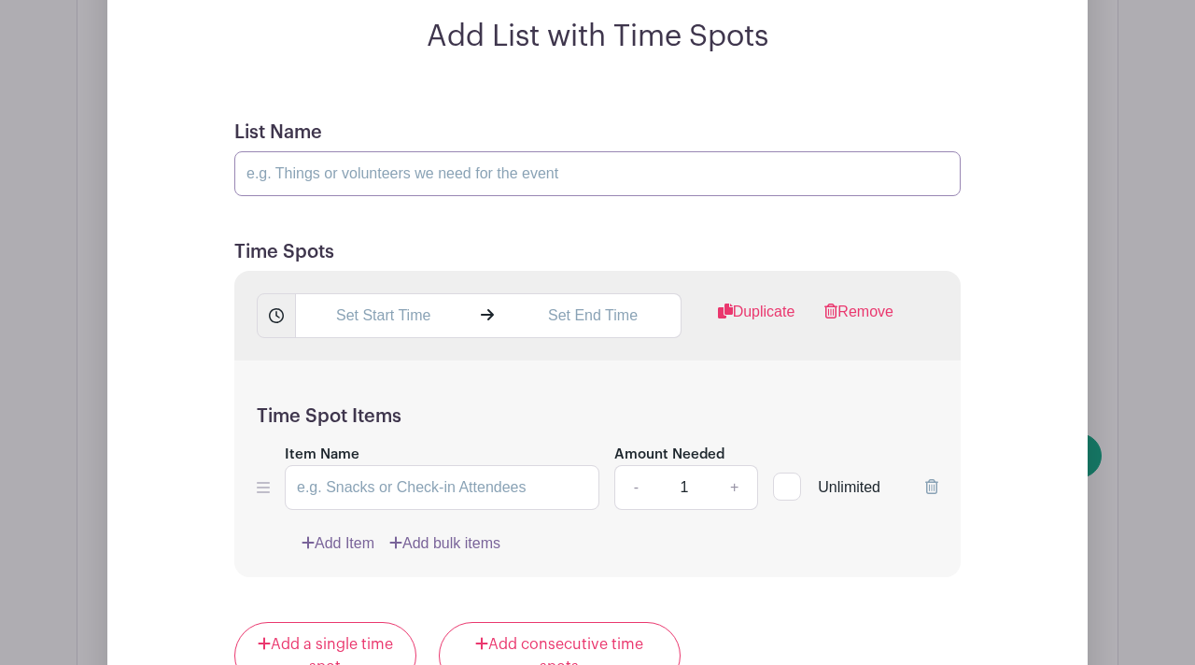
click at [402, 165] on input "List Name" at bounding box center [597, 173] width 726 height 45
type input "Training Model - Old Fashioned w/Liquid Glass Sealant"
click at [362, 331] on input "text" at bounding box center [382, 315] width 175 height 45
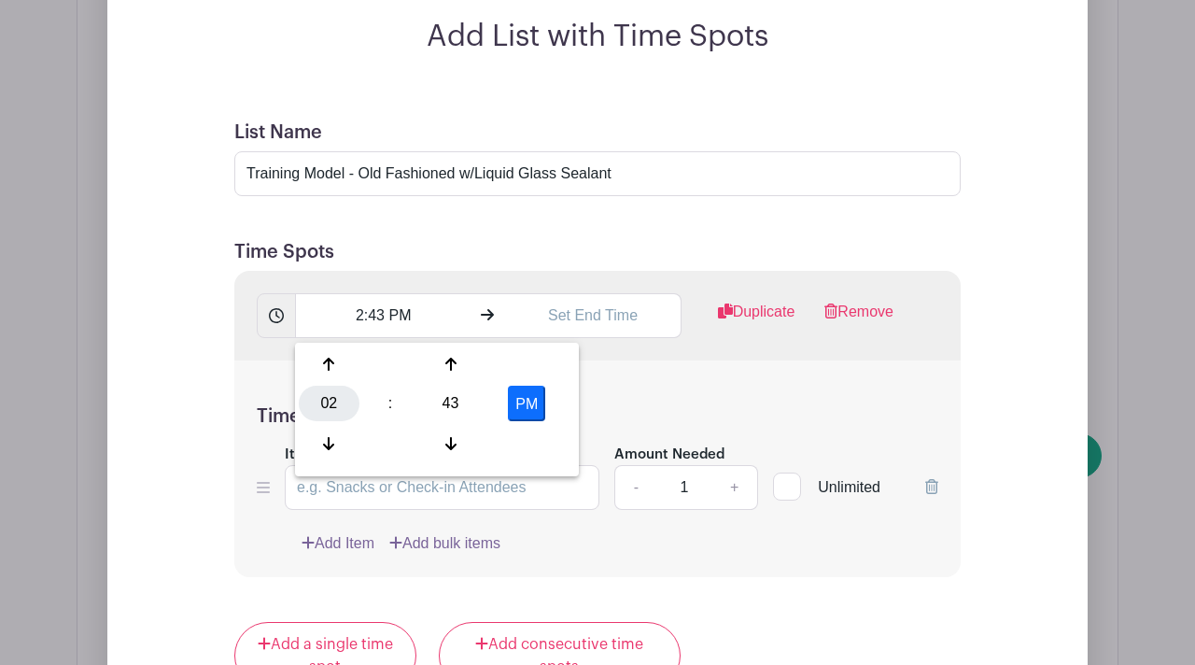
click at [333, 412] on div "02" at bounding box center [329, 402] width 61 height 35
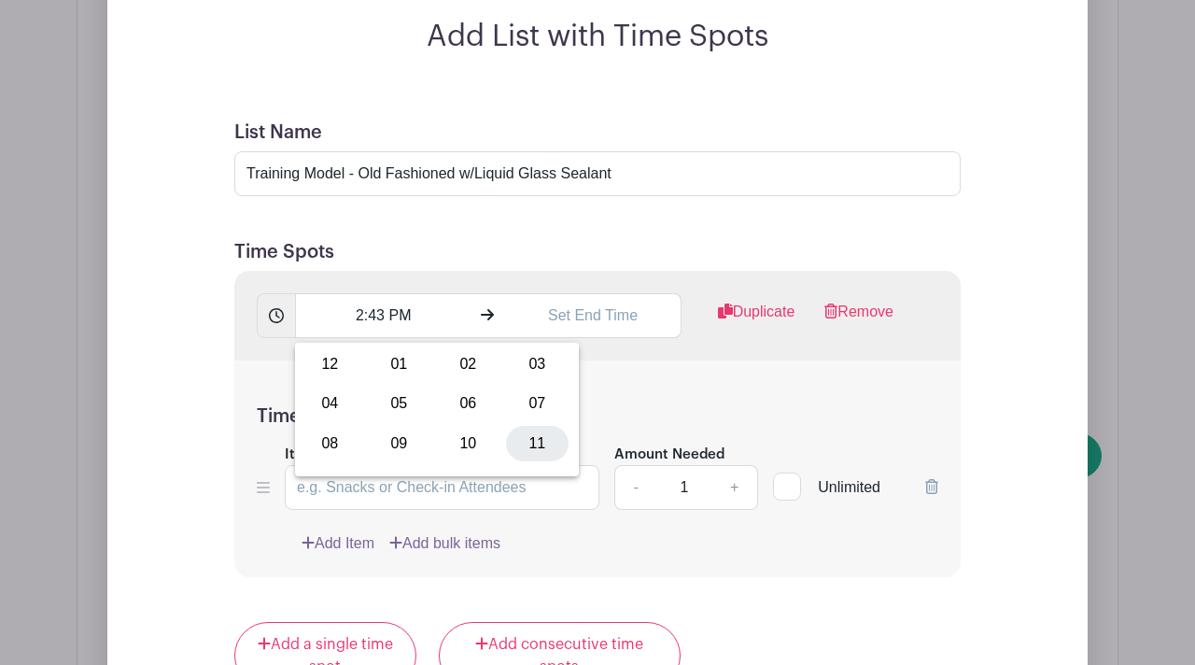
click at [539, 441] on div "11" at bounding box center [537, 443] width 63 height 35
click at [450, 399] on div "43" at bounding box center [450, 402] width 61 height 35
click at [325, 357] on div "00" at bounding box center [330, 363] width 63 height 35
click at [528, 407] on button "PM" at bounding box center [526, 402] width 37 height 35
type input "11:00 AM"
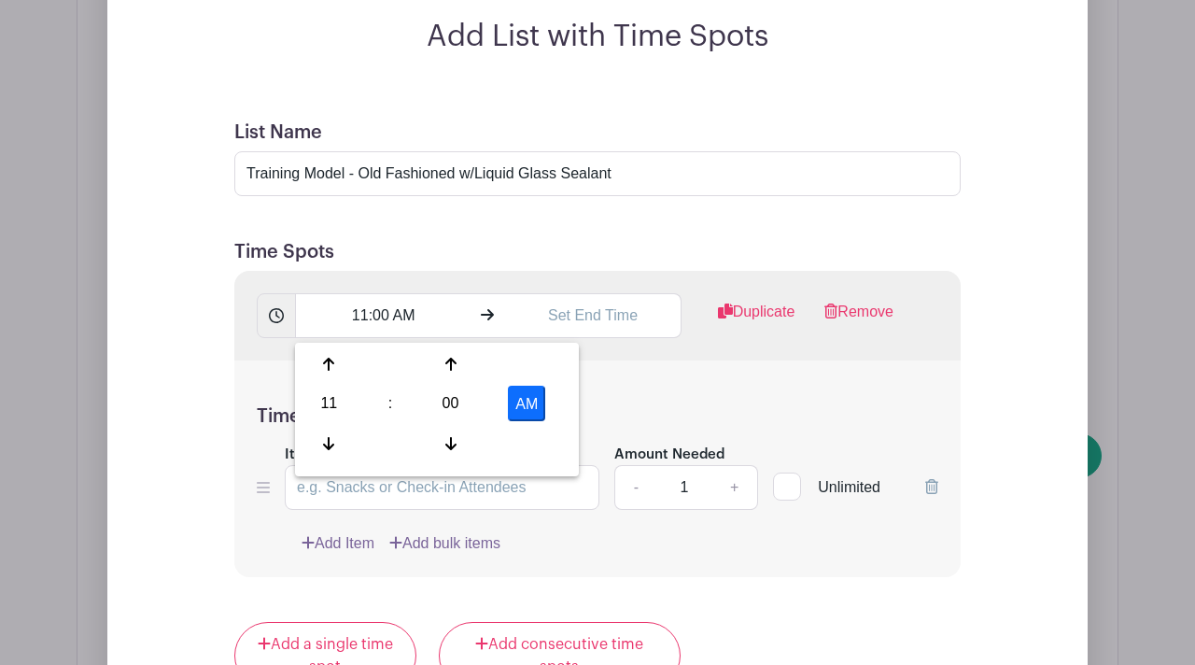
click at [620, 409] on h5 "Time Spot Items" at bounding box center [597, 416] width 681 height 22
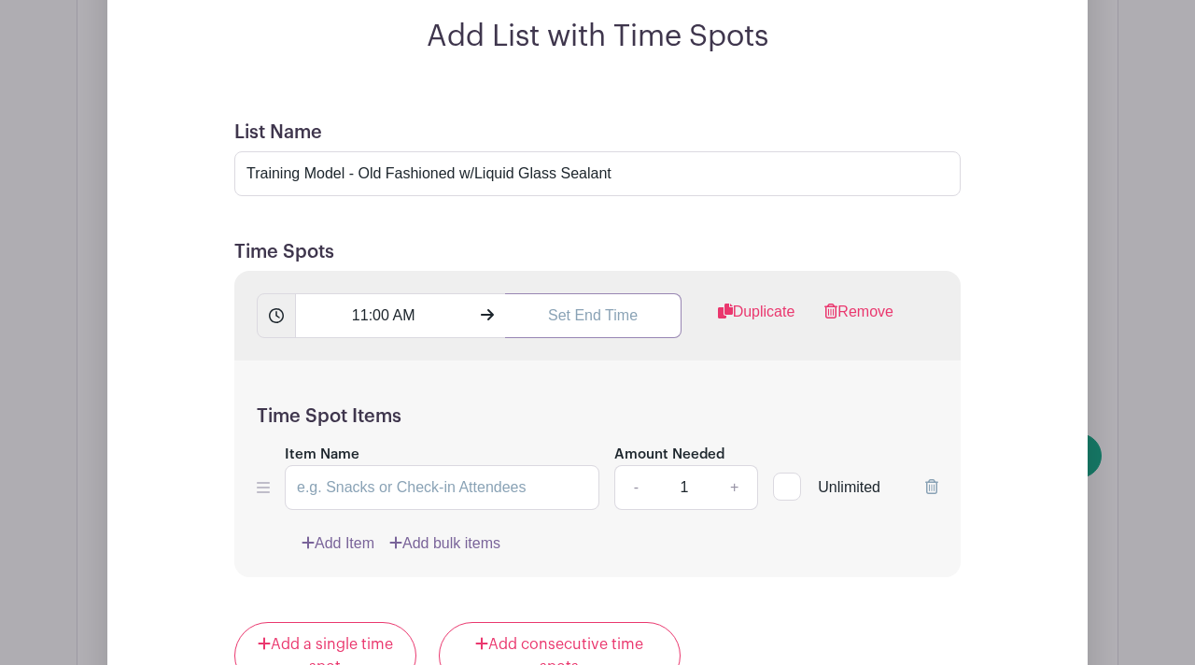
click at [583, 326] on input "text" at bounding box center [592, 315] width 175 height 45
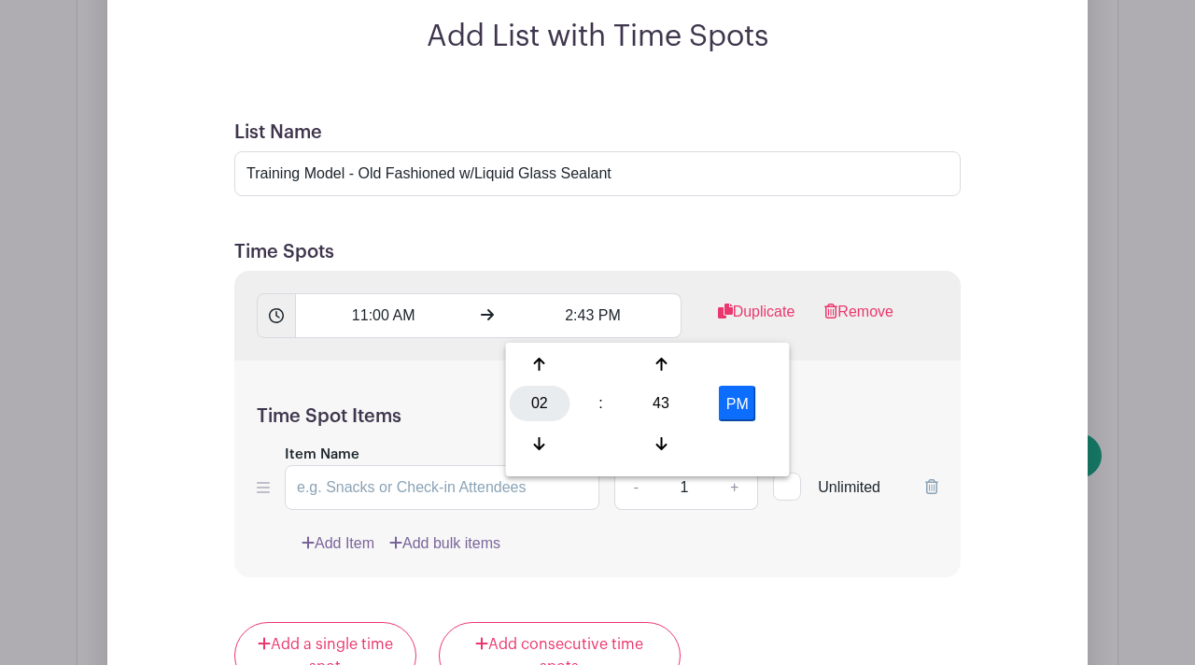
click at [538, 400] on div "02" at bounding box center [540, 402] width 61 height 35
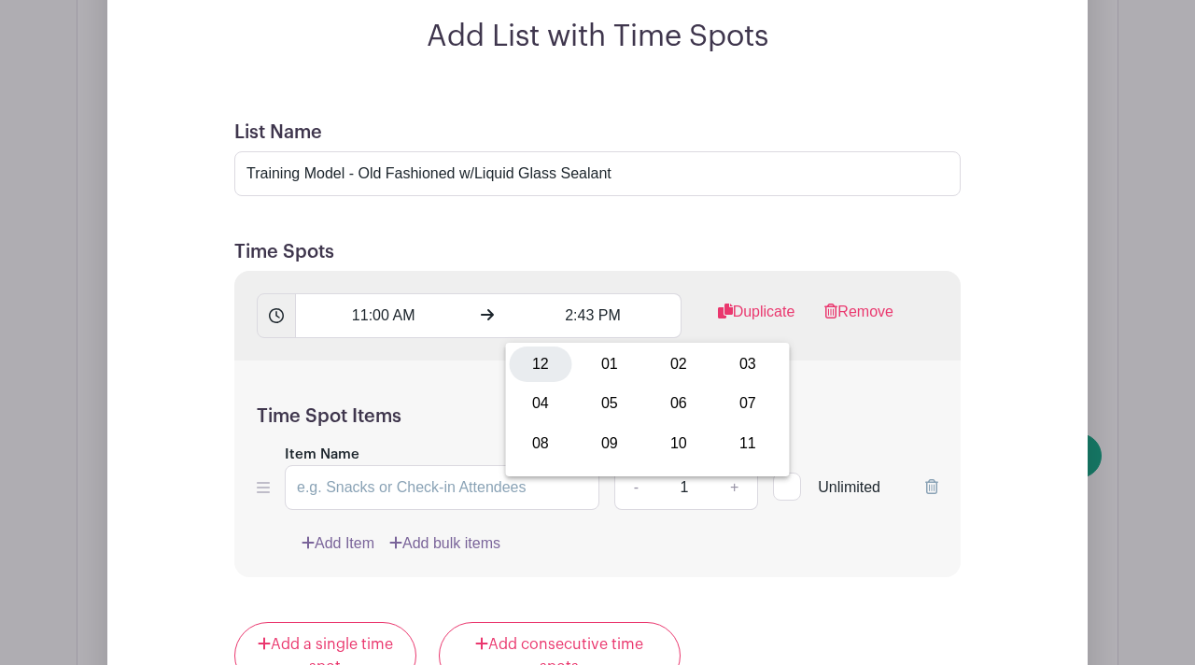
click at [544, 365] on div "12" at bounding box center [541, 363] width 63 height 35
click at [664, 404] on div "43" at bounding box center [661, 402] width 61 height 35
click at [682, 404] on div "30" at bounding box center [679, 402] width 63 height 35
type input "12:30 PM"
click at [807, 397] on div "Time Spot Items Item Name Amount Needed - 1 + Unlimited Add Item Add bulk items" at bounding box center [597, 468] width 726 height 217
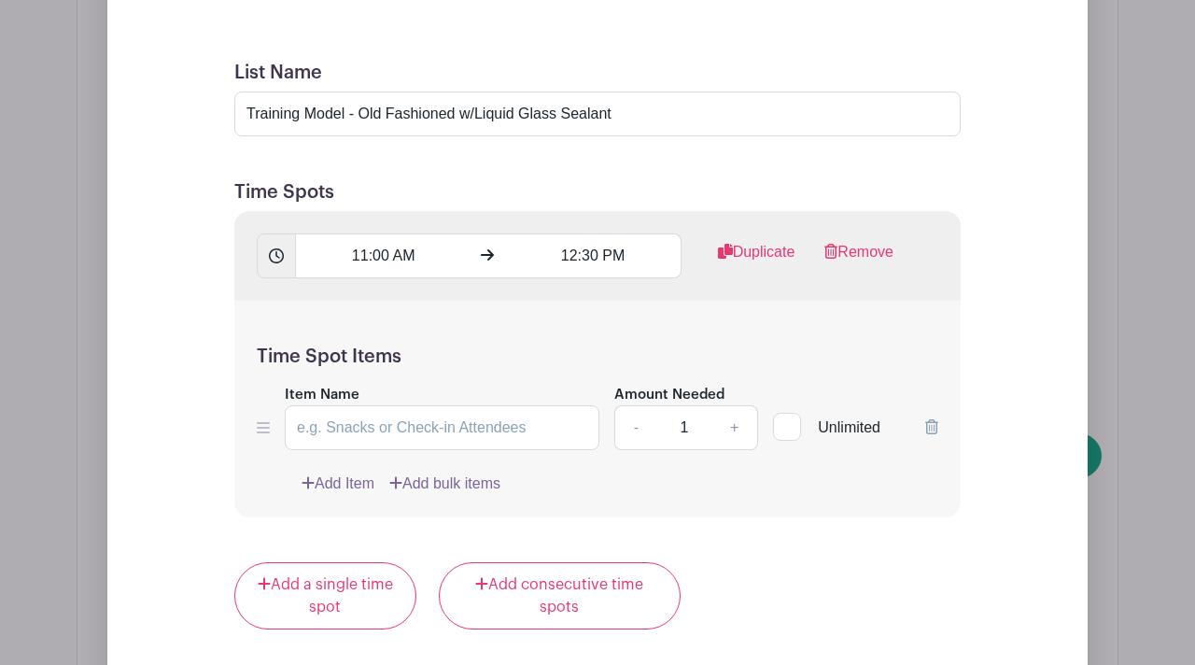
scroll to position [1728, 0]
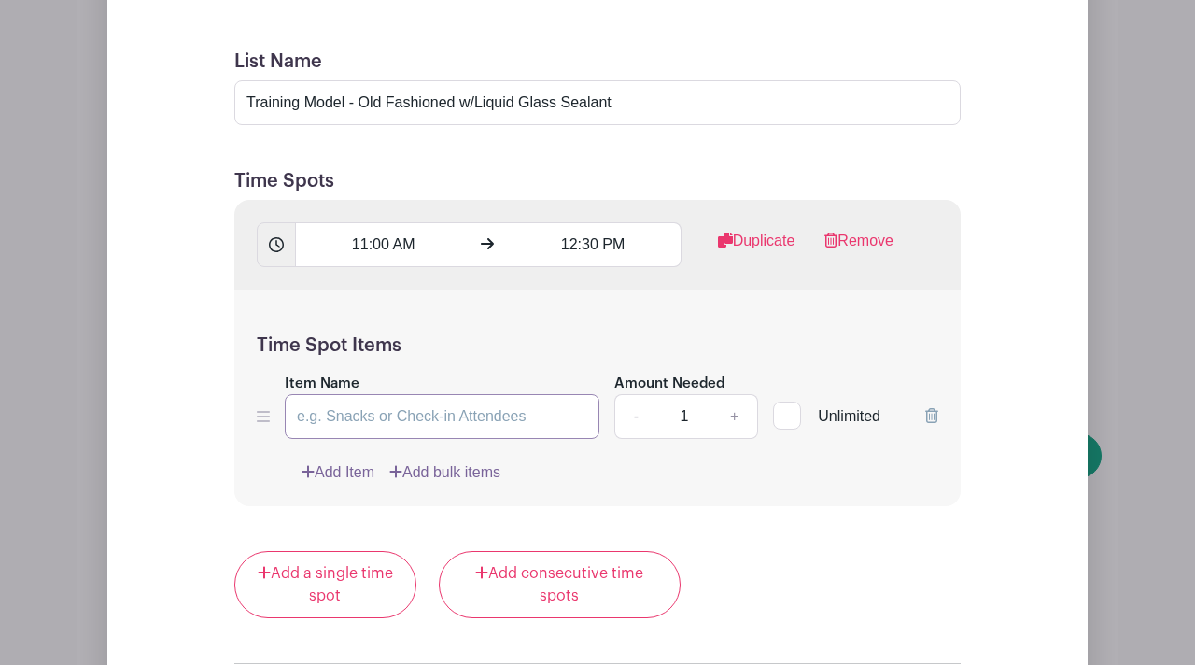
click at [519, 427] on input "Item Name" at bounding box center [442, 416] width 315 height 45
drag, startPoint x: 460, startPoint y: 107, endPoint x: 614, endPoint y: 102, distance: 154.1
click at [614, 102] on input "Training Model - Old Fashioned w/Liquid Glass Sealant" at bounding box center [597, 102] width 726 height 45
drag, startPoint x: 358, startPoint y: 106, endPoint x: 623, endPoint y: 102, distance: 264.2
click at [623, 102] on input "Training Model - Old Fashioned w/Liquid Glass Sealant" at bounding box center [597, 102] width 726 height 45
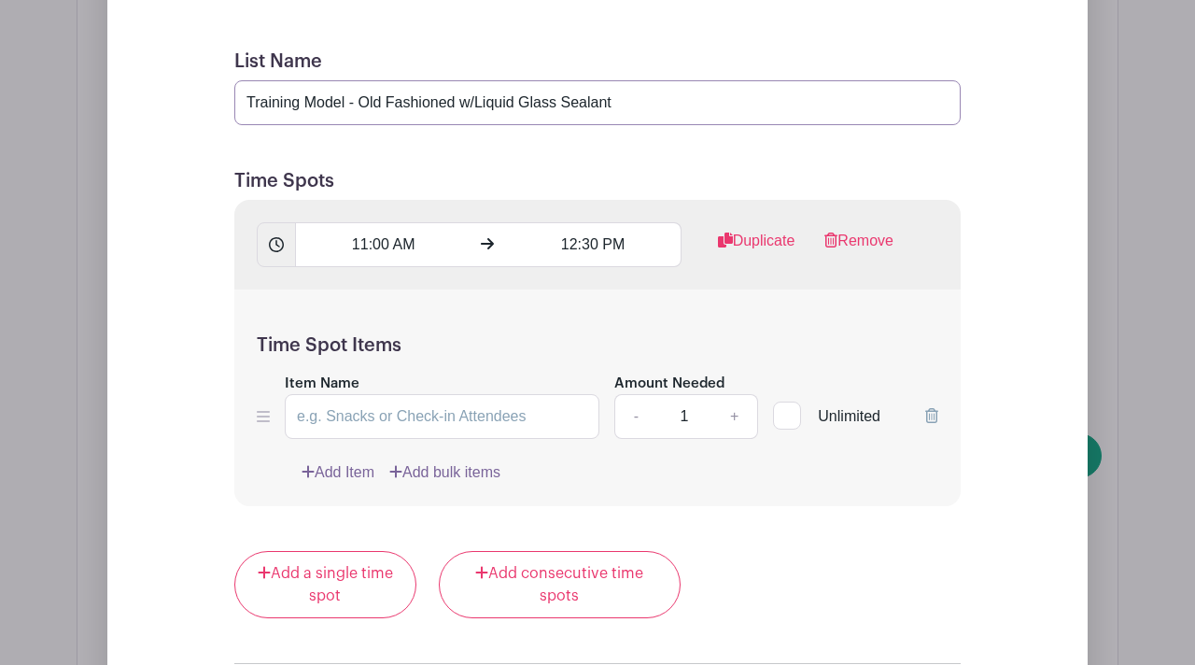
click at [624, 107] on input "Training Model - Old Fashioned w/Liquid Glass Sealant" at bounding box center [597, 102] width 726 height 45
type input "Training Model - Old Fashioned"
click at [347, 418] on input "Item Name" at bounding box center [442, 416] width 315 height 45
paste input "Old Fashioned w/Liquid Glass Sealant"
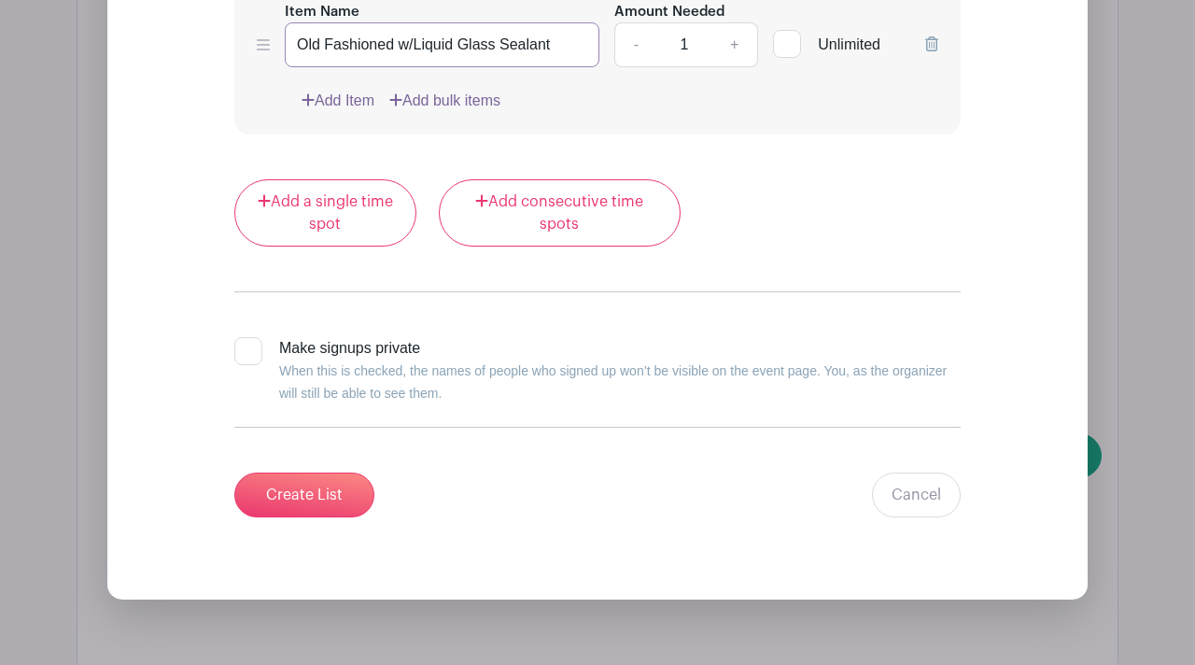
scroll to position [2101, 0]
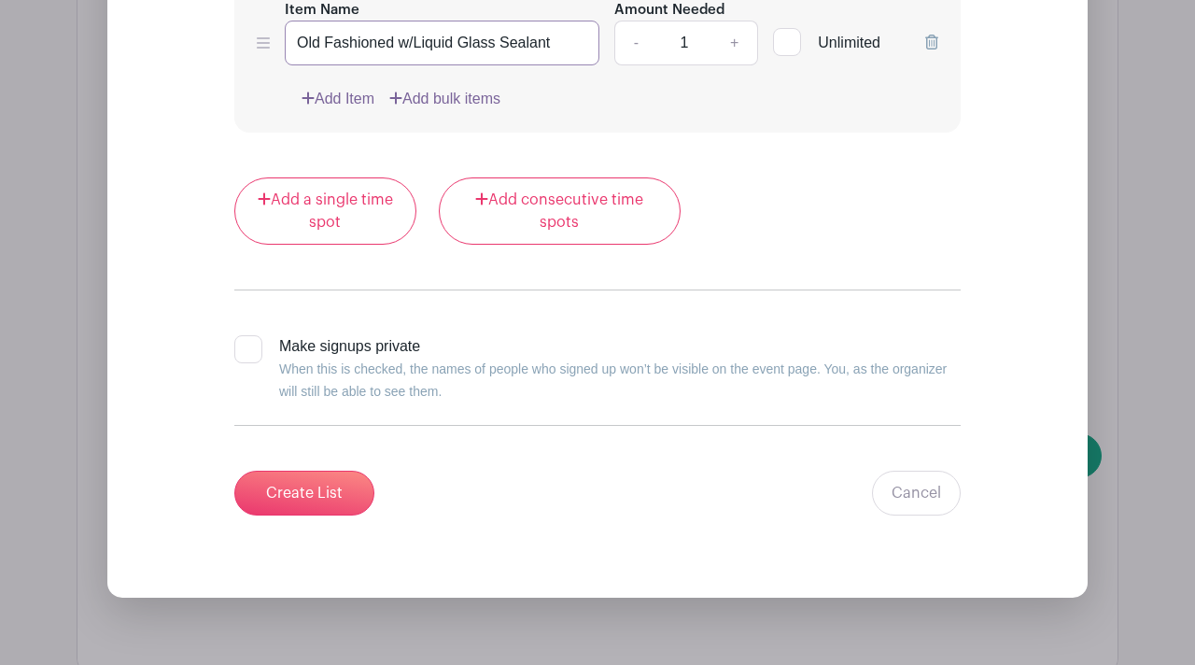
type input "Old Fashioned w/Liquid Glass Sealant"
click at [245, 357] on div at bounding box center [248, 349] width 28 height 28
click at [245, 347] on input "Make signups private When this is checked, the names of people who signed up wo…" at bounding box center [240, 341] width 12 height 12
checkbox input "true"
click at [263, 486] on input "Create List" at bounding box center [304, 492] width 140 height 45
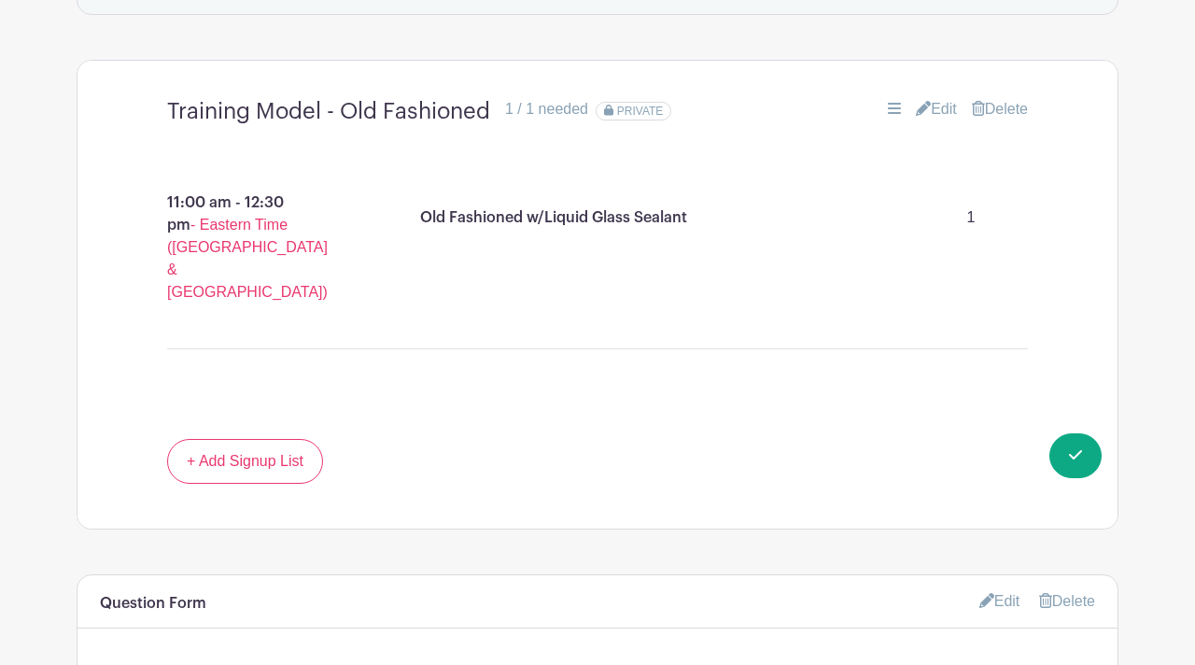
scroll to position [1289, 0]
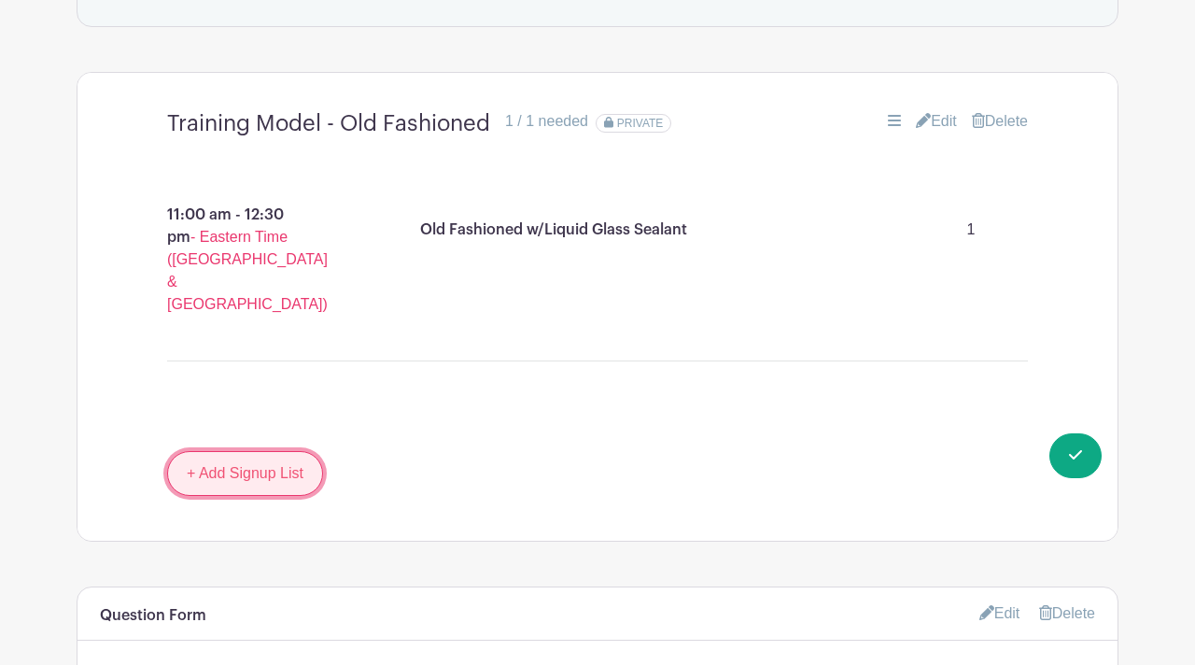
click at [263, 451] on link "+ Add Signup List" at bounding box center [245, 473] width 156 height 45
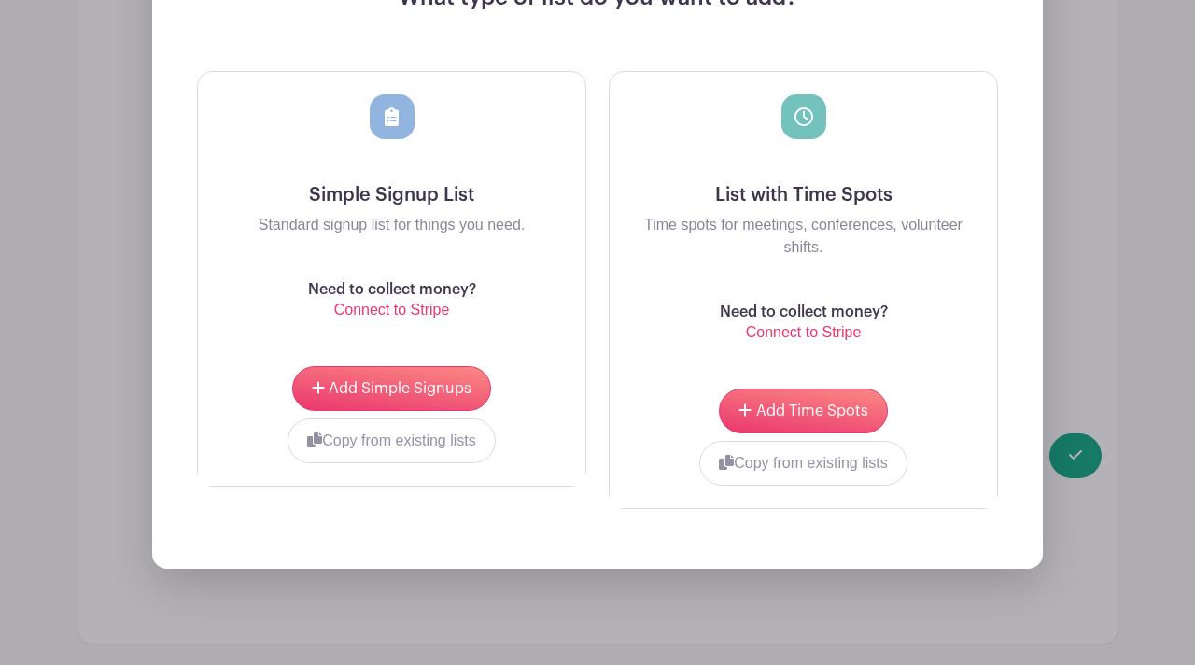
scroll to position [2009, 0]
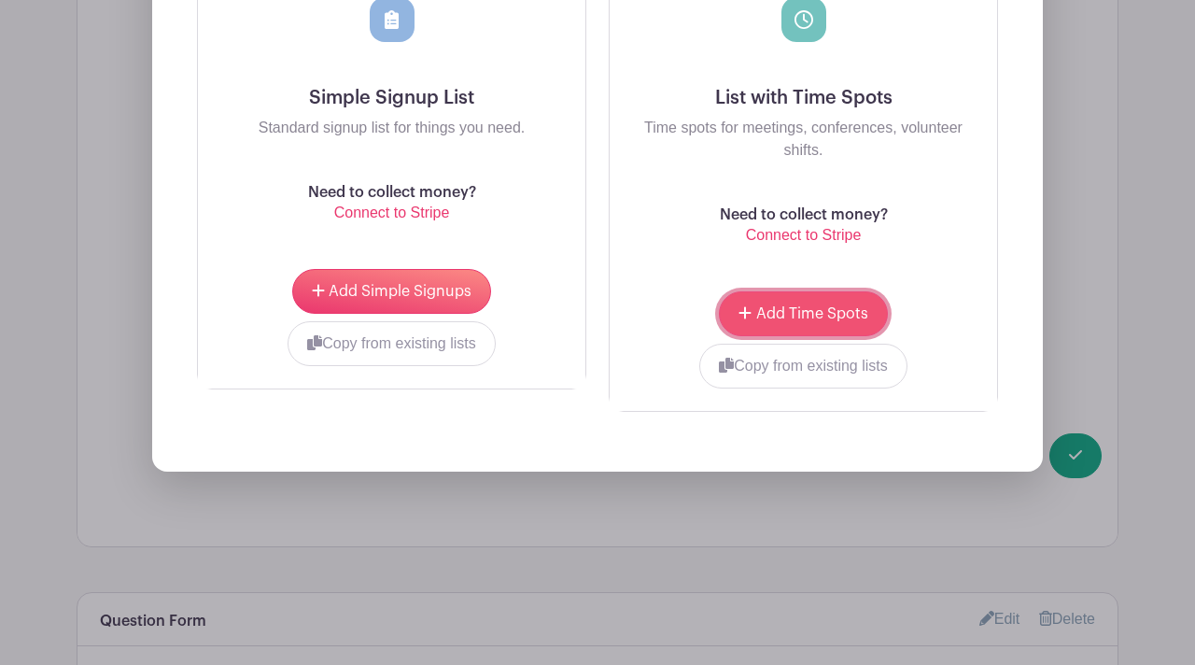
click at [785, 291] on button "Add Time Spots" at bounding box center [803, 313] width 168 height 45
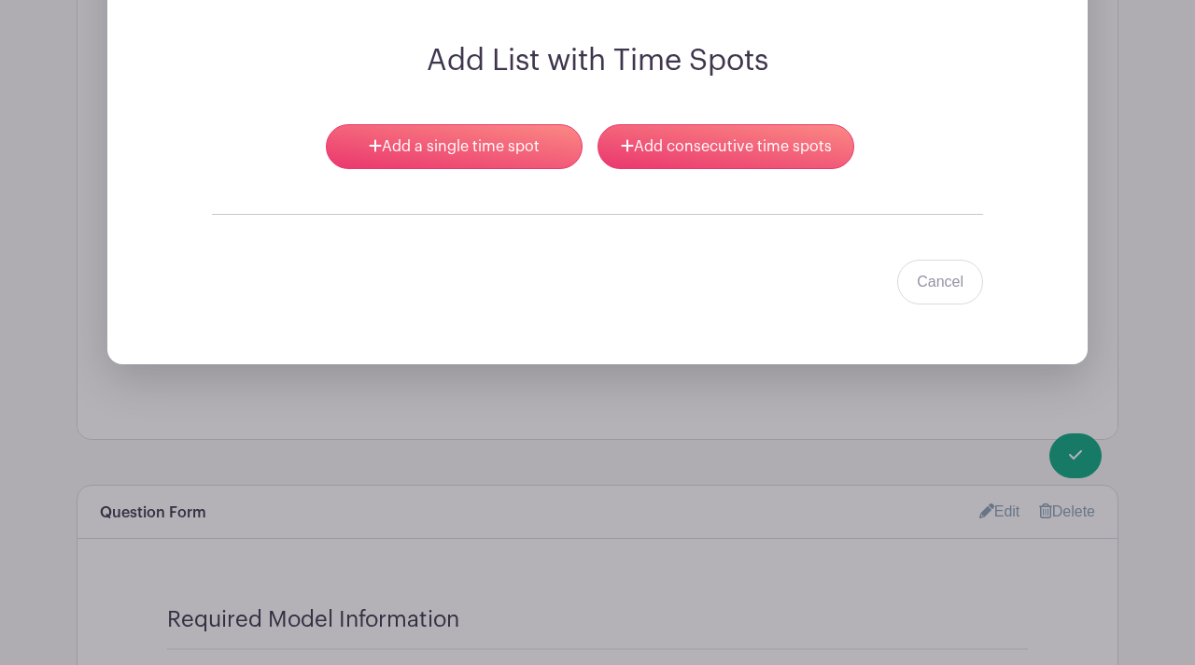
scroll to position [1756, 0]
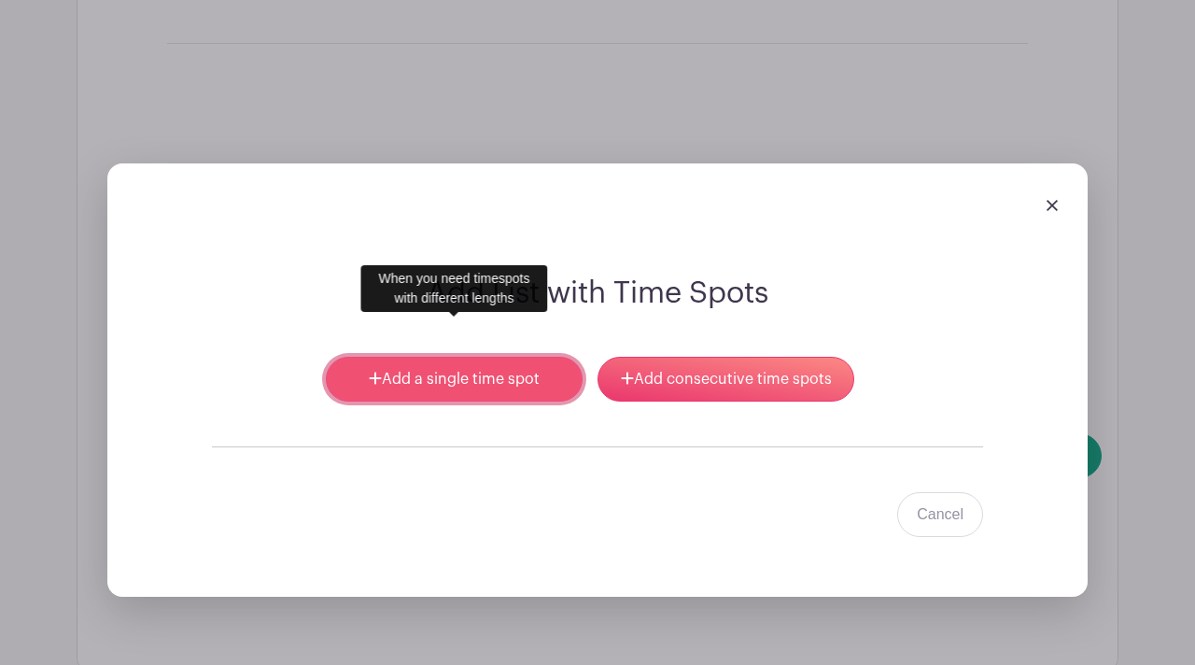
click at [446, 357] on link "Add a single time spot" at bounding box center [454, 379] width 257 height 45
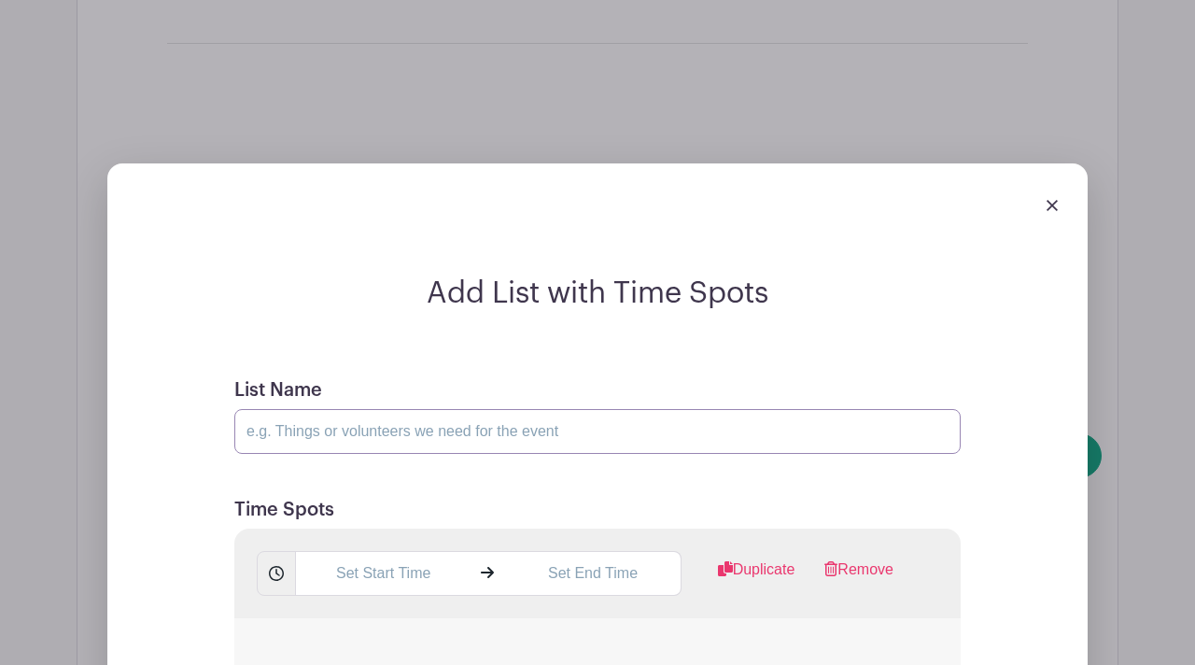
click at [393, 409] on input "List Name" at bounding box center [597, 431] width 726 height 45
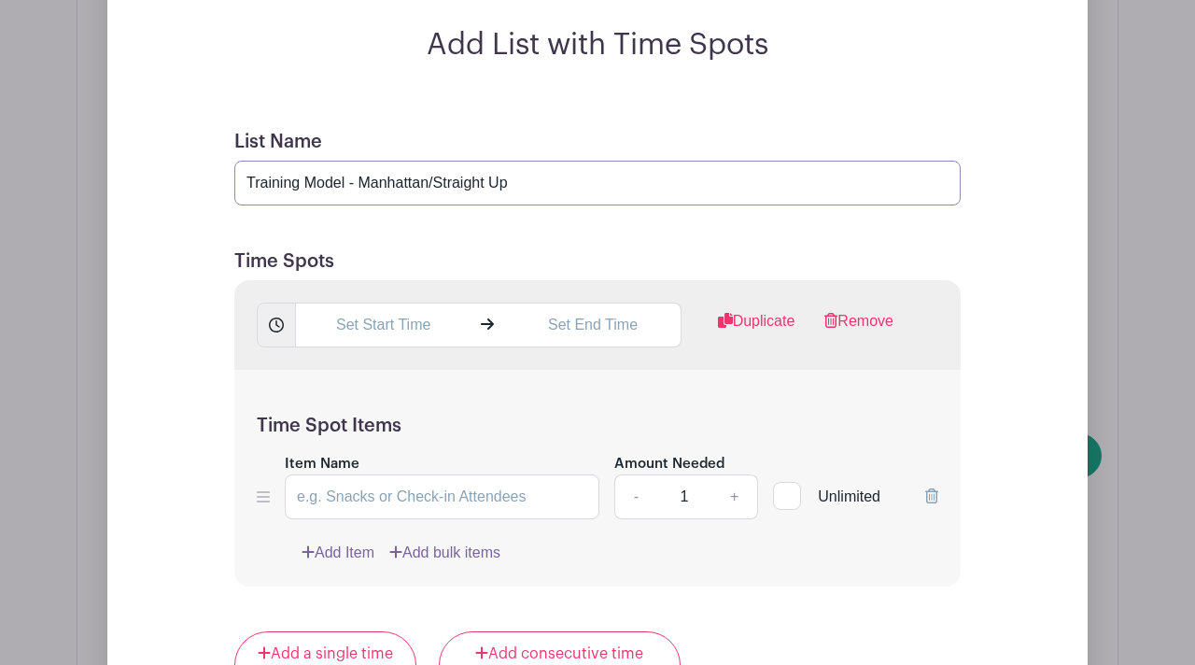
scroll to position [2025, 0]
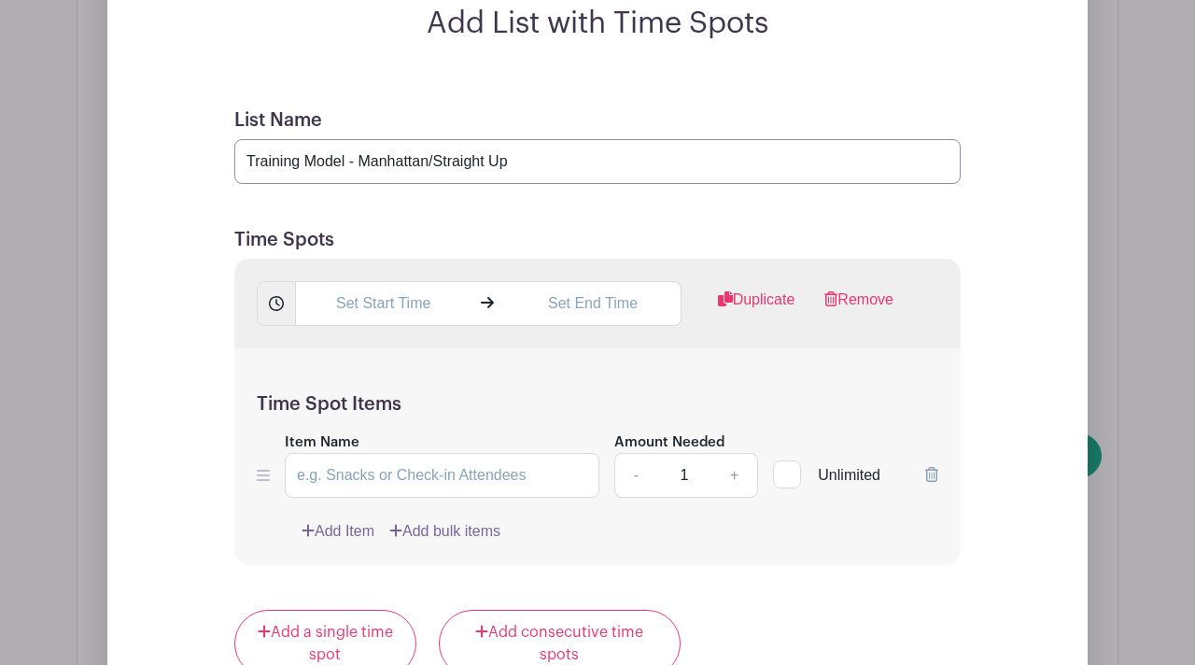
type input "Training Model - Manhattan/Straight Up"
click at [334, 281] on input "text" at bounding box center [382, 303] width 175 height 45
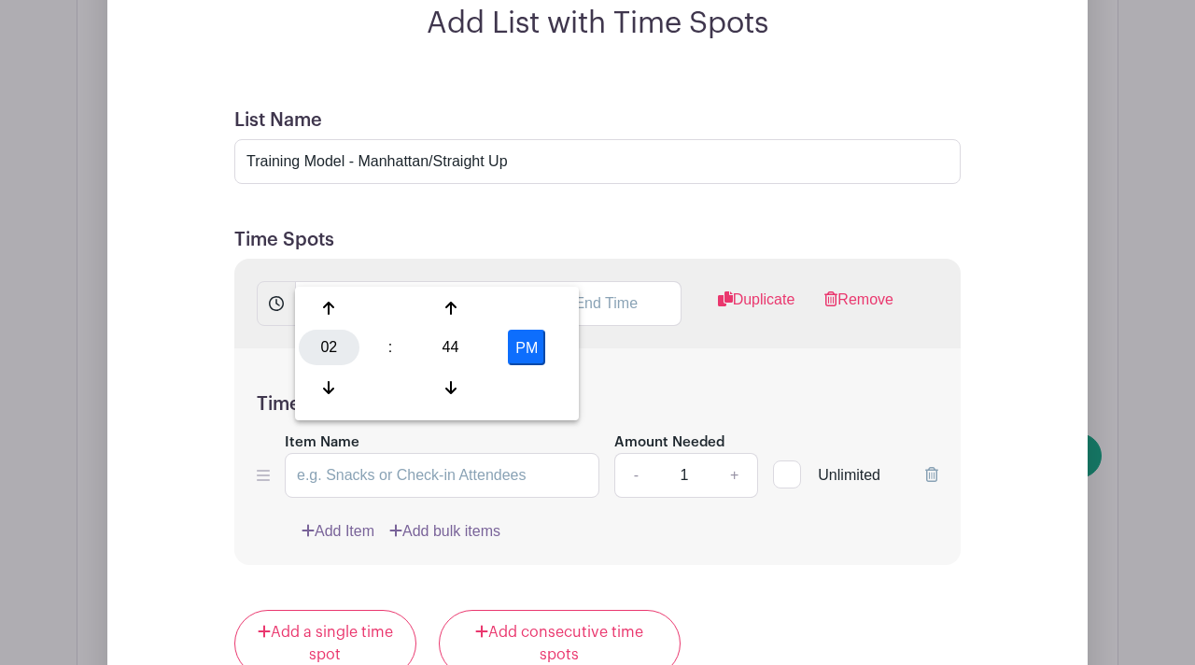
click at [329, 352] on div "02" at bounding box center [329, 346] width 61 height 35
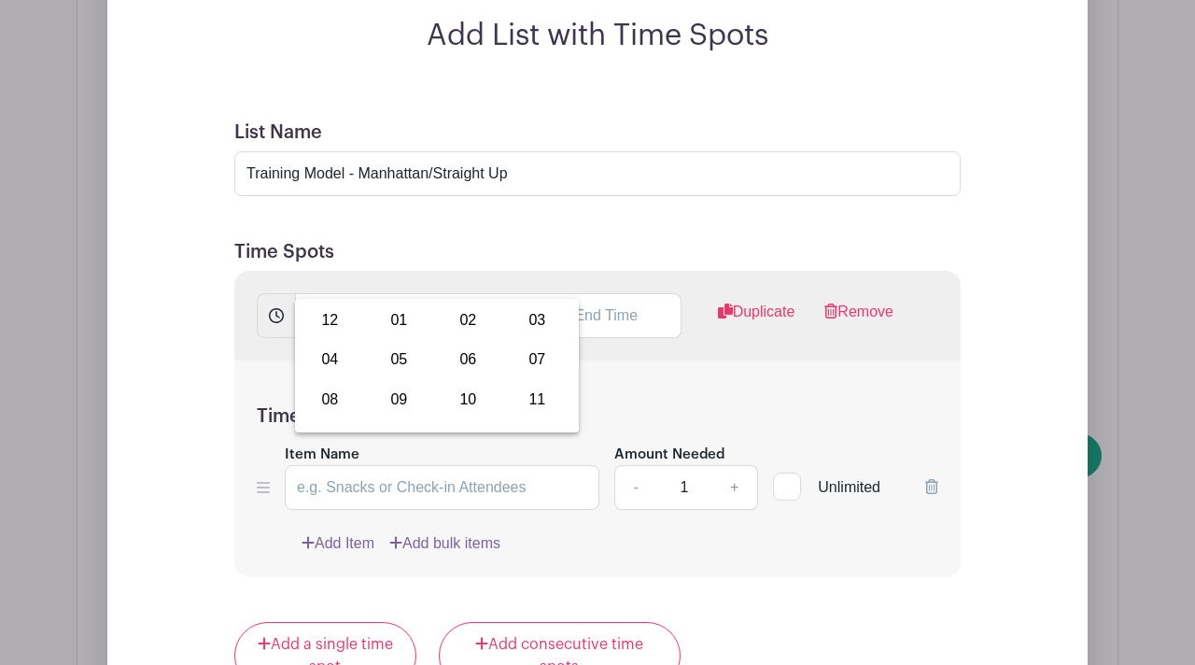
scroll to position [2047, 0]
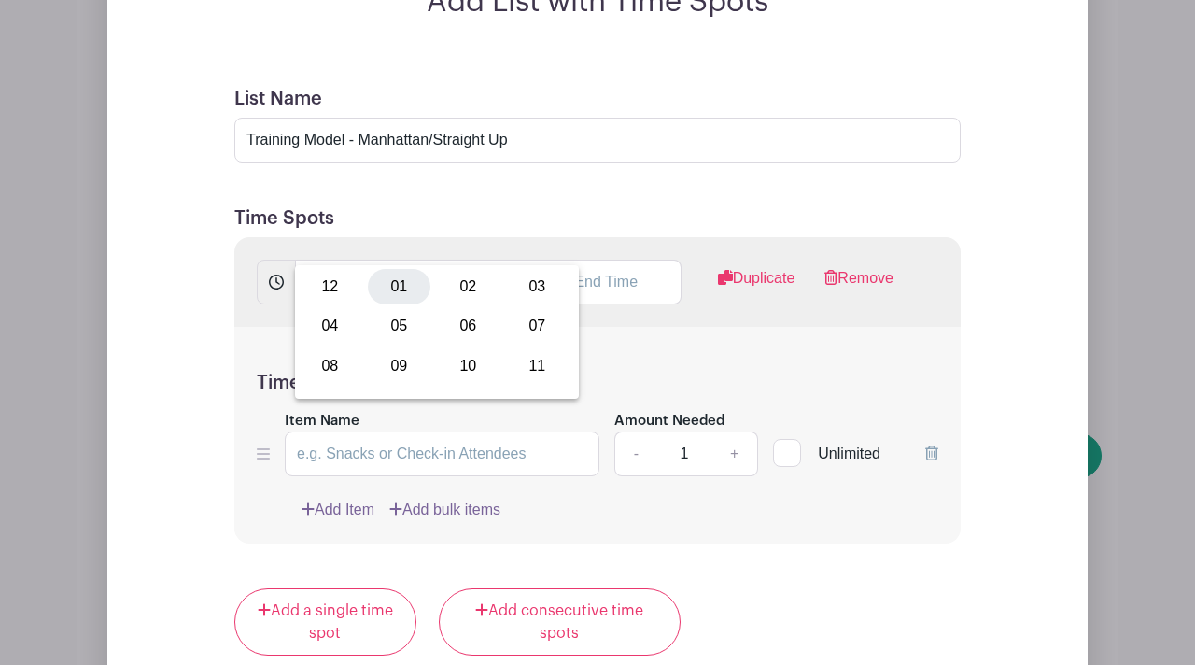
click at [397, 287] on div "01" at bounding box center [399, 286] width 63 height 35
click at [452, 322] on div "44" at bounding box center [450, 325] width 61 height 35
click at [329, 287] on div "00" at bounding box center [330, 286] width 63 height 35
type input "1:00 PM"
click at [641, 371] on h5 "Time Spot Items" at bounding box center [597, 382] width 681 height 22
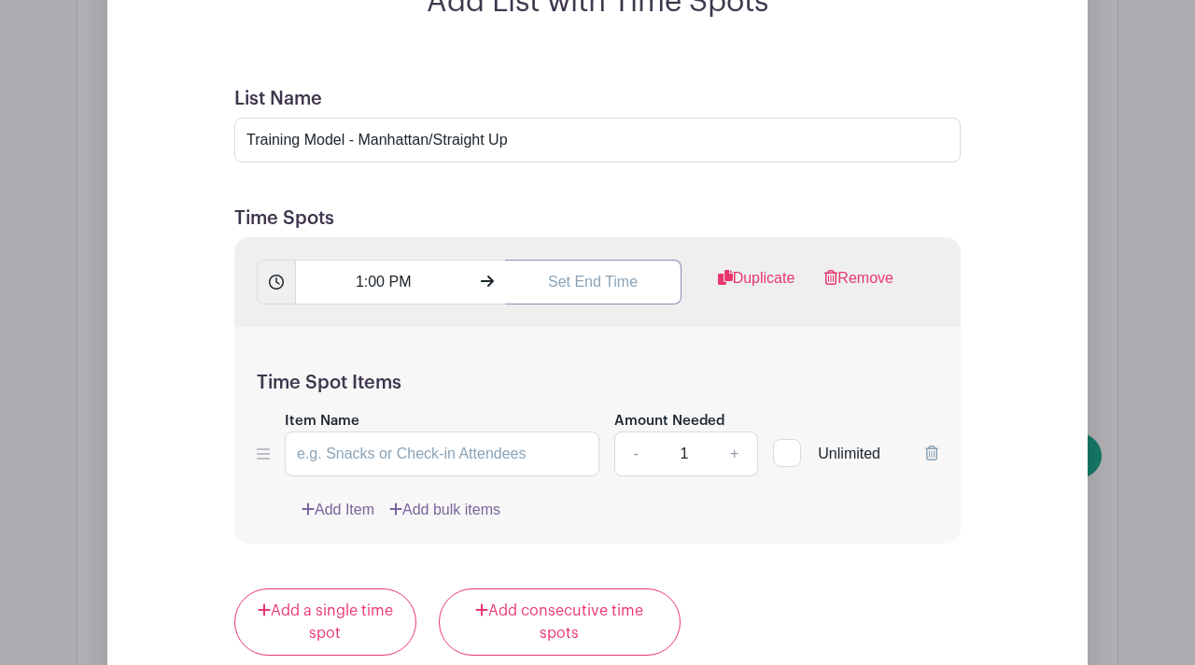
click at [547, 259] on input "text" at bounding box center [592, 281] width 175 height 45
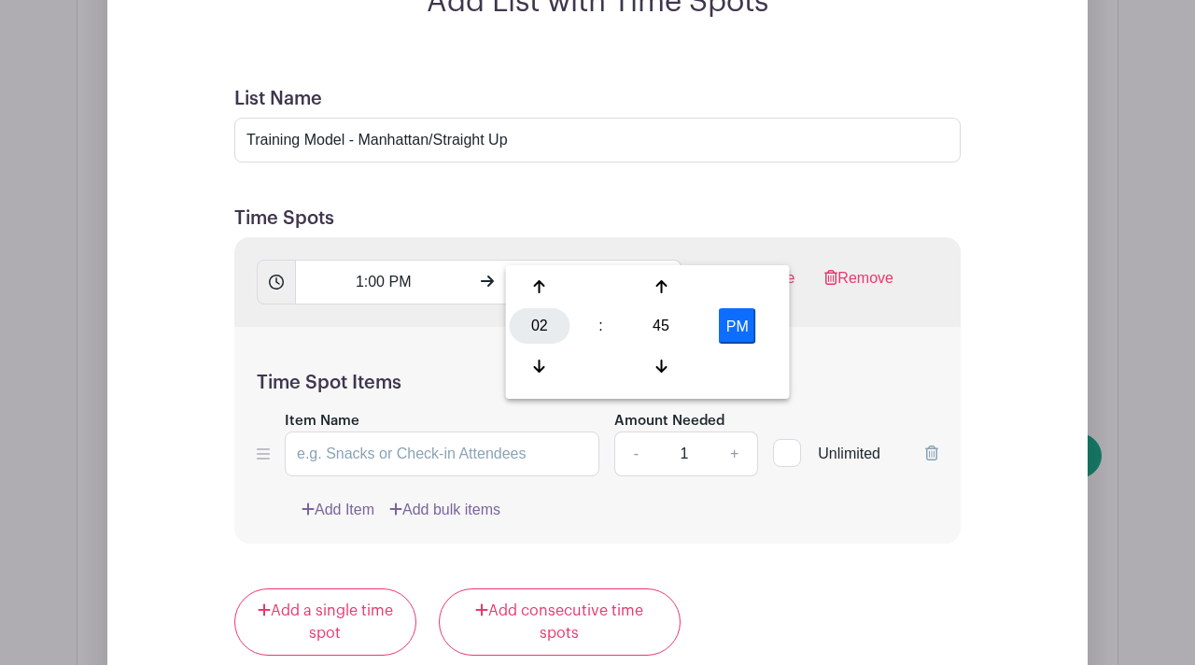
click at [534, 328] on div "02" at bounding box center [540, 325] width 61 height 35
click at [586, 259] on input "2:45 PM" at bounding box center [592, 281] width 175 height 45
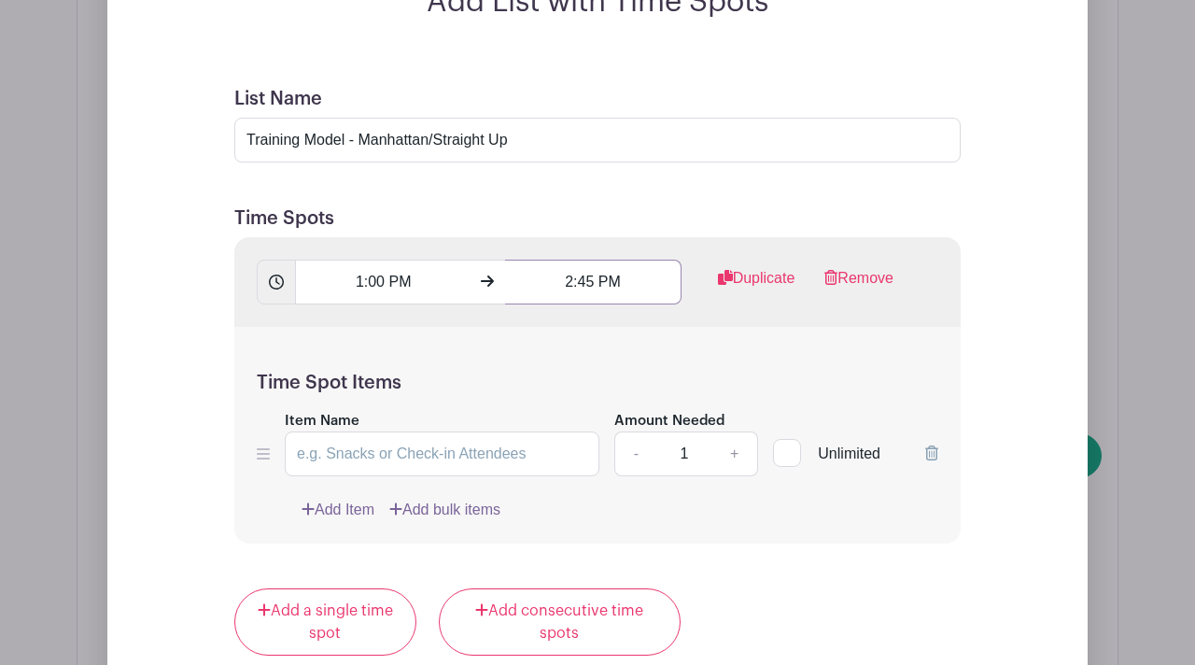
click at [592, 259] on input "2:45 PM" at bounding box center [592, 281] width 175 height 45
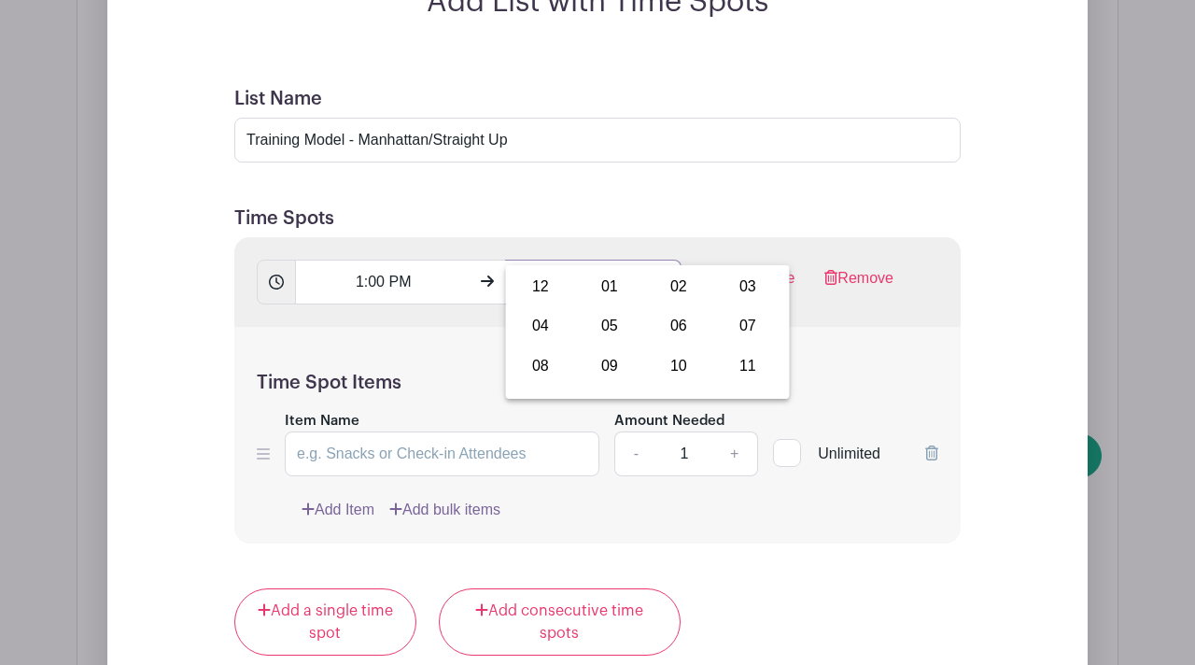
drag, startPoint x: 590, startPoint y: 244, endPoint x: 578, endPoint y: 245, distance: 12.2
click at [578, 259] on input "2:45 PM" at bounding box center [592, 281] width 175 height 45
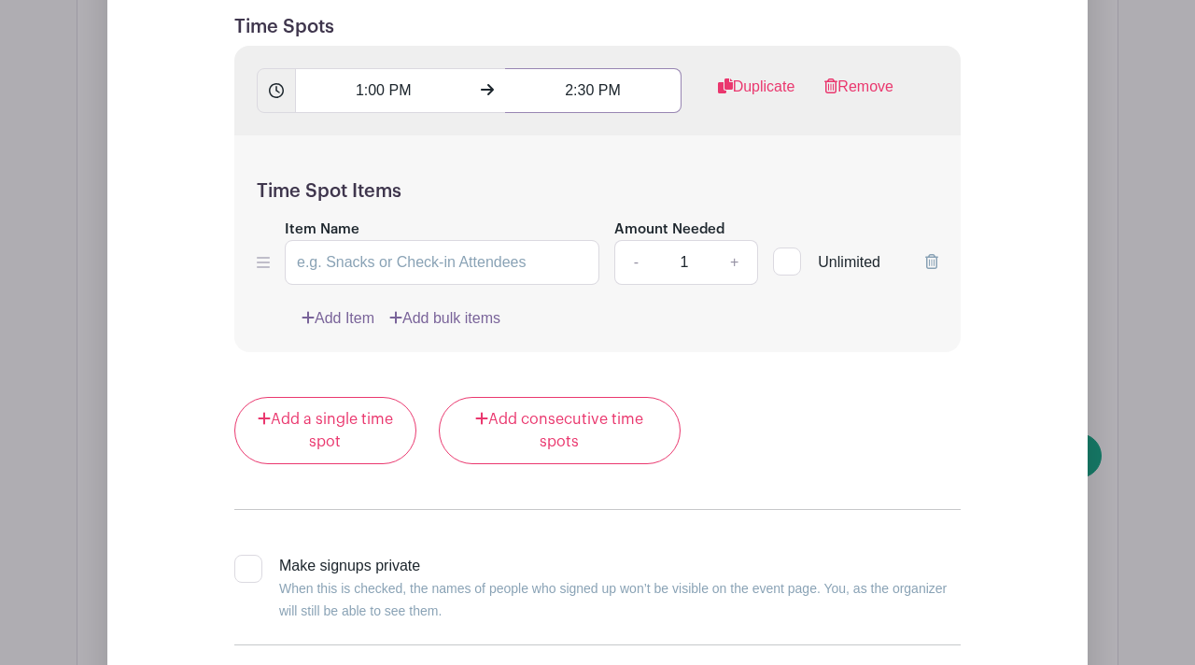
scroll to position [2289, 0]
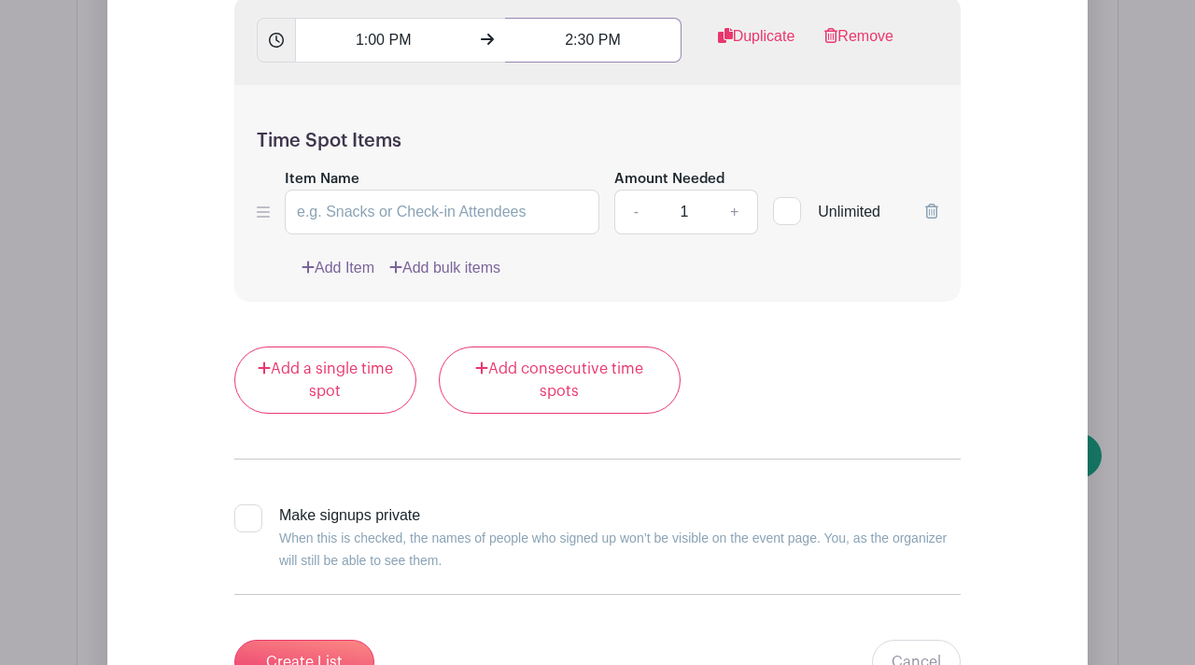
type input "2:30 PM"
click at [478, 189] on input "Item Name" at bounding box center [442, 211] width 315 height 45
type input "Manhattan/Straight Up transition w/Liquid Glass Glossing"
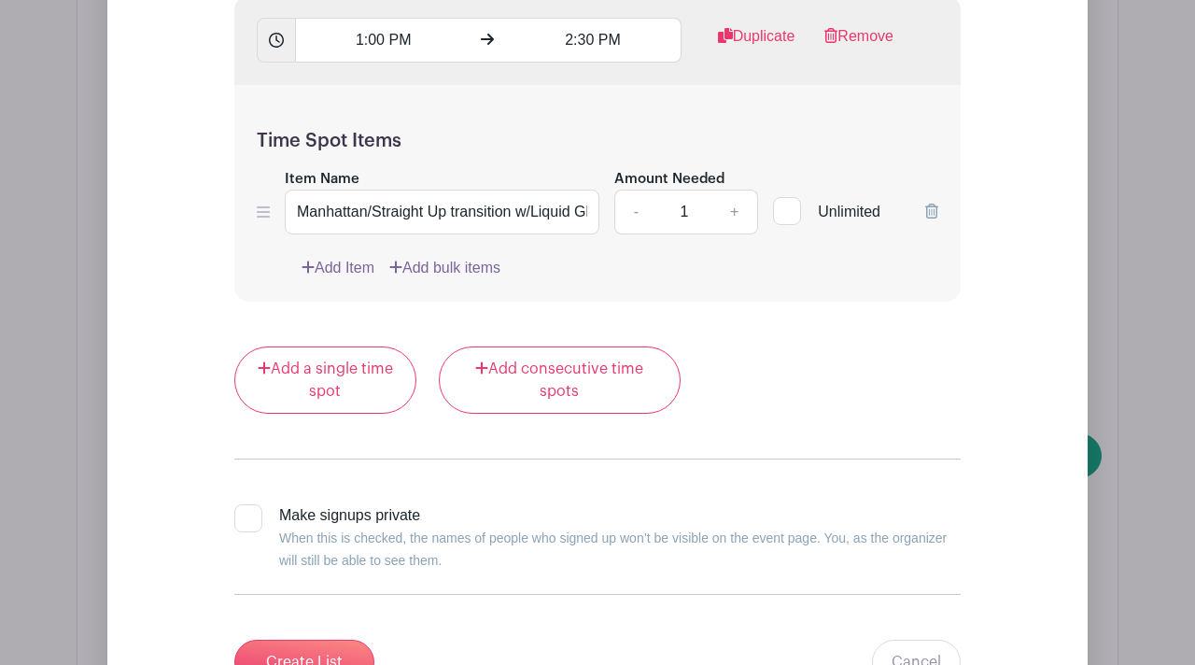
click at [251, 504] on div at bounding box center [248, 518] width 28 height 28
click at [246, 504] on input "Make signups private When this is checked, the names of people who signed up wo…" at bounding box center [240, 510] width 12 height 12
checkbox input "true"
click at [292, 639] on input "Create List" at bounding box center [304, 661] width 140 height 45
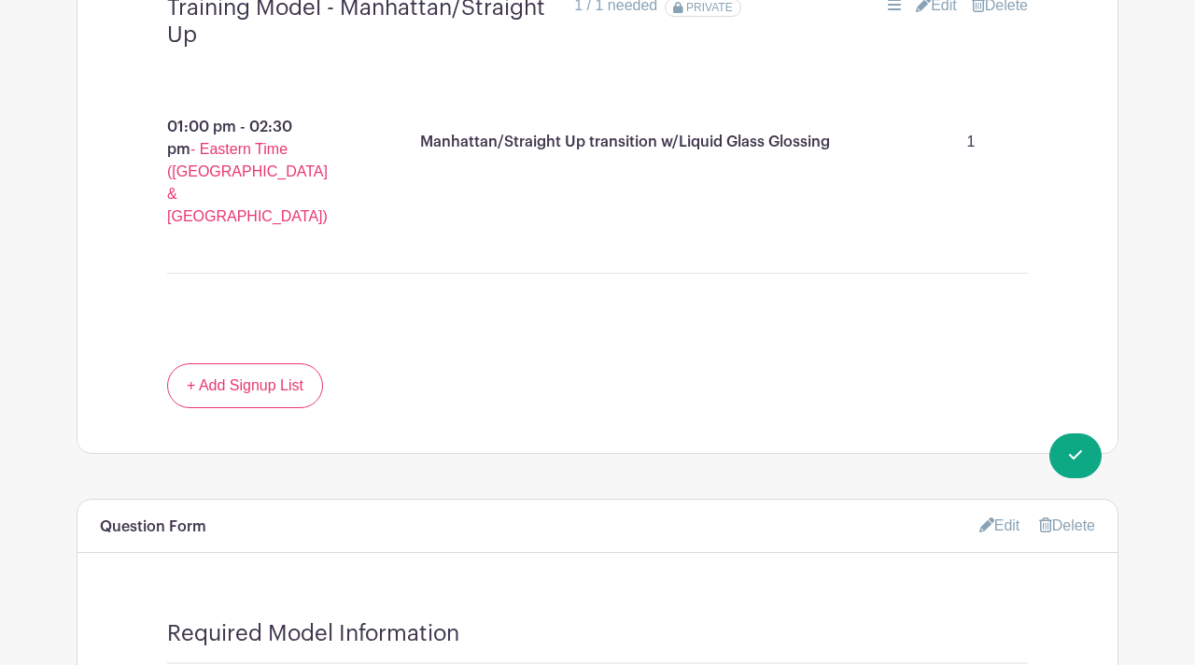
scroll to position [1800, 0]
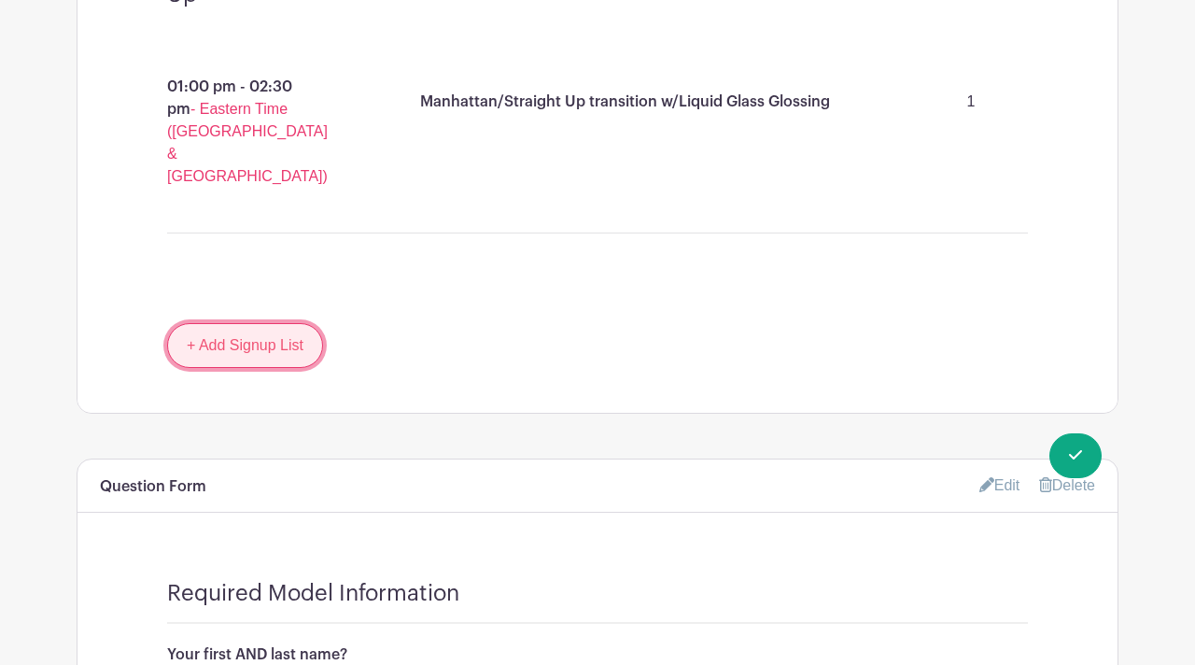
click at [242, 323] on link "+ Add Signup List" at bounding box center [245, 345] width 156 height 45
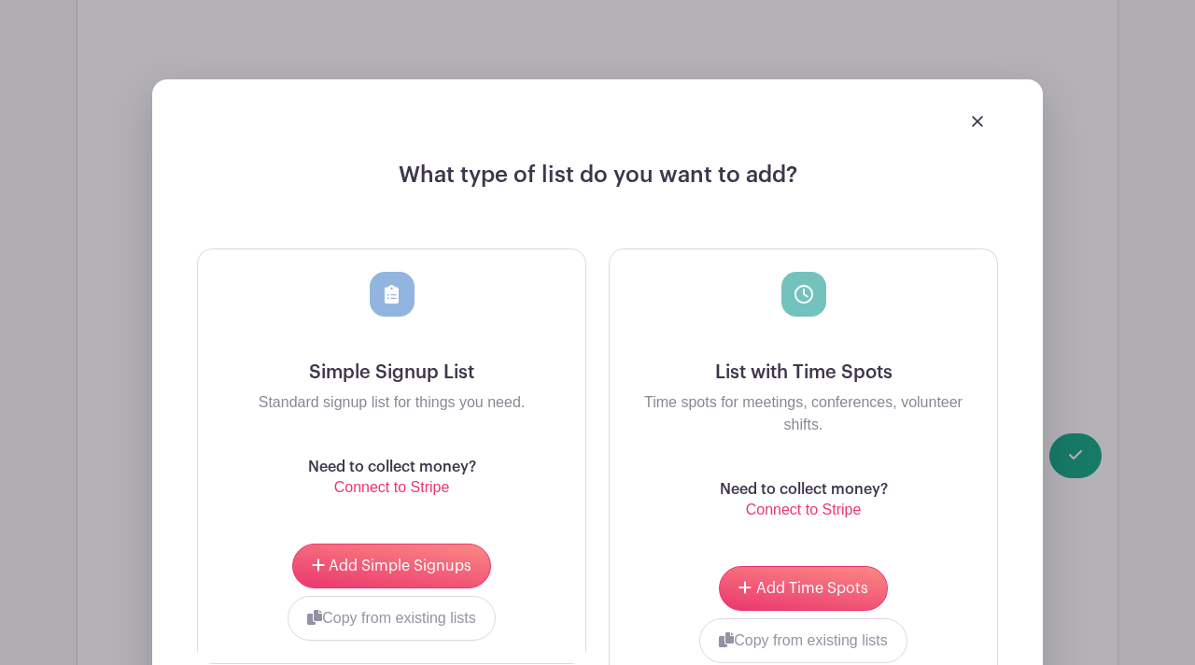
scroll to position [2133, 0]
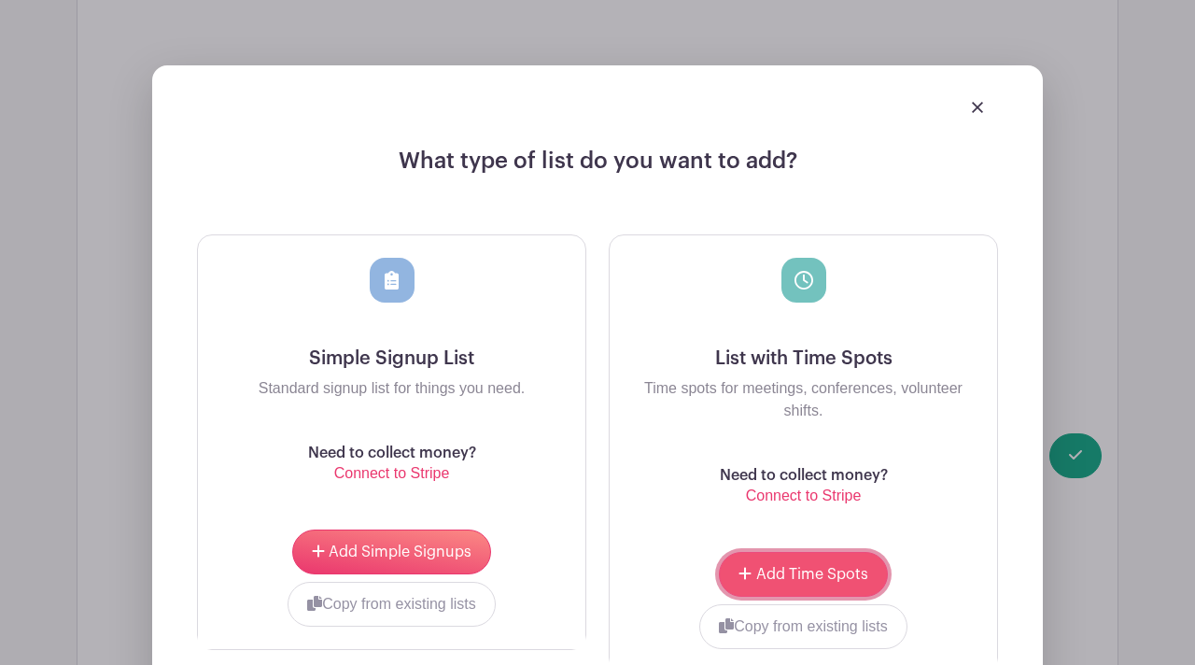
click at [797, 552] on button "Add Time Spots" at bounding box center [803, 574] width 168 height 45
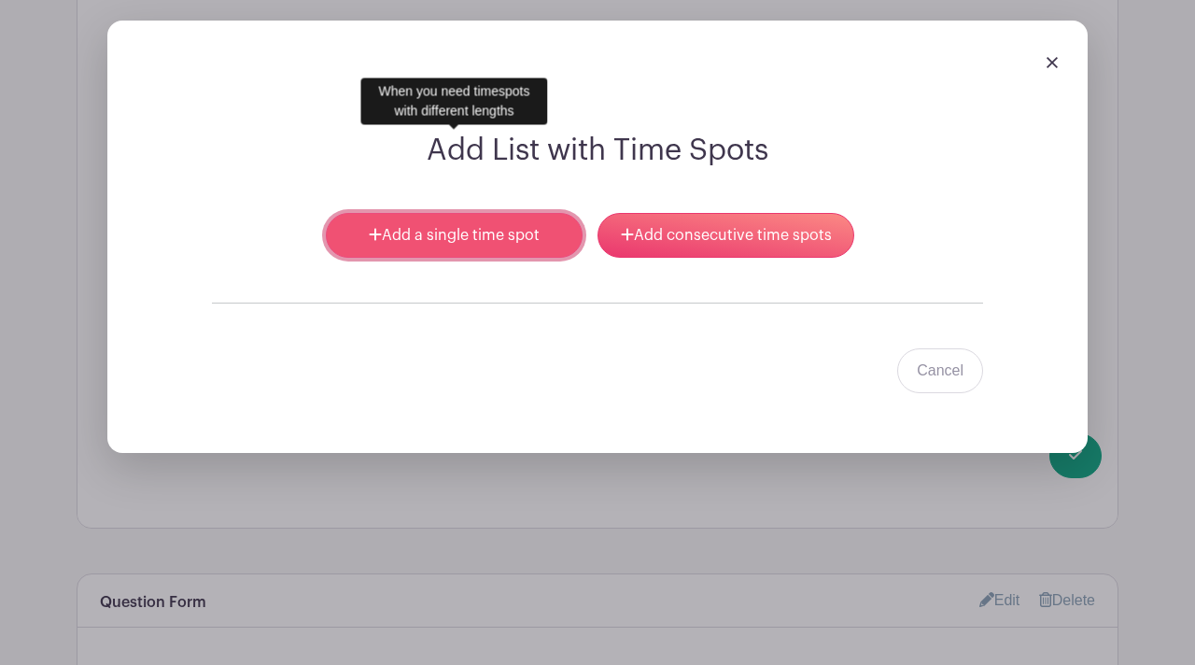
click at [499, 213] on link "Add a single time spot" at bounding box center [454, 235] width 257 height 45
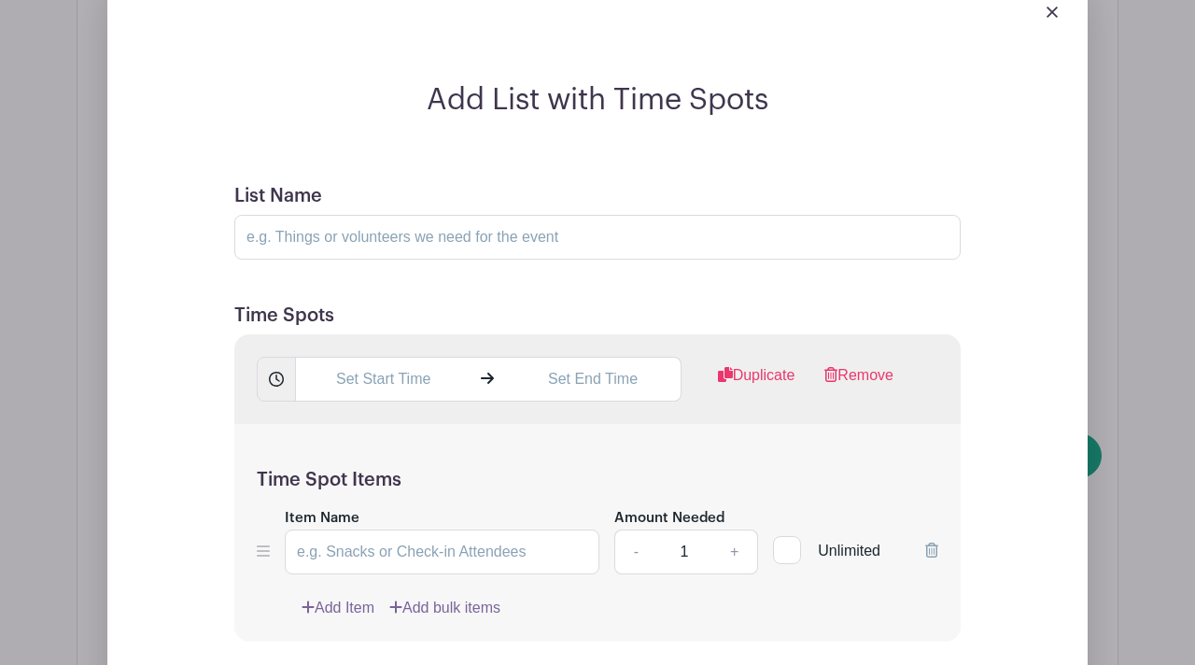
scroll to position [2330, 0]
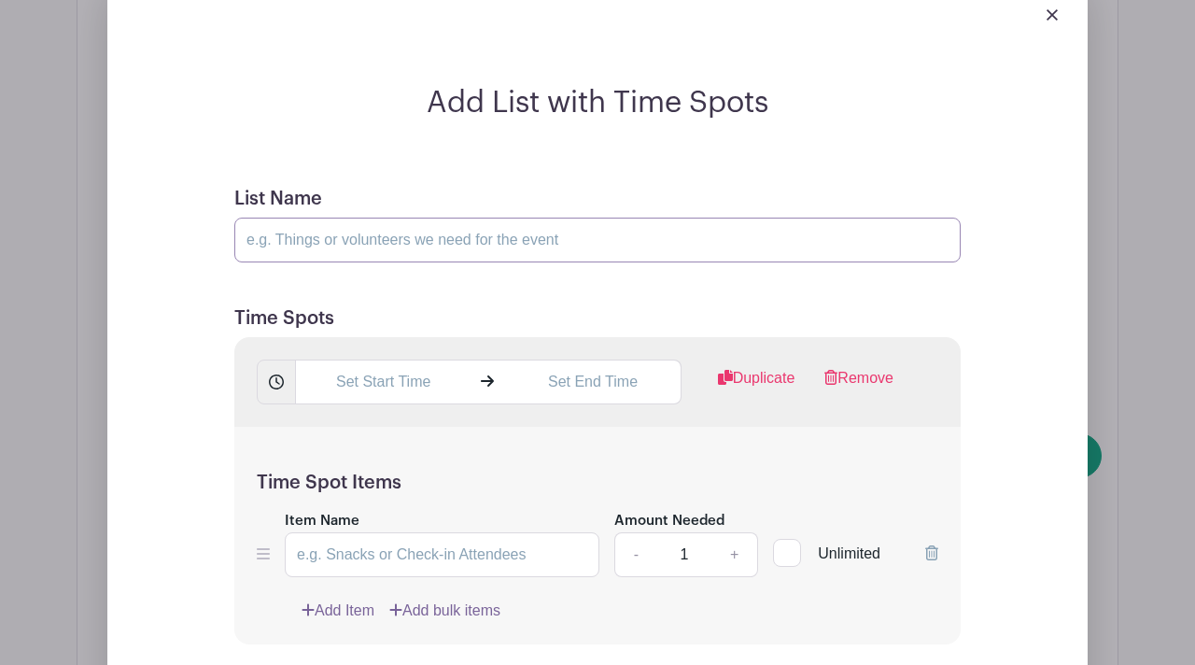
click at [311, 217] on input "List Name" at bounding box center [597, 239] width 726 height 45
type input "Training Model - [PERSON_NAME]"
click at [371, 359] on input "text" at bounding box center [382, 381] width 175 height 45
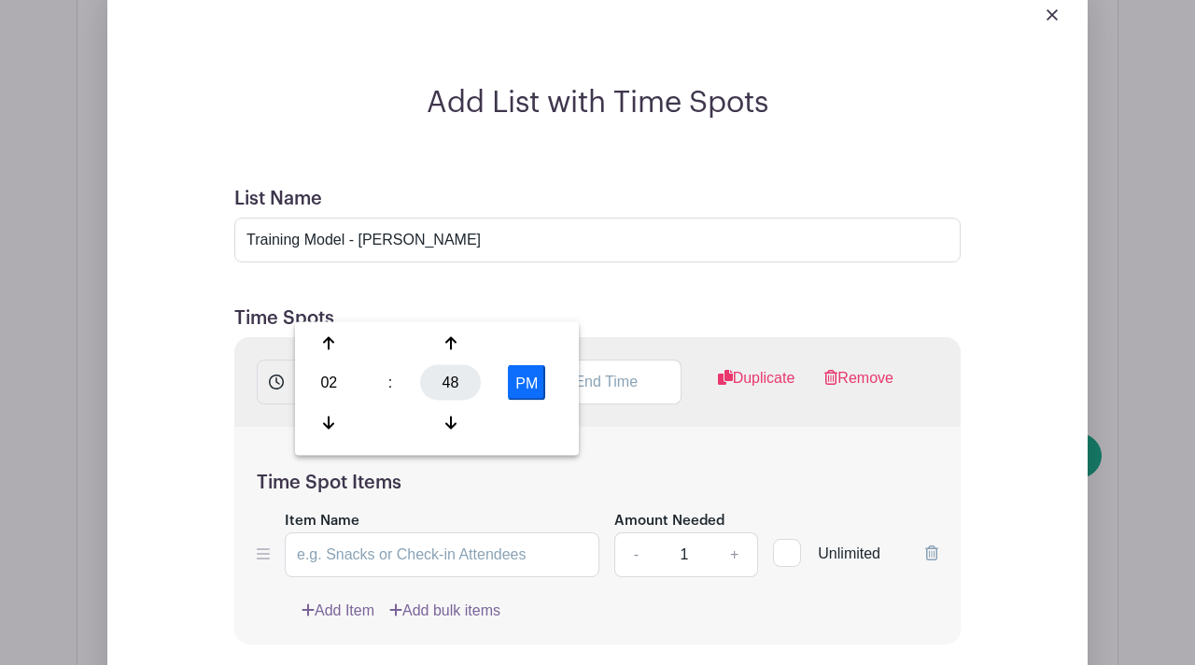
click at [455, 374] on div "48" at bounding box center [450, 382] width 61 height 35
click at [469, 387] on div "30" at bounding box center [468, 382] width 63 height 35
type input "2:30 PM"
click at [591, 359] on input "text" at bounding box center [592, 381] width 175 height 45
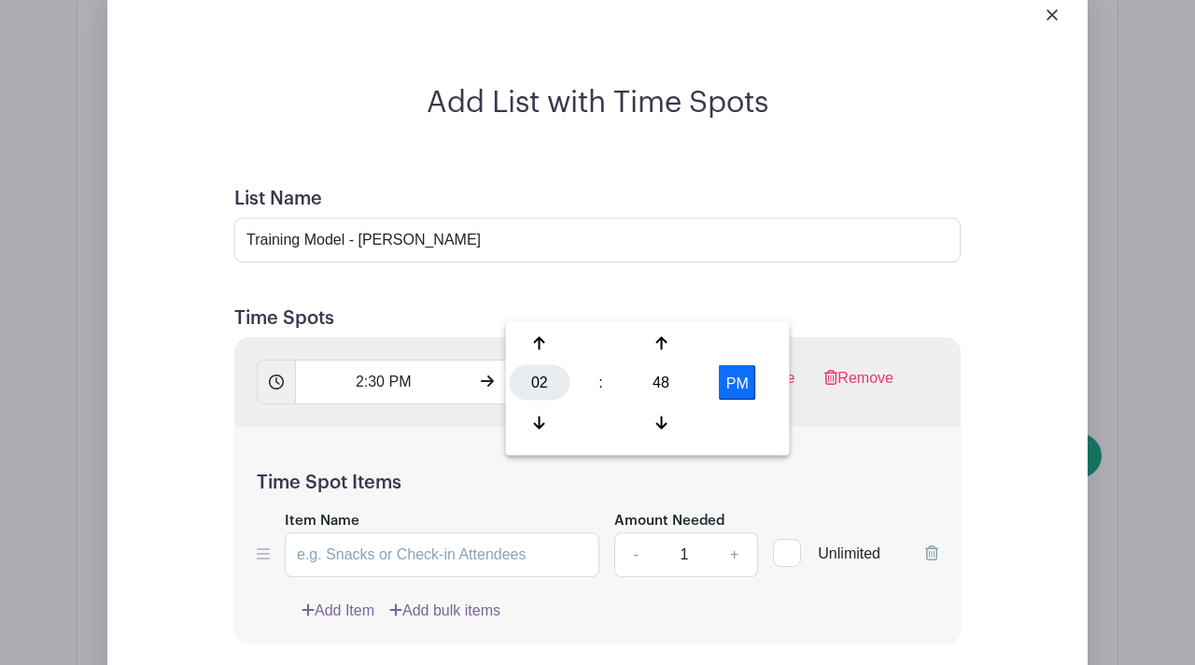
click at [539, 385] on div "02" at bounding box center [540, 382] width 61 height 35
click at [536, 383] on div "04" at bounding box center [541, 382] width 63 height 35
click at [659, 382] on div "48" at bounding box center [661, 382] width 61 height 35
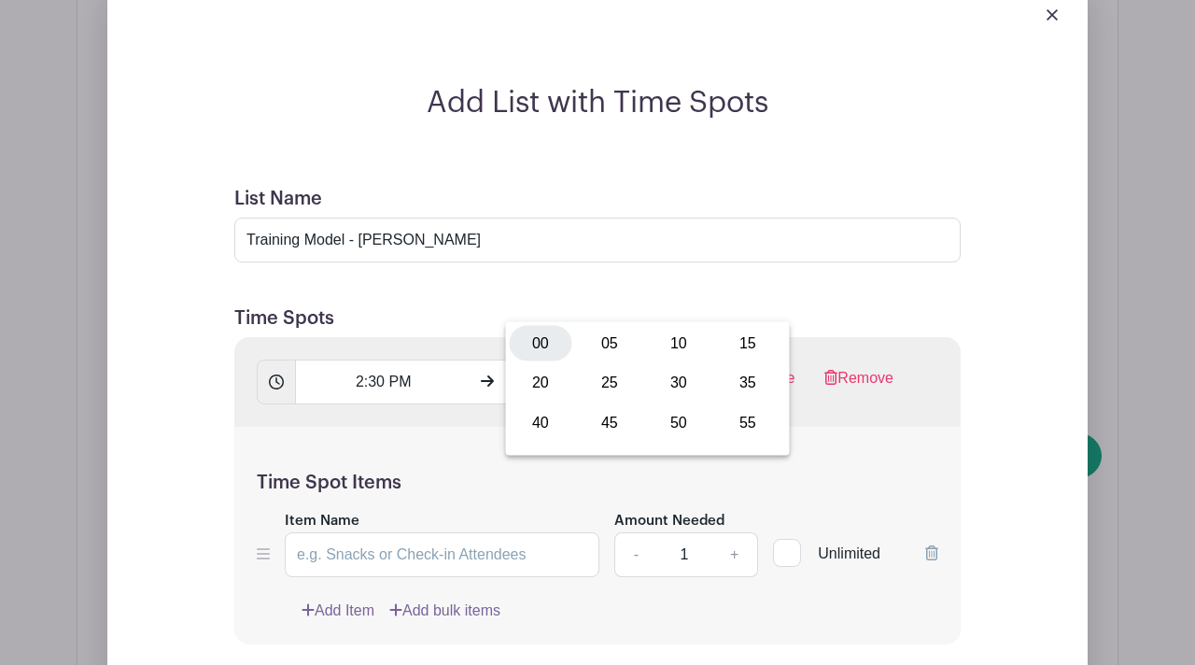
click at [534, 342] on div "00" at bounding box center [541, 343] width 63 height 35
type input "4:00 PM"
click at [810, 427] on div "Time Spot Items Item Name Amount Needed - 1 + Unlimited Add Item Add bulk items" at bounding box center [597, 535] width 726 height 217
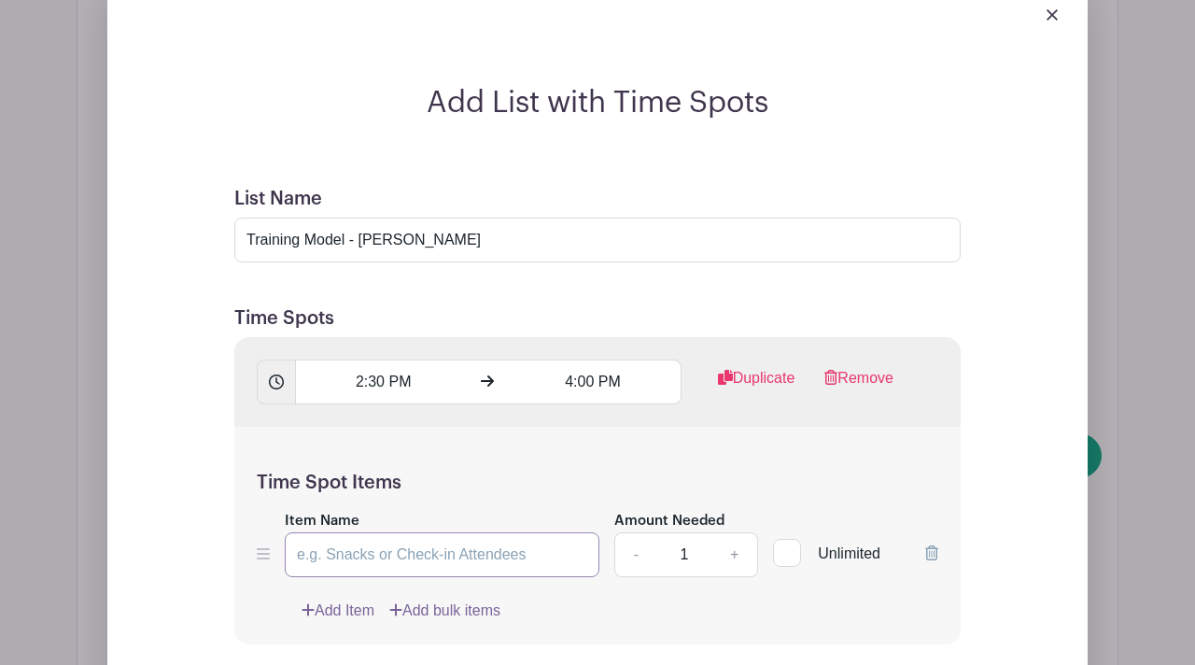
click at [365, 532] on input "Item Name" at bounding box center [442, 554] width 315 height 45
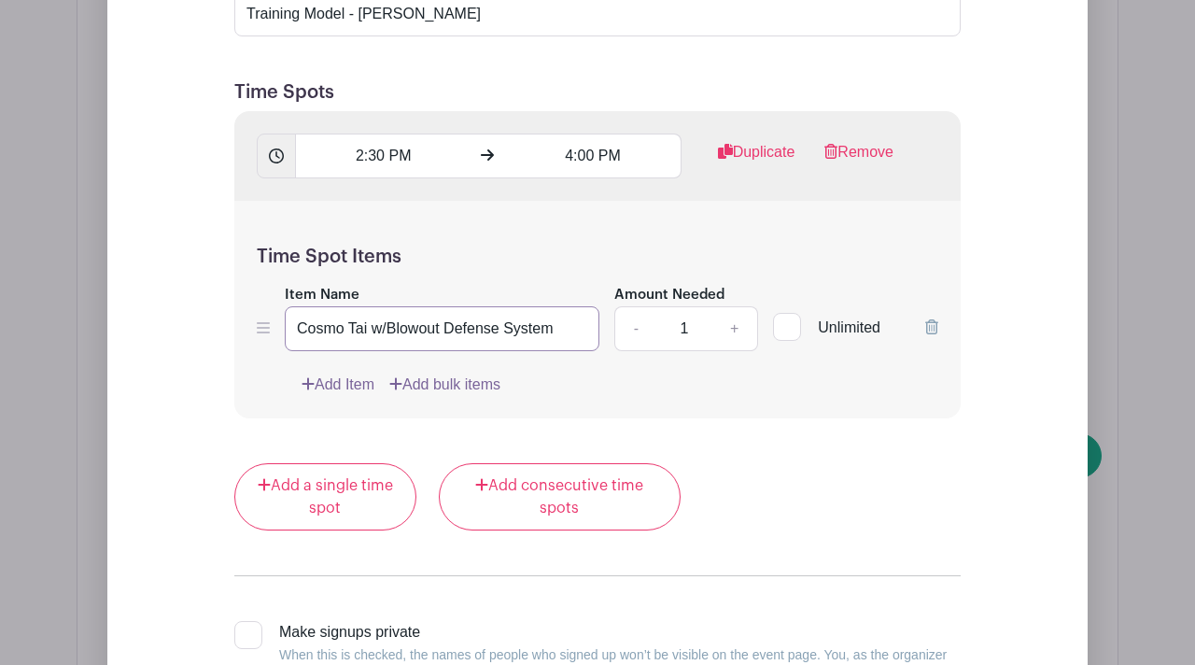
scroll to position [2643, 0]
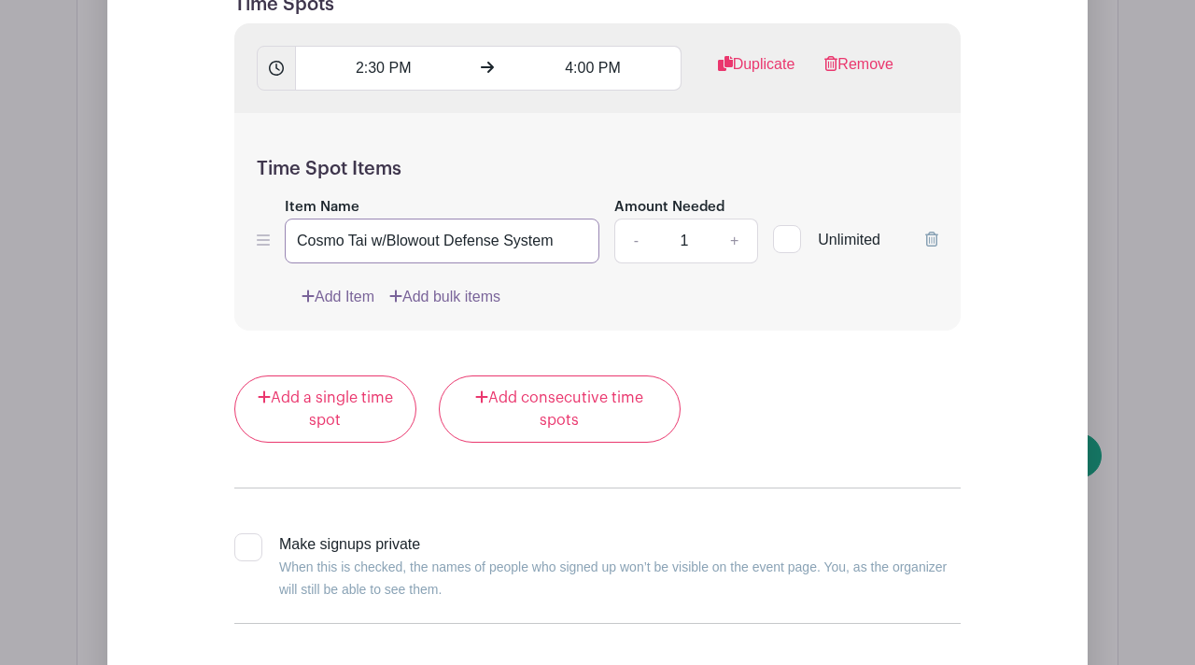
type input "Cosmo Tai w/Blowout Defense System"
click at [234, 533] on div at bounding box center [248, 547] width 28 height 28
click at [234, 533] on input "Make signups private When this is checked, the names of people who signed up wo…" at bounding box center [240, 539] width 12 height 12
checkbox input "true"
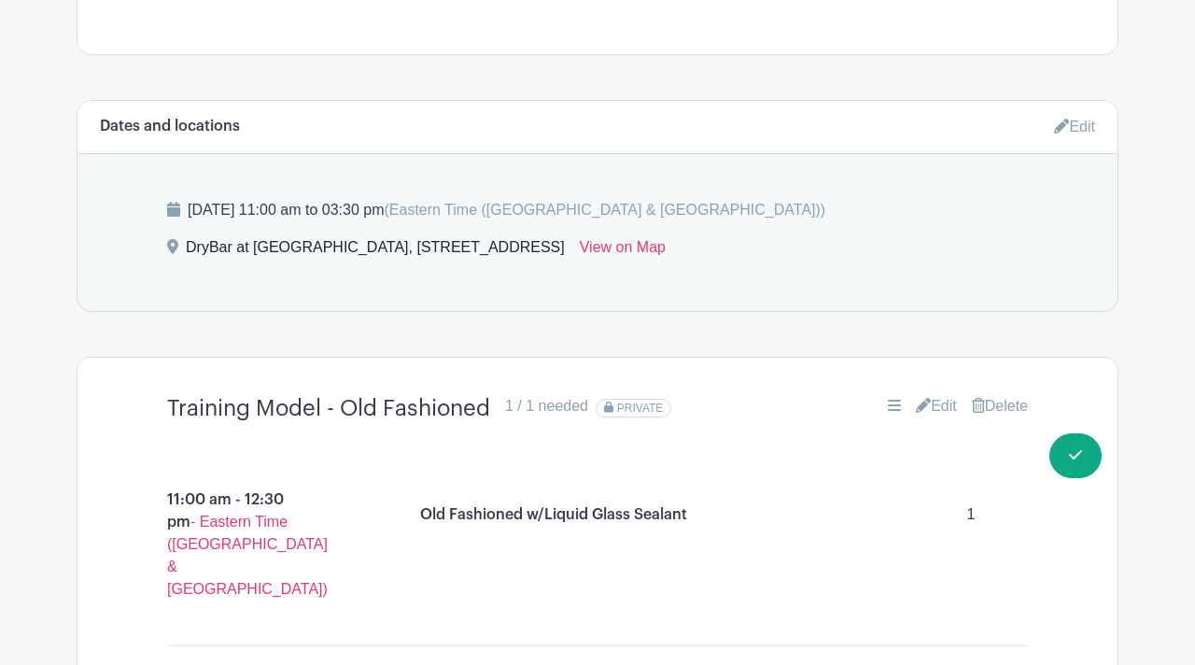
scroll to position [994, 0]
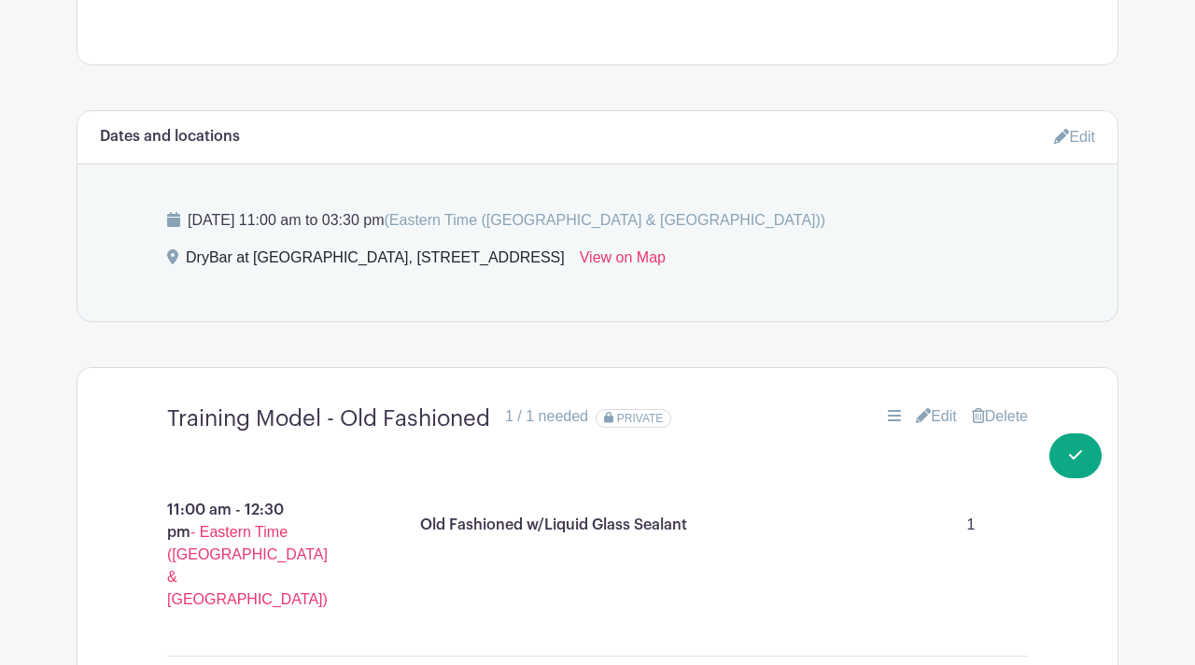
click at [1057, 142] on icon at bounding box center [1061, 136] width 15 height 15
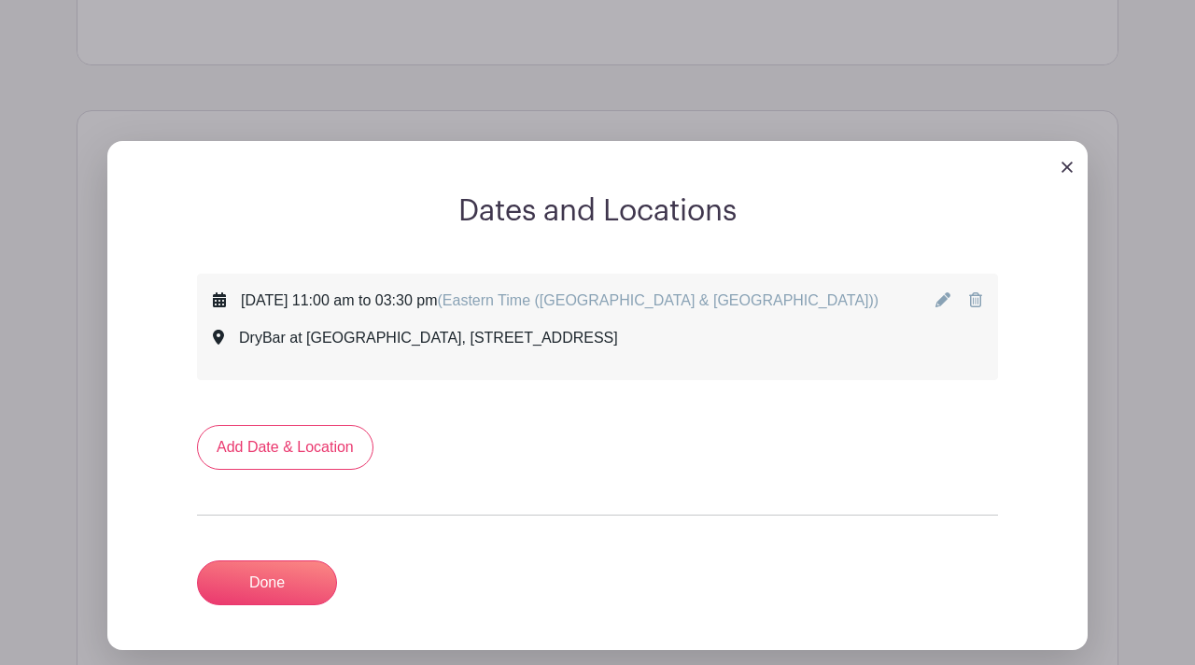
click at [937, 302] on icon at bounding box center [942, 299] width 15 height 15
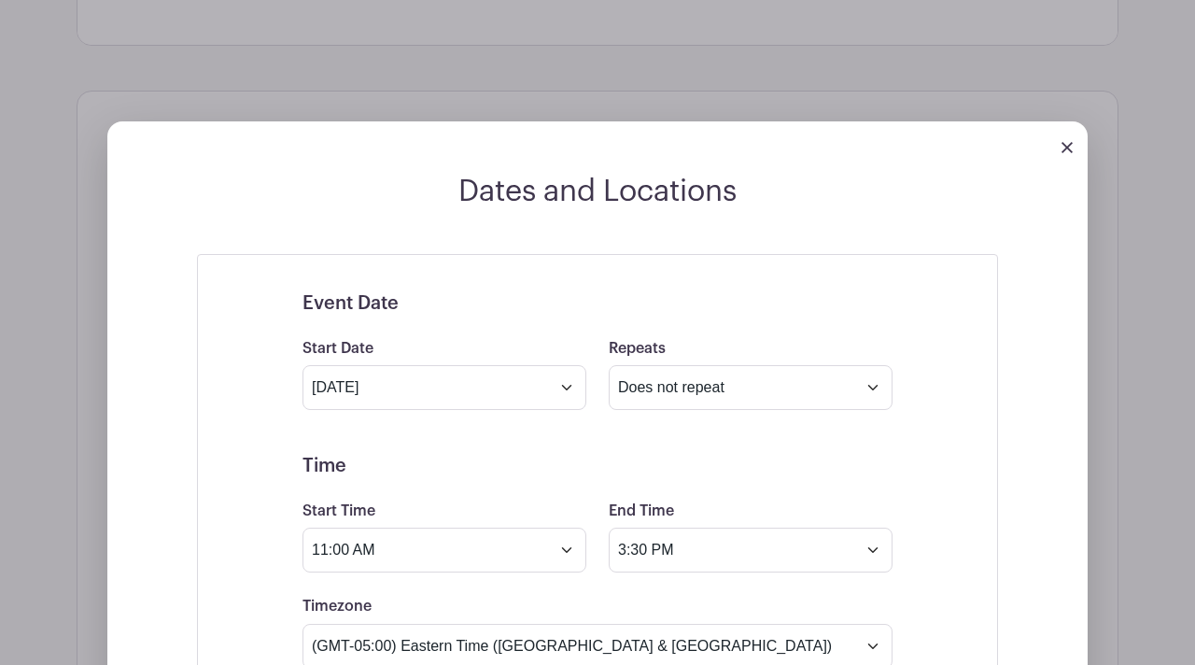
scroll to position [1020, 0]
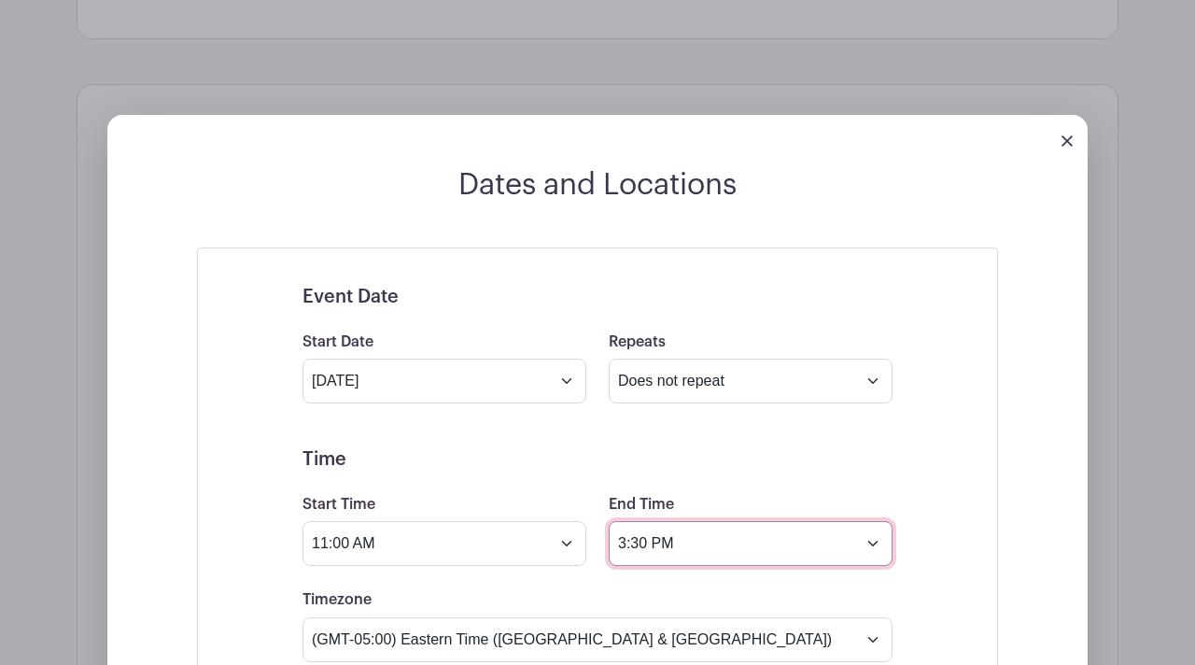
click at [623, 548] on input "3:30 PM" at bounding box center [751, 543] width 284 height 45
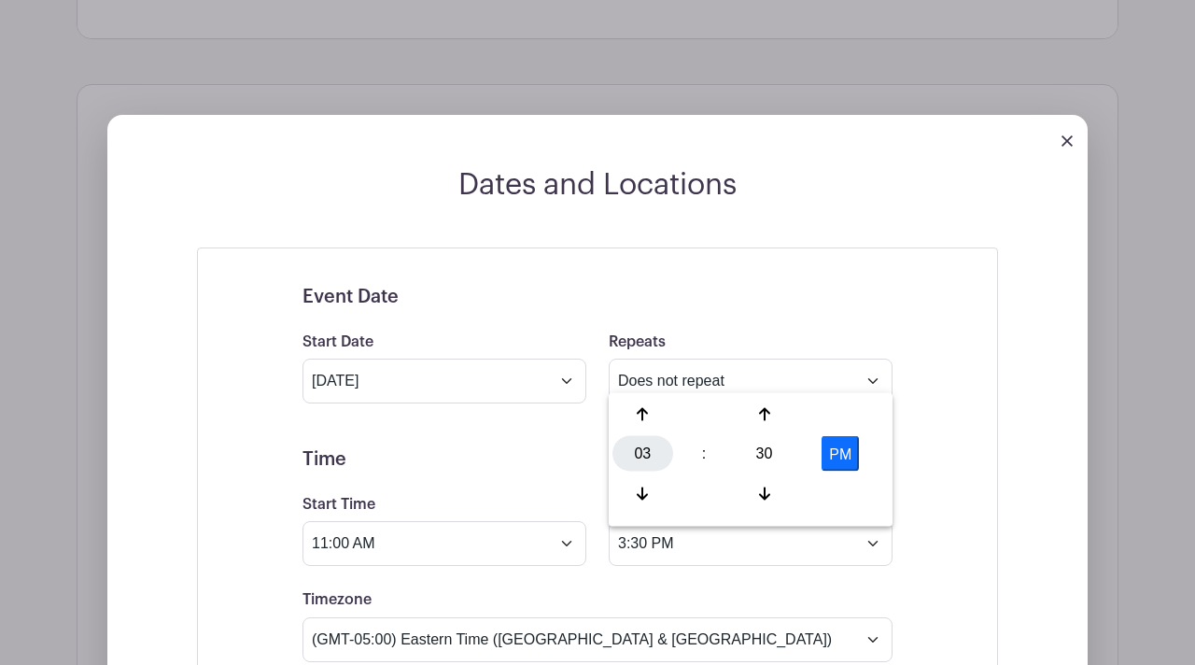
click at [650, 455] on div "03" at bounding box center [642, 453] width 61 height 35
click at [630, 455] on div "04" at bounding box center [643, 453] width 63 height 35
click at [763, 454] on div "30" at bounding box center [764, 453] width 61 height 35
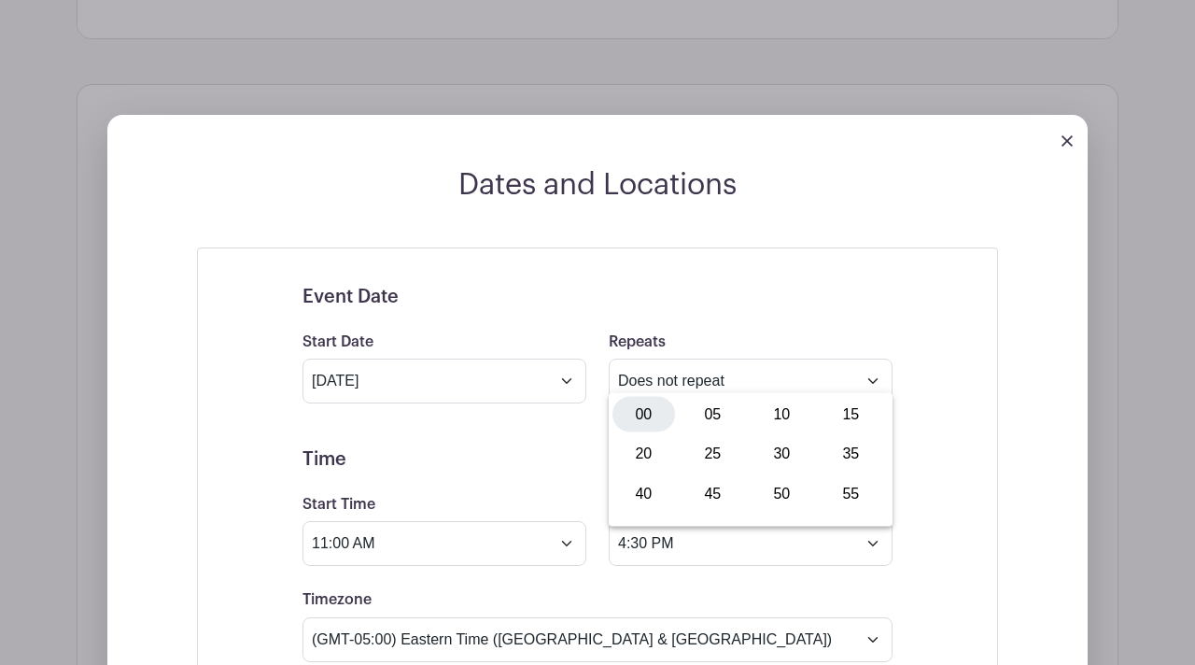
click at [656, 414] on div "00" at bounding box center [643, 414] width 63 height 35
type input "4:00 PM"
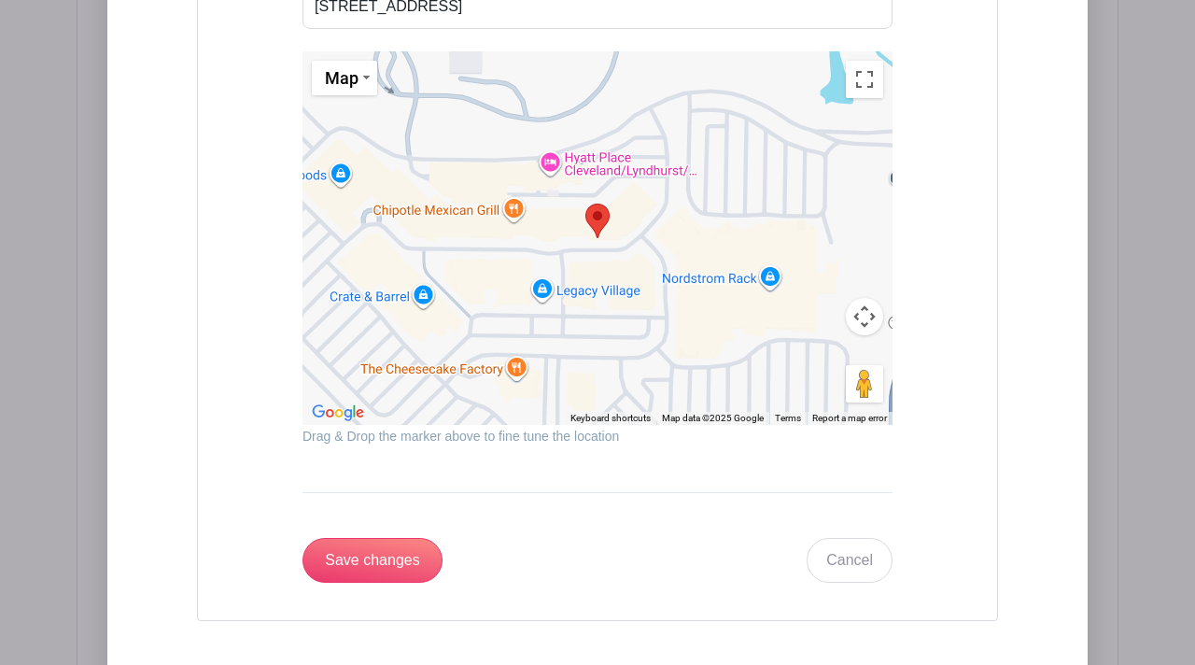
scroll to position [2331, 0]
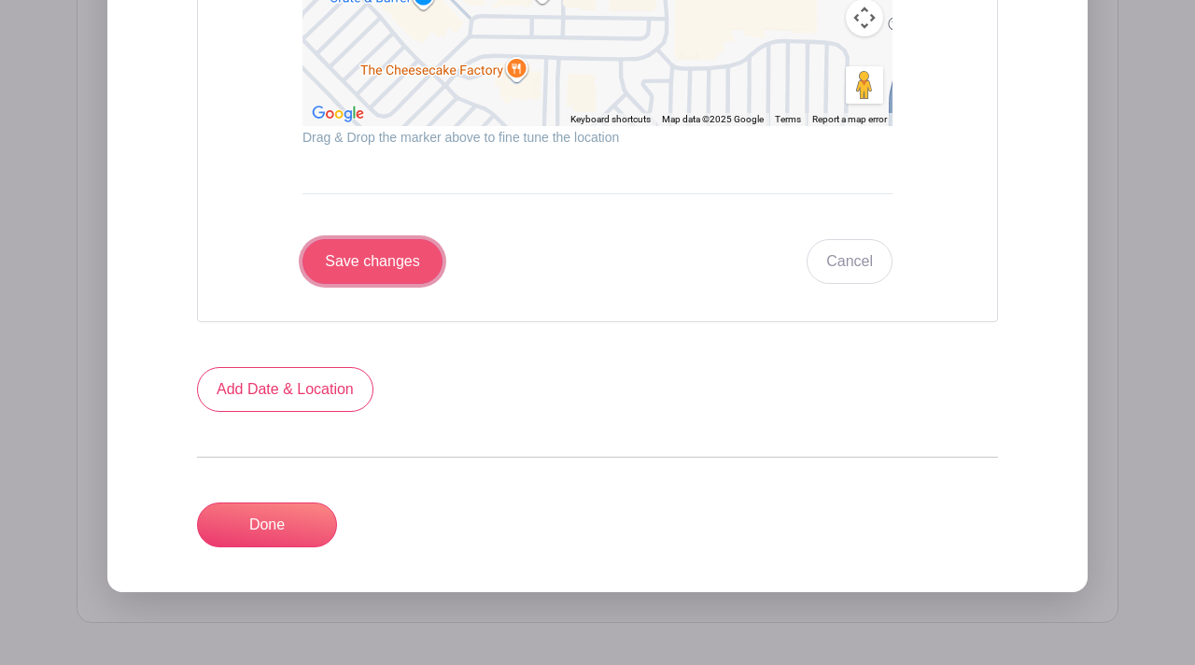
click at [402, 275] on input "Save changes" at bounding box center [372, 261] width 140 height 45
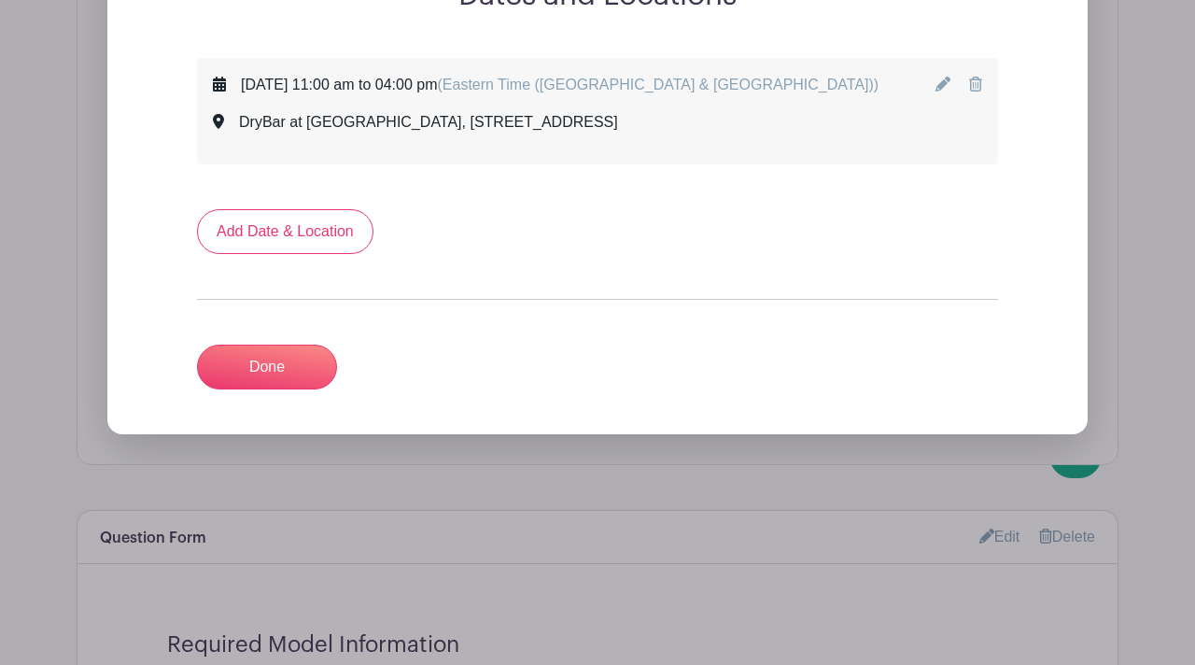
scroll to position [1183, 0]
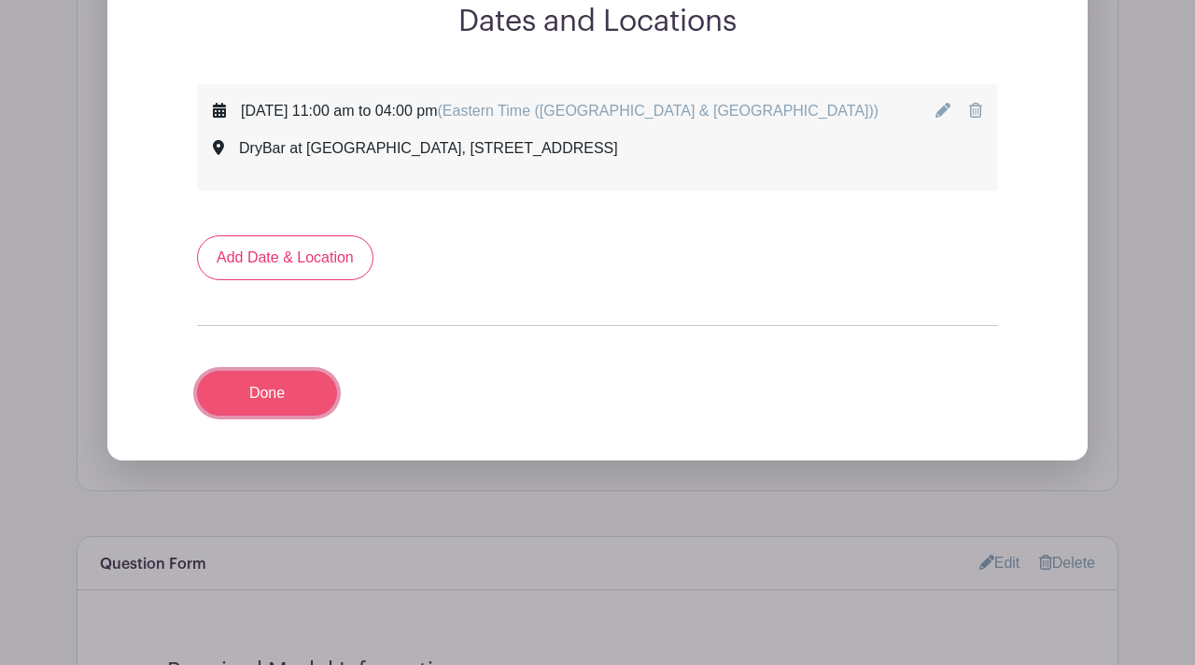
click at [301, 397] on link "Done" at bounding box center [267, 393] width 140 height 45
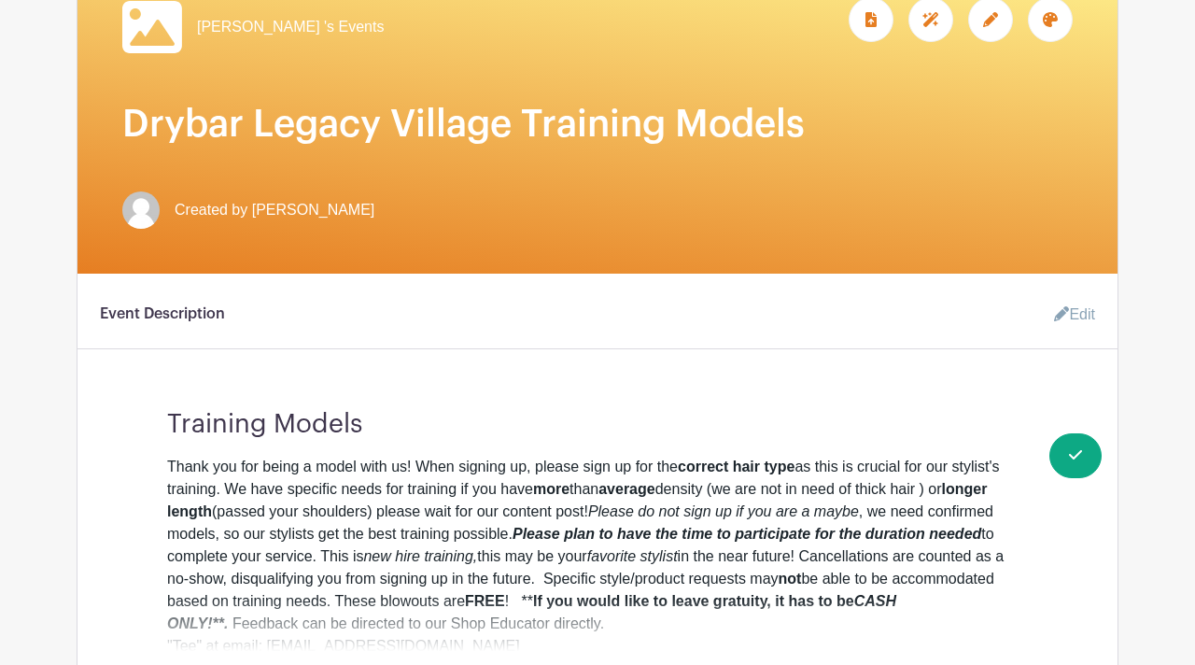
scroll to position [0, 0]
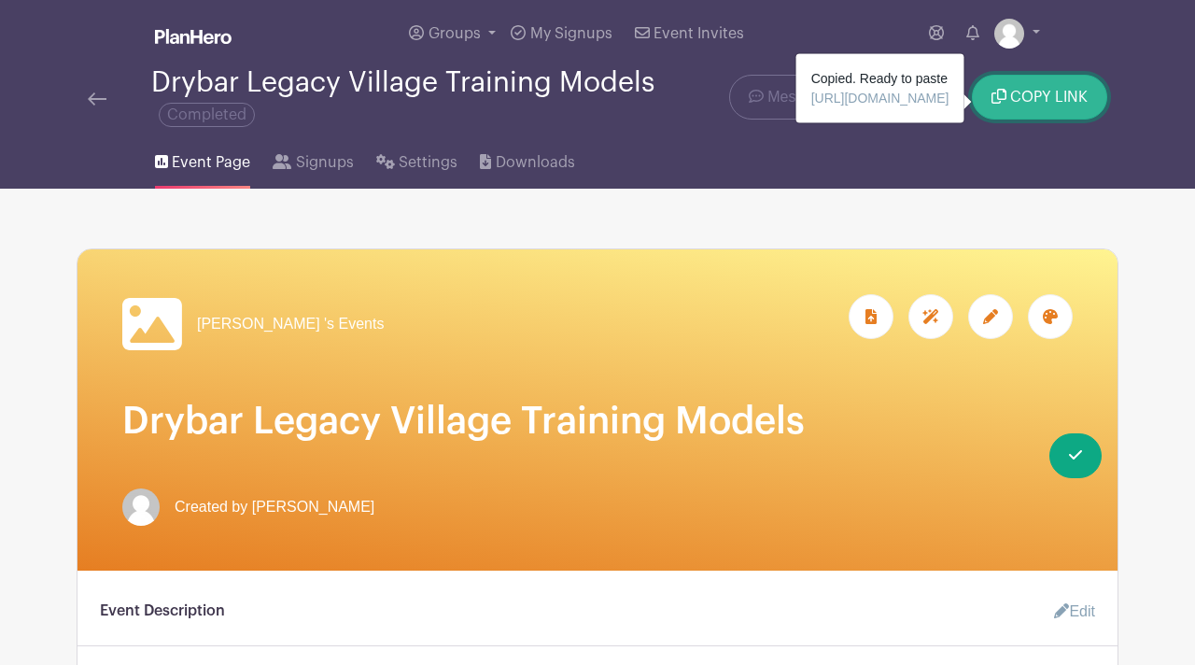
click at [1023, 106] on button "COPY LINK" at bounding box center [1039, 97] width 135 height 45
click at [1013, 89] on button "COPY LINK" at bounding box center [1039, 97] width 135 height 45
